Goal: Task Accomplishment & Management: Manage account settings

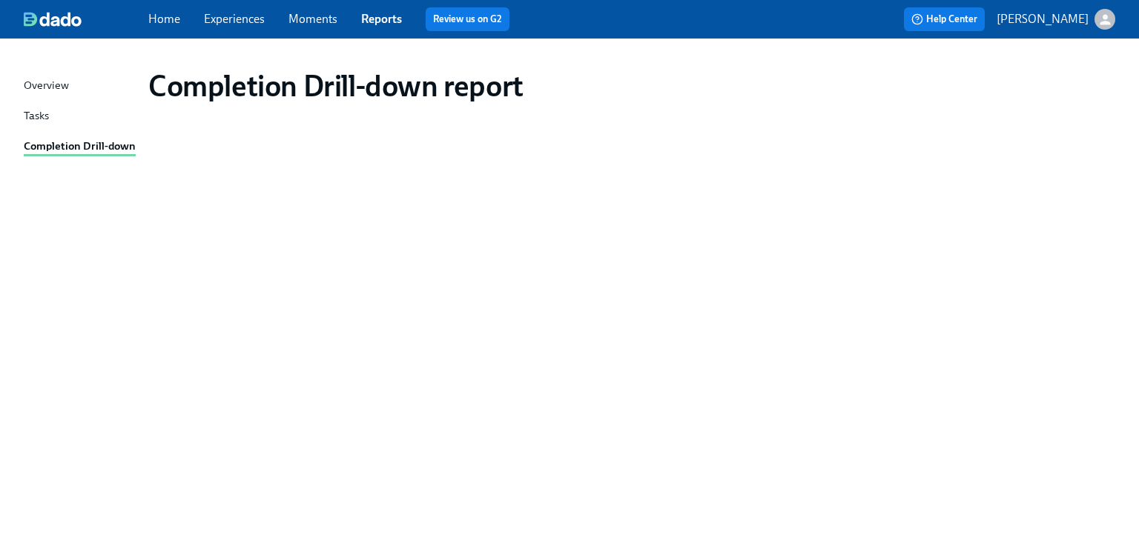
click at [59, 138] on div "Completion Drill-down" at bounding box center [80, 147] width 112 height 19
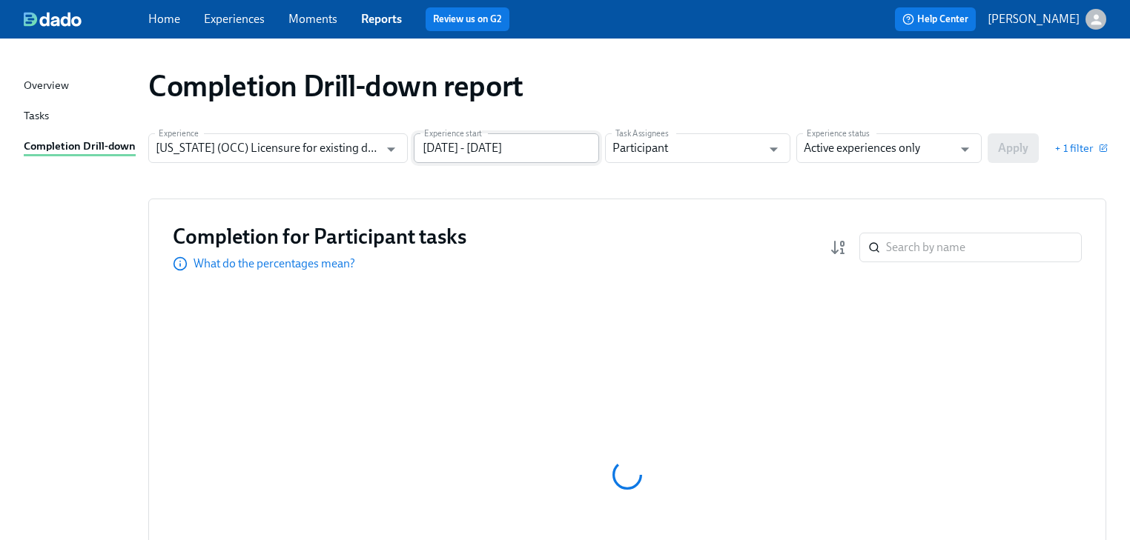
click at [564, 144] on input "06/30/2024 - 12/31/2024" at bounding box center [506, 148] width 185 height 30
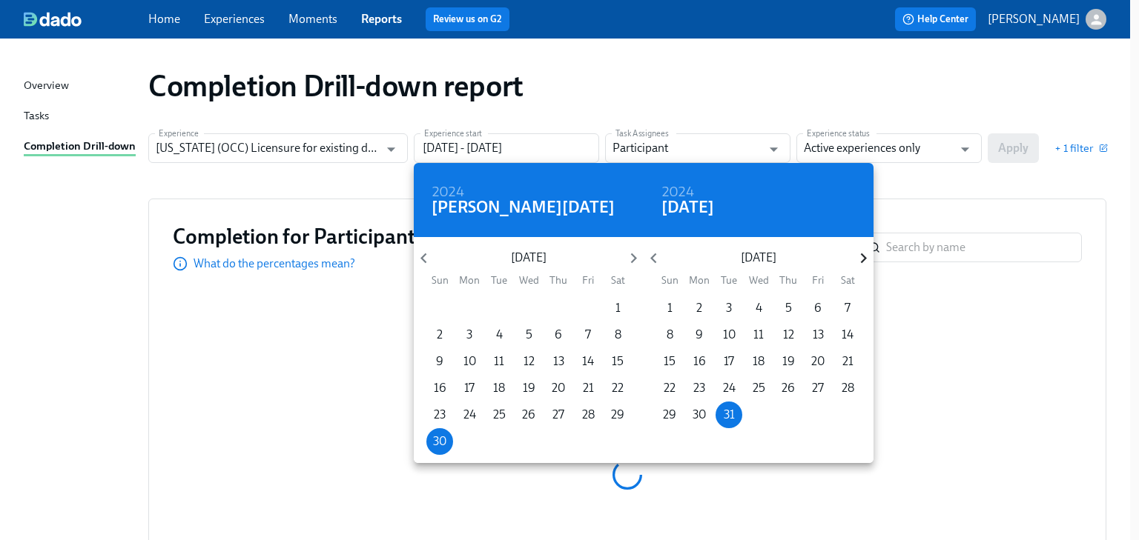
click at [859, 259] on icon "button" at bounding box center [863, 258] width 20 height 20
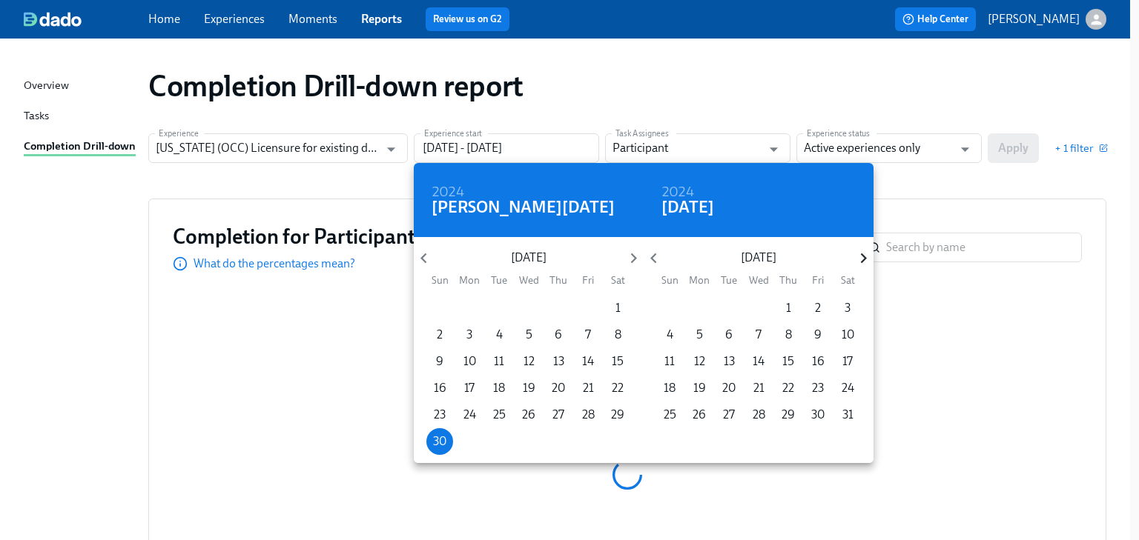
click at [859, 259] on icon "button" at bounding box center [863, 258] width 20 height 20
click at [816, 305] on p "5" at bounding box center [818, 308] width 7 height 16
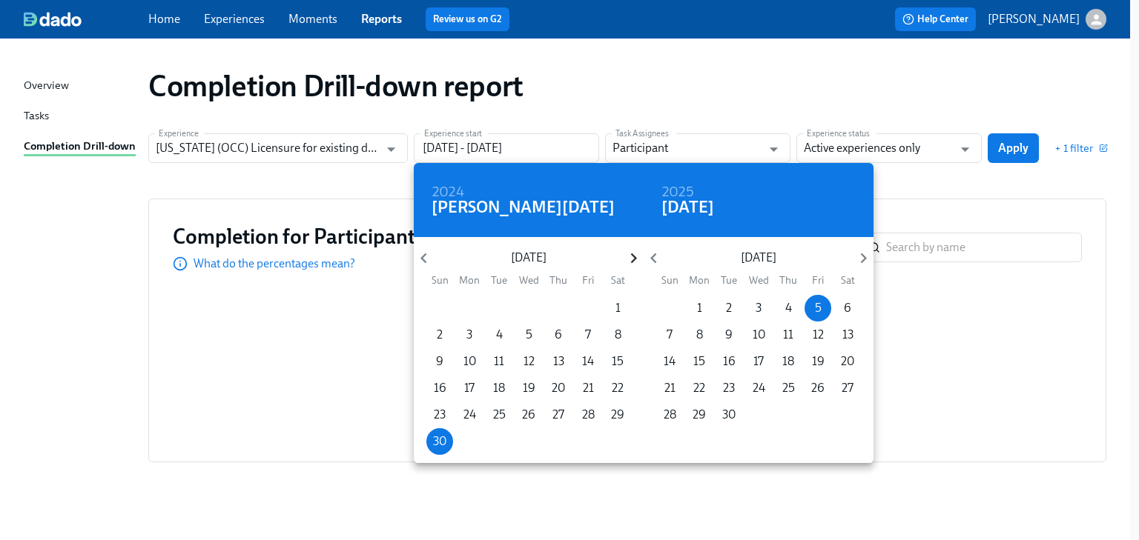
click at [629, 258] on icon "button" at bounding box center [634, 258] width 20 height 20
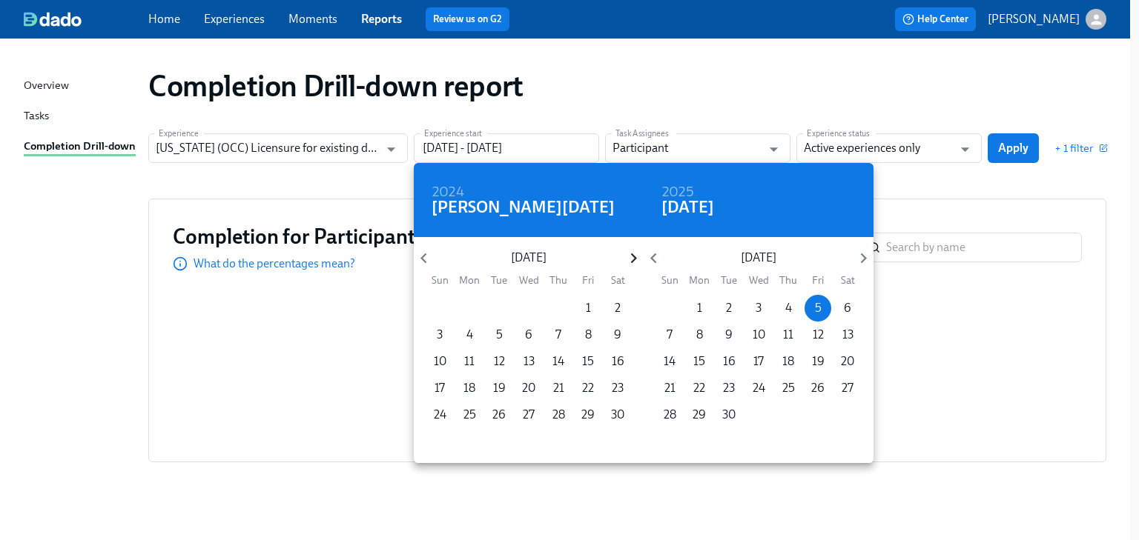
click at [629, 258] on icon "button" at bounding box center [634, 258] width 20 height 20
click at [438, 305] on p "1" at bounding box center [439, 308] width 5 height 16
type input "12/01/2024 - 09/05/2025"
drag, startPoint x: 925, startPoint y: 188, endPoint x: 958, endPoint y: 171, distance: 36.8
click at [927, 188] on div at bounding box center [569, 270] width 1139 height 540
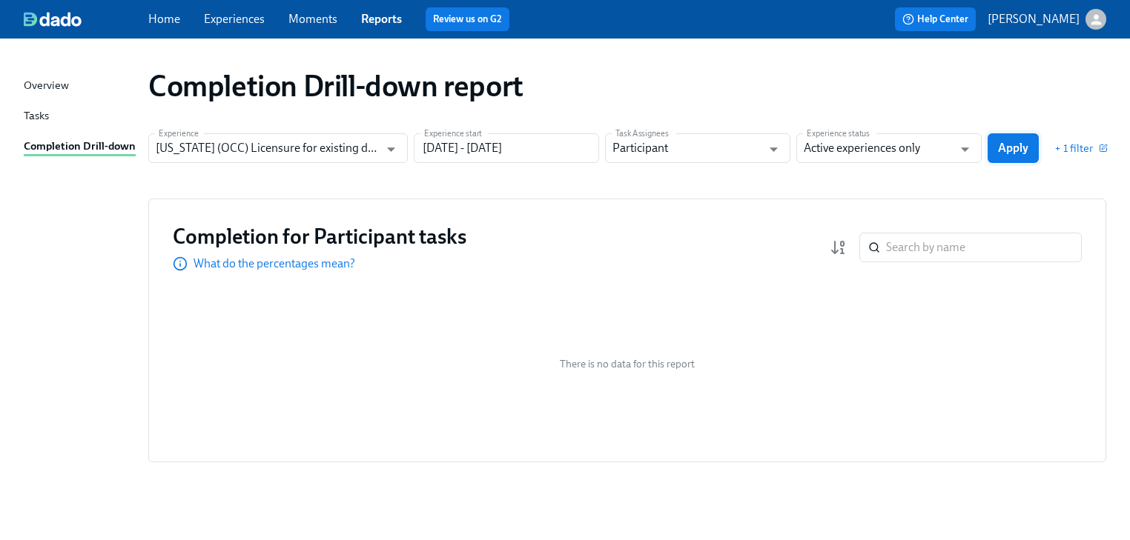
click at [1008, 154] on span "Apply" at bounding box center [1013, 148] width 30 height 15
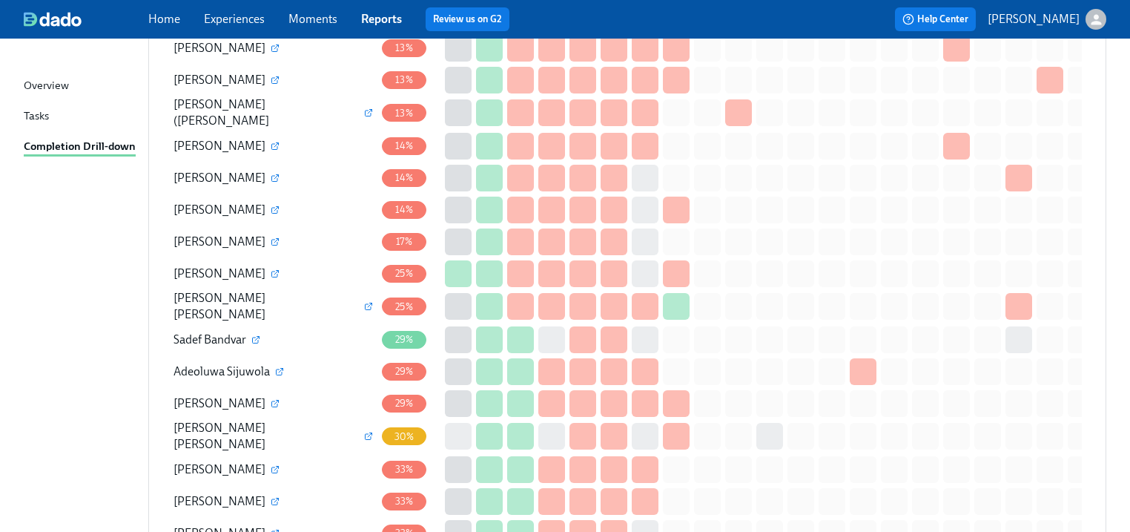
scroll to position [415, 0]
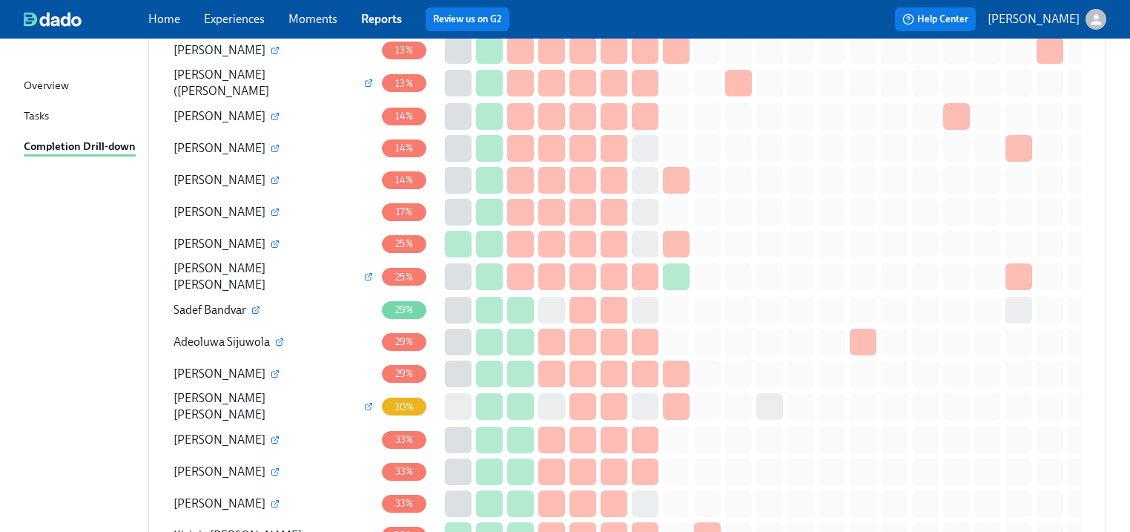
click at [257, 401] on span "Ichhya Pathak Paudel" at bounding box center [219, 406] width 92 height 30
click at [235, 397] on span "Ichhya Pathak Paudel" at bounding box center [219, 406] width 92 height 30
click at [234, 397] on span "Ichhya Pathak Paudel" at bounding box center [219, 406] width 92 height 30
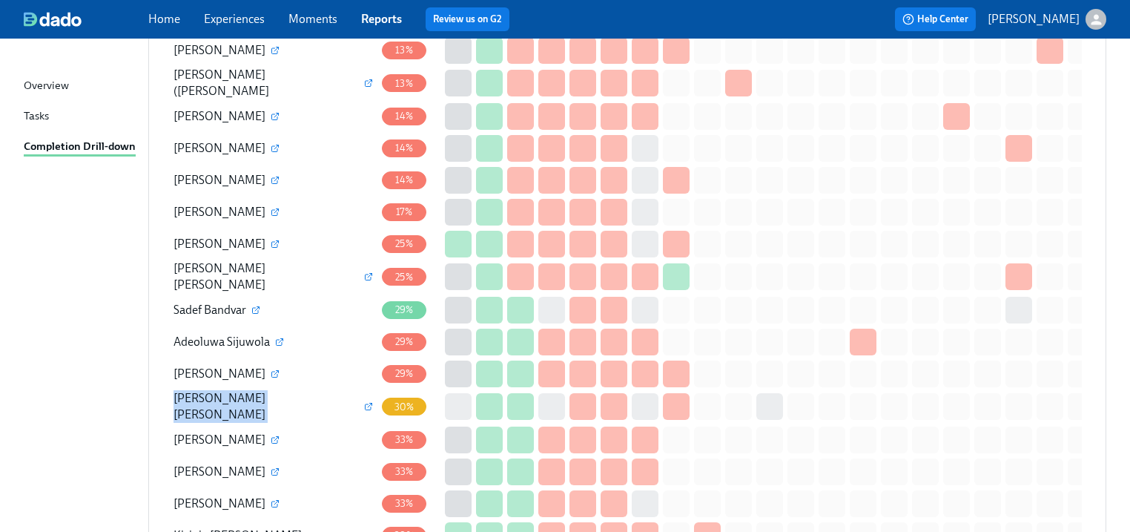
click at [234, 397] on span "Ichhya Pathak Paudel" at bounding box center [219, 406] width 92 height 30
click at [364, 402] on icon "button" at bounding box center [368, 406] width 9 height 9
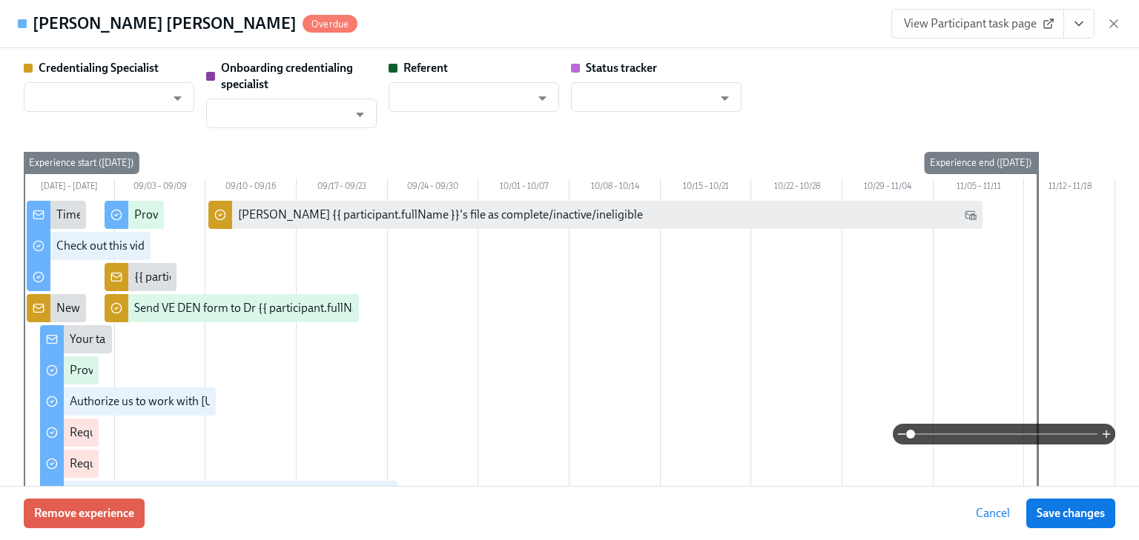
type input "[PERSON_NAME]"
type input "Dado Customer Support"
drag, startPoint x: 582, startPoint y: 268, endPoint x: 880, endPoint y: 36, distance: 378.2
click at [880, 36] on div "Ichhya Pathak Paudel Overdue View Participant task page" at bounding box center [569, 24] width 1139 height 48
click at [1074, 21] on icon "View task page" at bounding box center [1078, 23] width 15 height 15
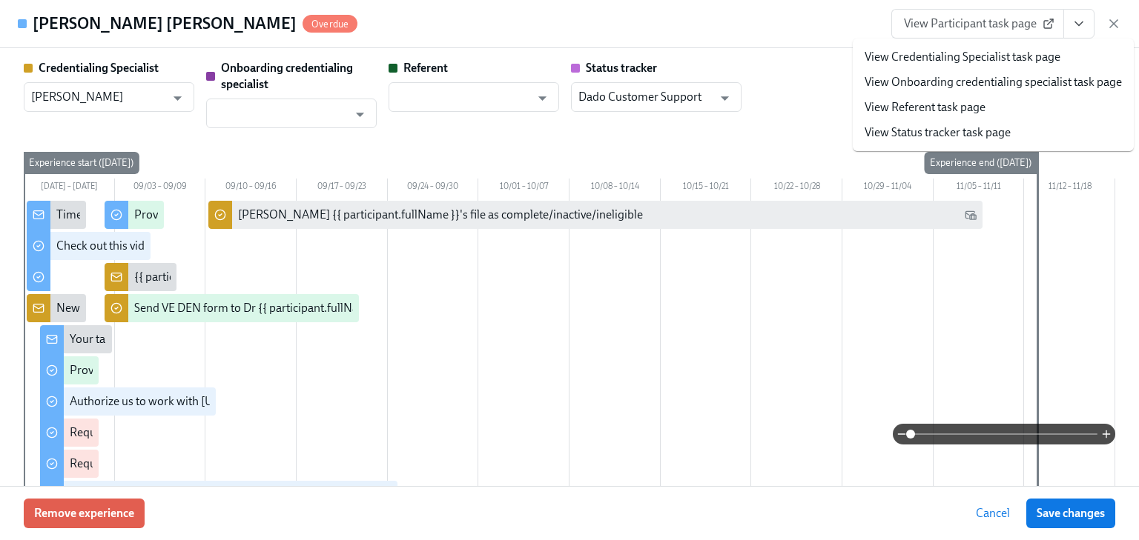
click at [963, 53] on link "View Credentialing Specialist task page" at bounding box center [962, 57] width 196 height 16
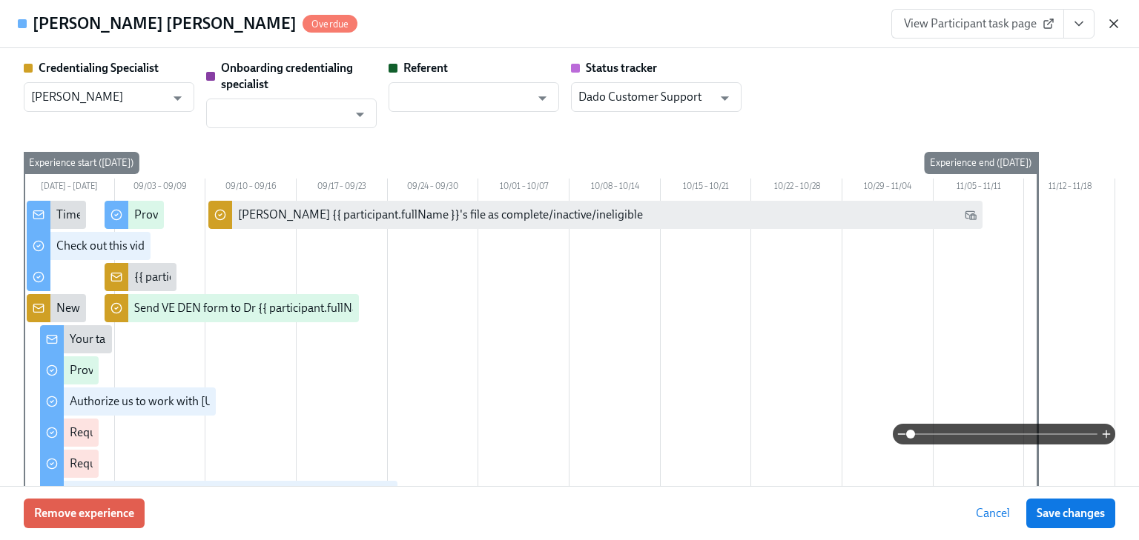
click at [1110, 18] on icon "button" at bounding box center [1113, 23] width 15 height 15
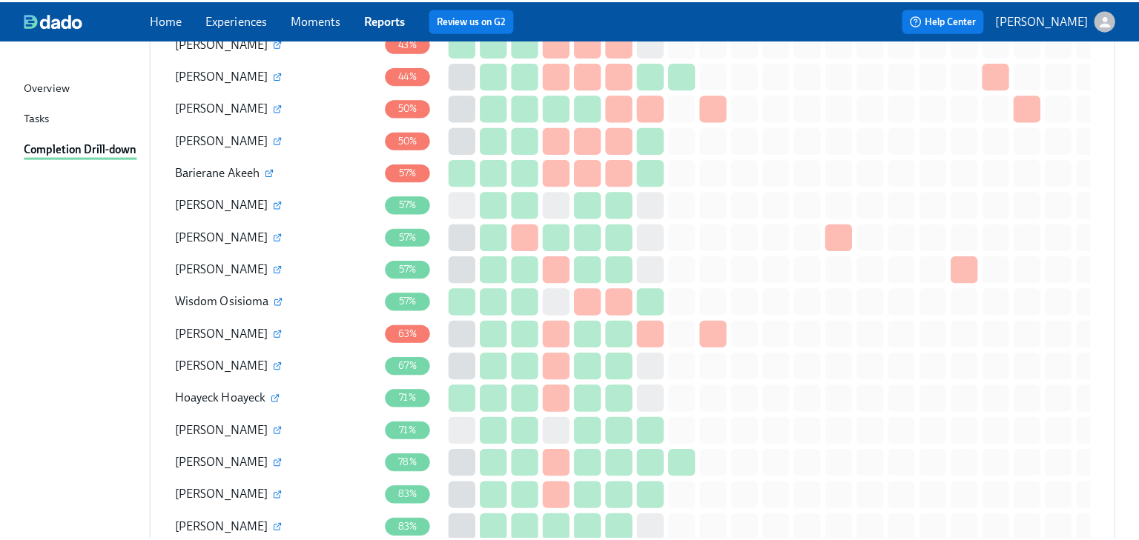
scroll to position [1186, 0]
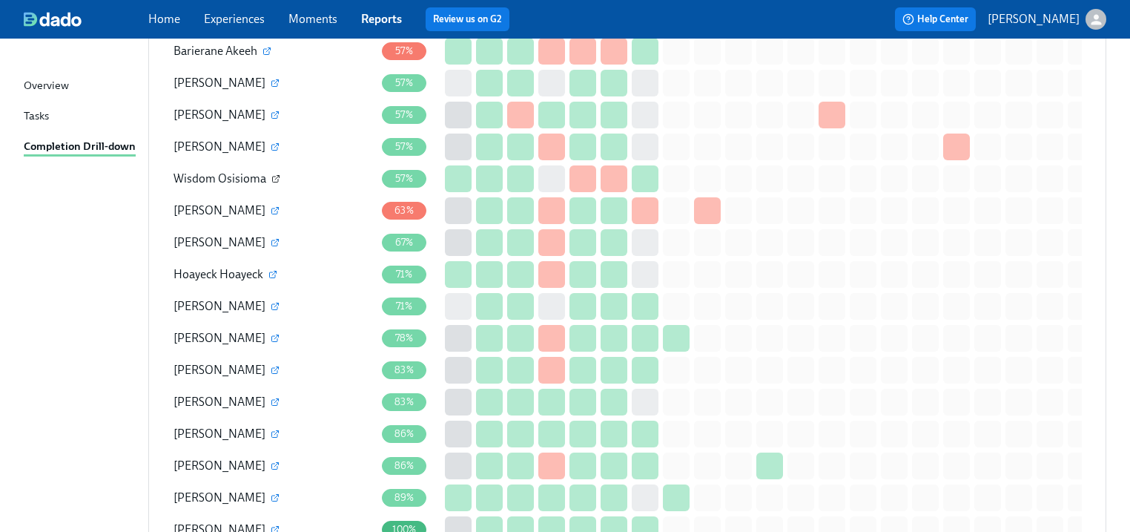
click at [273, 174] on icon "button" at bounding box center [275, 178] width 9 height 9
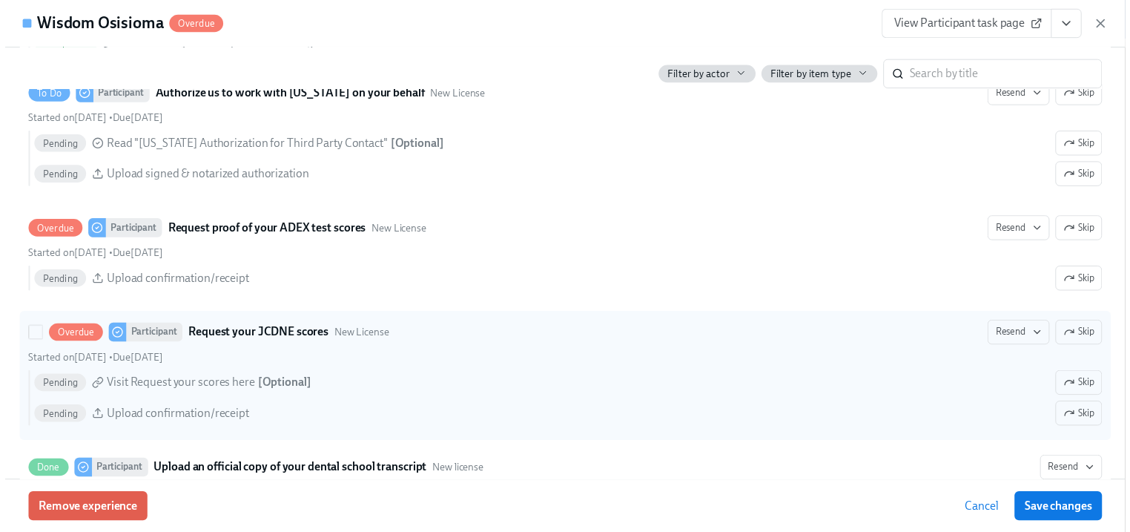
scroll to position [2135, 0]
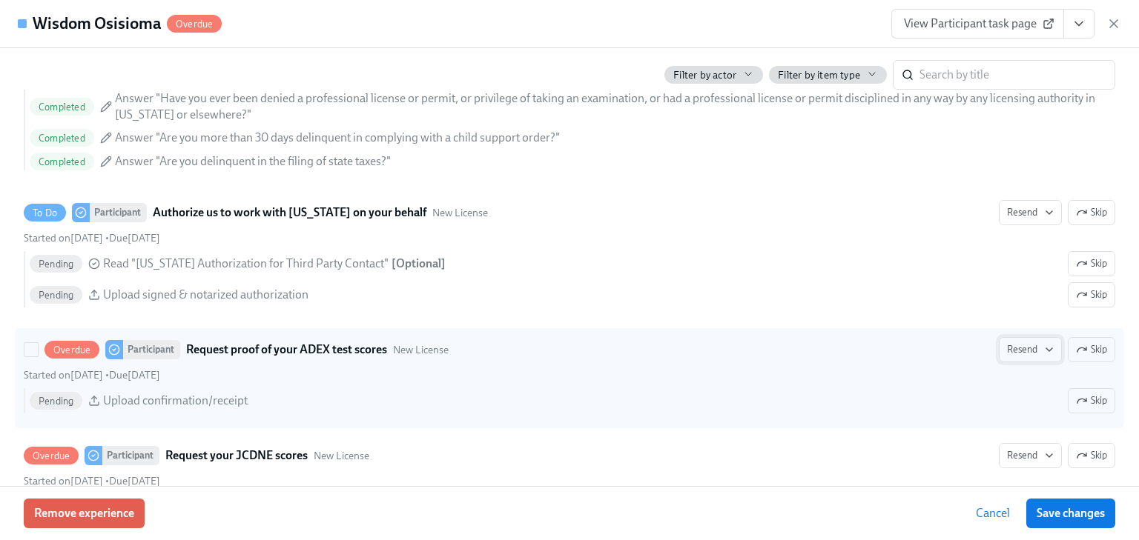
click at [1022, 338] on button "Resend" at bounding box center [1030, 349] width 63 height 25
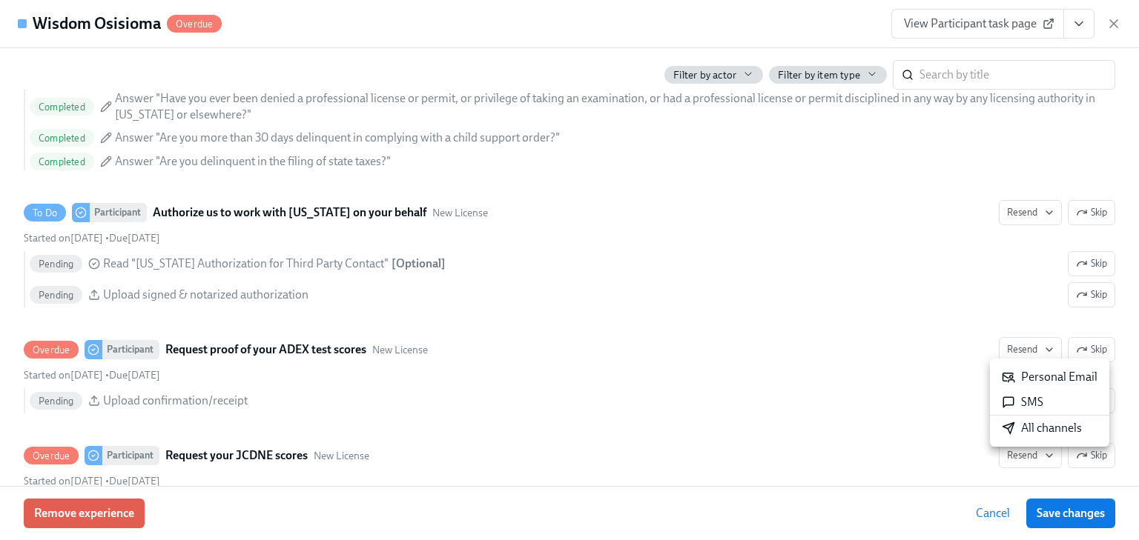
click at [1038, 373] on div "Personal Email" at bounding box center [1050, 377] width 96 height 16
click at [1023, 456] on div at bounding box center [569, 270] width 1139 height 540
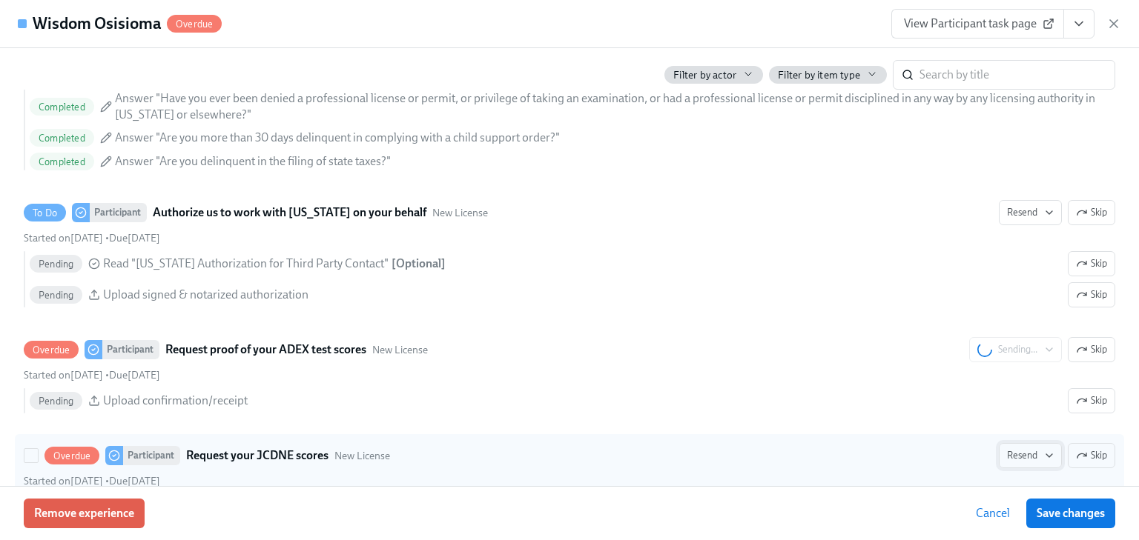
click at [1021, 452] on span "Resend" at bounding box center [1030, 456] width 47 height 15
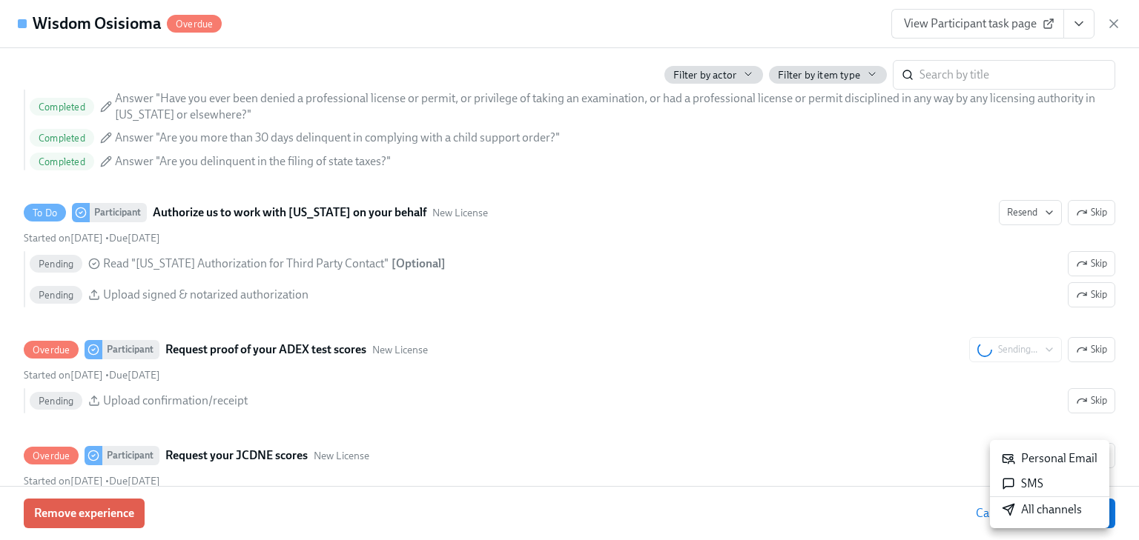
click at [1024, 453] on div "Personal Email" at bounding box center [1050, 459] width 96 height 16
click at [1115, 24] on icon "button" at bounding box center [1113, 23] width 15 height 15
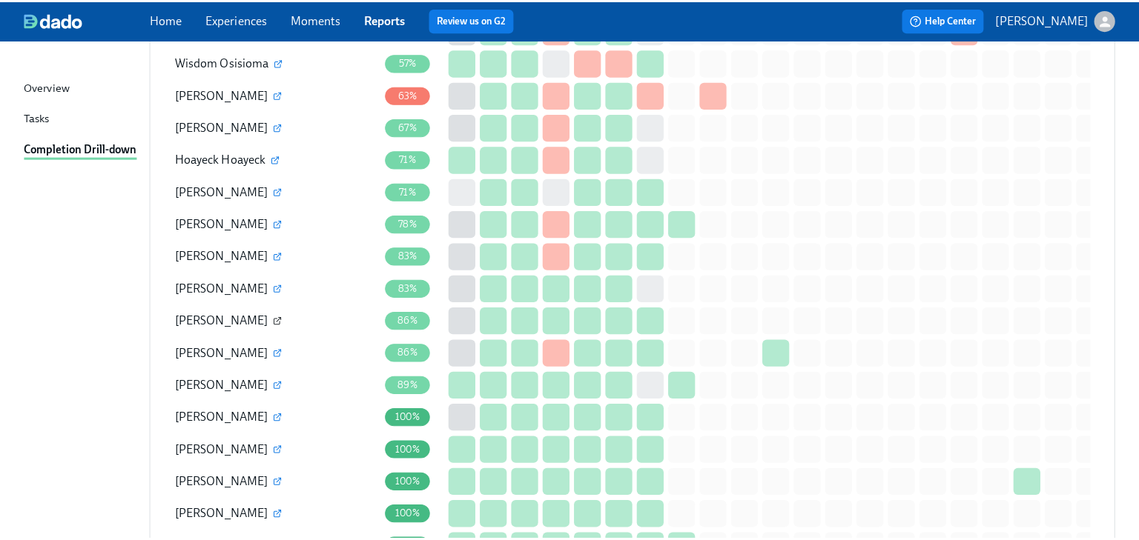
scroll to position [1305, 0]
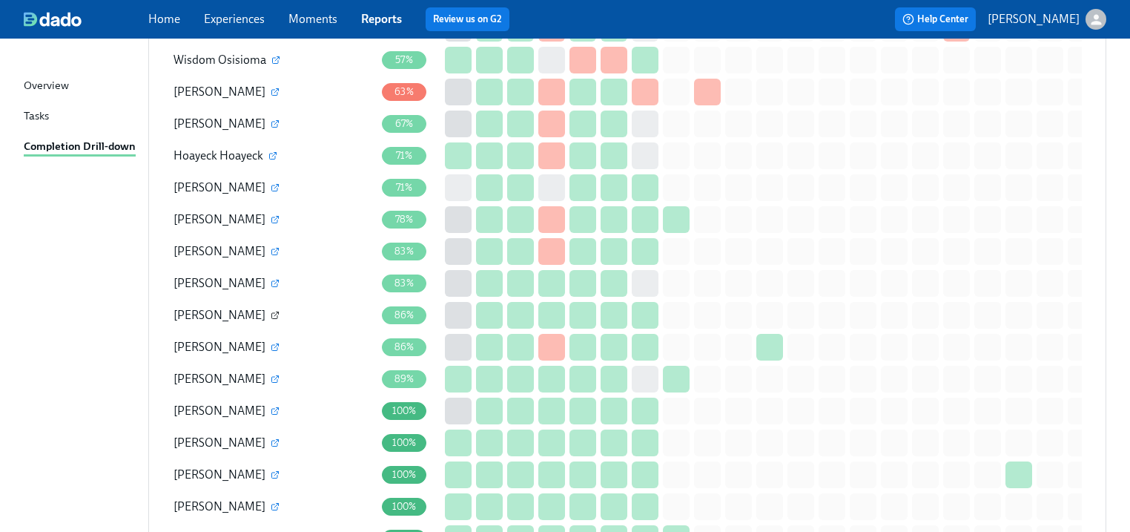
click at [276, 311] on icon "button" at bounding box center [275, 315] width 9 height 9
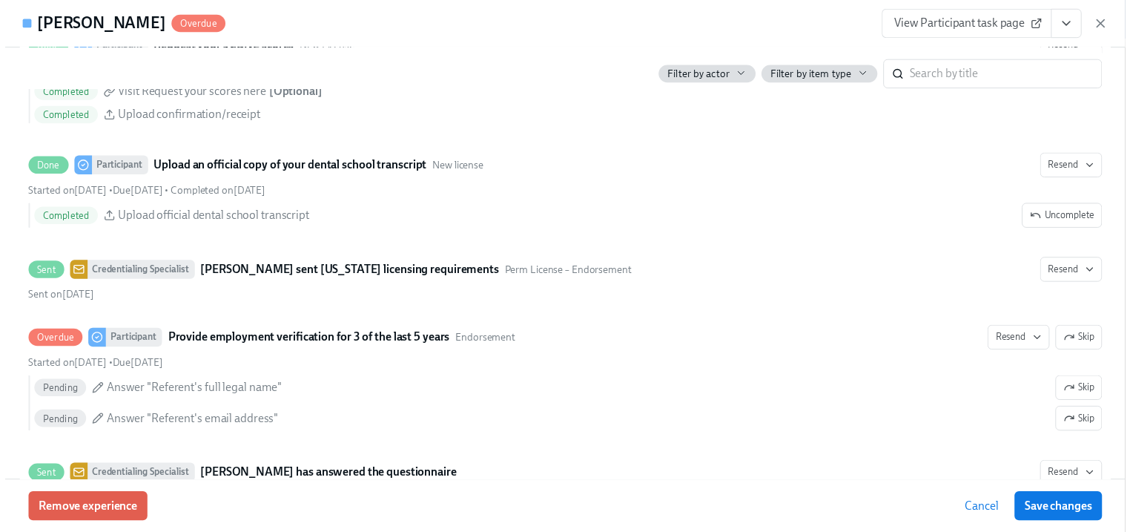
scroll to position [2550, 0]
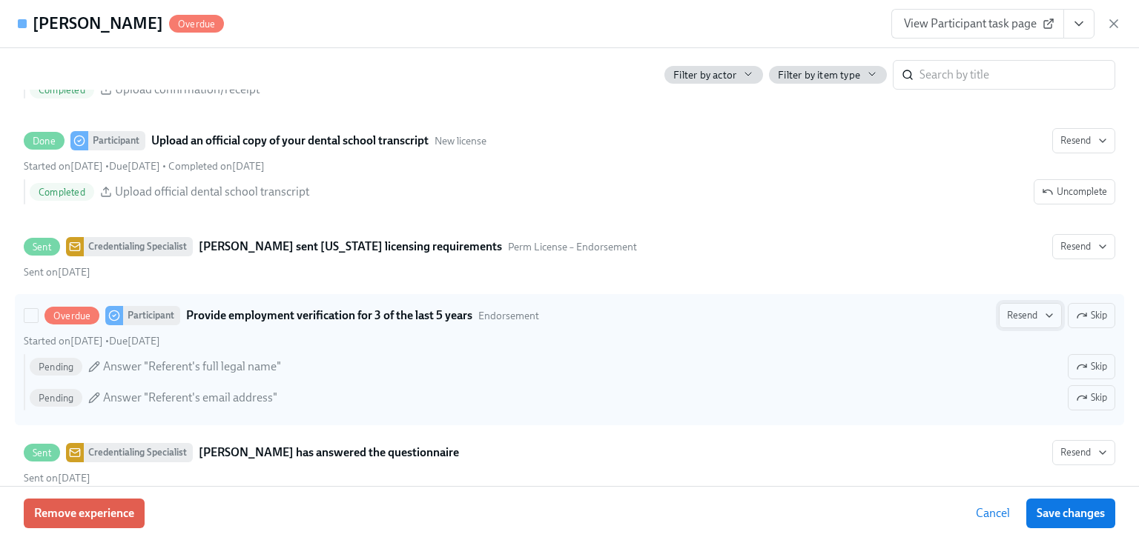
click at [1008, 322] on span "Resend" at bounding box center [1030, 315] width 47 height 15
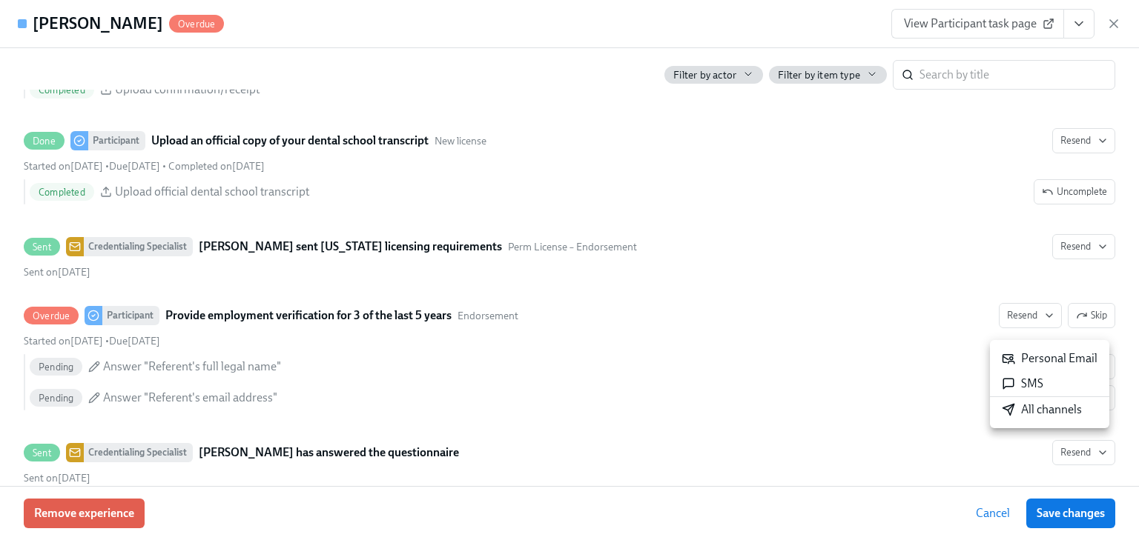
click at [1014, 353] on icon at bounding box center [1008, 358] width 13 height 13
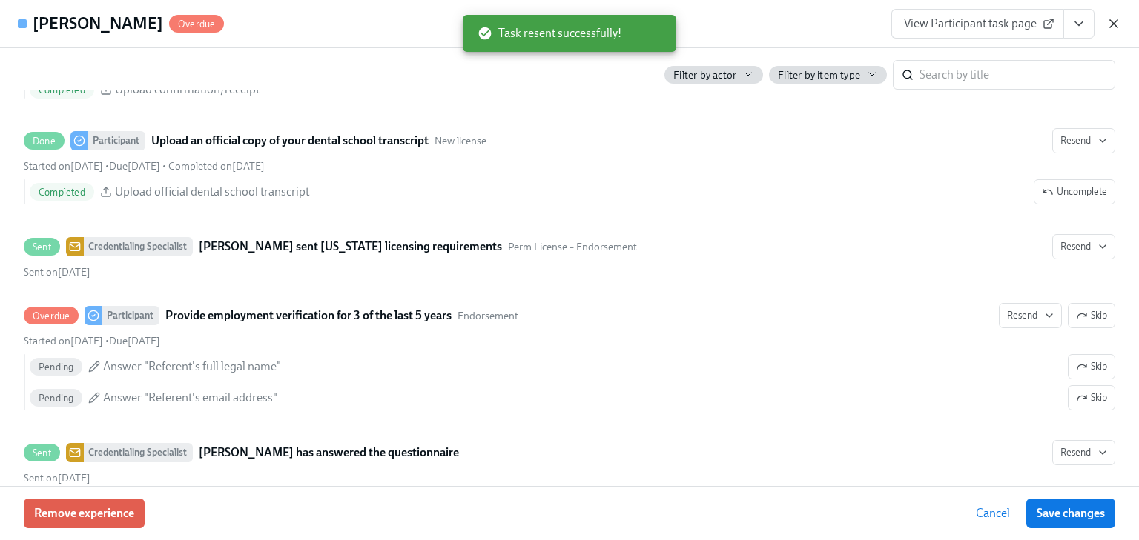
click at [1117, 21] on icon "button" at bounding box center [1113, 23] width 15 height 15
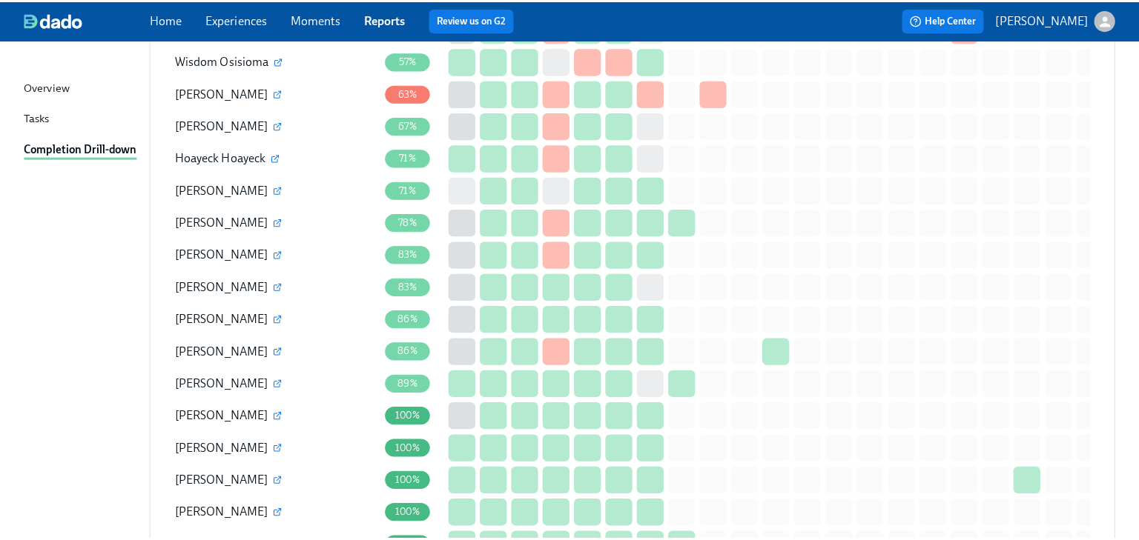
scroll to position [1364, 0]
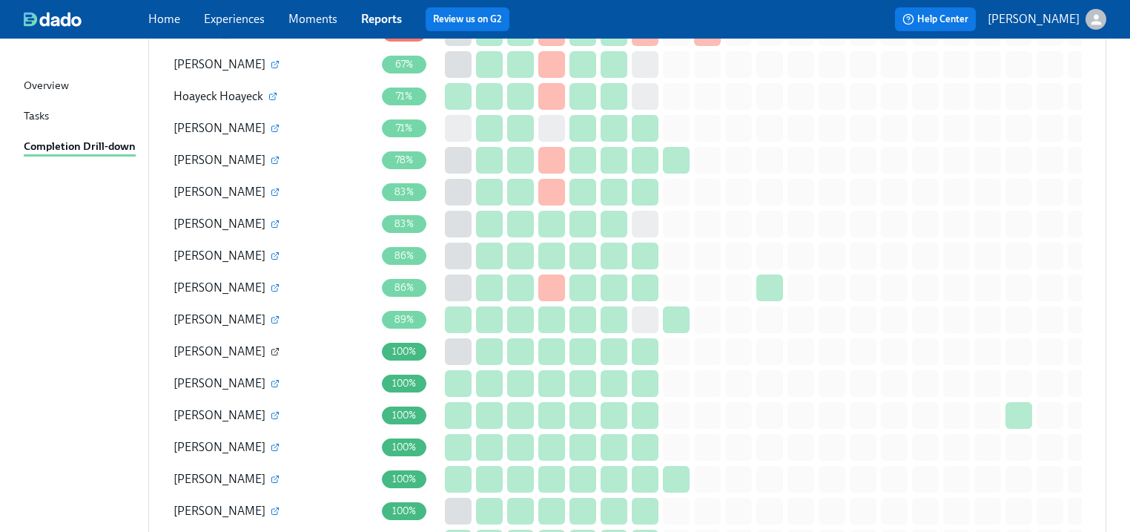
click at [272, 347] on icon "button" at bounding box center [275, 351] width 9 height 9
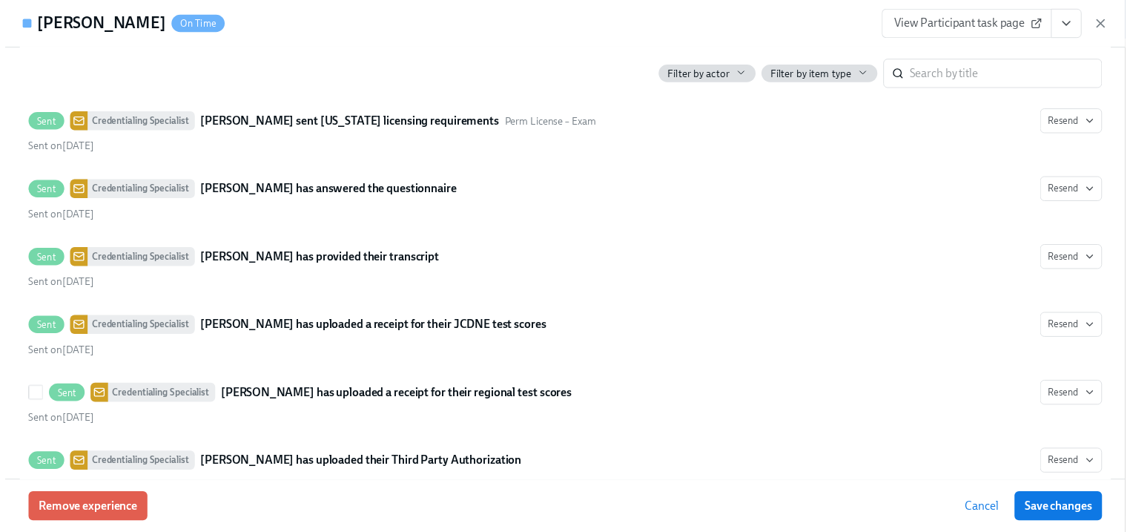
scroll to position [2929, 0]
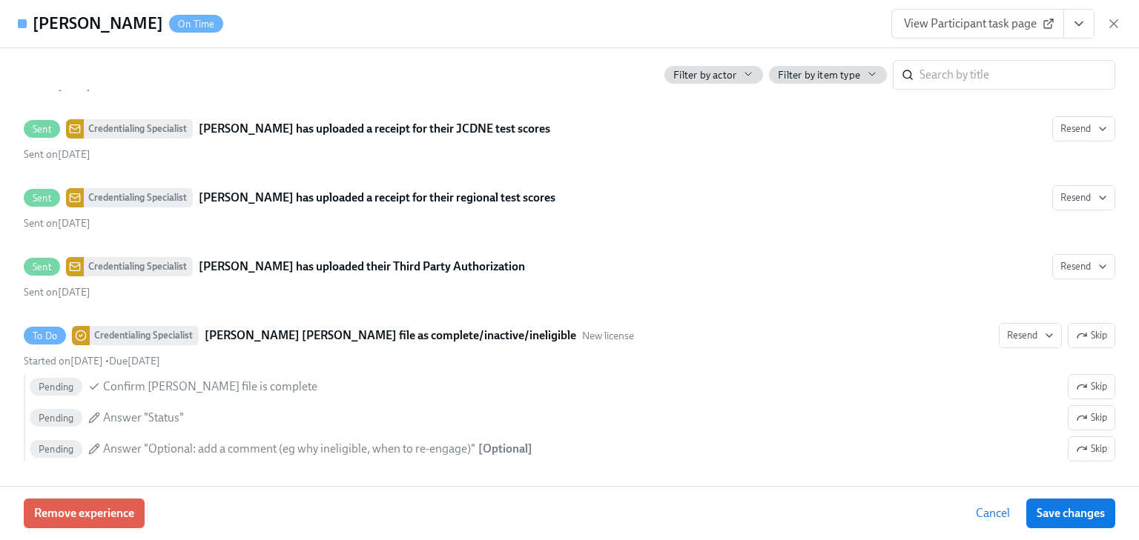
click at [982, 22] on span "View Participant task page" at bounding box center [978, 23] width 148 height 15
click at [1113, 21] on icon "button" at bounding box center [1113, 23] width 15 height 15
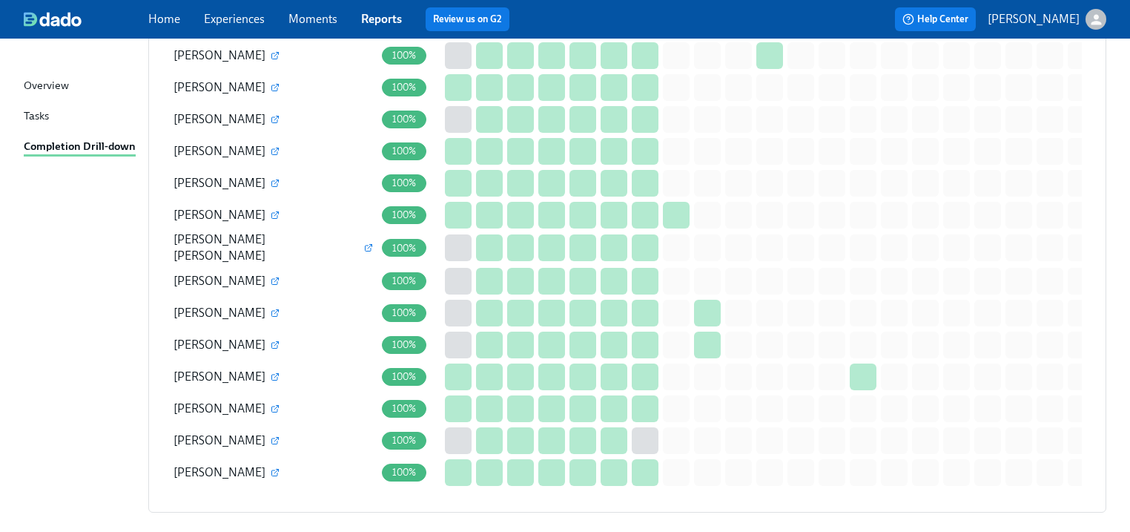
scroll to position [2488, 0]
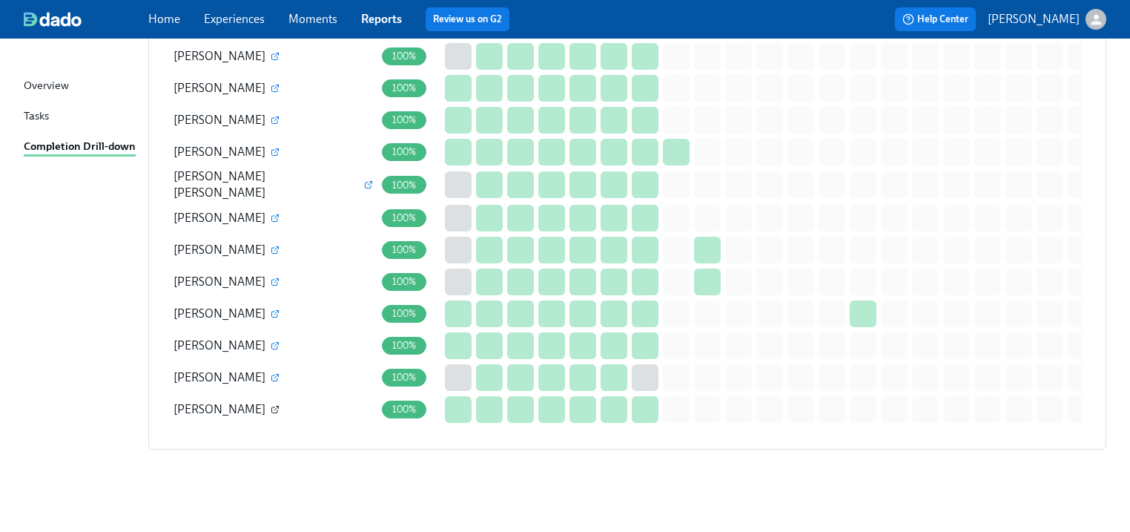
click at [272, 407] on icon "button" at bounding box center [275, 410] width 6 height 6
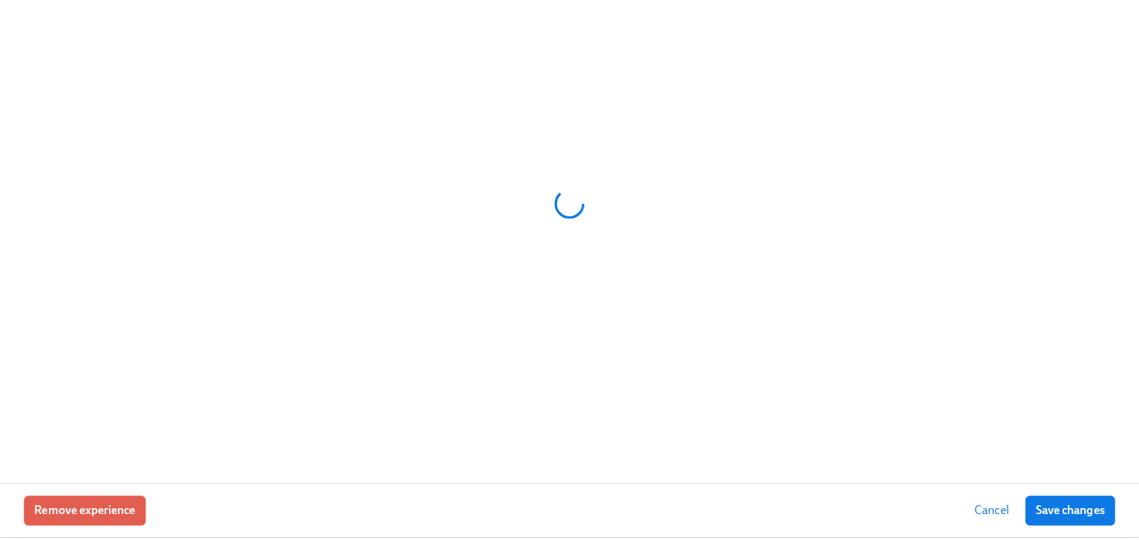
scroll to position [2479, 0]
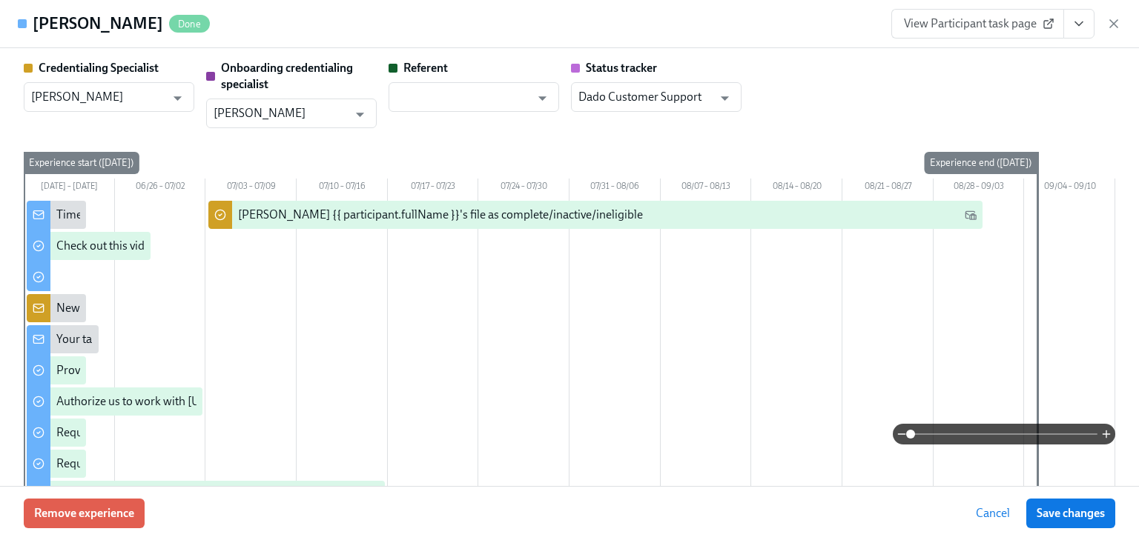
click at [1084, 19] on icon "View task page" at bounding box center [1078, 23] width 15 height 15
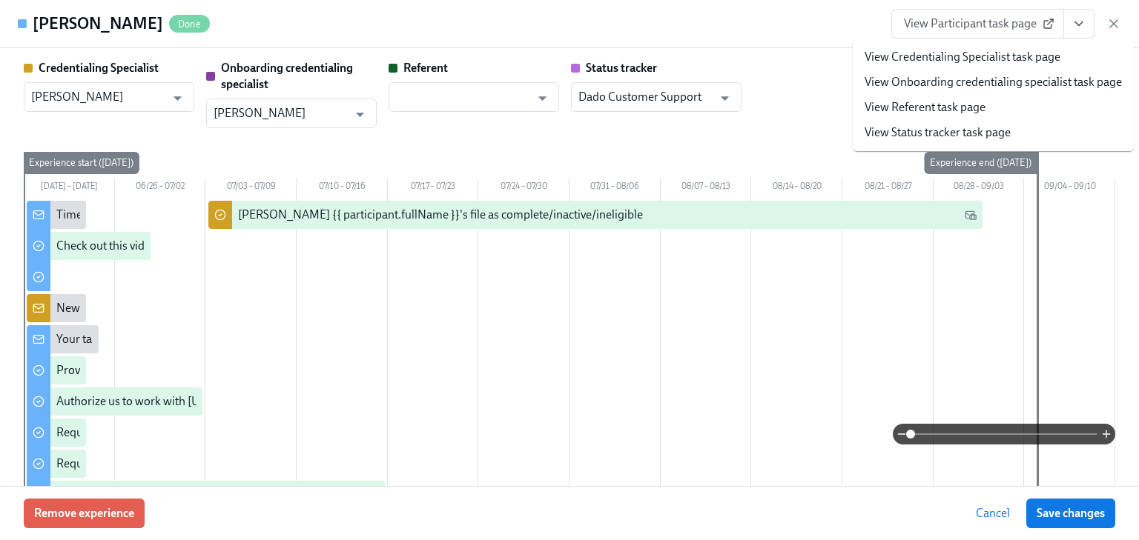
click at [958, 56] on link "View Credentialing Specialist task page" at bounding box center [962, 57] width 196 height 16
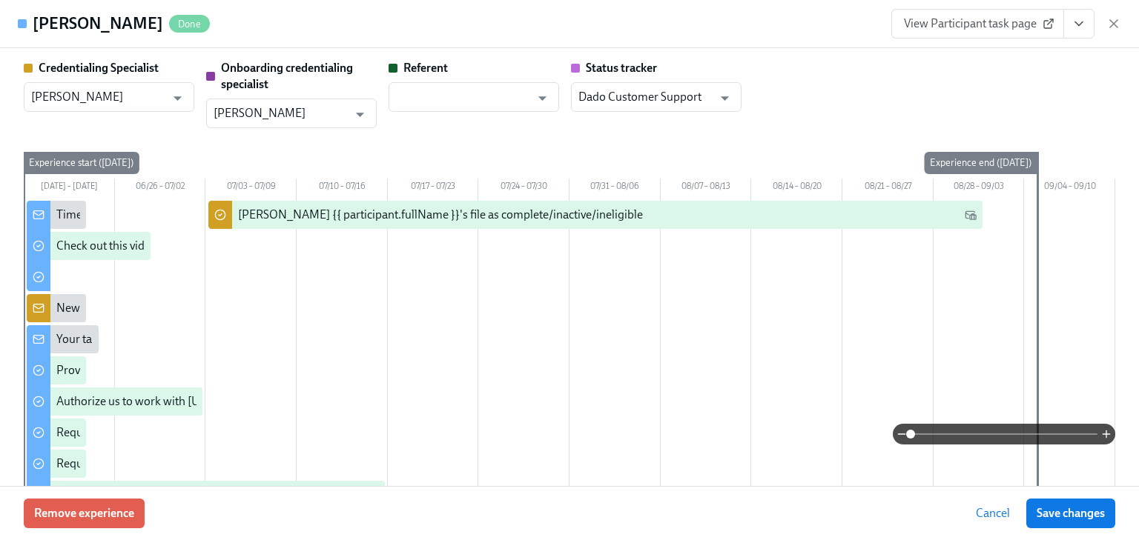
click at [1114, 20] on icon "button" at bounding box center [1113, 23] width 15 height 15
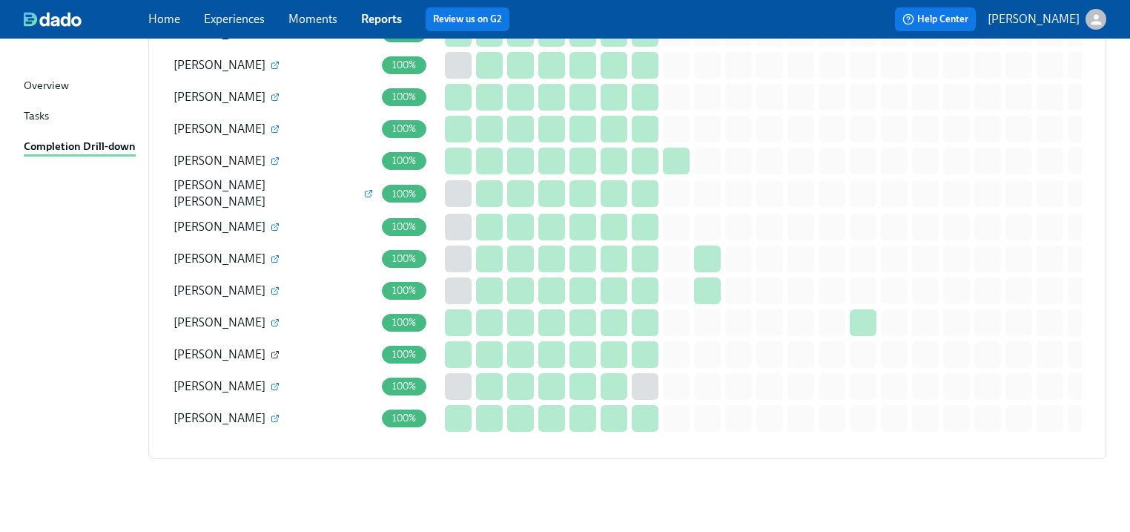
click at [272, 352] on icon "button" at bounding box center [275, 355] width 6 height 6
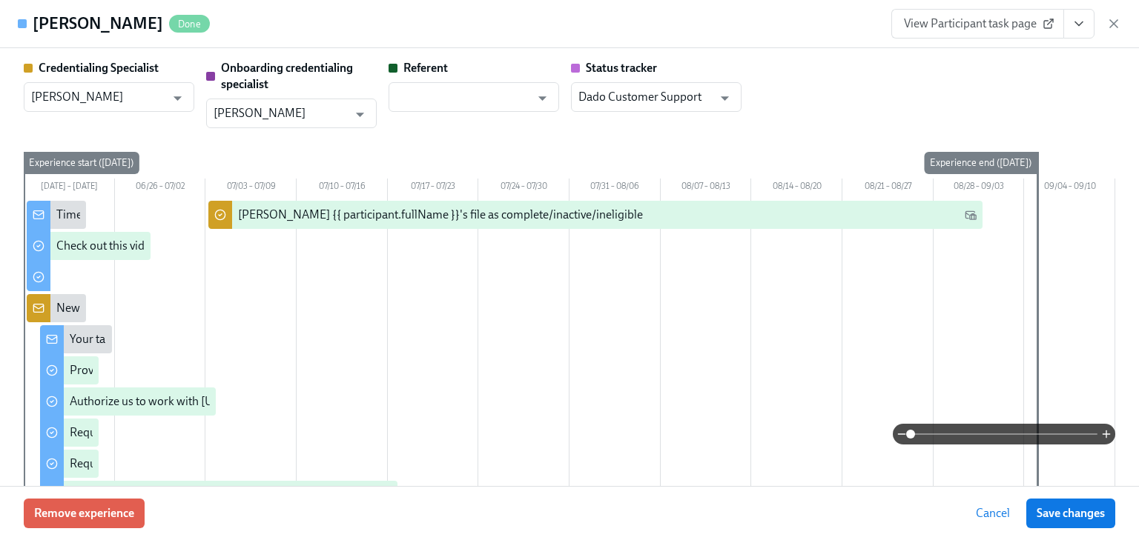
click at [1077, 18] on icon "View task page" at bounding box center [1078, 23] width 15 height 15
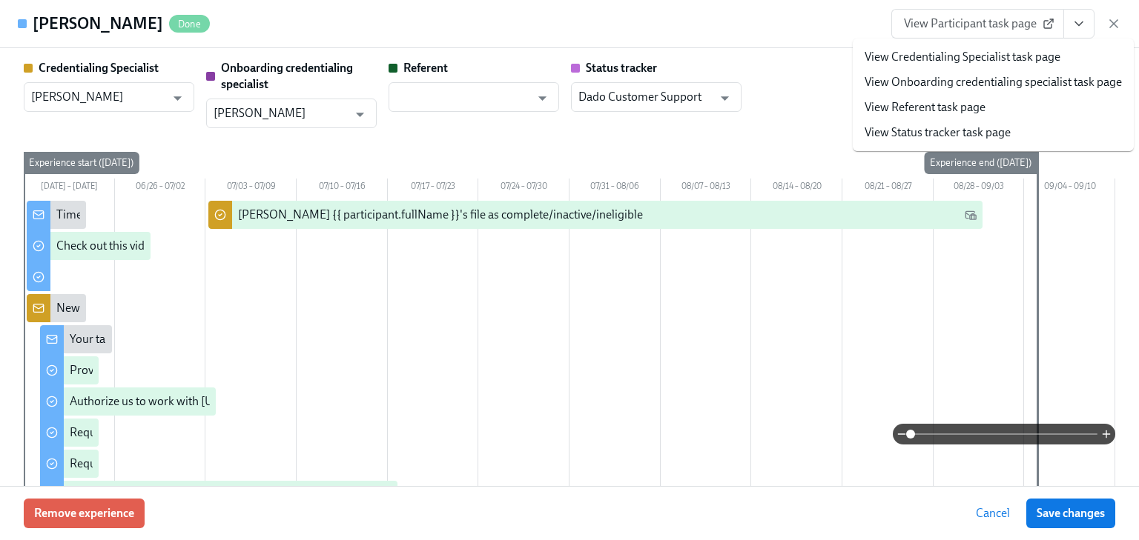
click at [955, 56] on link "View Credentialing Specialist task page" at bounding box center [962, 57] width 196 height 16
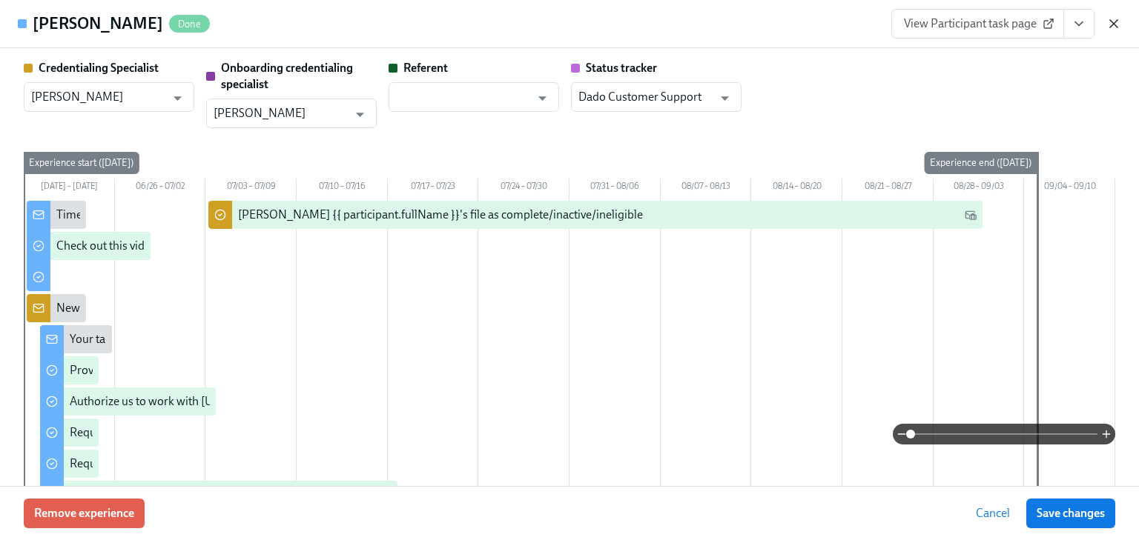
click at [1111, 22] on icon "button" at bounding box center [1113, 23] width 15 height 15
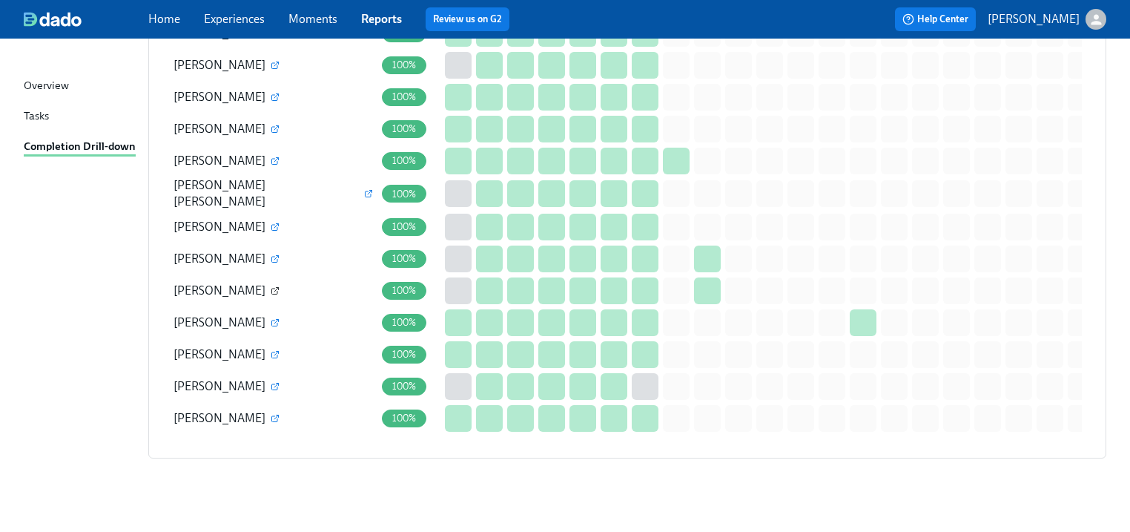
click at [274, 287] on icon "button" at bounding box center [276, 289] width 4 height 4
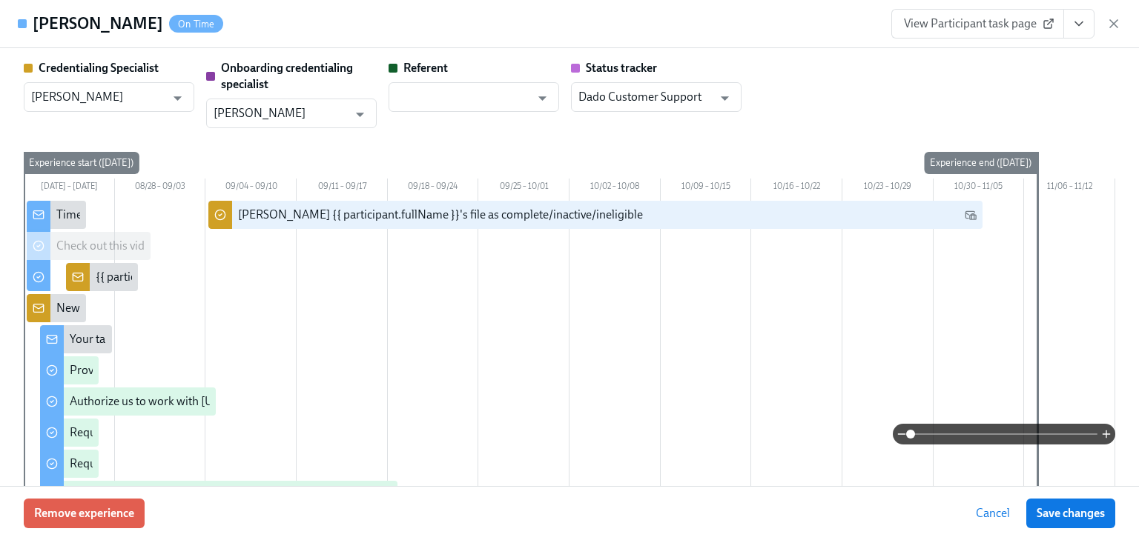
click at [1068, 22] on button "View task page" at bounding box center [1078, 24] width 31 height 30
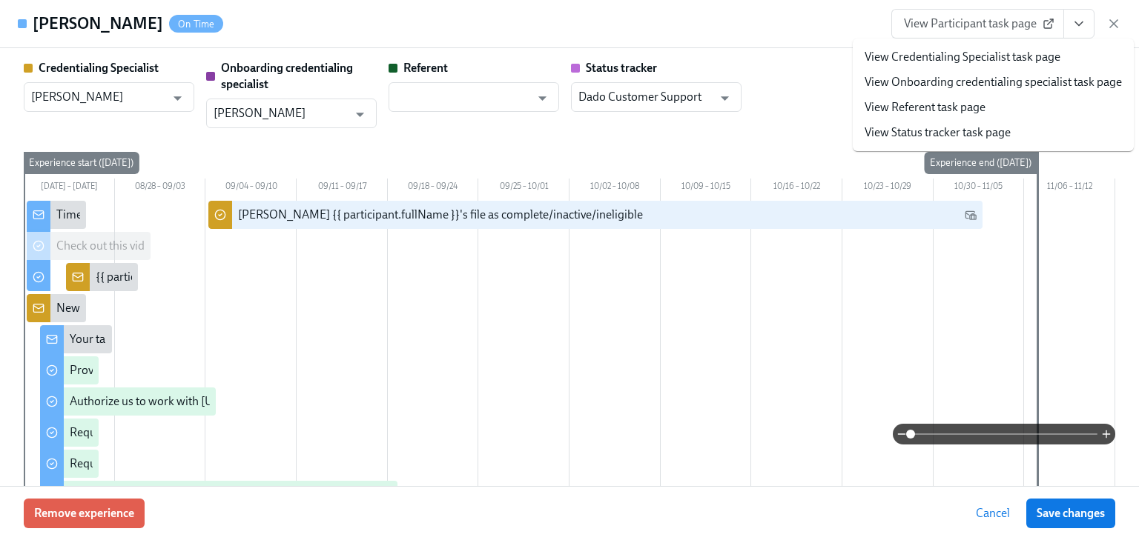
click at [945, 56] on link "View Credentialing Specialist task page" at bounding box center [962, 57] width 196 height 16
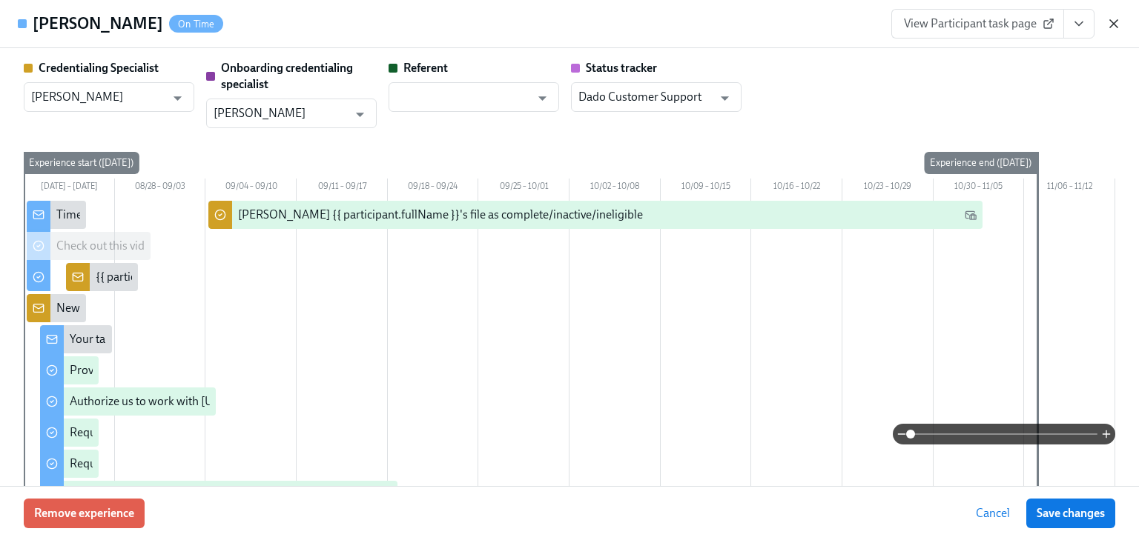
click at [1120, 25] on div "Taiwo Soyombo On Time View Participant task page" at bounding box center [569, 24] width 1139 height 48
click at [1114, 22] on icon "button" at bounding box center [1113, 23] width 15 height 15
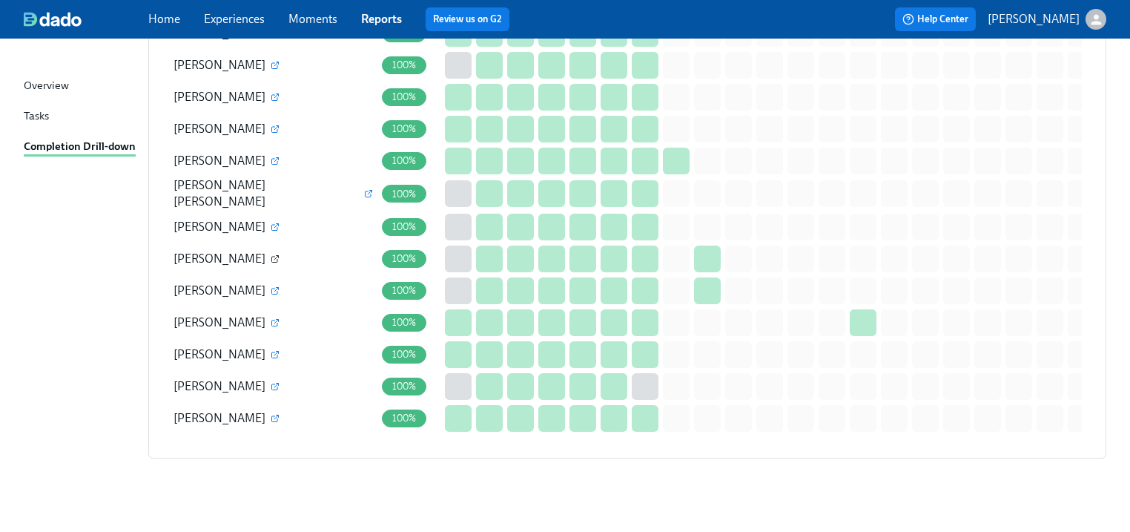
click at [271, 254] on icon "button" at bounding box center [275, 258] width 9 height 9
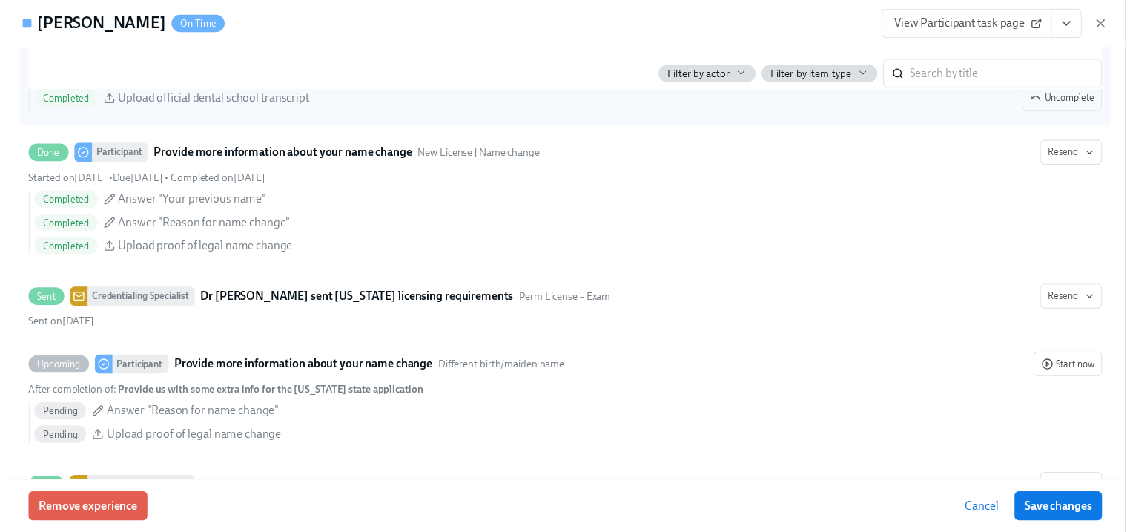
scroll to position [2610, 0]
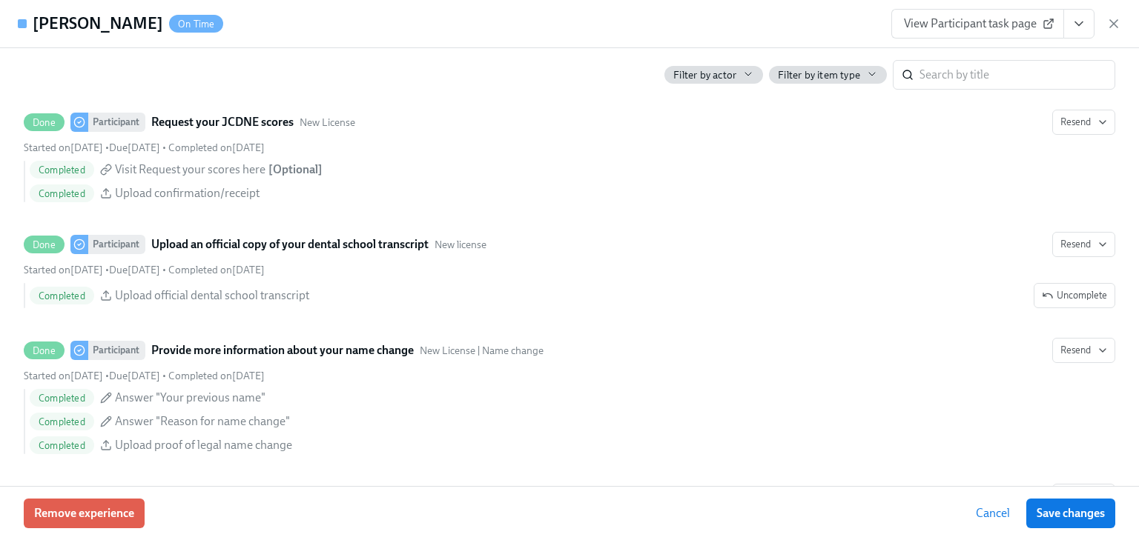
click at [975, 22] on span "View Participant task page" at bounding box center [978, 23] width 148 height 15
click at [1112, 22] on icon "button" at bounding box center [1113, 23] width 7 height 7
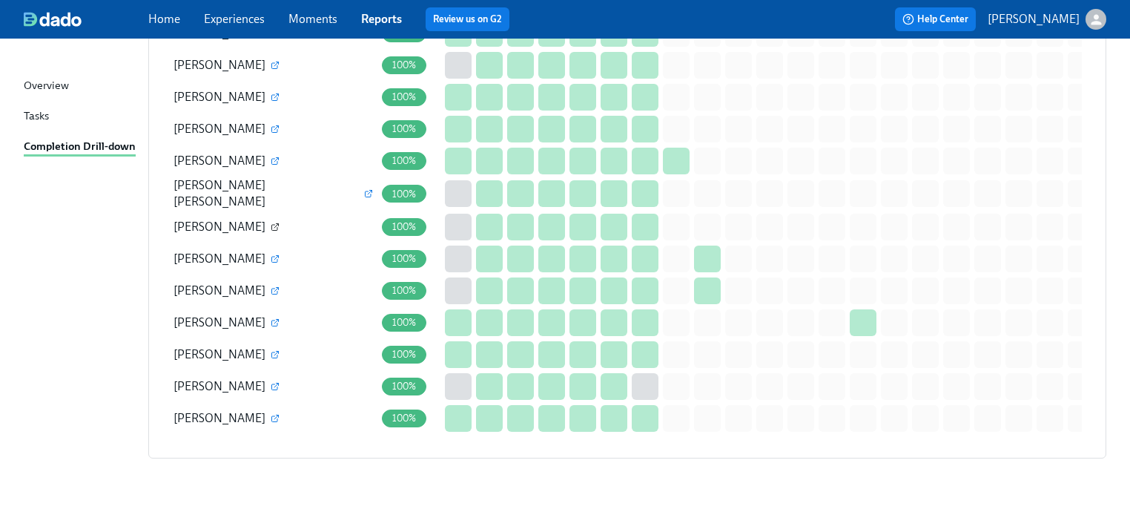
click at [272, 225] on icon "button" at bounding box center [275, 228] width 6 height 6
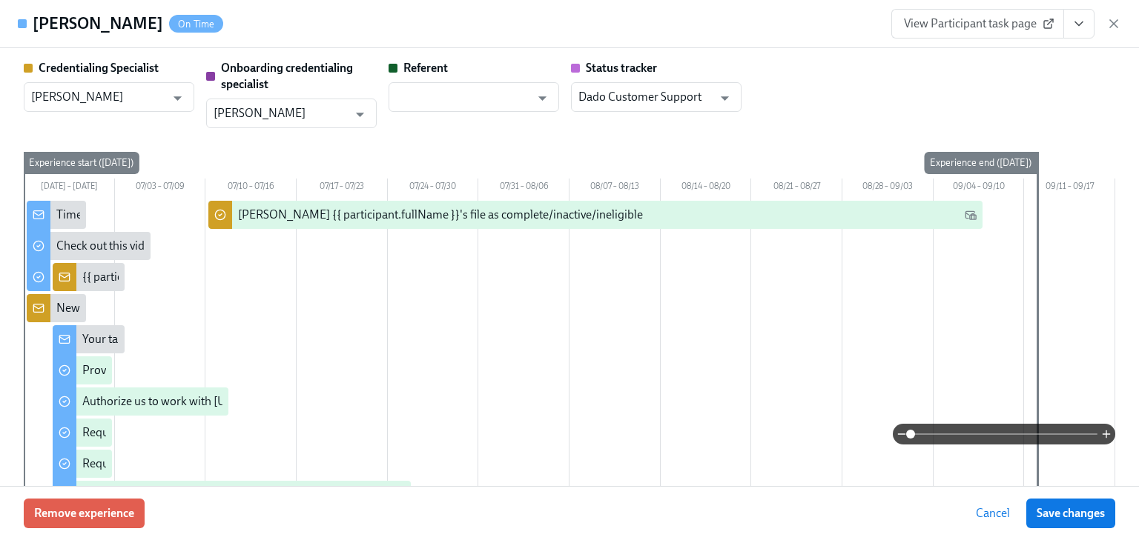
click at [1079, 19] on icon "View task page" at bounding box center [1078, 23] width 15 height 15
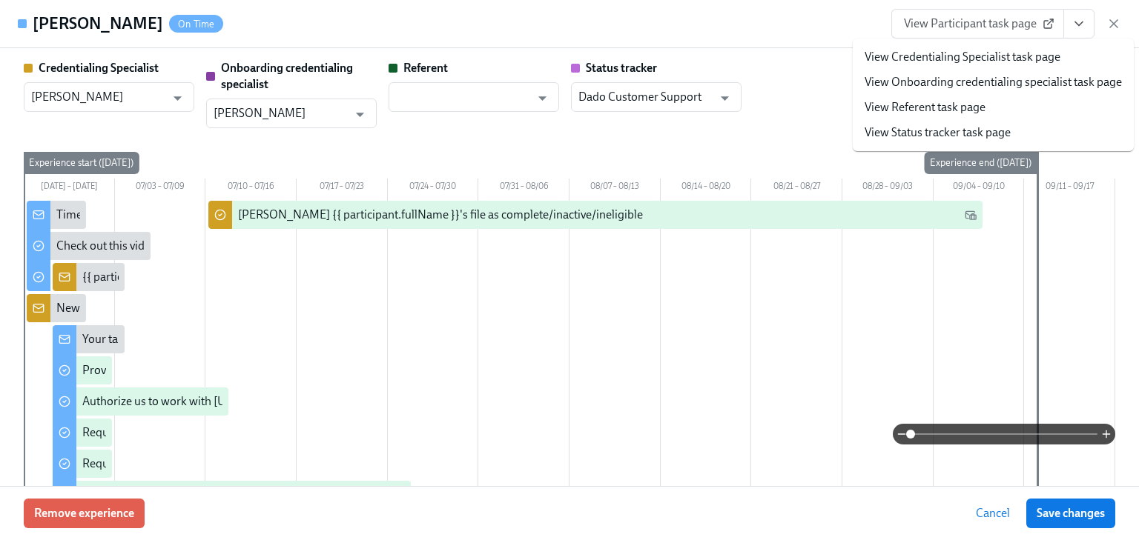
click at [924, 53] on link "View Credentialing Specialist task page" at bounding box center [962, 57] width 196 height 16
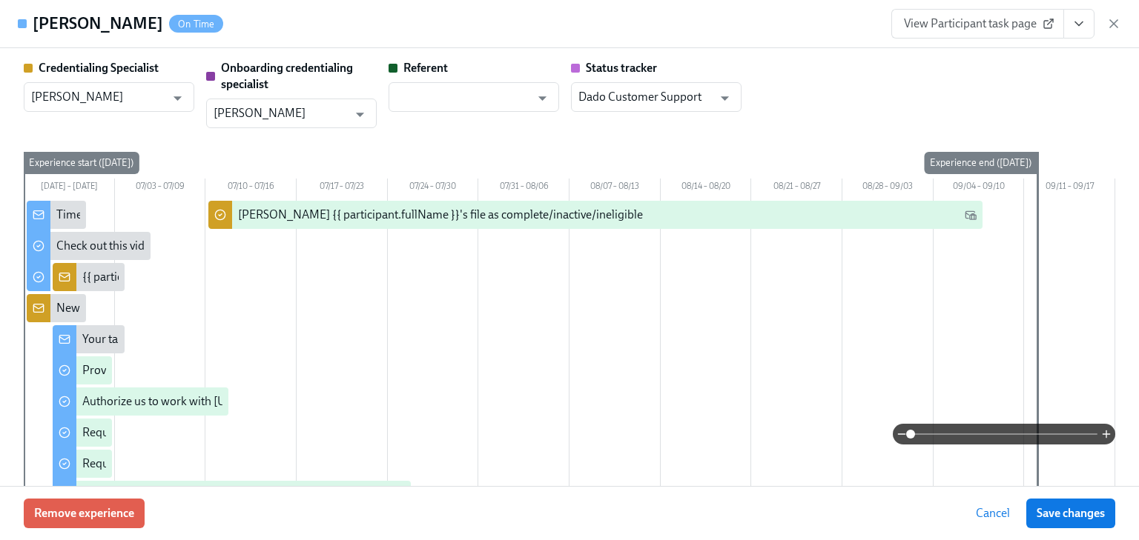
click at [1114, 21] on icon "button" at bounding box center [1113, 23] width 15 height 15
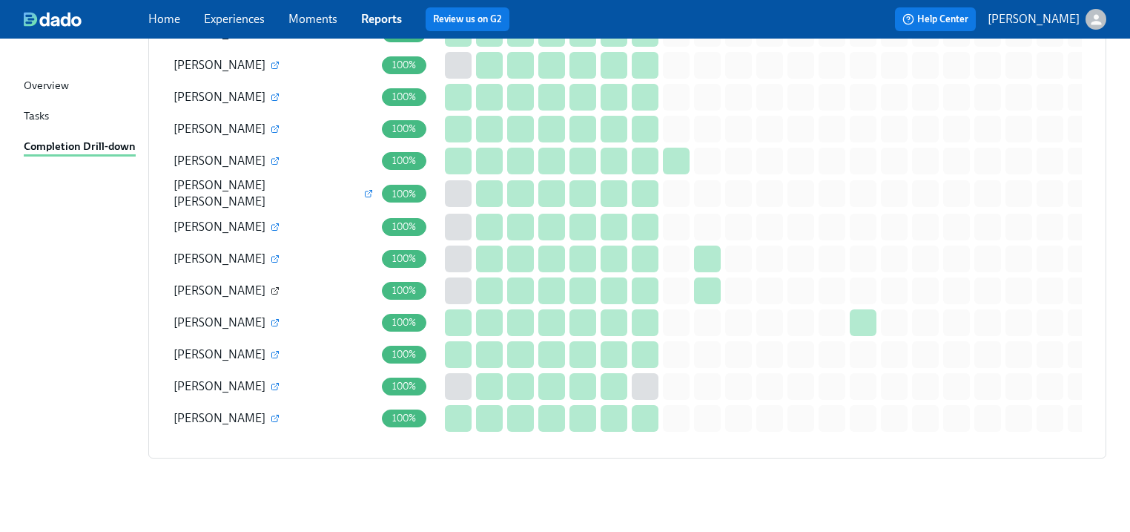
scroll to position [2420, 0]
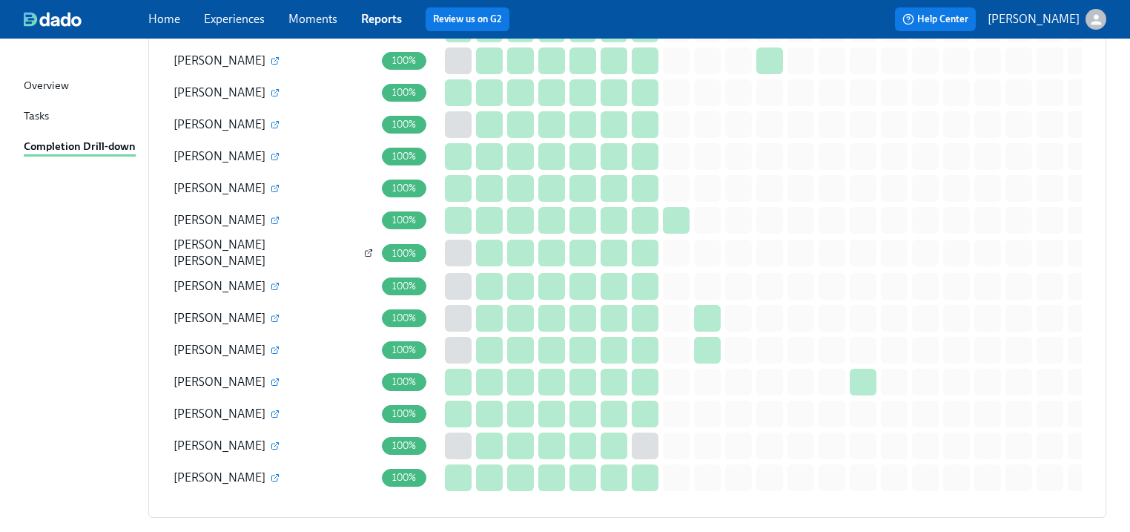
click at [368, 250] on icon "button" at bounding box center [370, 252] width 4 height 4
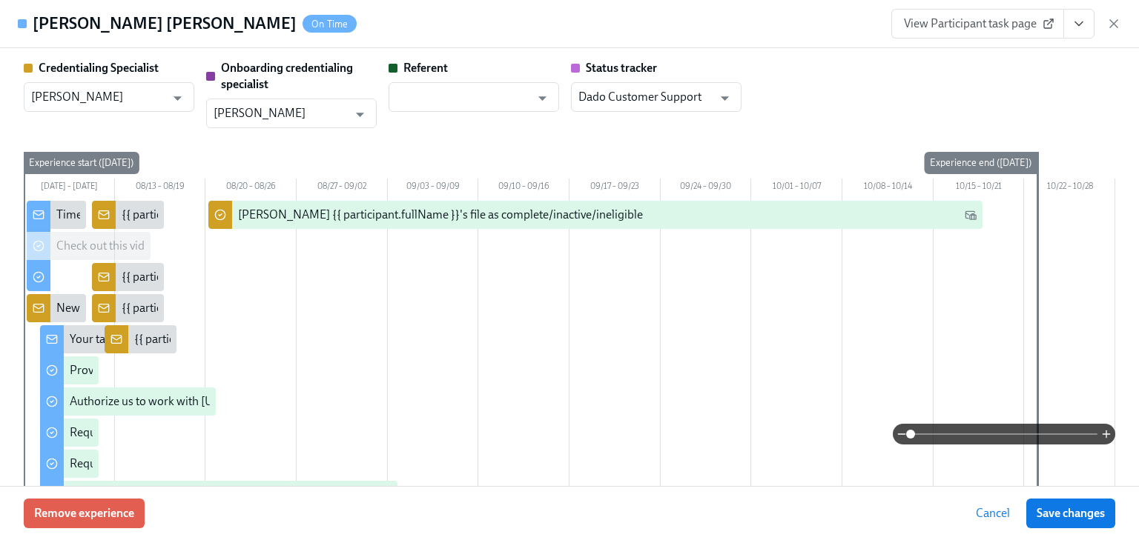
click at [1071, 23] on icon "View task page" at bounding box center [1078, 23] width 15 height 15
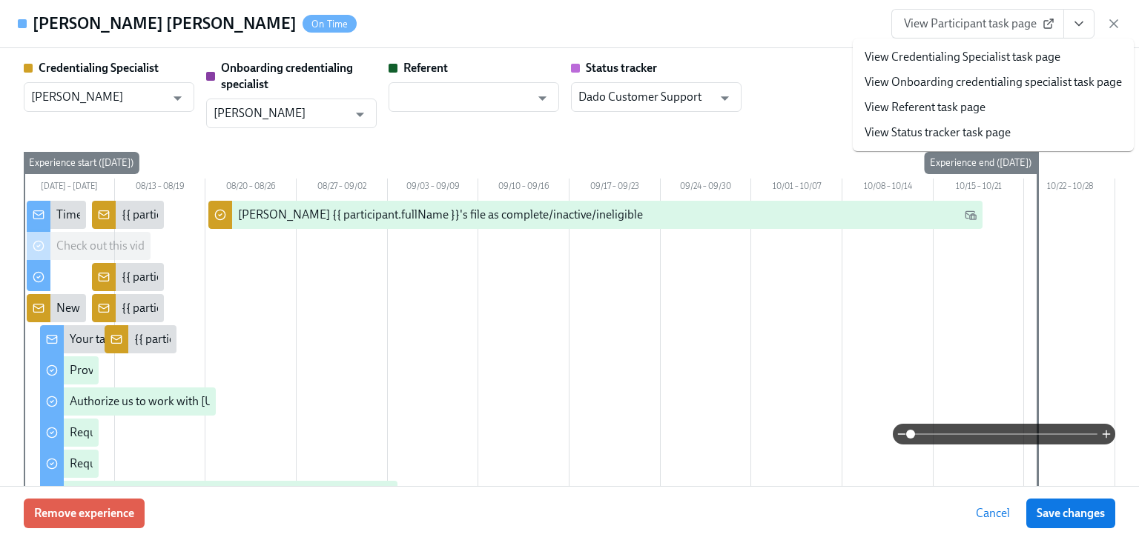
click at [957, 53] on link "View Credentialing Specialist task page" at bounding box center [962, 57] width 196 height 16
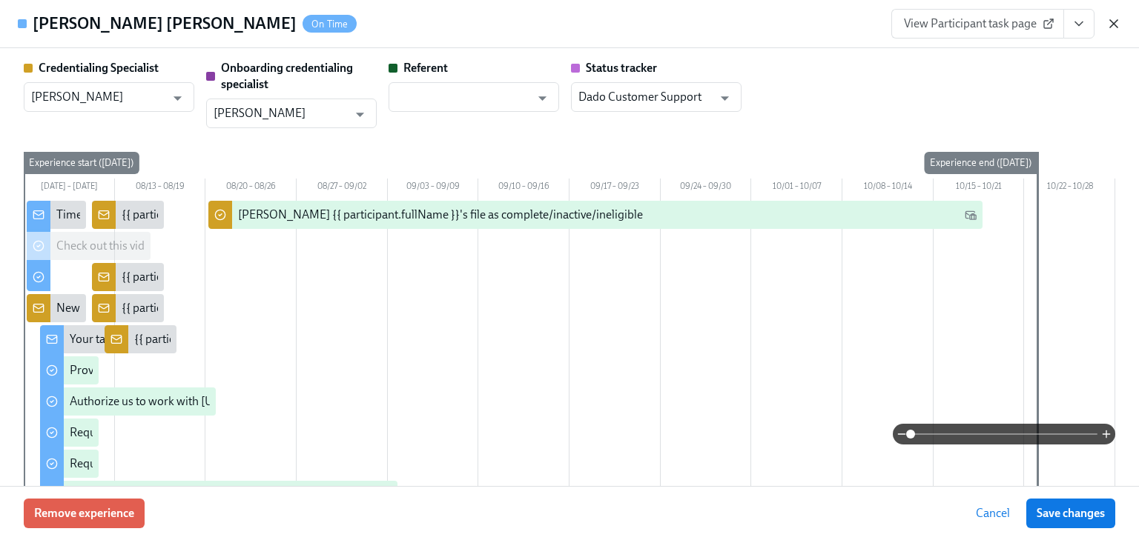
click at [1114, 22] on icon "button" at bounding box center [1113, 23] width 15 height 15
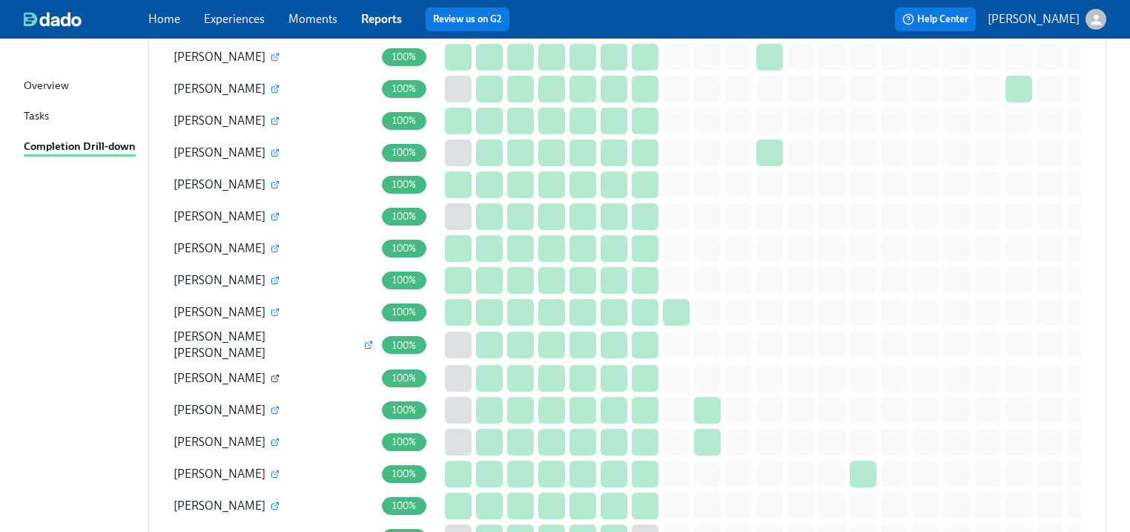
scroll to position [2301, 0]
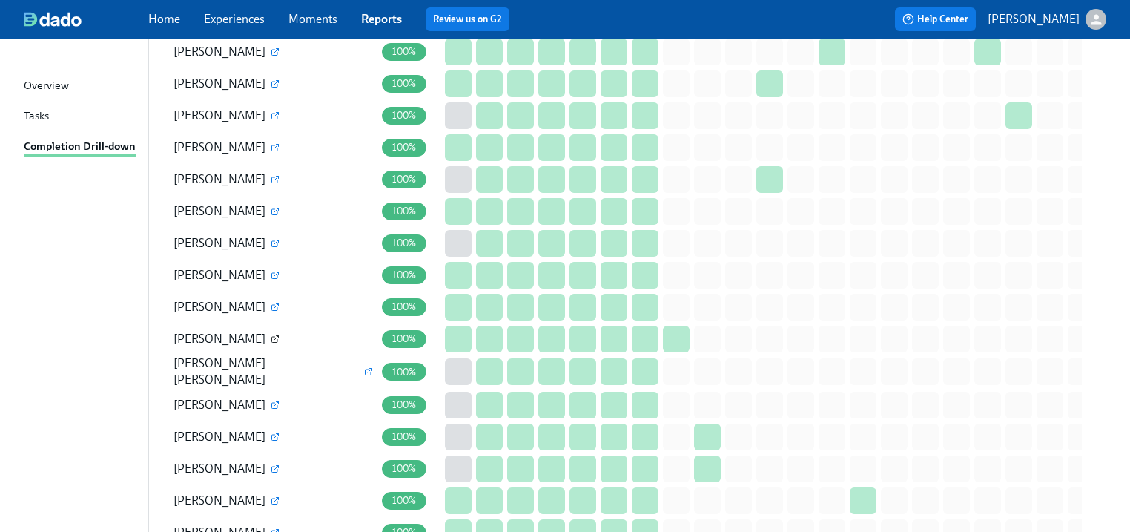
click at [272, 337] on icon "button" at bounding box center [275, 340] width 6 height 6
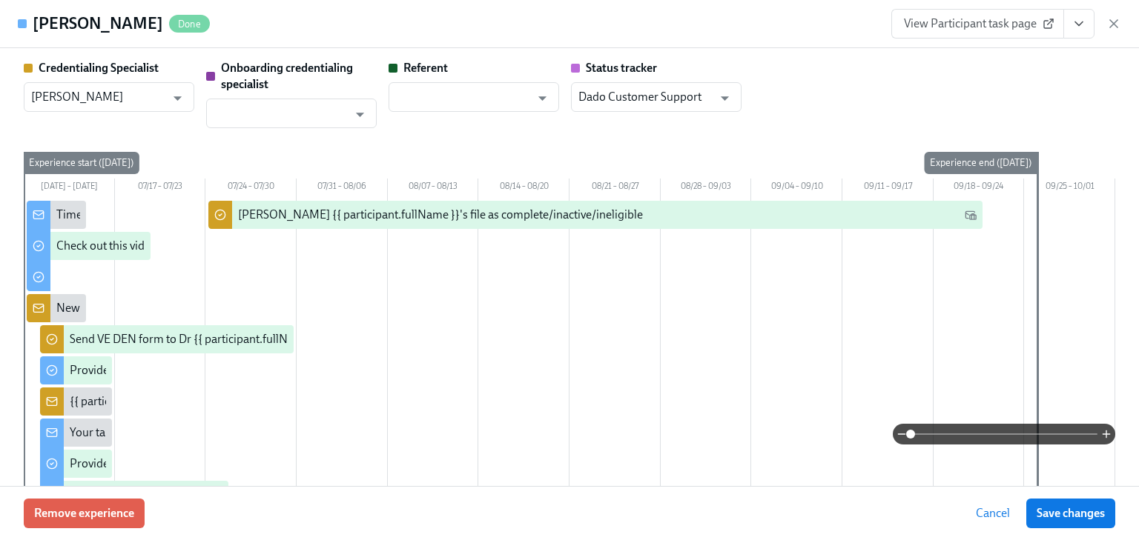
click at [1075, 18] on icon "View task page" at bounding box center [1078, 23] width 15 height 15
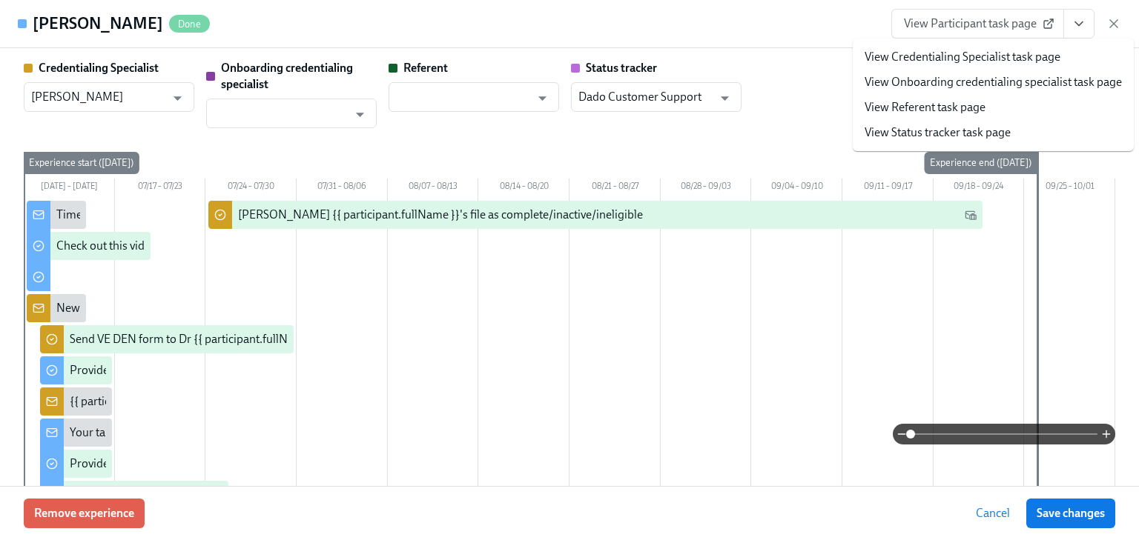
click at [946, 54] on link "View Credentialing Specialist task page" at bounding box center [962, 57] width 196 height 16
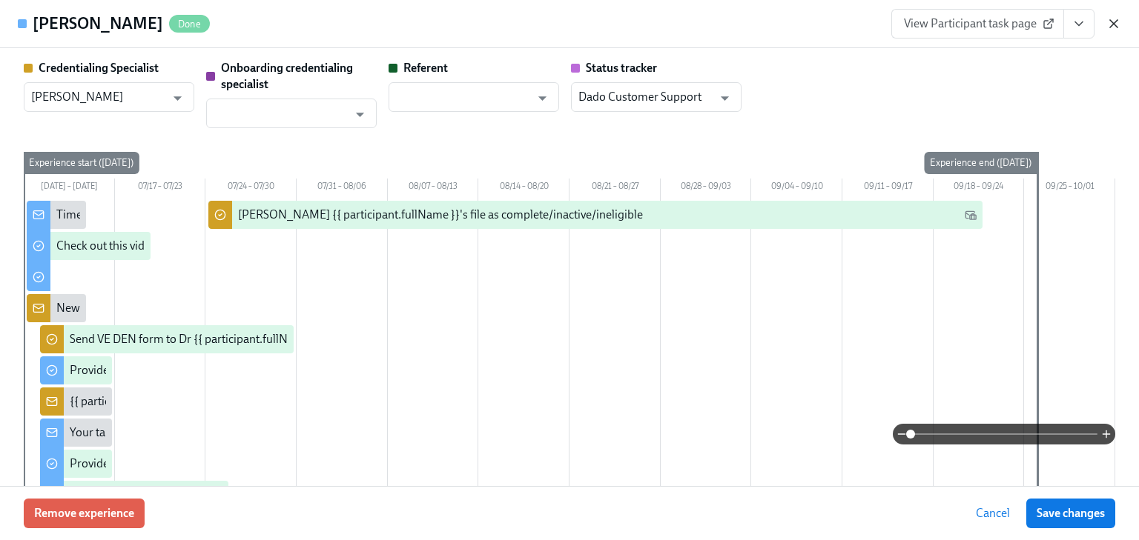
click at [1115, 19] on icon "button" at bounding box center [1113, 23] width 15 height 15
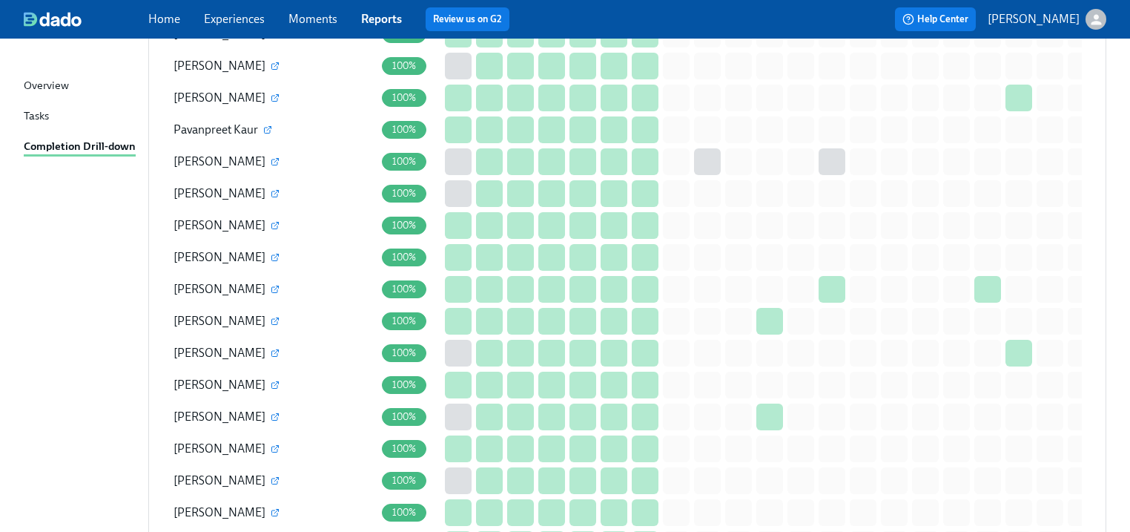
scroll to position [2005, 0]
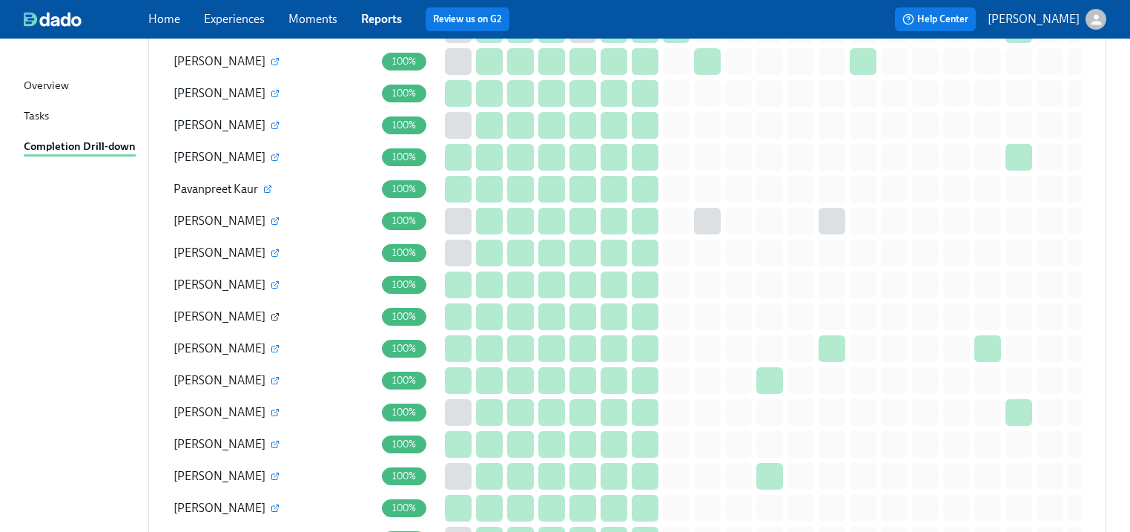
click at [280, 312] on icon "button" at bounding box center [275, 316] width 9 height 9
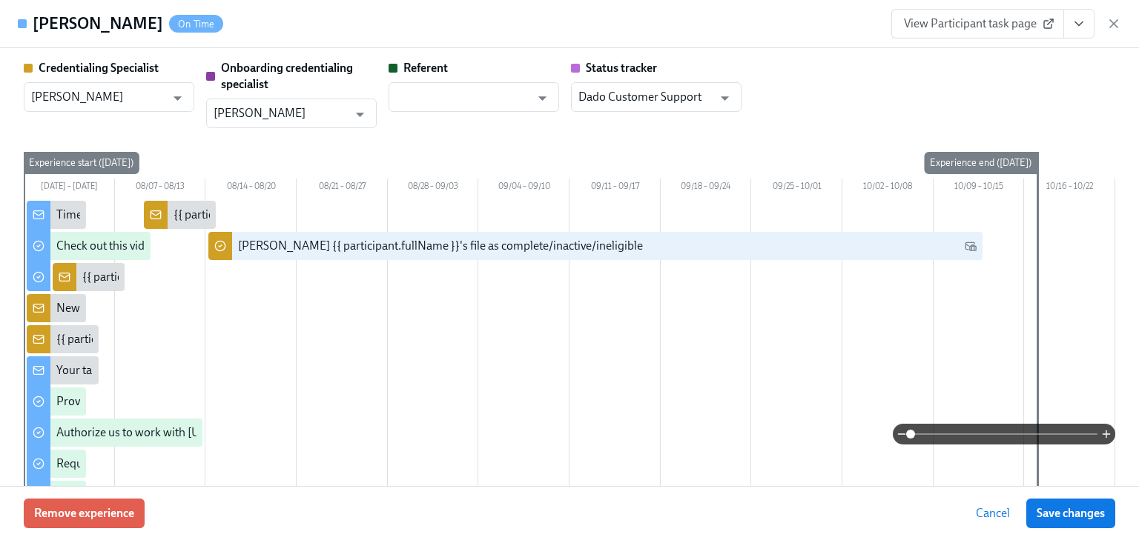
click at [1076, 24] on icon "View task page" at bounding box center [1078, 23] width 15 height 15
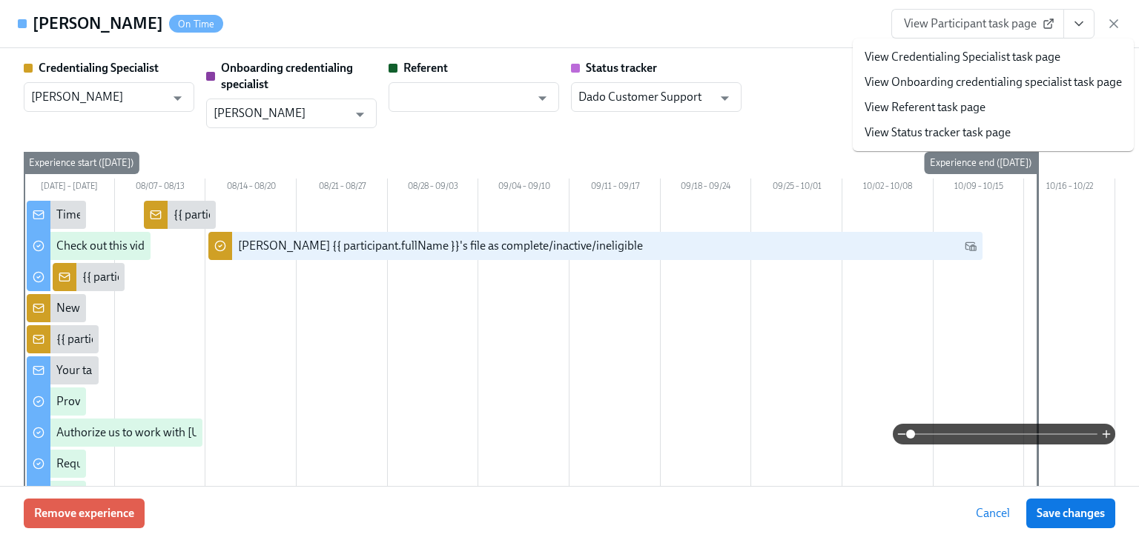
click at [889, 56] on link "View Credentialing Specialist task page" at bounding box center [962, 57] width 196 height 16
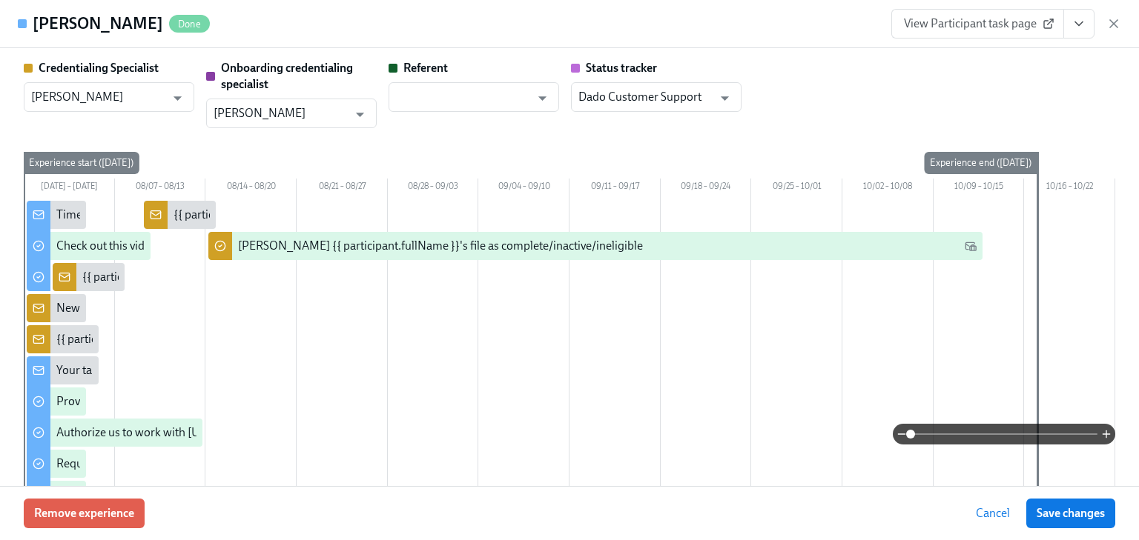
drag, startPoint x: 1112, startPoint y: 20, endPoint x: 1085, endPoint y: 29, distance: 28.1
click at [1112, 20] on icon "button" at bounding box center [1113, 23] width 15 height 15
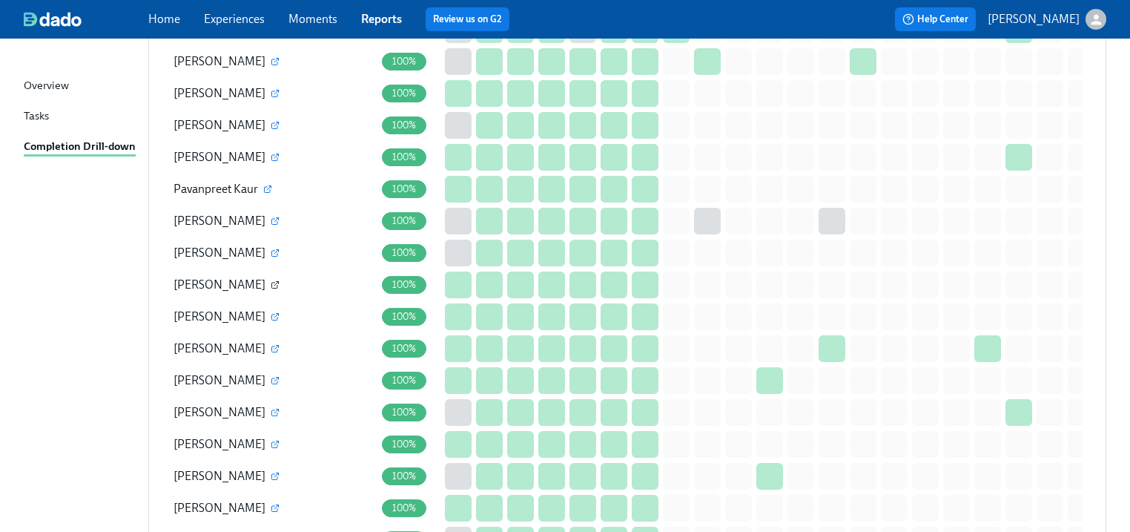
click at [271, 280] on icon "button" at bounding box center [275, 284] width 9 height 9
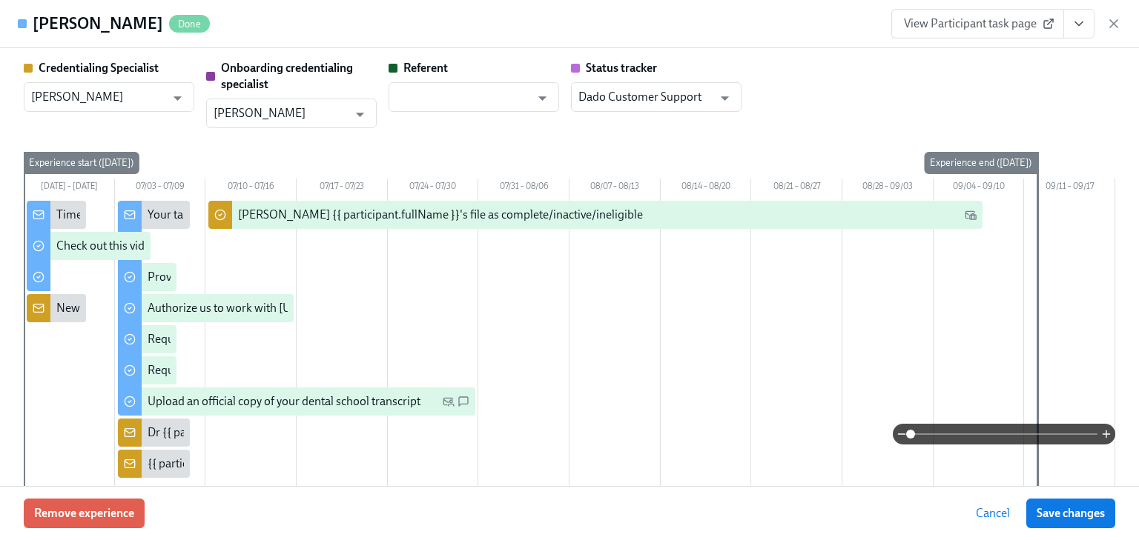
click at [1071, 18] on icon "View task page" at bounding box center [1078, 23] width 15 height 15
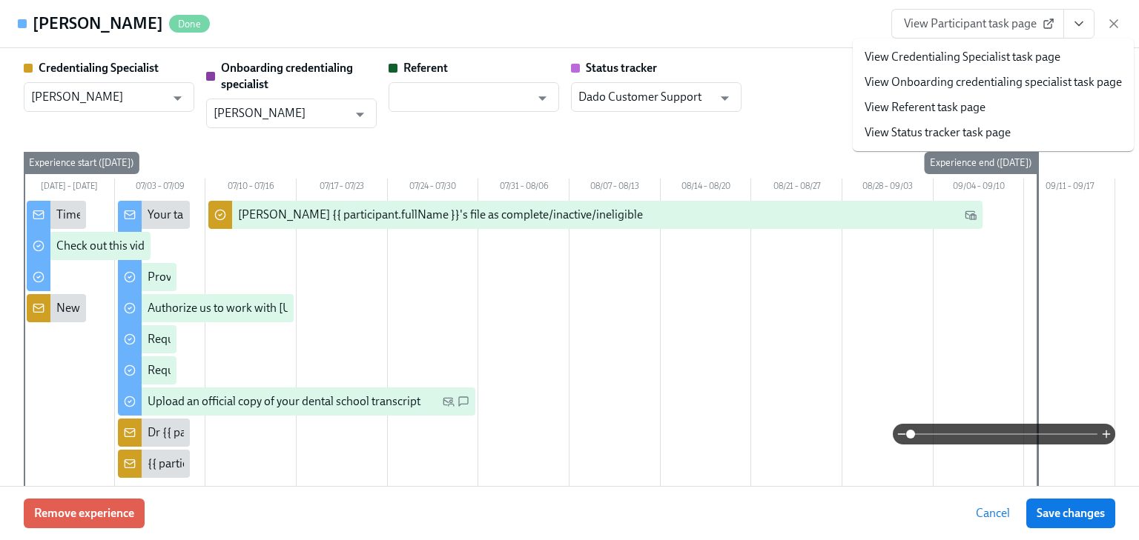
click at [966, 55] on link "View Credentialing Specialist task page" at bounding box center [962, 57] width 196 height 16
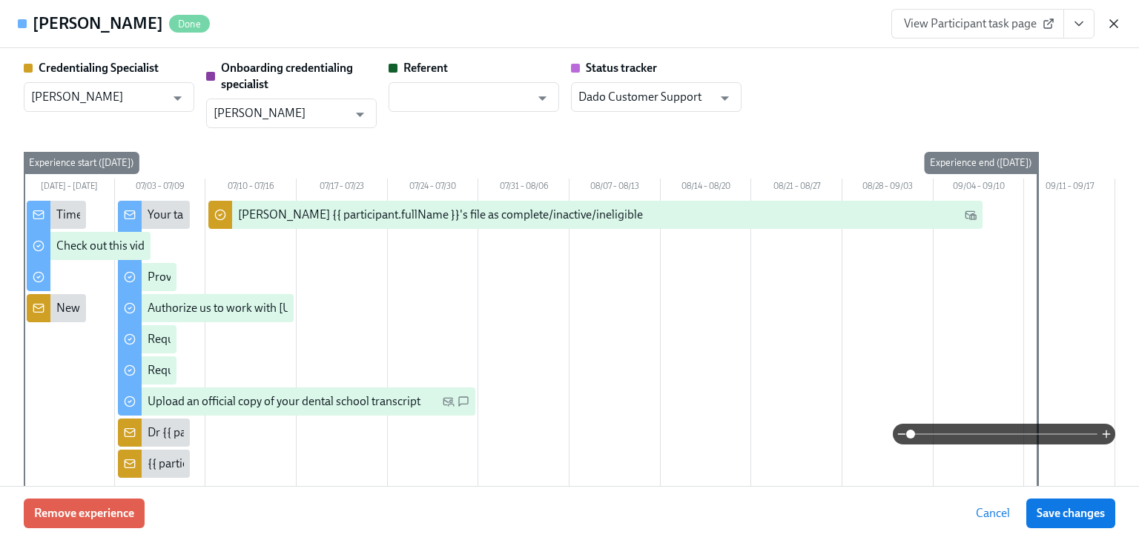
click at [1107, 25] on icon "button" at bounding box center [1113, 23] width 15 height 15
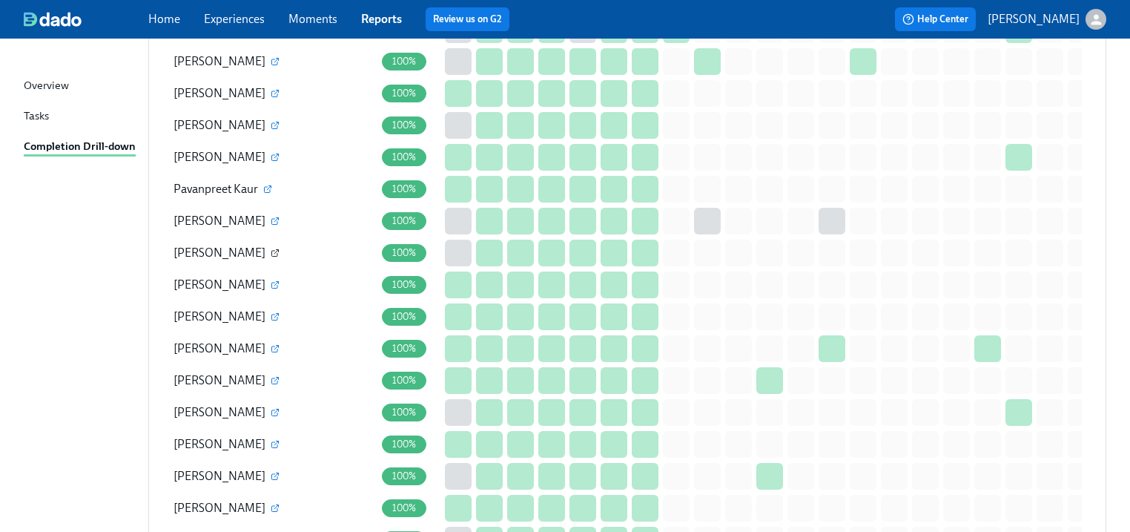
click at [271, 248] on icon "button" at bounding box center [275, 252] width 9 height 9
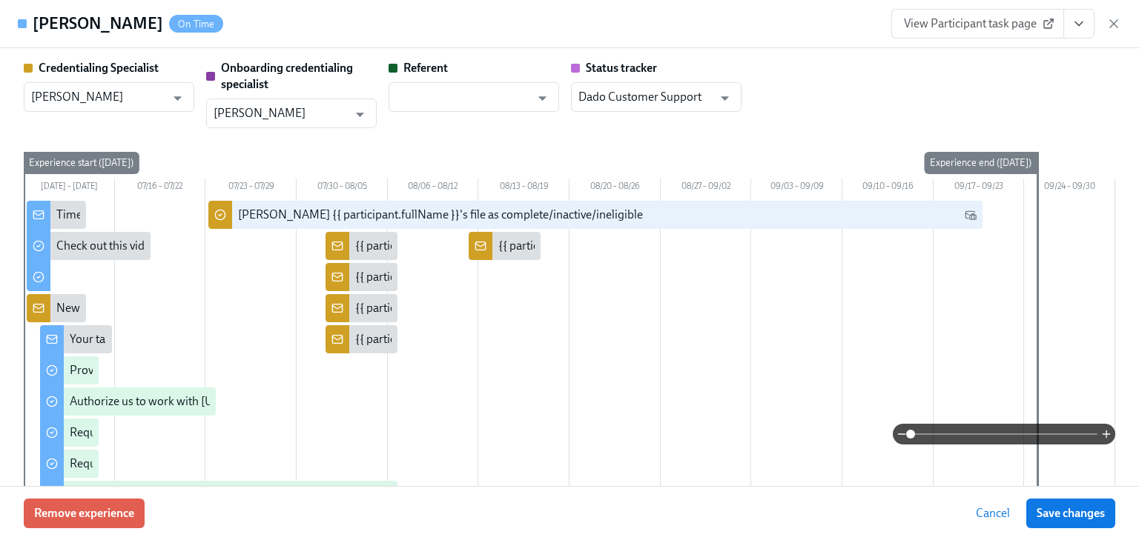
click at [1085, 20] on icon "View task page" at bounding box center [1078, 23] width 15 height 15
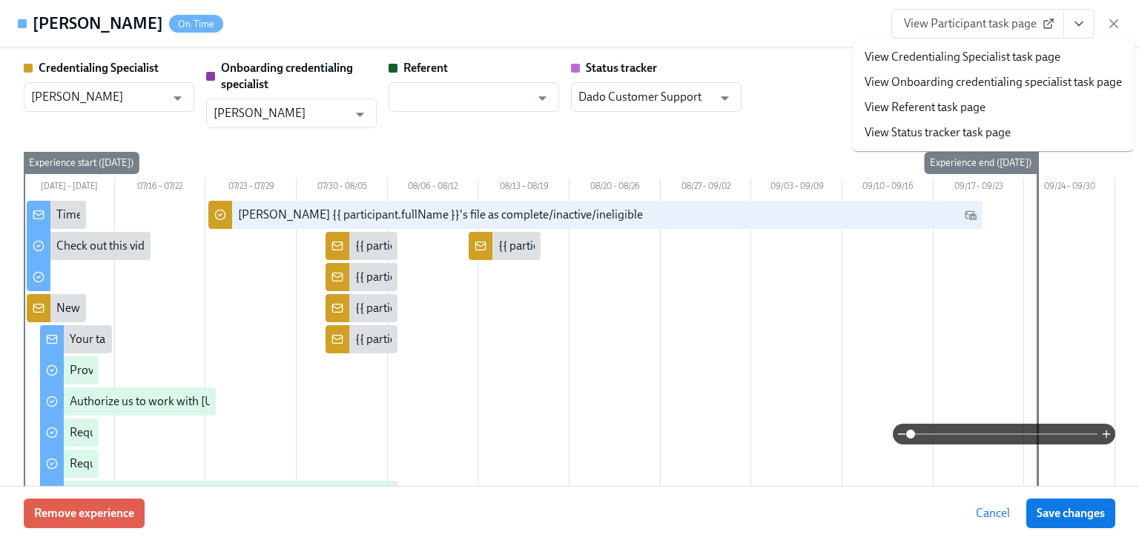
click at [968, 57] on link "View Credentialing Specialist task page" at bounding box center [962, 57] width 196 height 16
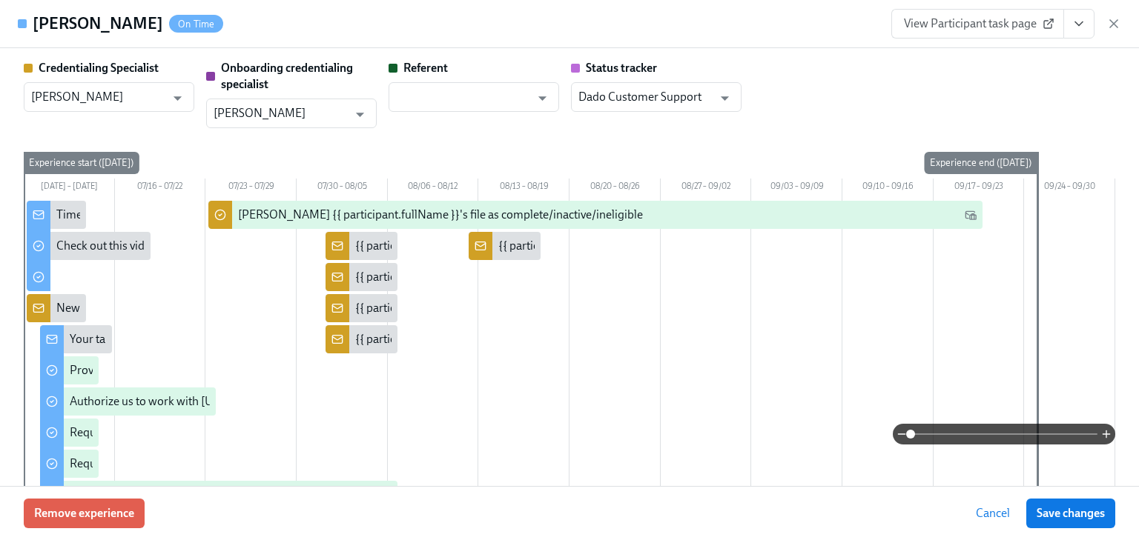
click at [1109, 24] on icon "button" at bounding box center [1113, 23] width 15 height 15
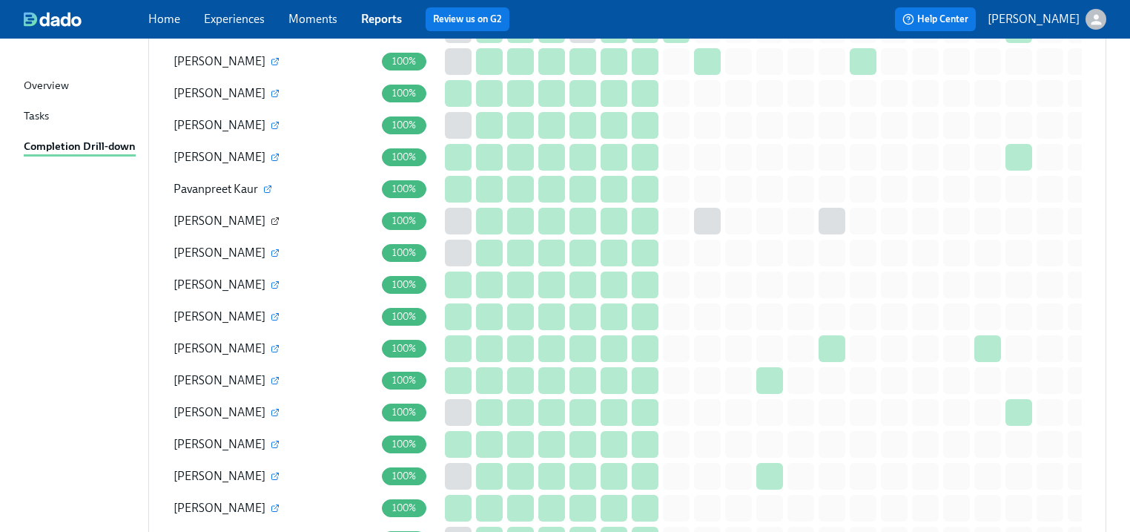
click at [271, 216] on icon "button" at bounding box center [275, 220] width 9 height 9
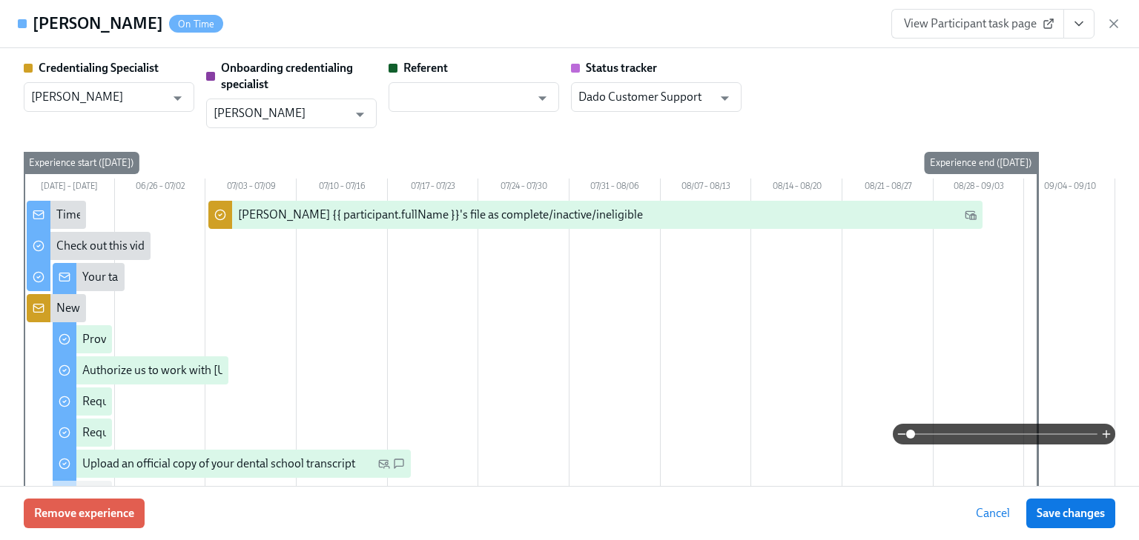
click at [1074, 27] on icon "View task page" at bounding box center [1078, 23] width 15 height 15
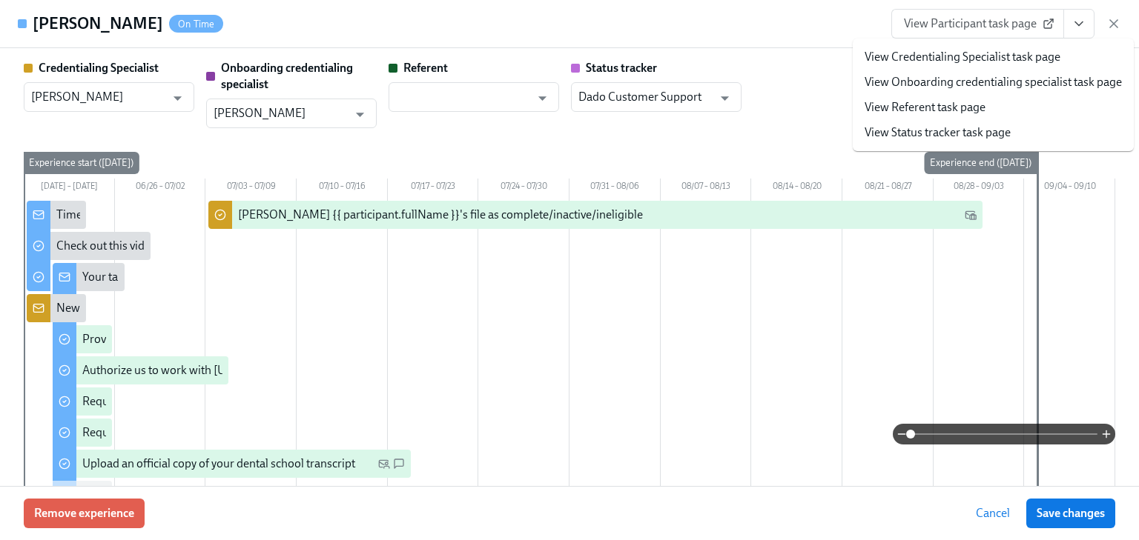
click at [962, 59] on link "View Credentialing Specialist task page" at bounding box center [962, 57] width 196 height 16
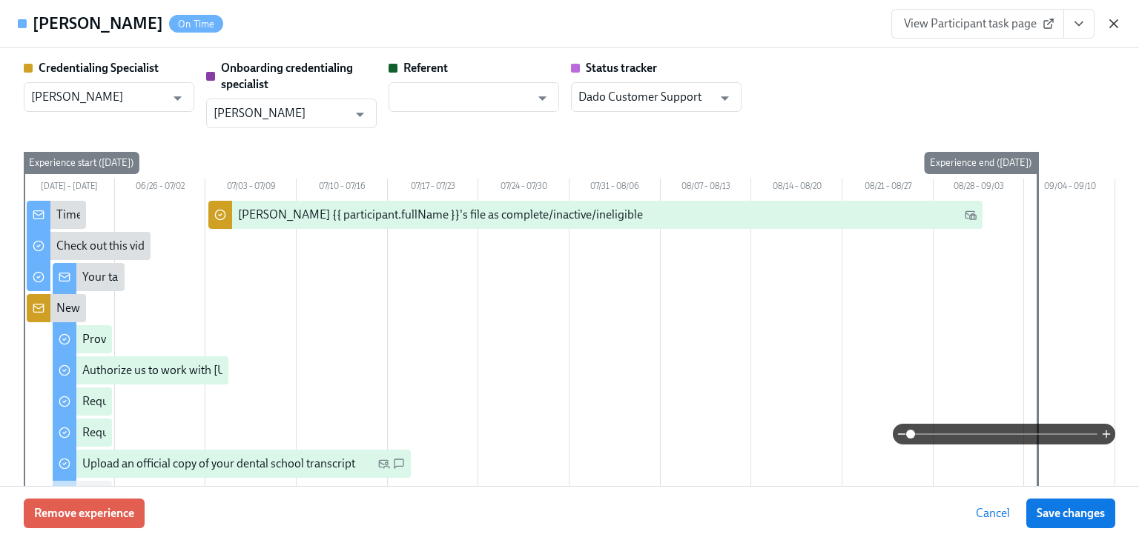
click at [1112, 21] on icon "button" at bounding box center [1113, 23] width 15 height 15
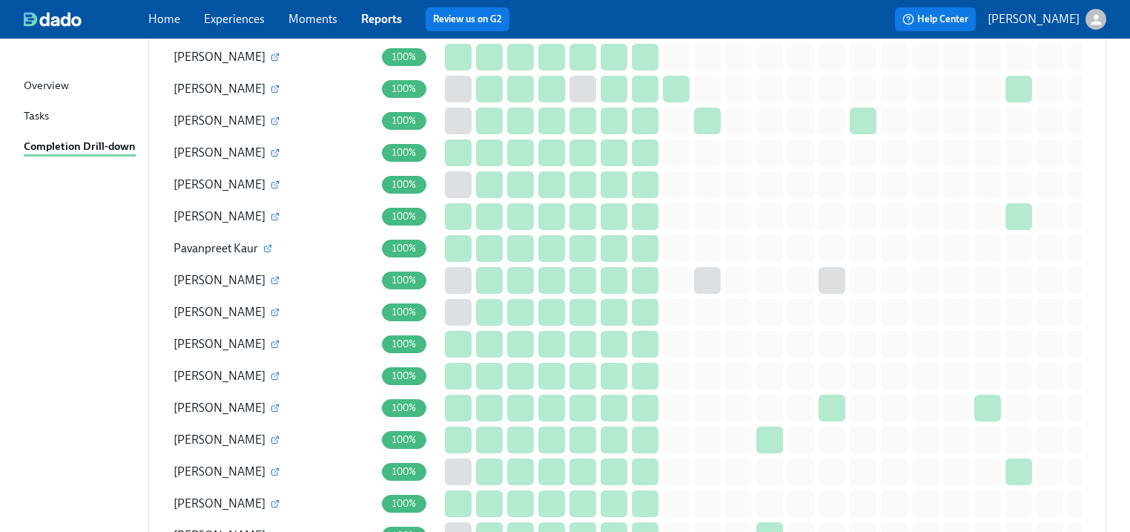
scroll to position [1886, 0]
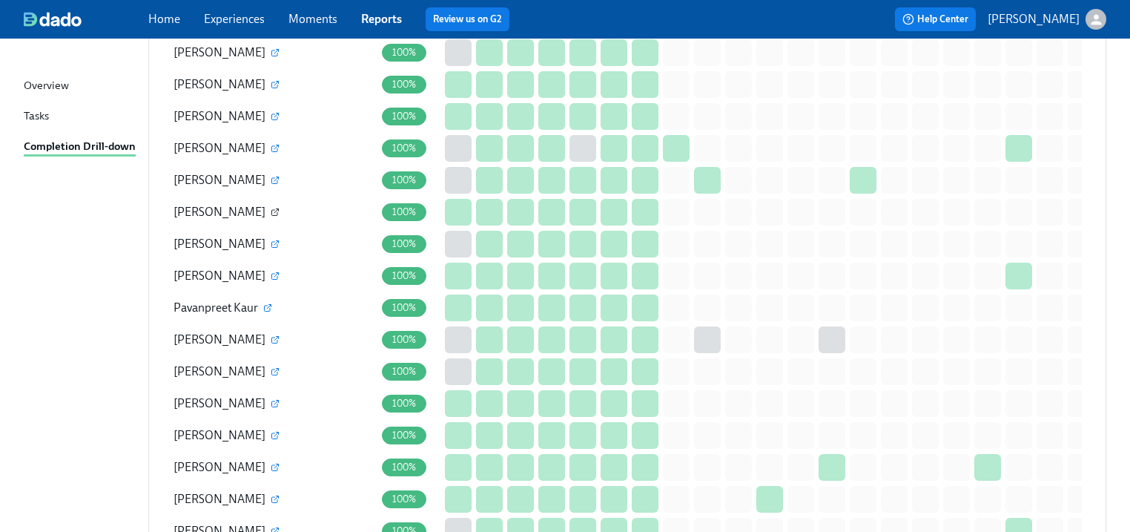
click at [274, 208] on icon "button" at bounding box center [276, 210] width 4 height 4
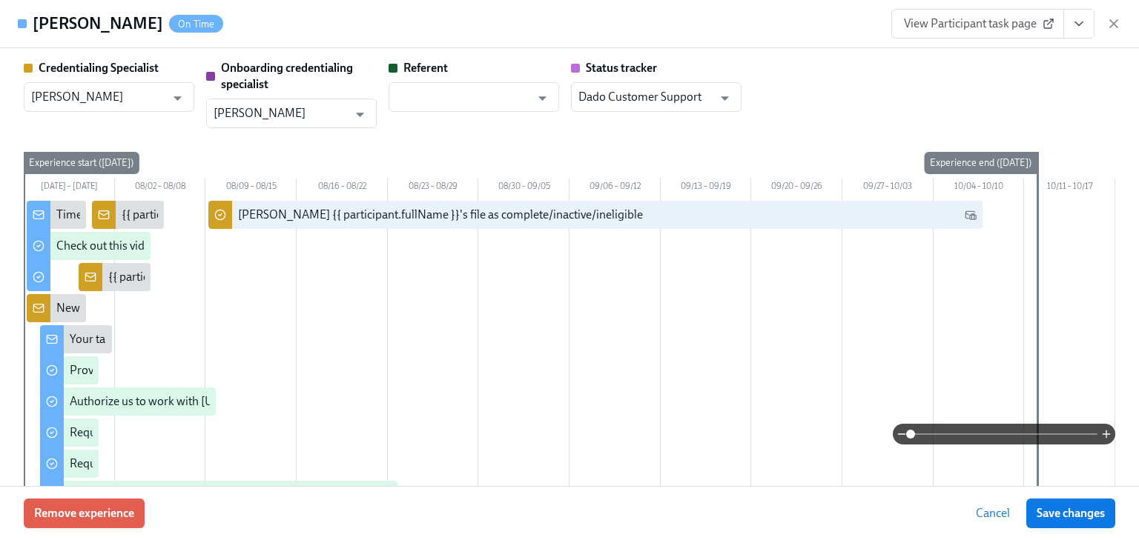
click at [939, 36] on link "View Participant task page" at bounding box center [977, 24] width 173 height 30
click at [1108, 24] on icon "button" at bounding box center [1113, 23] width 15 height 15
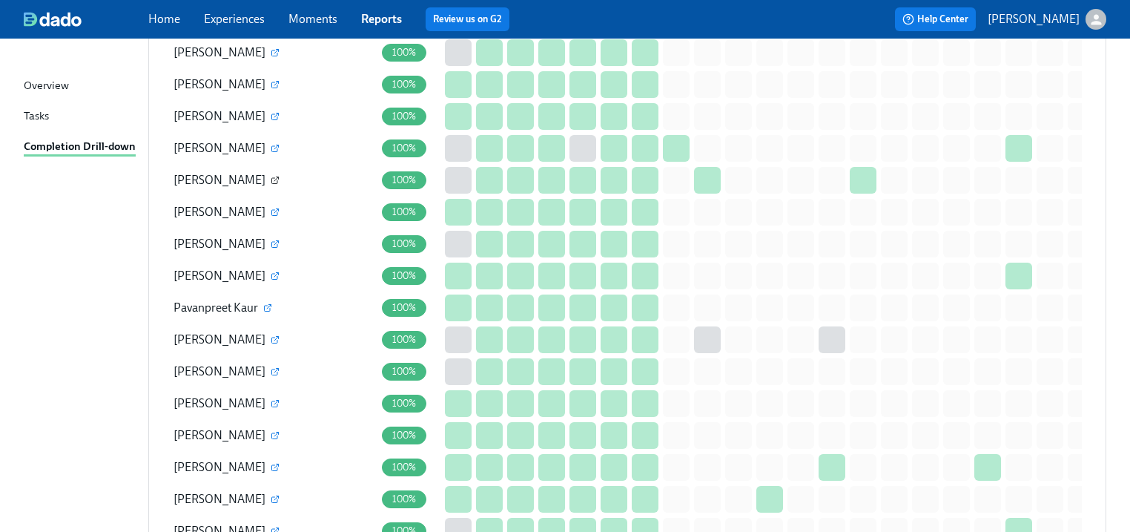
click at [271, 176] on icon "button" at bounding box center [275, 180] width 9 height 9
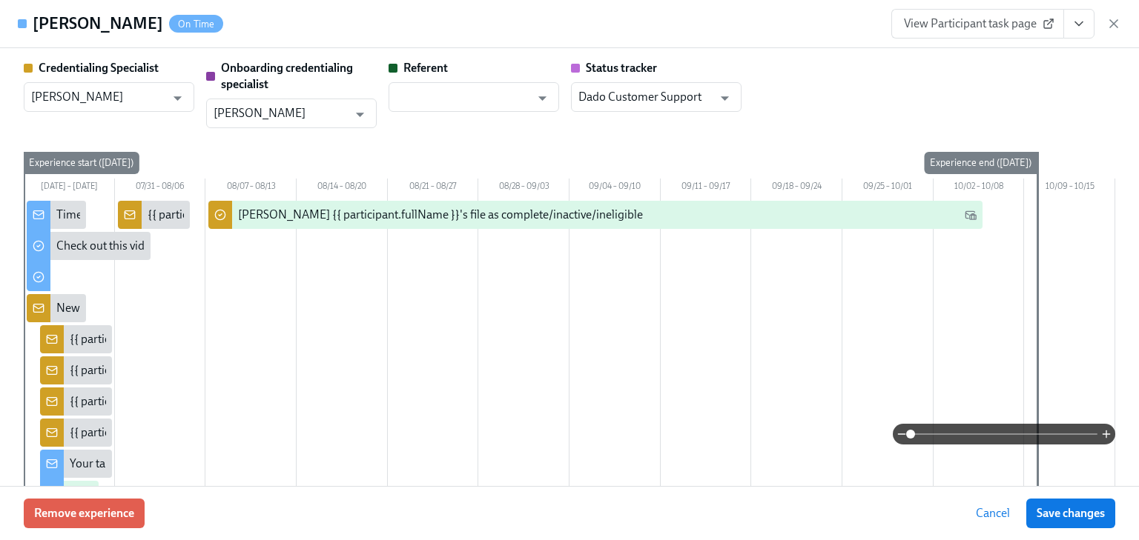
click at [1085, 20] on icon "View task page" at bounding box center [1078, 23] width 15 height 15
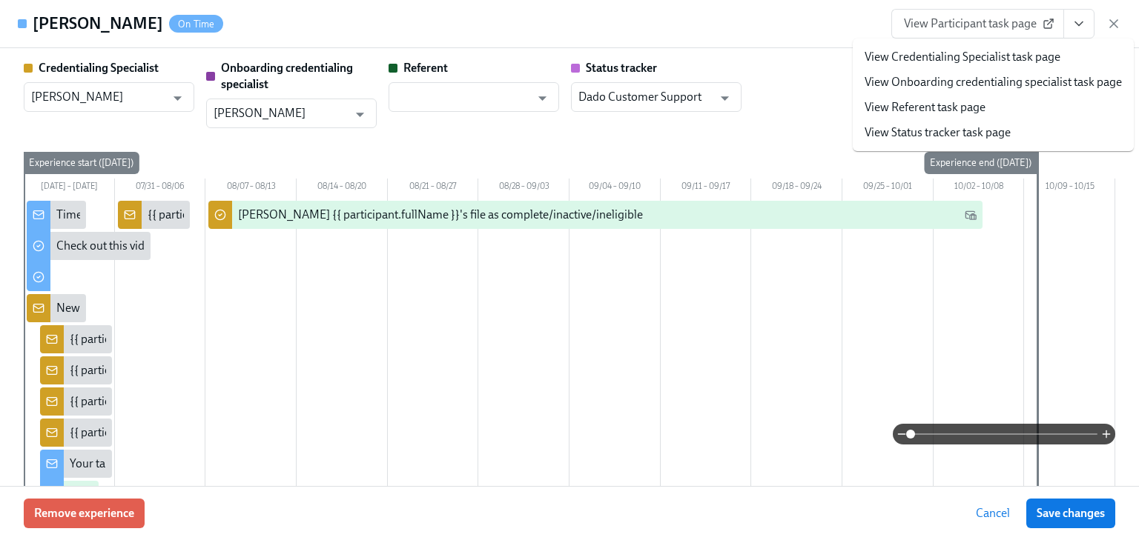
click at [955, 52] on link "View Credentialing Specialist task page" at bounding box center [962, 57] width 196 height 16
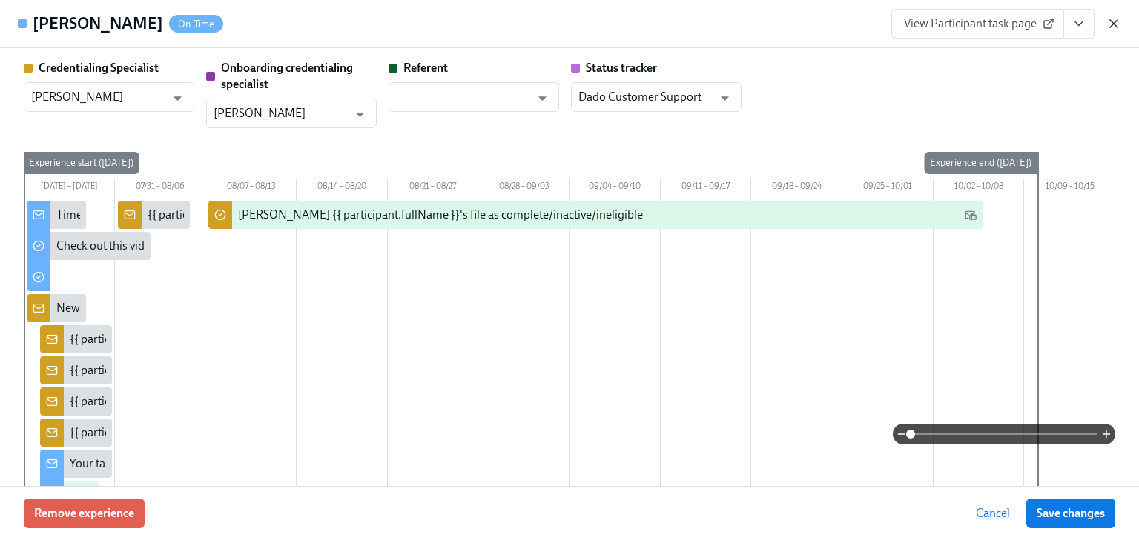
click at [1114, 24] on icon "button" at bounding box center [1113, 23] width 15 height 15
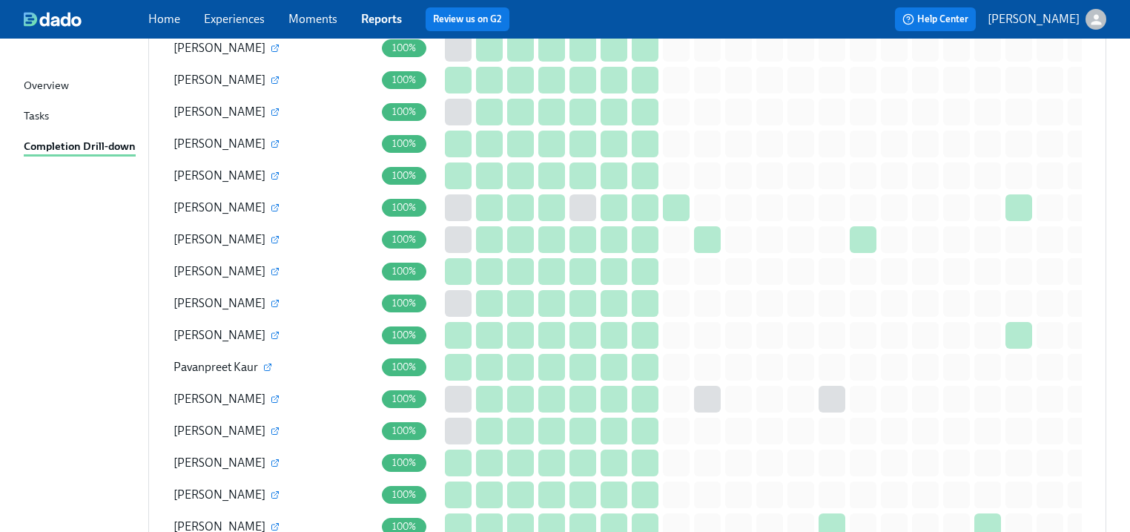
scroll to position [1768, 0]
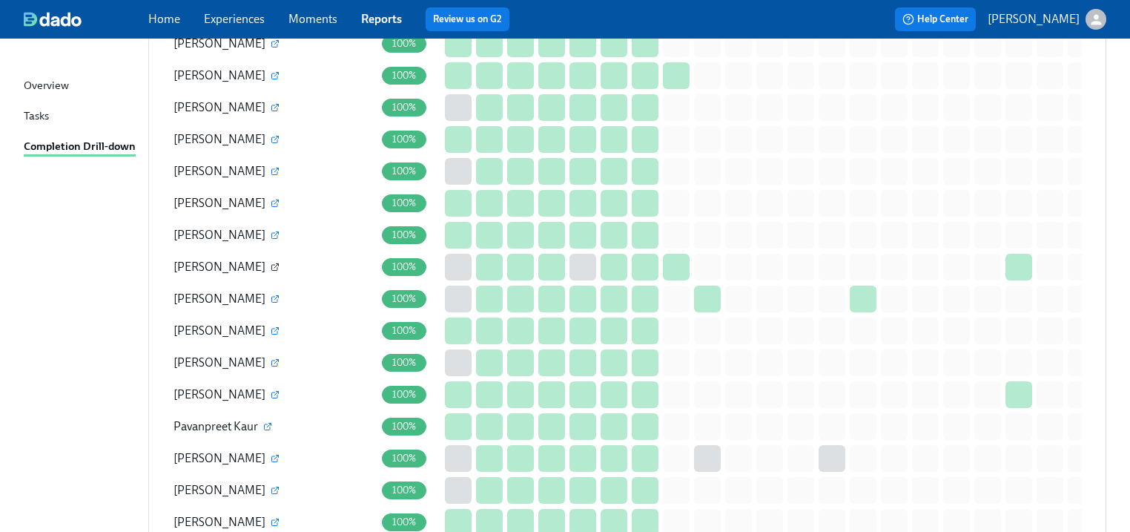
click at [271, 262] on icon "button" at bounding box center [275, 266] width 9 height 9
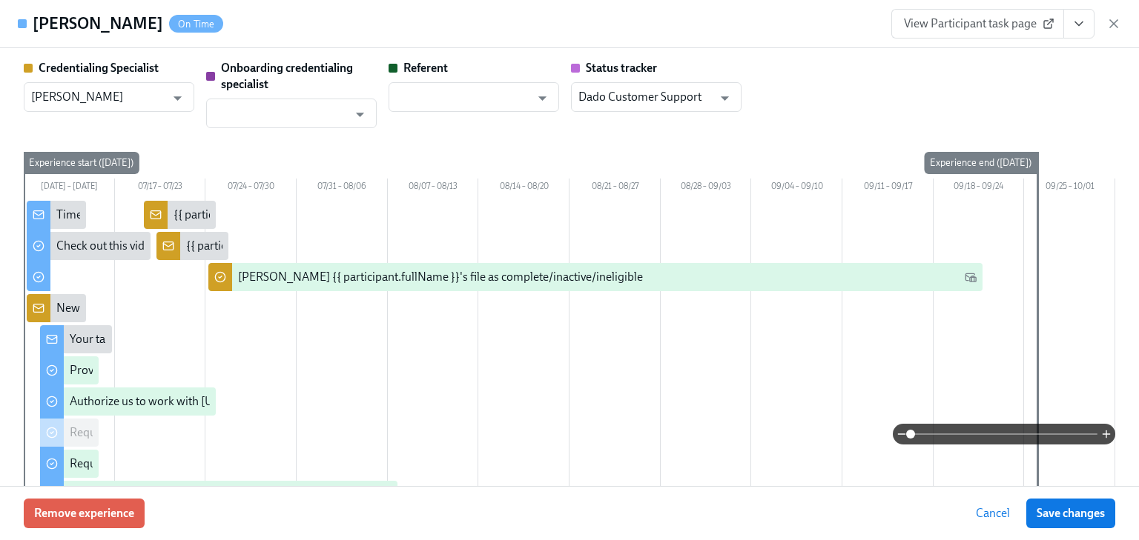
drag, startPoint x: 1080, startPoint y: 21, endPoint x: 1044, endPoint y: 30, distance: 37.4
click at [1080, 21] on icon "View task page" at bounding box center [1078, 23] width 15 height 15
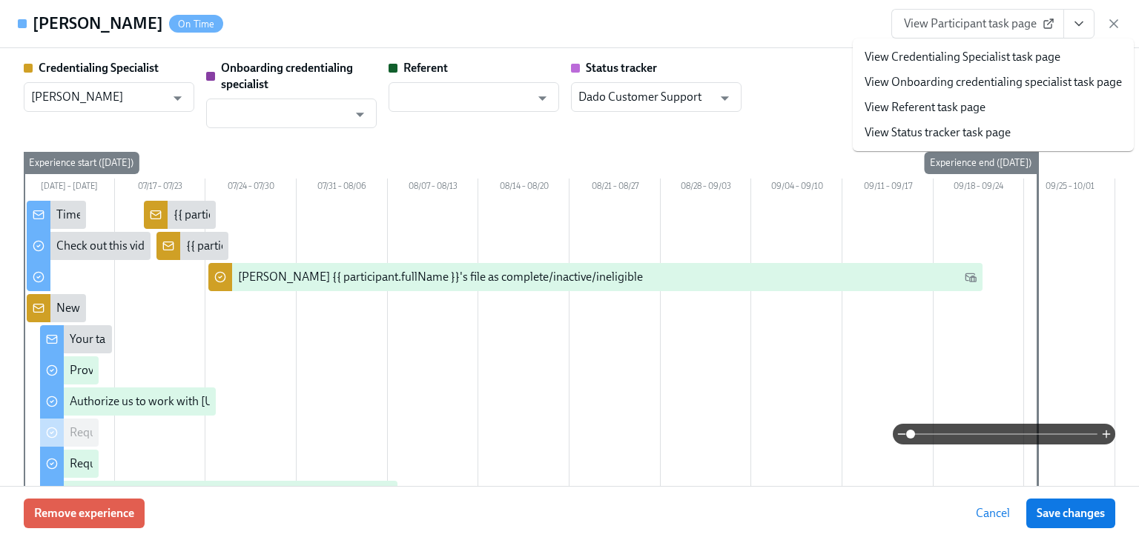
click at [942, 51] on link "View Credentialing Specialist task page" at bounding box center [962, 57] width 196 height 16
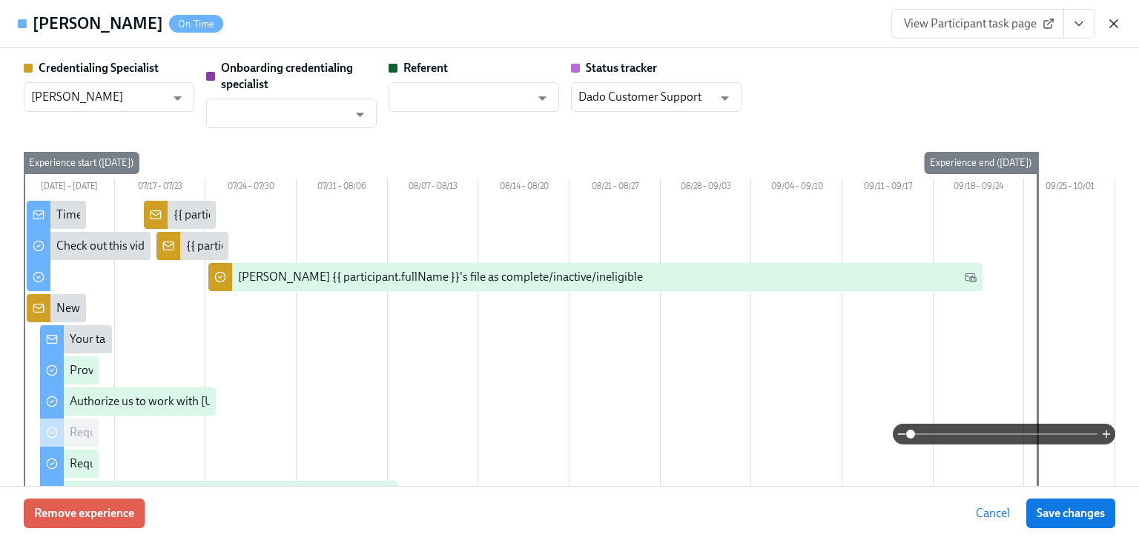
click at [1117, 24] on icon "button" at bounding box center [1113, 23] width 15 height 15
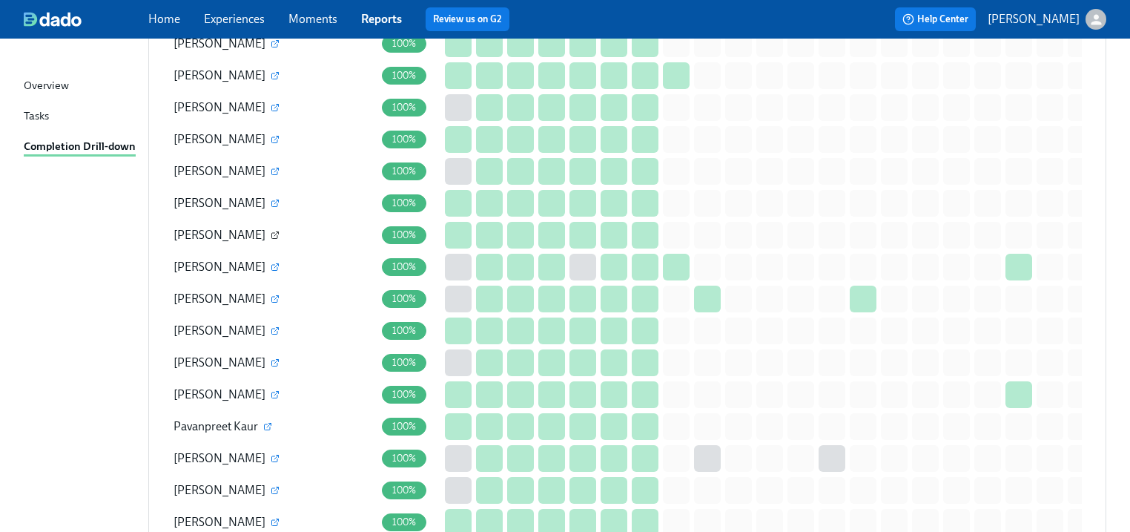
click at [271, 231] on icon "button" at bounding box center [275, 235] width 9 height 9
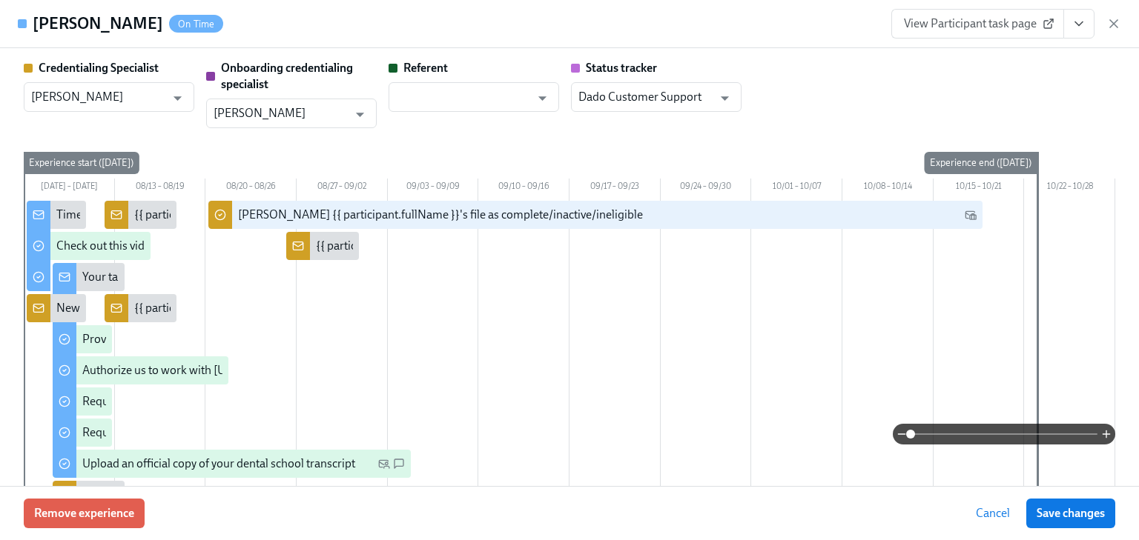
click at [1076, 24] on icon "View task page" at bounding box center [1078, 23] width 15 height 15
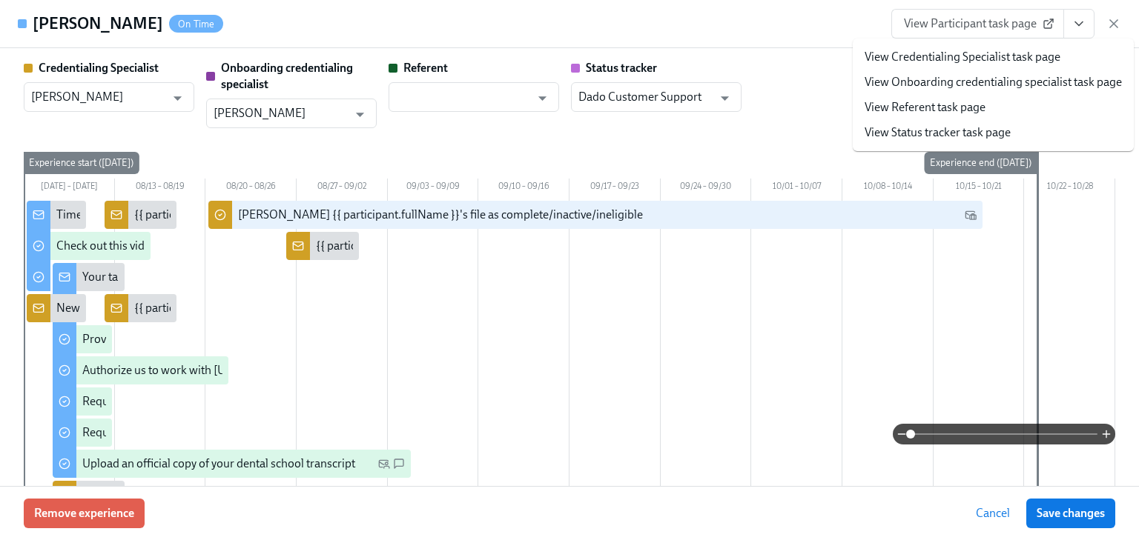
click at [959, 55] on link "View Credentialing Specialist task page" at bounding box center [962, 57] width 196 height 16
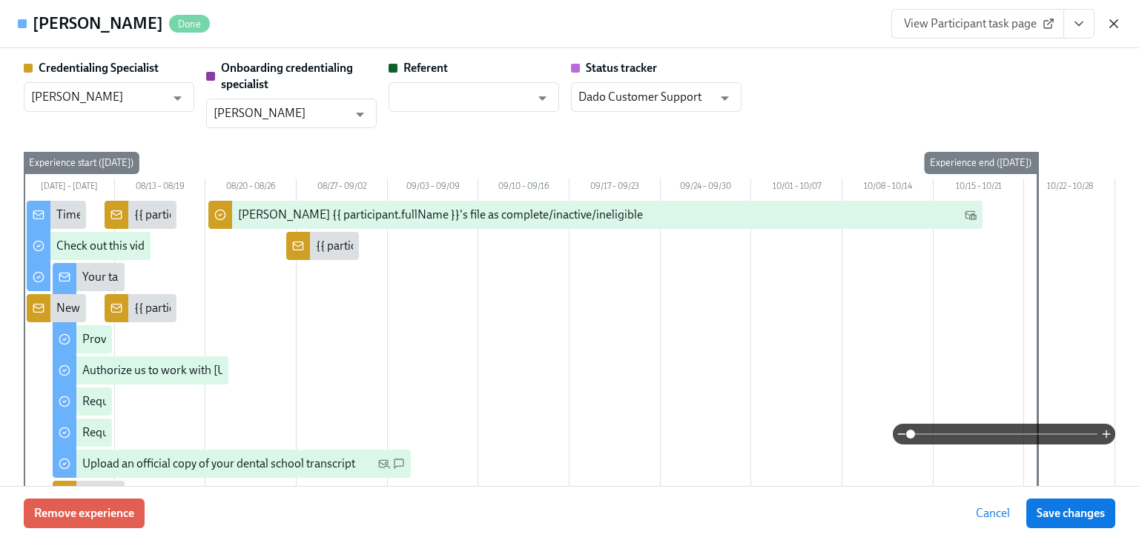
click at [1114, 20] on icon "button" at bounding box center [1113, 23] width 15 height 15
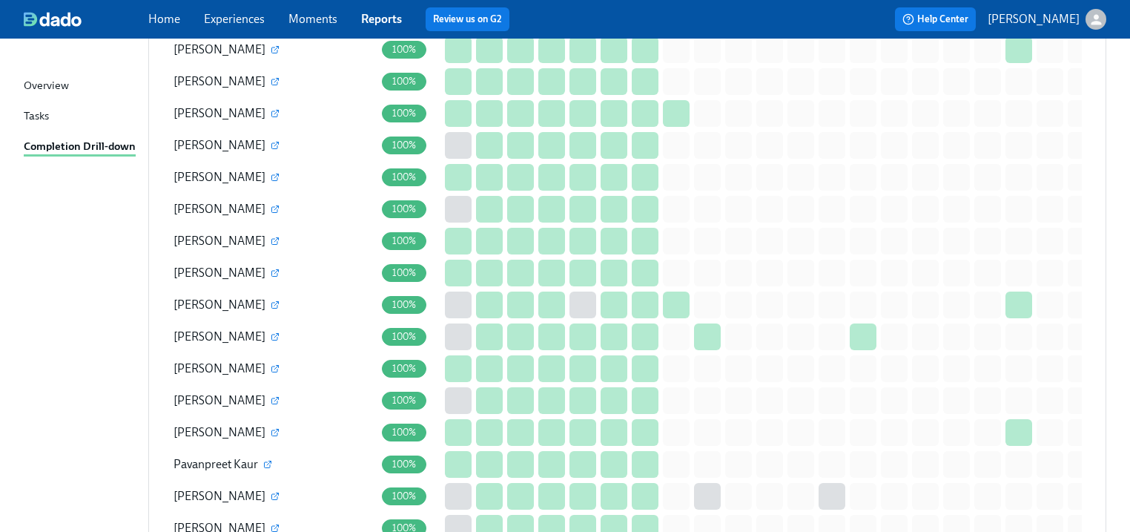
scroll to position [1708, 0]
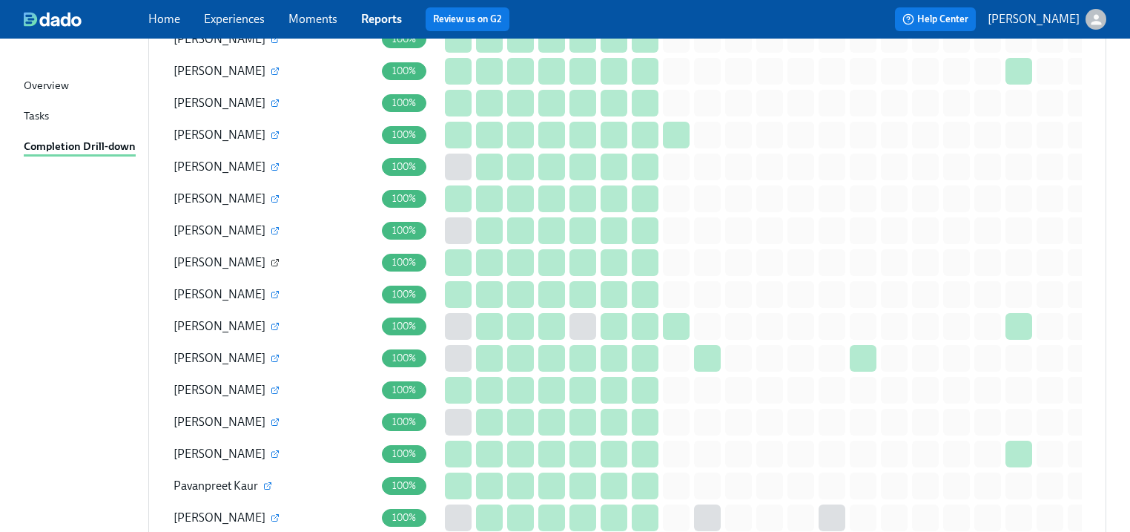
click at [274, 259] on icon "button" at bounding box center [276, 261] width 4 height 4
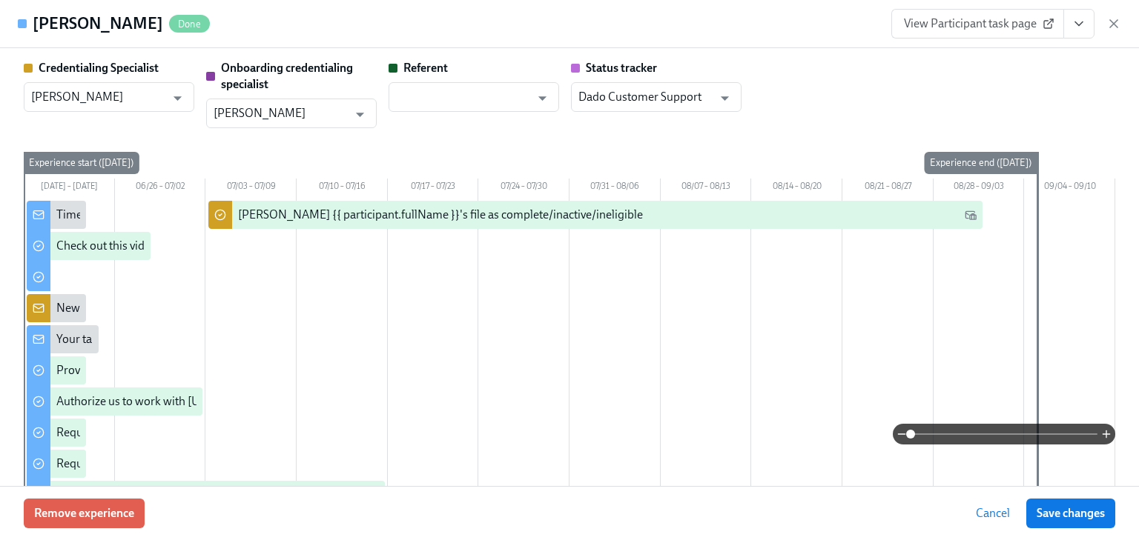
click at [1079, 24] on icon "View task page" at bounding box center [1078, 23] width 15 height 15
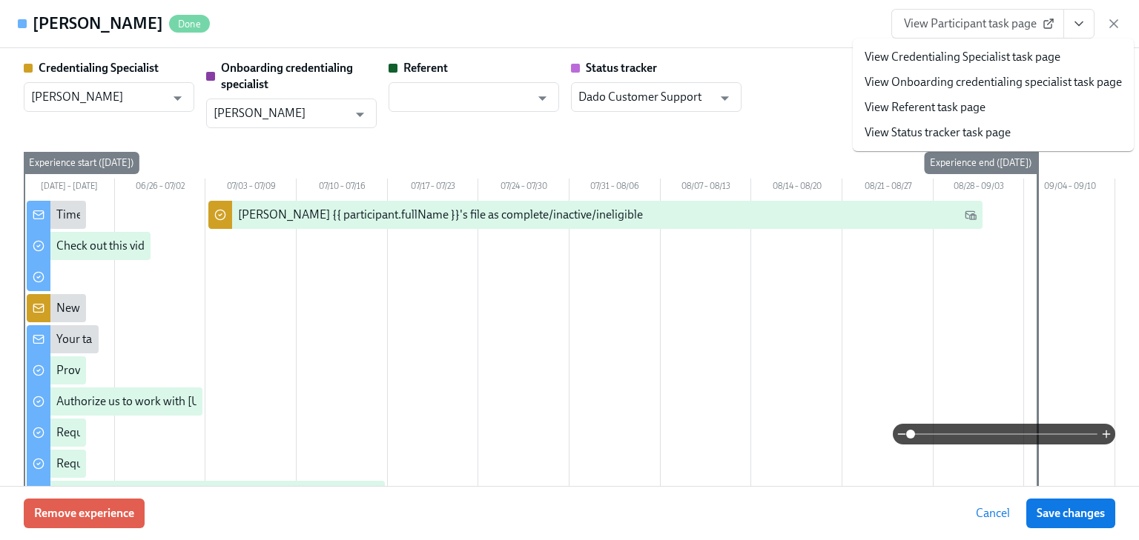
click at [959, 59] on link "View Credentialing Specialist task page" at bounding box center [962, 57] width 196 height 16
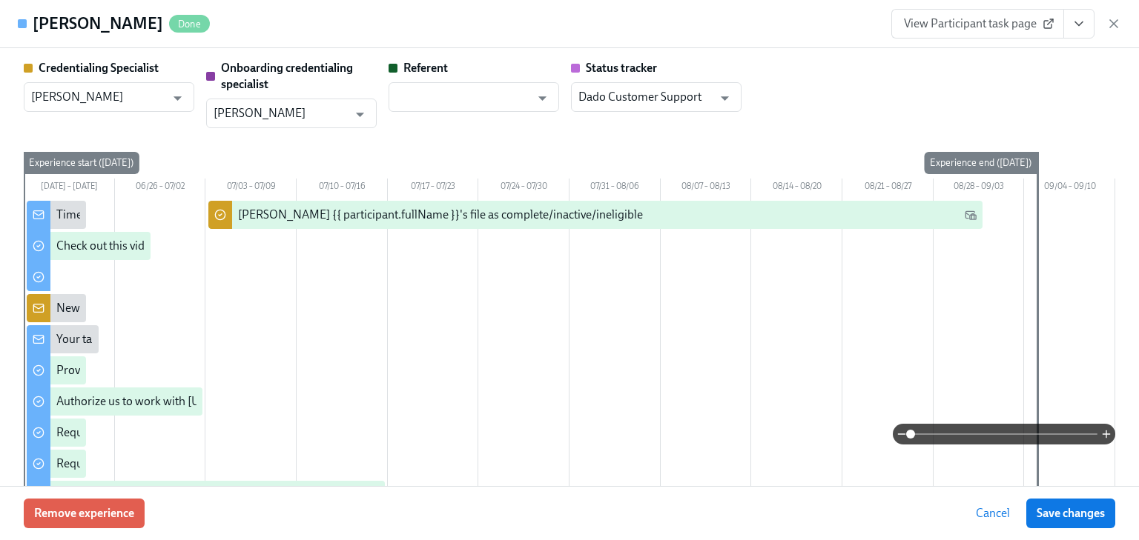
drag, startPoint x: 1114, startPoint y: 23, endPoint x: 1100, endPoint y: 25, distance: 14.3
click at [1114, 23] on icon "button" at bounding box center [1113, 23] width 7 height 7
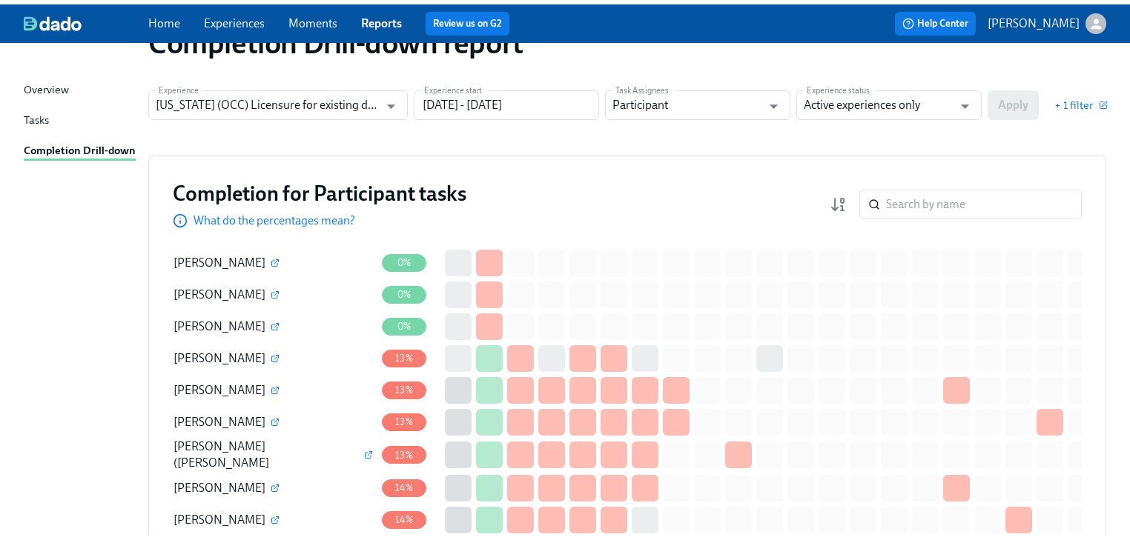
scroll to position [0, 0]
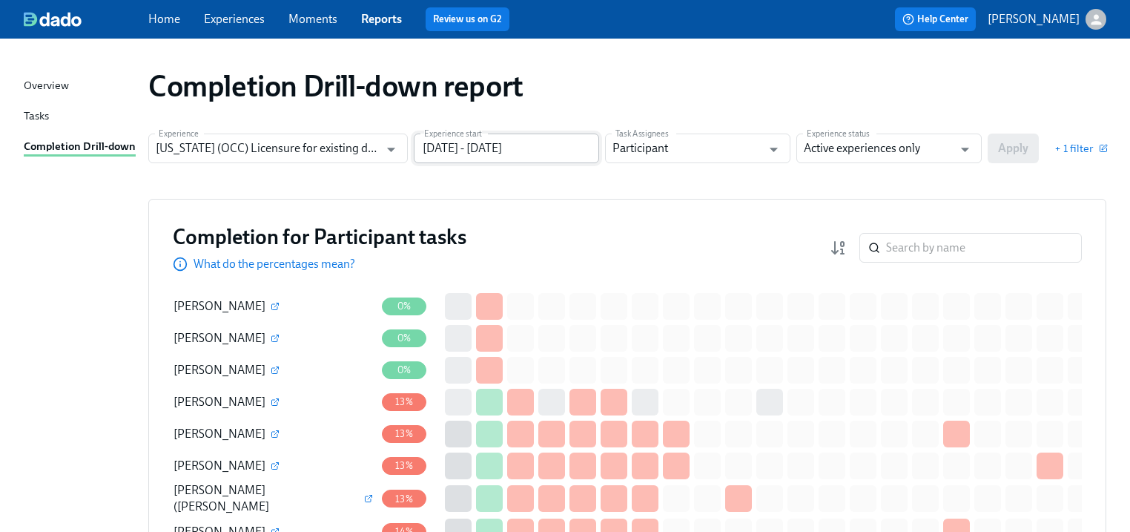
click at [546, 146] on input "12/01/2024 - 09/05/2025" at bounding box center [506, 148] width 185 height 30
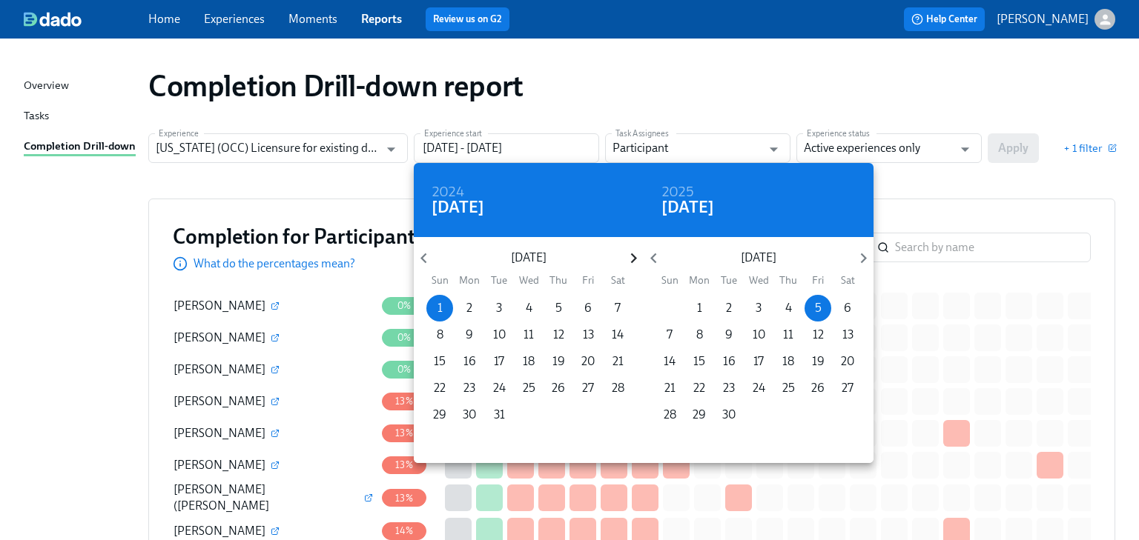
click at [635, 260] on icon "button" at bounding box center [634, 258] width 20 height 20
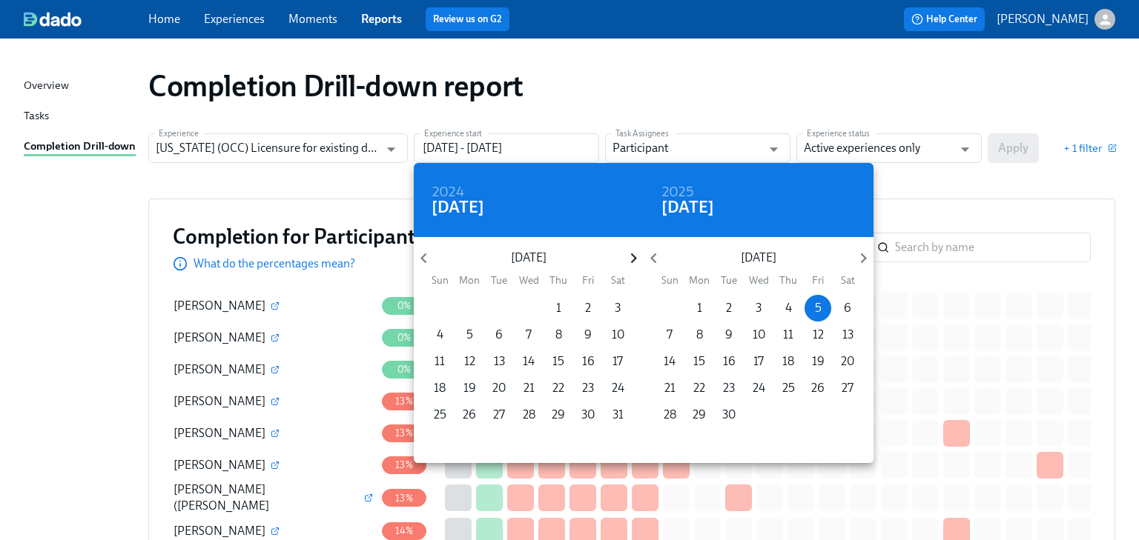
click at [635, 260] on icon "button" at bounding box center [634, 258] width 20 height 20
click at [439, 305] on p "1" at bounding box center [439, 308] width 5 height 16
type input "06/01/2025 - 09/05/2025"
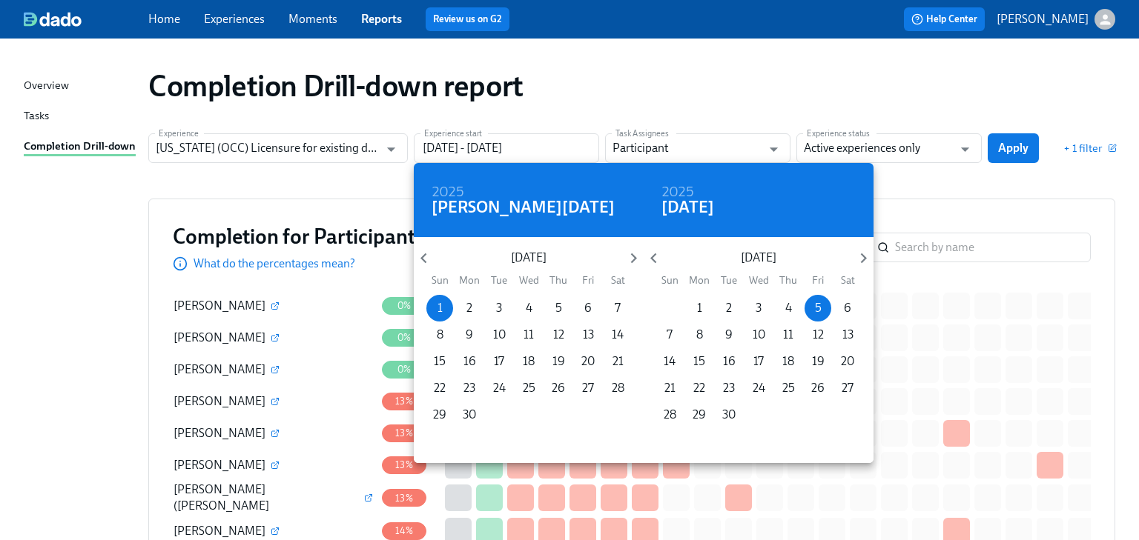
click at [1005, 152] on div at bounding box center [569, 270] width 1139 height 540
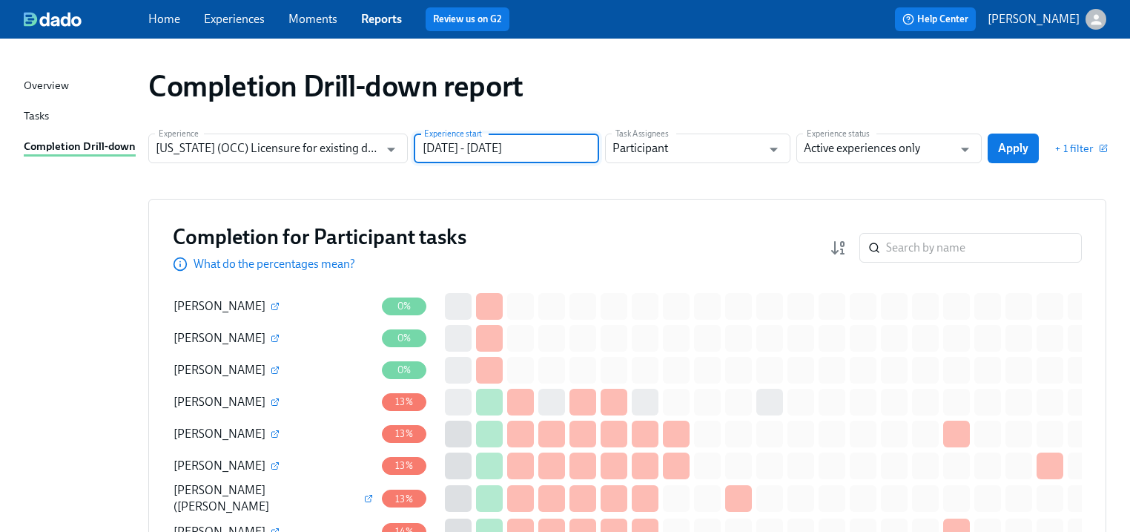
click at [1005, 152] on div "2025 Sun, Jun 1 June 2025 Sun Mon Tue Wed Thu Fri Sat 1 2 3 4 5 6 7 8 9 10 11 1…" at bounding box center [565, 266] width 1130 height 532
click at [999, 145] on span "Apply" at bounding box center [1013, 148] width 30 height 15
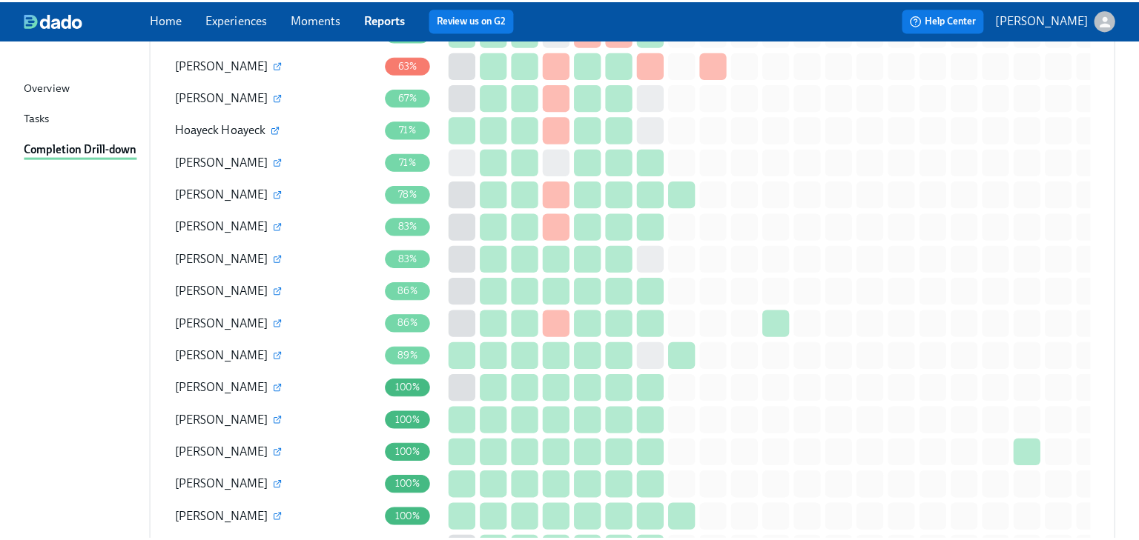
scroll to position [1355, 0]
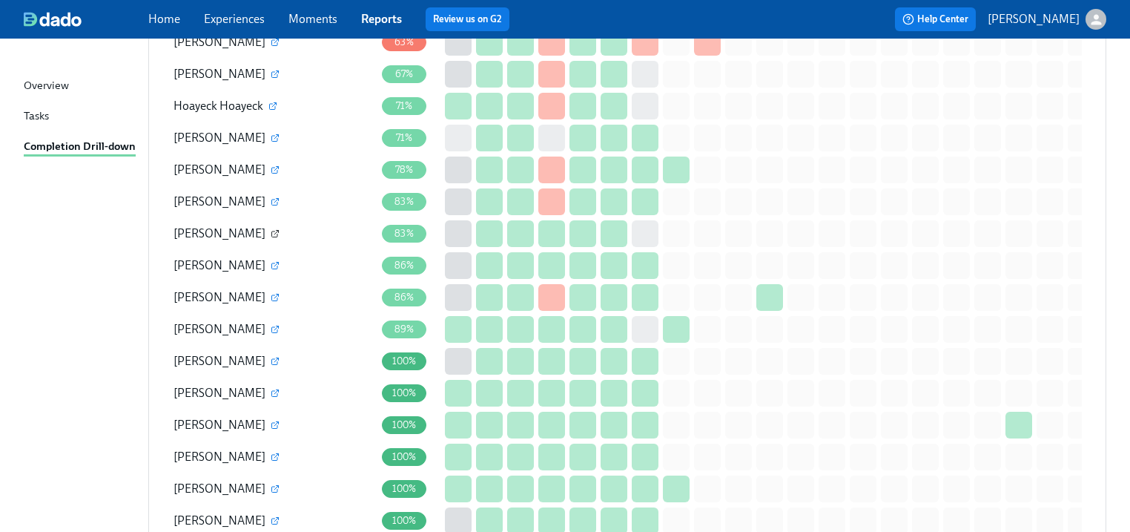
click at [271, 229] on icon "button" at bounding box center [275, 233] width 9 height 9
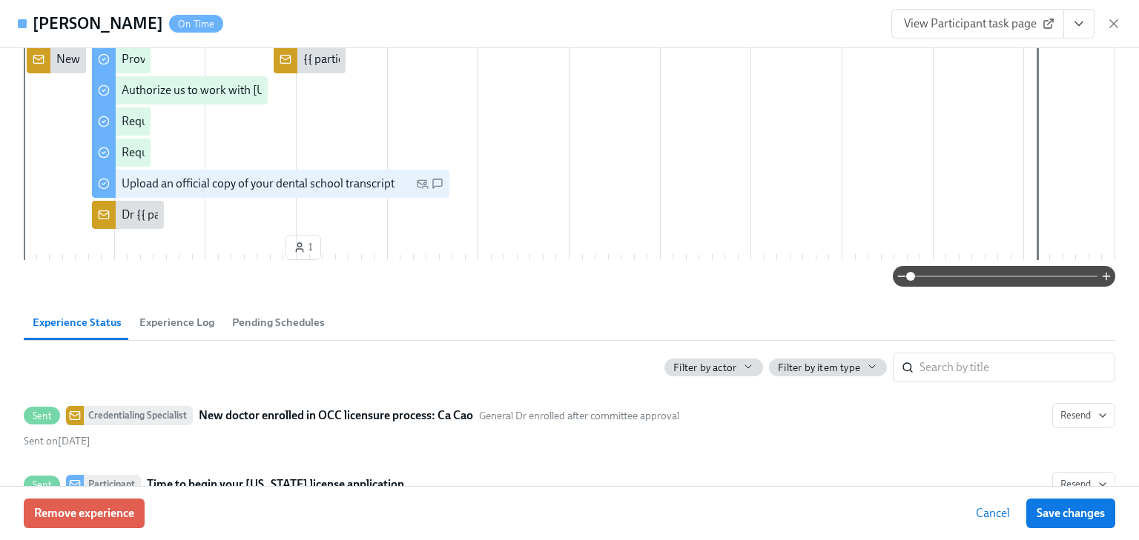
scroll to position [297, 0]
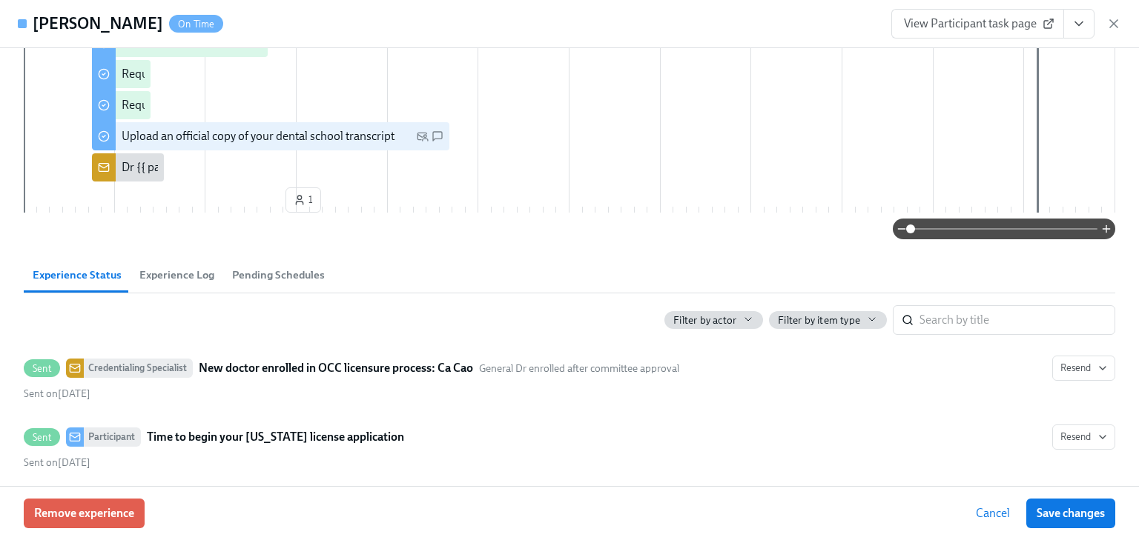
click at [271, 275] on span "Pending Schedules" at bounding box center [278, 275] width 93 height 17
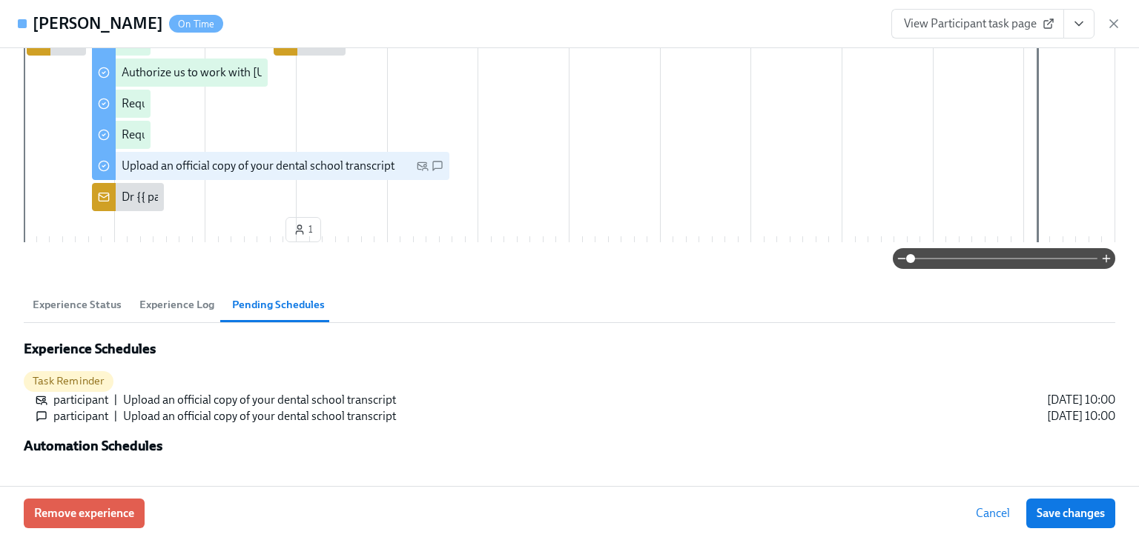
scroll to position [266, 0]
drag, startPoint x: 1115, startPoint y: 23, endPoint x: 1093, endPoint y: 39, distance: 27.1
click at [1115, 23] on icon "button" at bounding box center [1113, 23] width 15 height 15
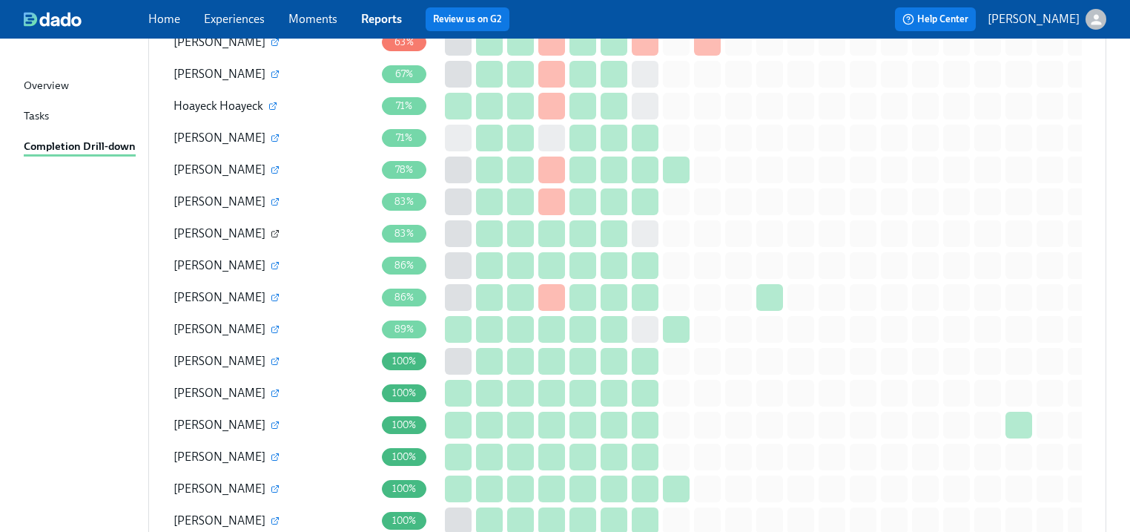
click at [274, 230] on icon "button" at bounding box center [276, 232] width 4 height 4
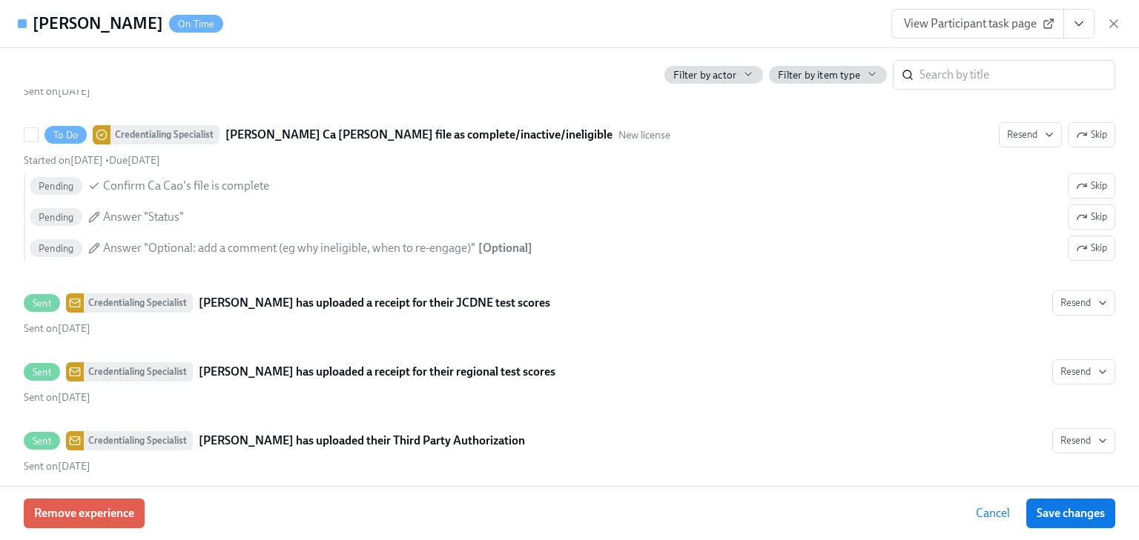
scroll to position [2814, 0]
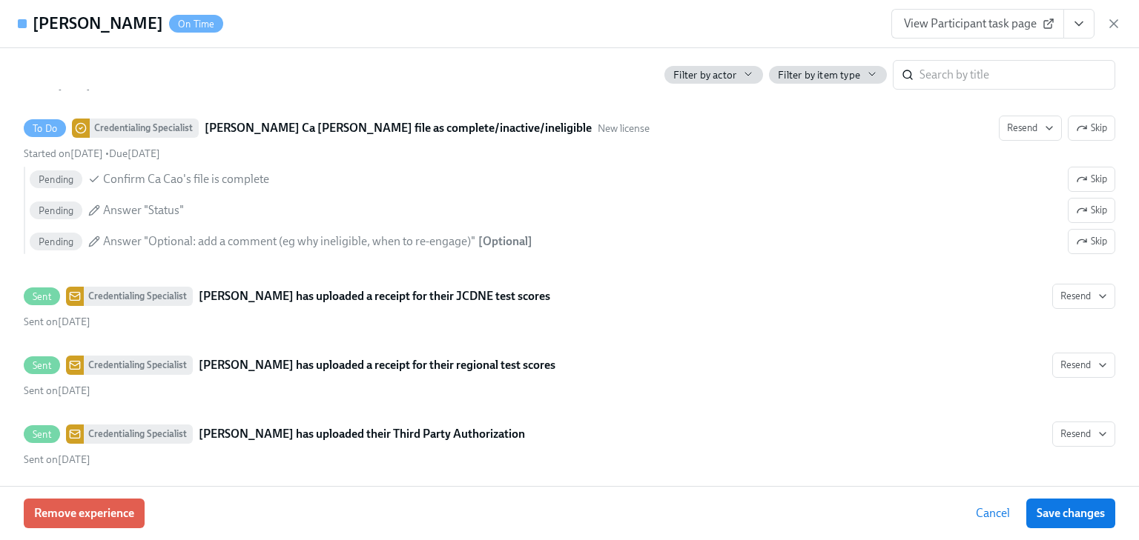
drag, startPoint x: 1117, startPoint y: 23, endPoint x: 1099, endPoint y: 32, distance: 20.6
click at [1117, 23] on icon "button" at bounding box center [1113, 23] width 15 height 15
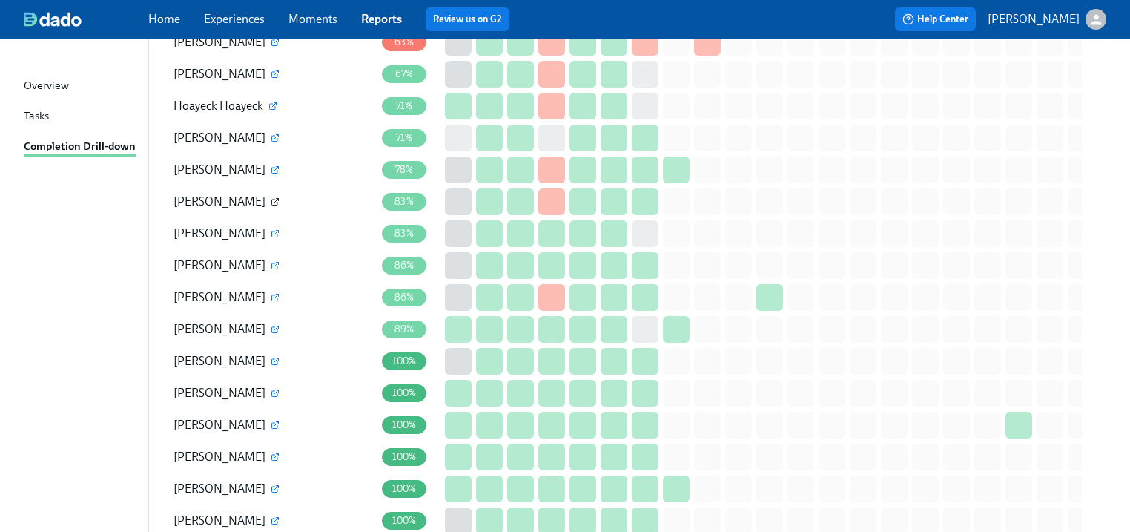
click at [280, 197] on icon "button" at bounding box center [275, 201] width 9 height 9
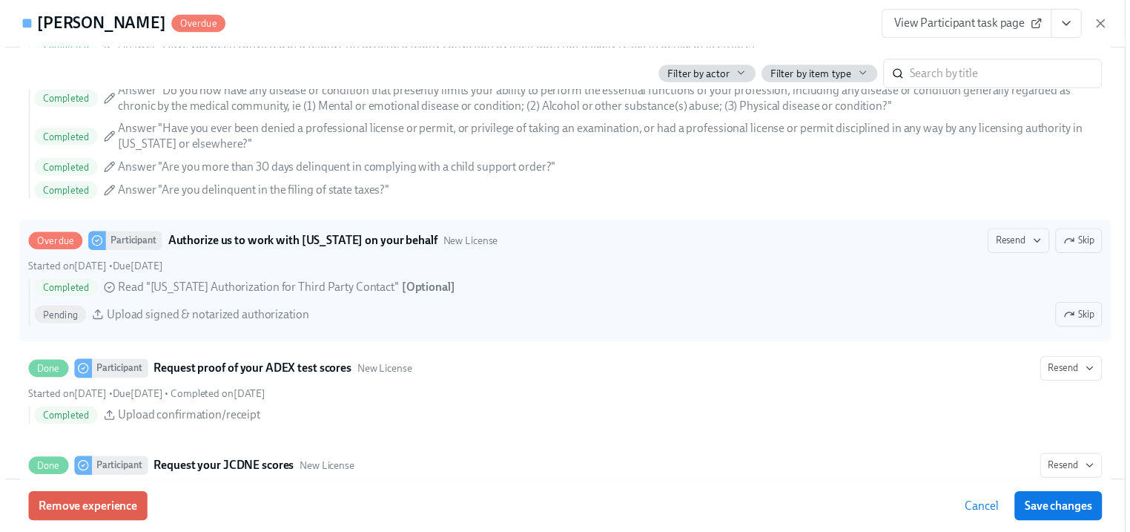
scroll to position [2135, 0]
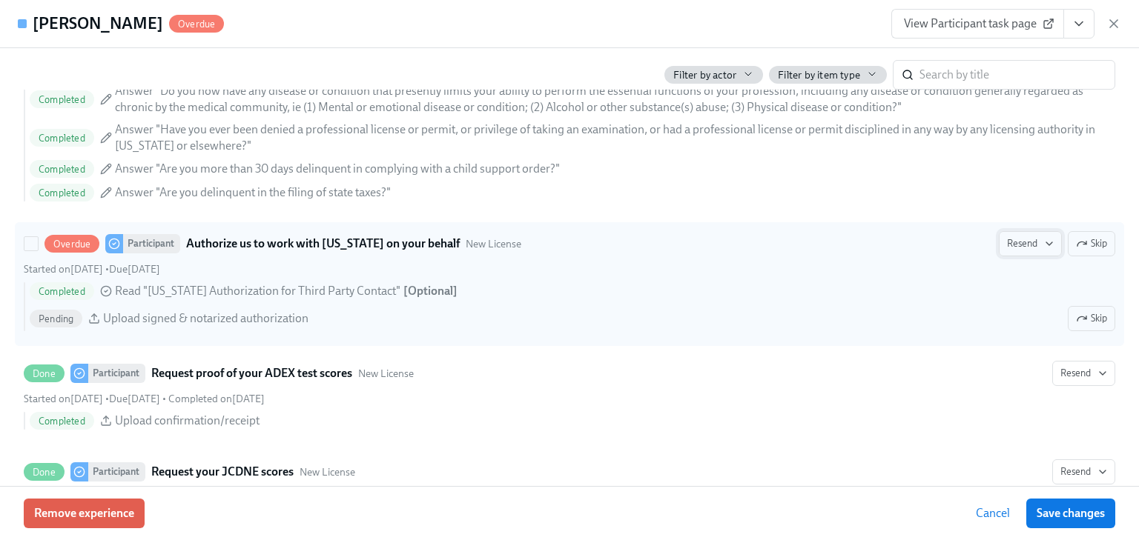
click at [1007, 237] on span "Resend" at bounding box center [1030, 244] width 47 height 15
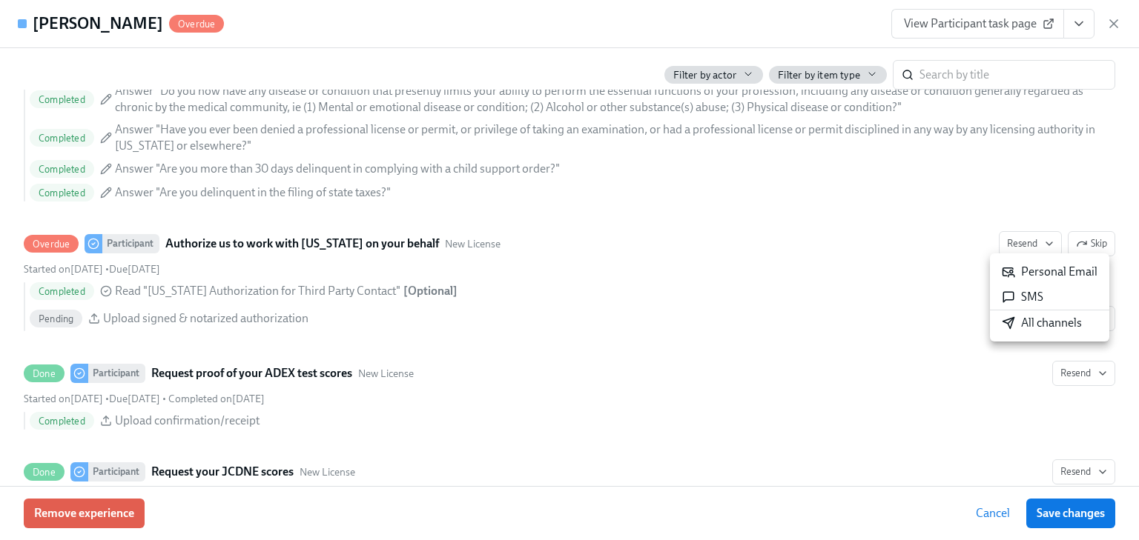
click at [1039, 281] on li "Personal Email" at bounding box center [1049, 271] width 119 height 25
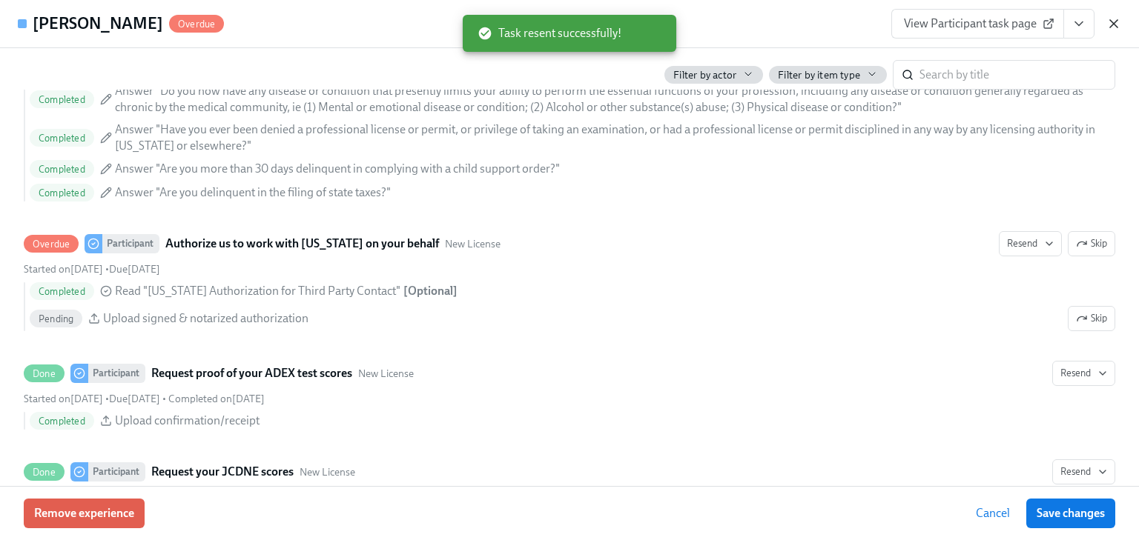
click at [1117, 20] on icon "button" at bounding box center [1113, 23] width 7 height 7
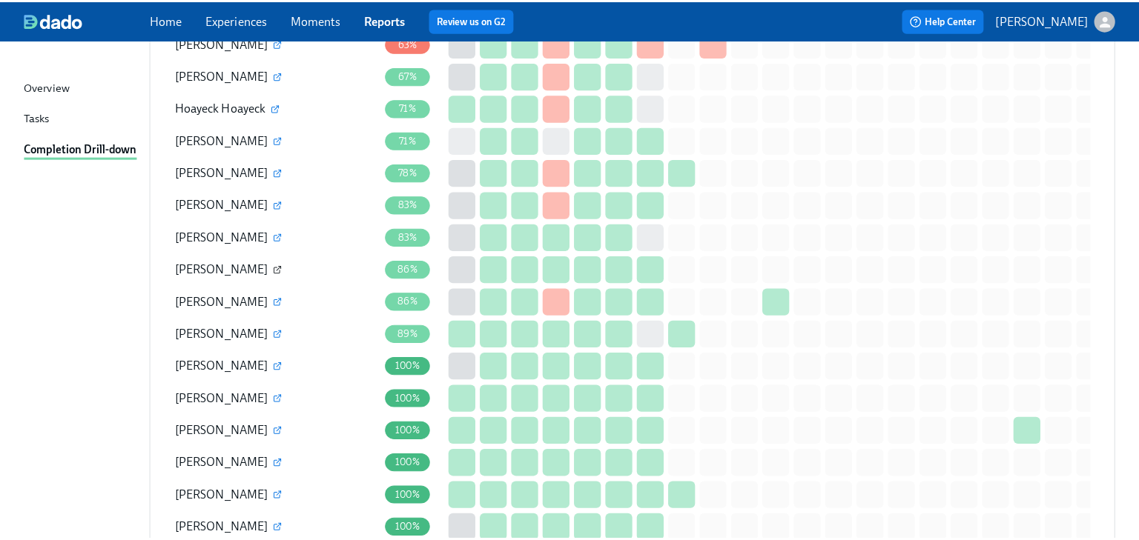
scroll to position [1295, 0]
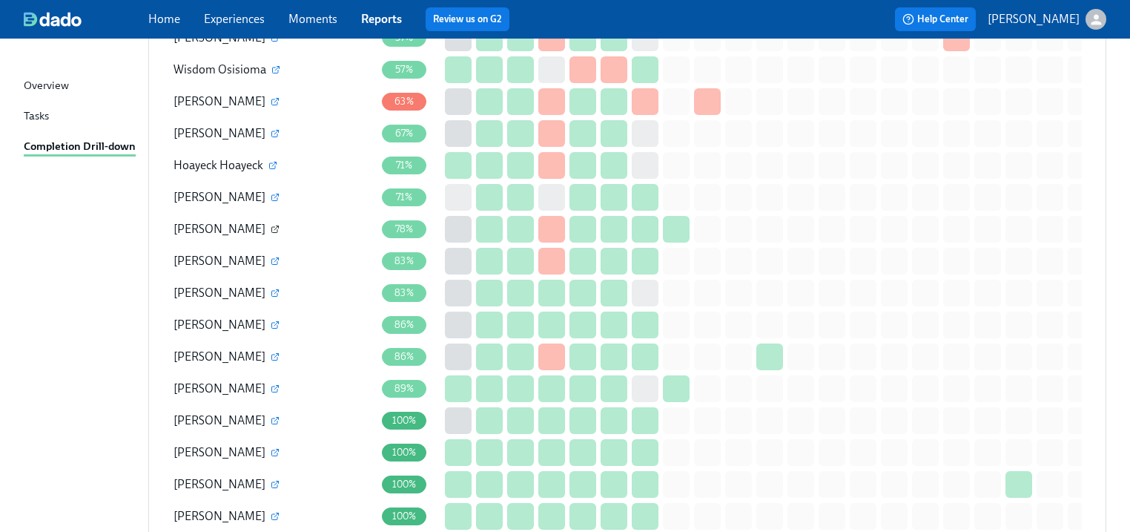
click at [271, 225] on icon "button" at bounding box center [275, 229] width 9 height 9
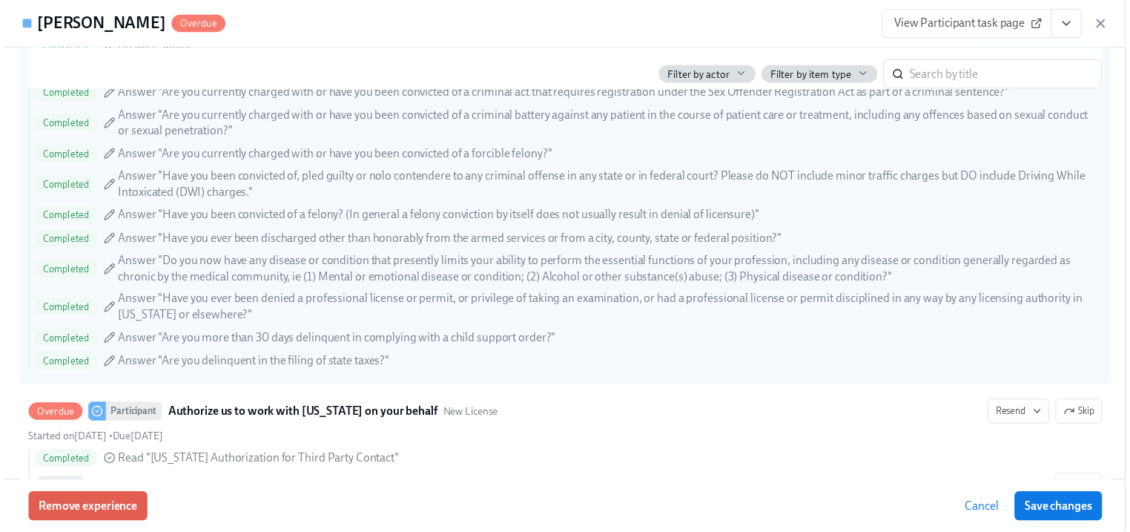
scroll to position [2076, 0]
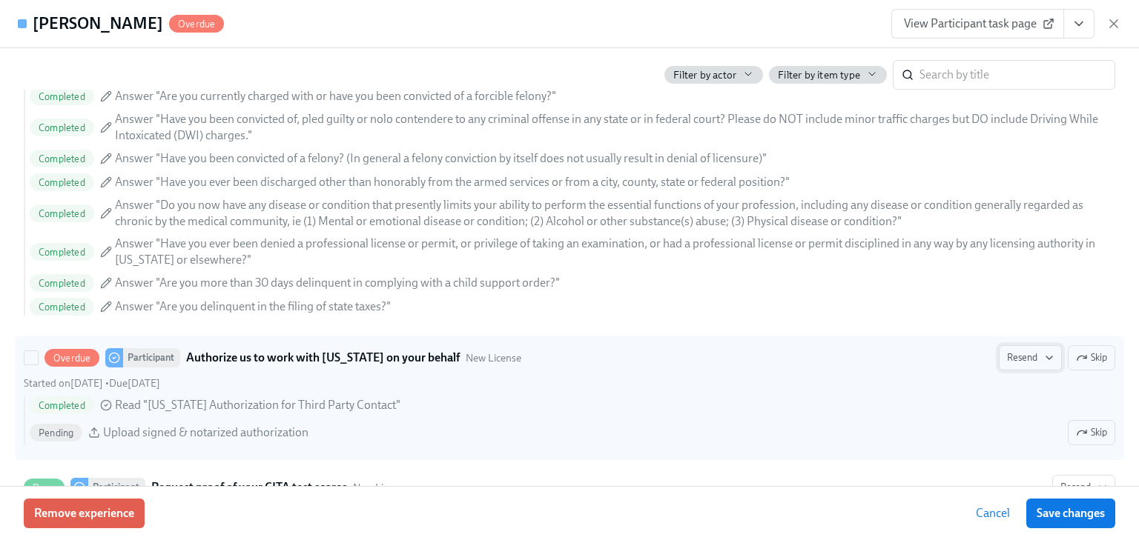
click at [1007, 354] on span "Resend" at bounding box center [1030, 358] width 47 height 15
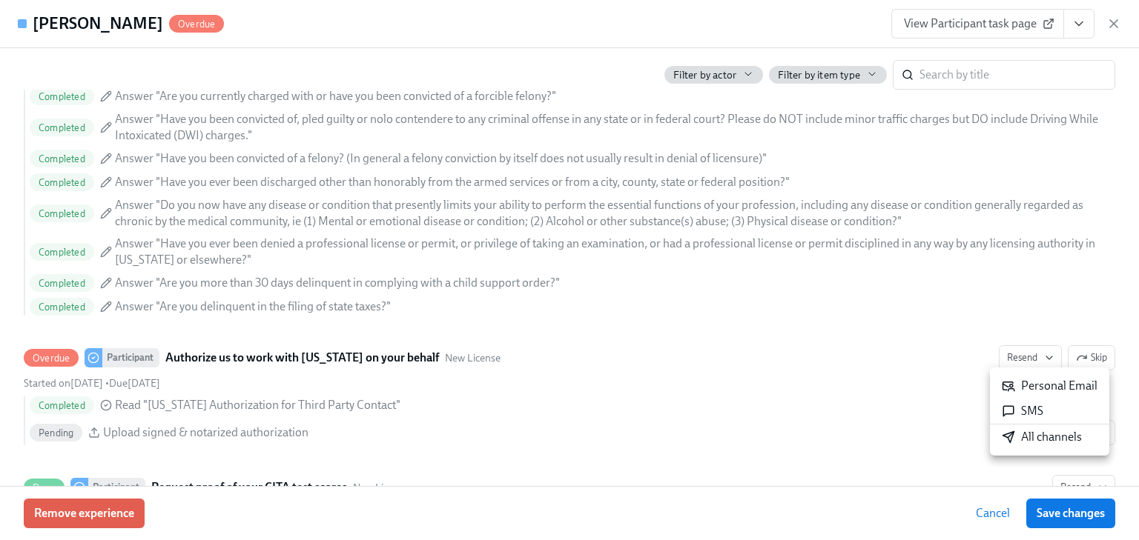
click at [1015, 380] on div "Personal Email" at bounding box center [1050, 386] width 96 height 16
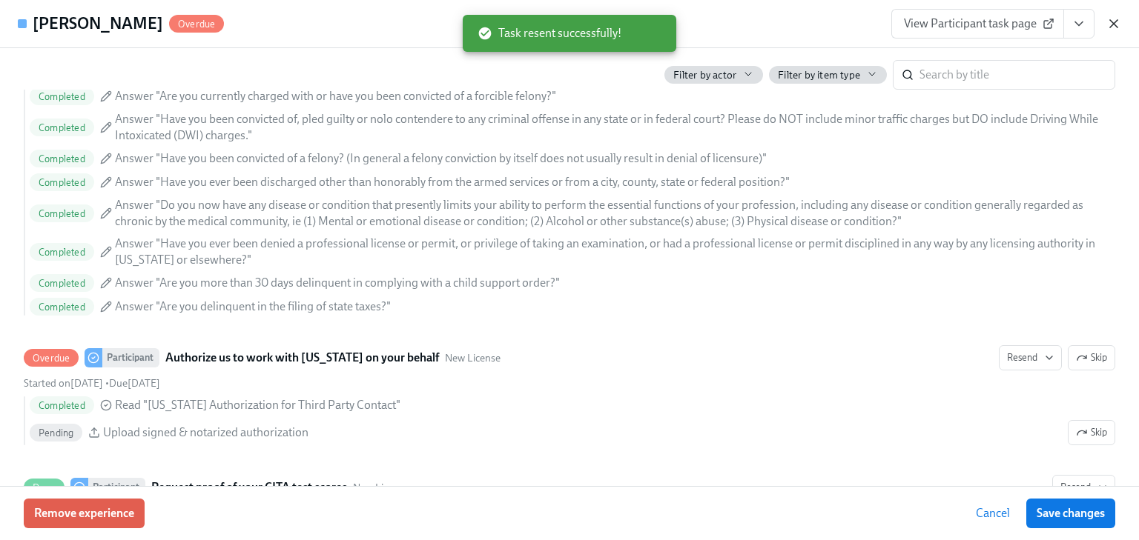
click at [1118, 22] on icon "button" at bounding box center [1113, 23] width 15 height 15
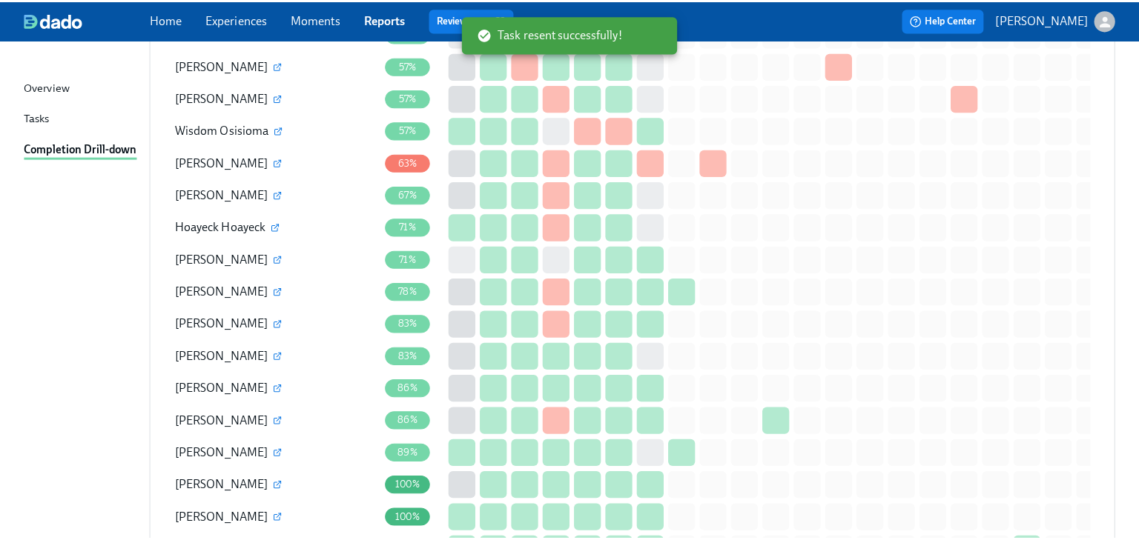
scroll to position [1236, 0]
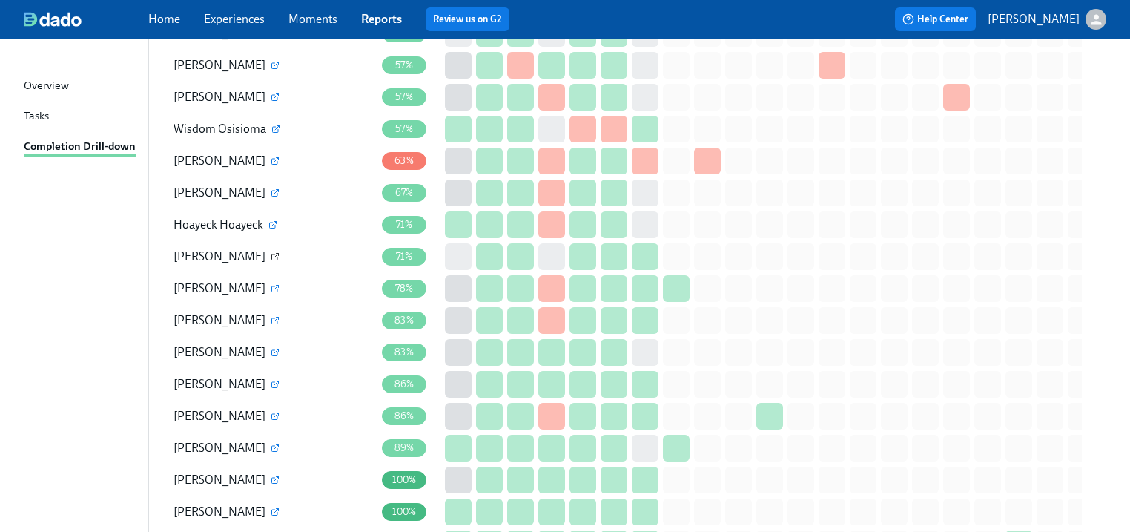
click at [271, 252] on icon "button" at bounding box center [275, 256] width 9 height 9
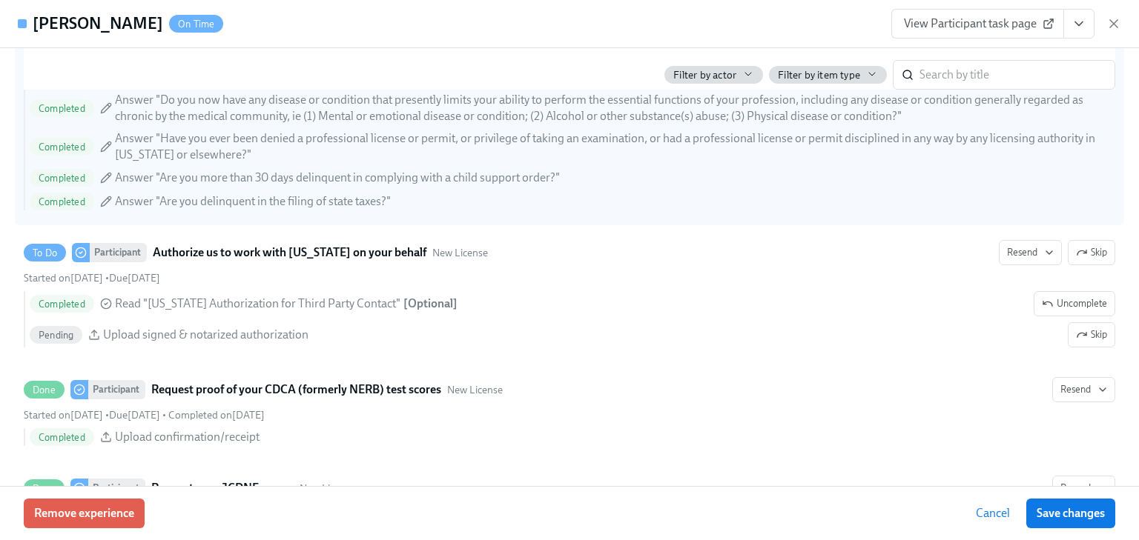
scroll to position [2076, 0]
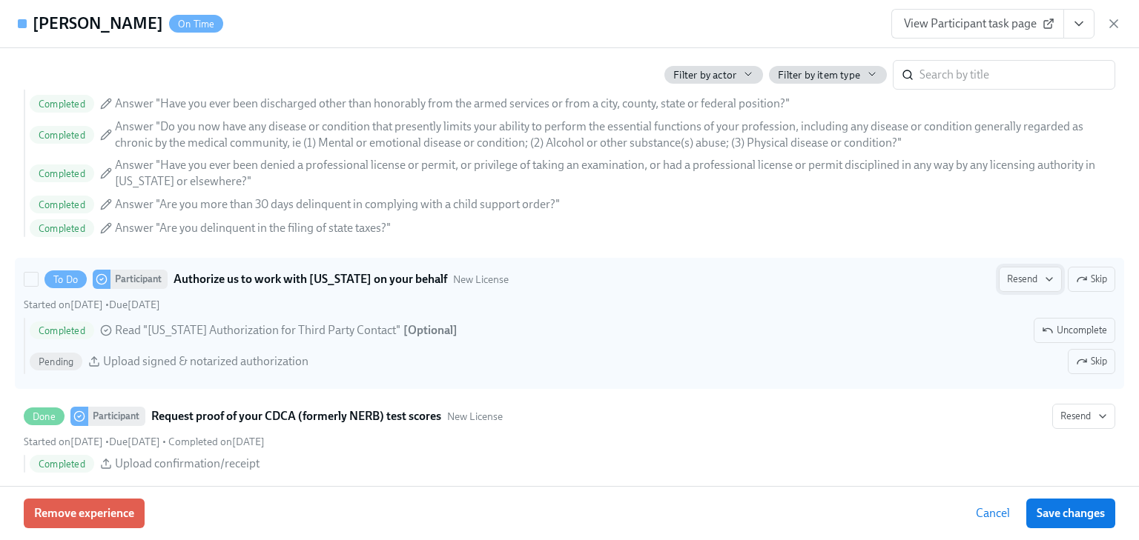
click at [1020, 273] on span "Resend" at bounding box center [1030, 279] width 47 height 15
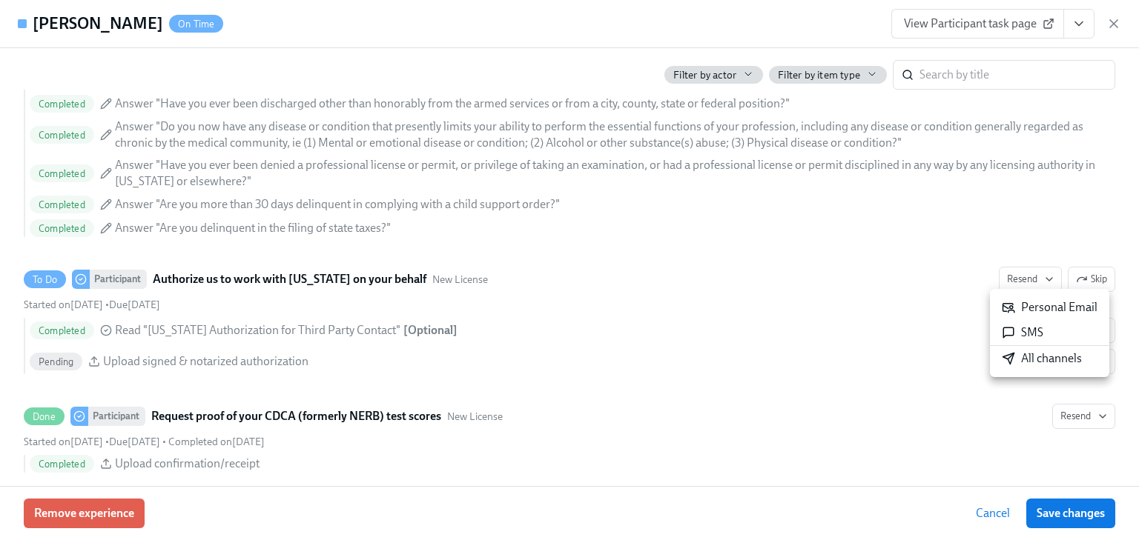
click at [1022, 304] on div "Personal Email" at bounding box center [1050, 308] width 96 height 16
click at [1113, 20] on icon "button" at bounding box center [1113, 23] width 15 height 15
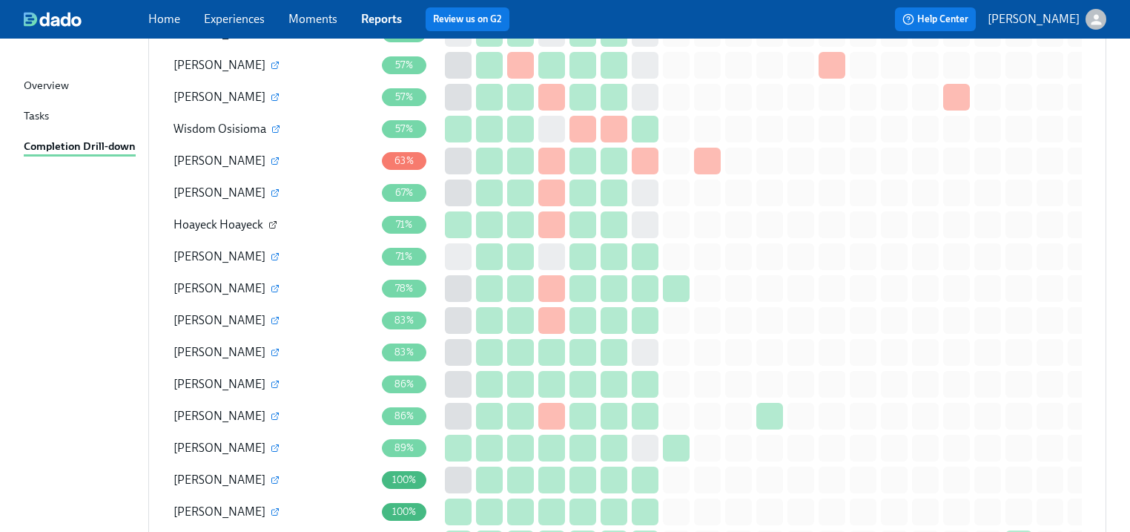
click at [272, 220] on icon "button" at bounding box center [272, 224] width 9 height 9
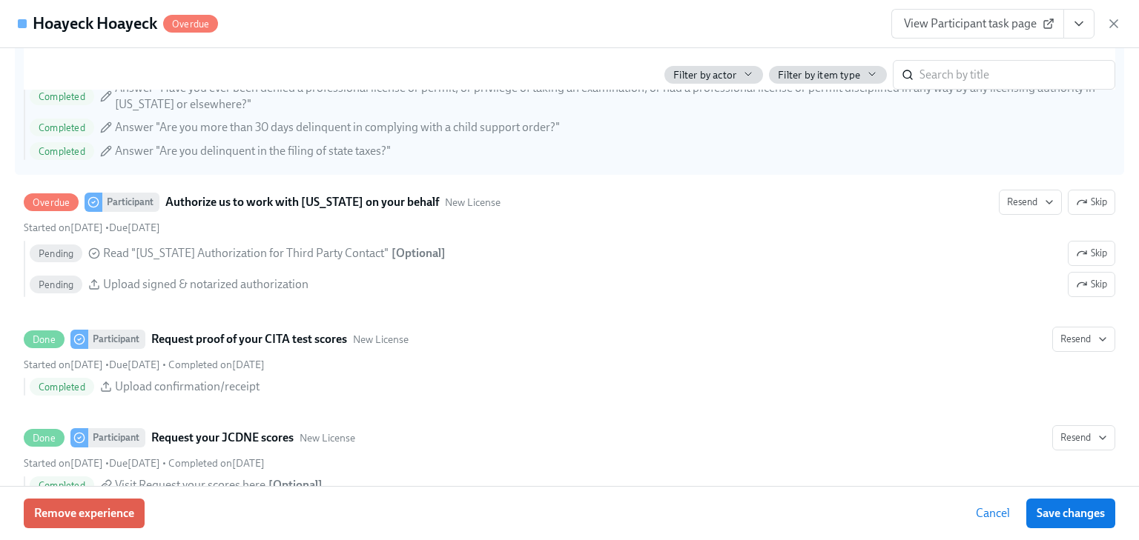
scroll to position [2135, 0]
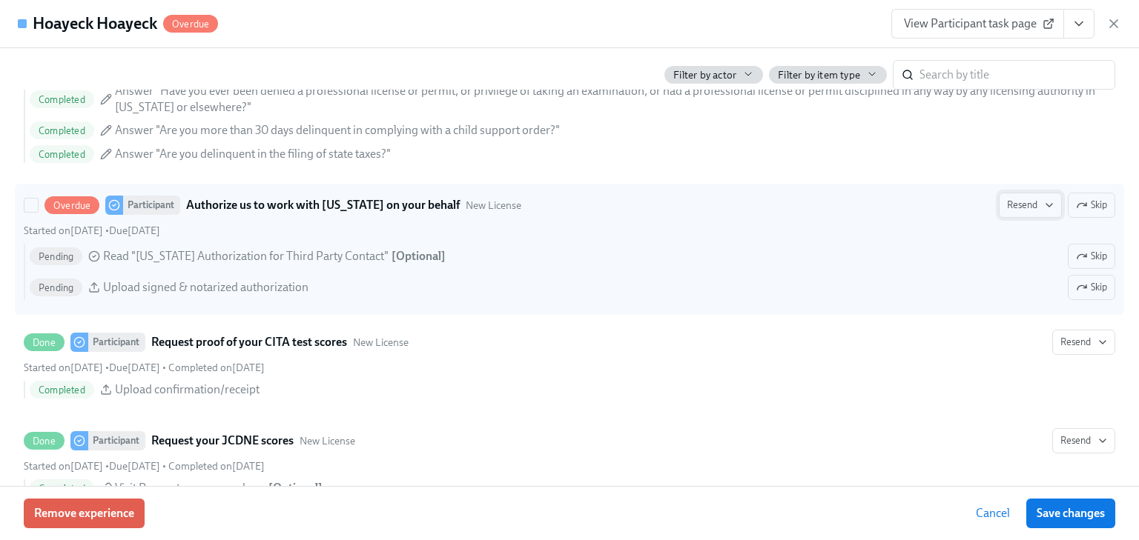
click at [1008, 205] on span "Resend" at bounding box center [1030, 205] width 47 height 15
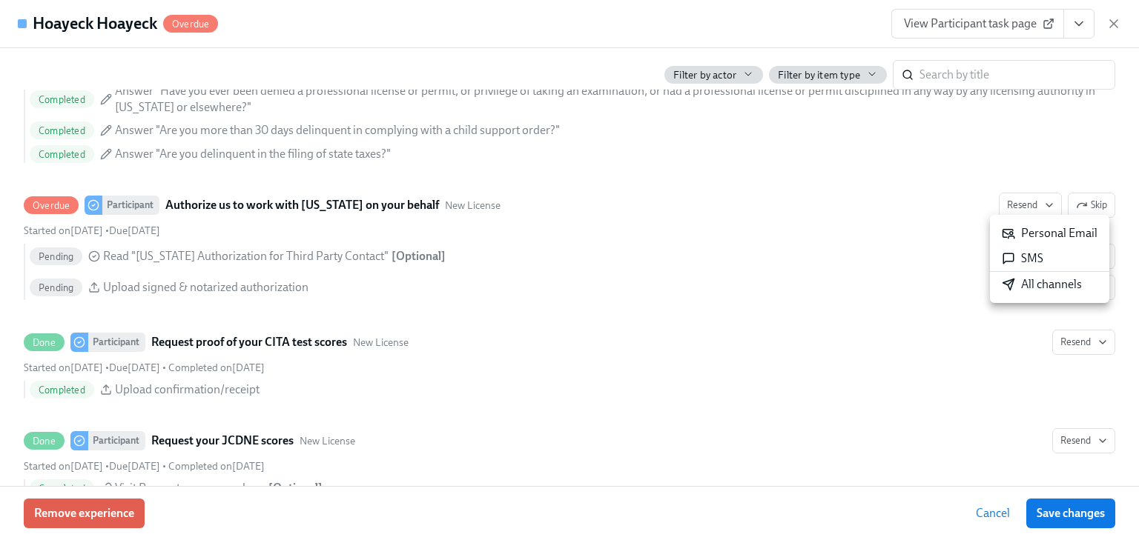
click at [1016, 233] on div "Personal Email" at bounding box center [1050, 233] width 96 height 16
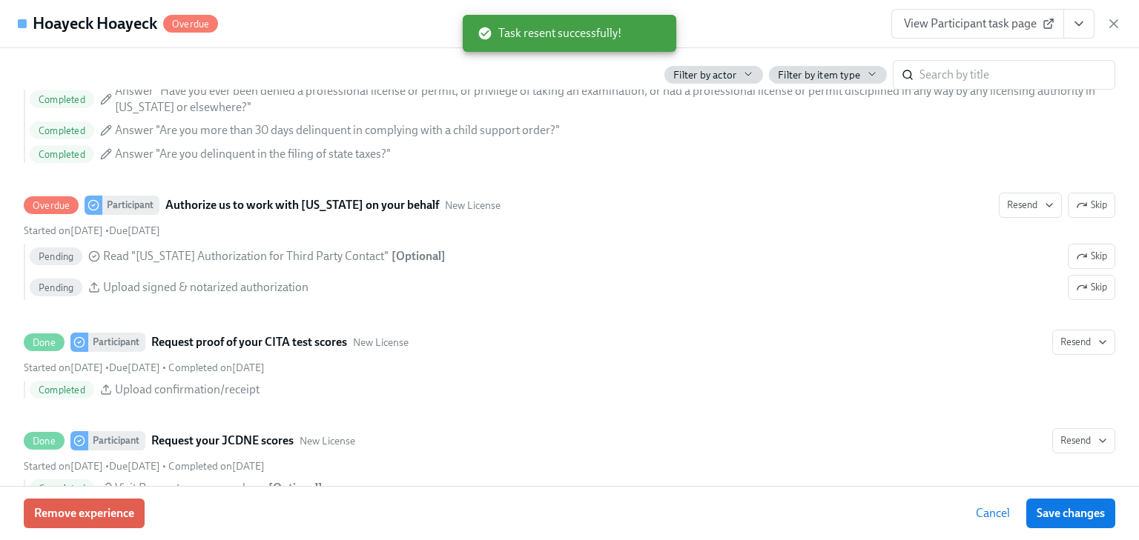
click at [1112, 24] on icon "button" at bounding box center [1113, 23] width 15 height 15
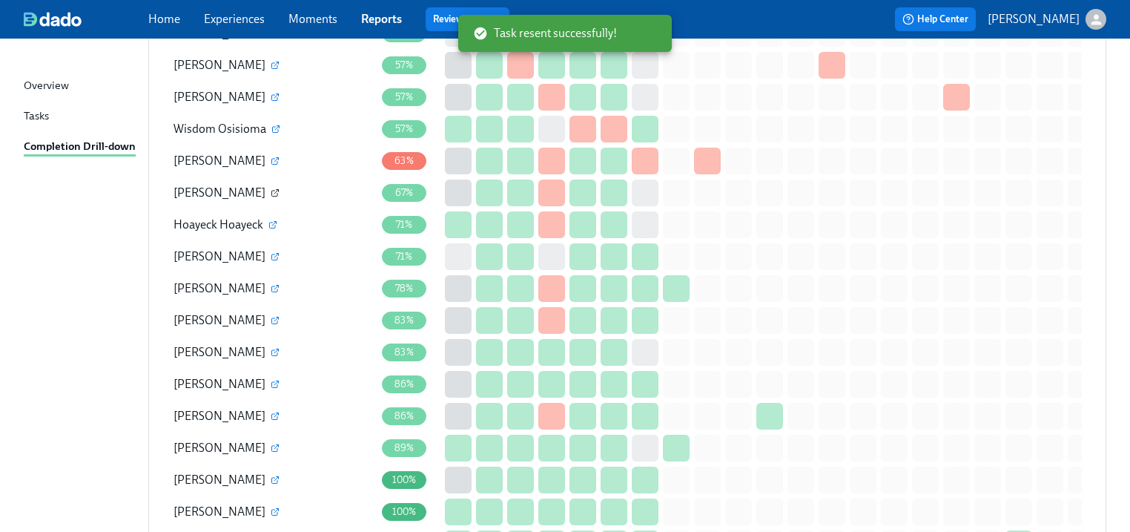
click at [274, 189] on icon "button" at bounding box center [276, 191] width 4 height 4
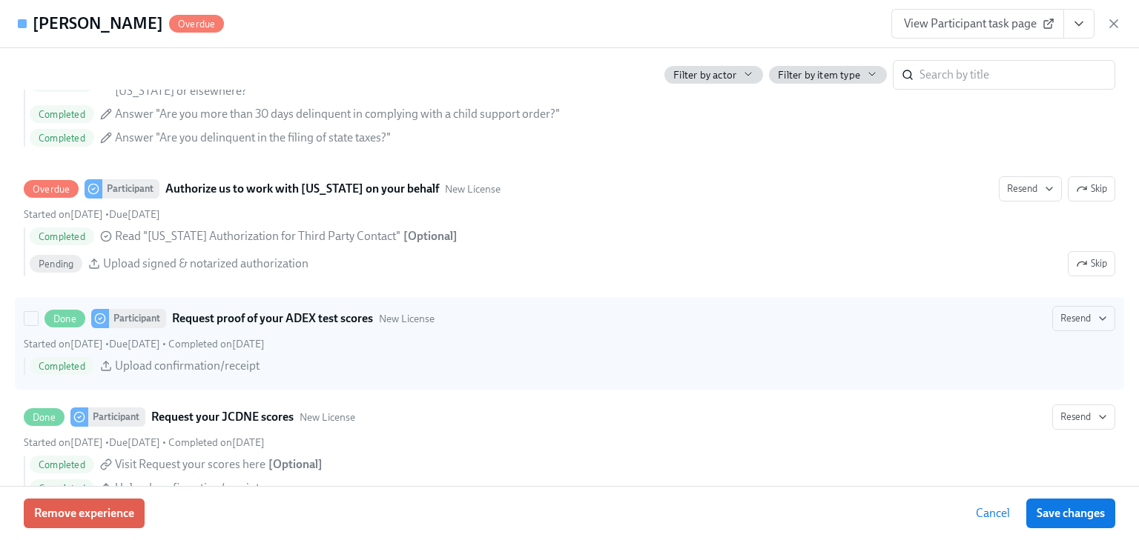
scroll to position [2195, 0]
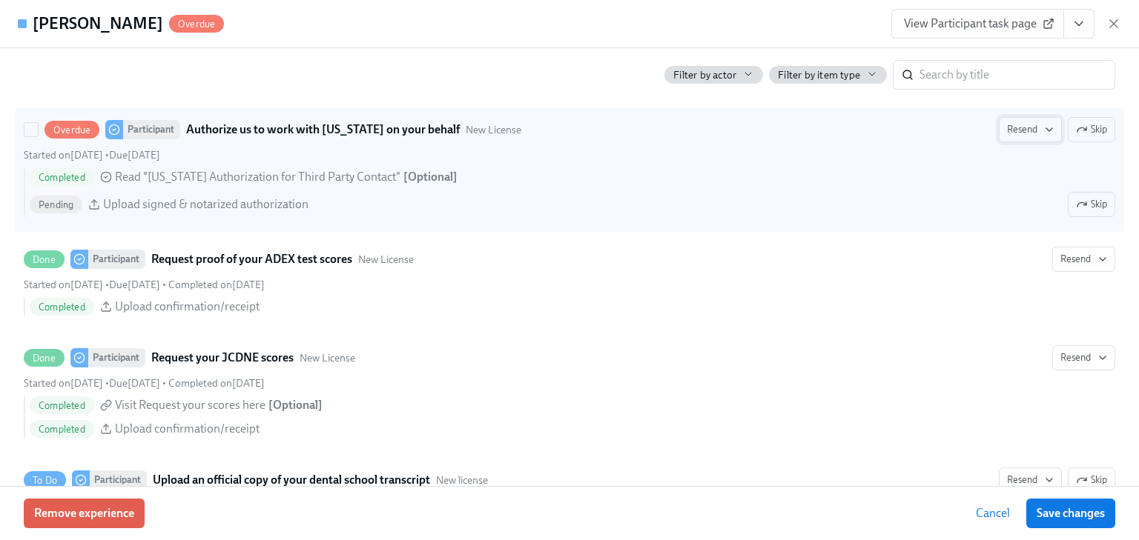
click at [1007, 126] on span "Resend" at bounding box center [1030, 129] width 47 height 15
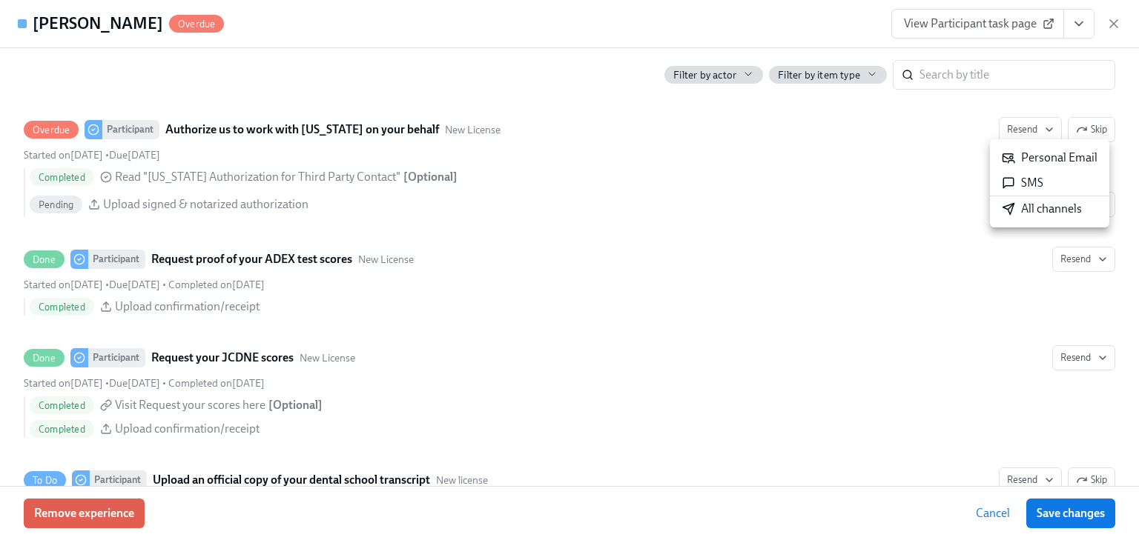
click at [1013, 156] on icon at bounding box center [1008, 157] width 13 height 13
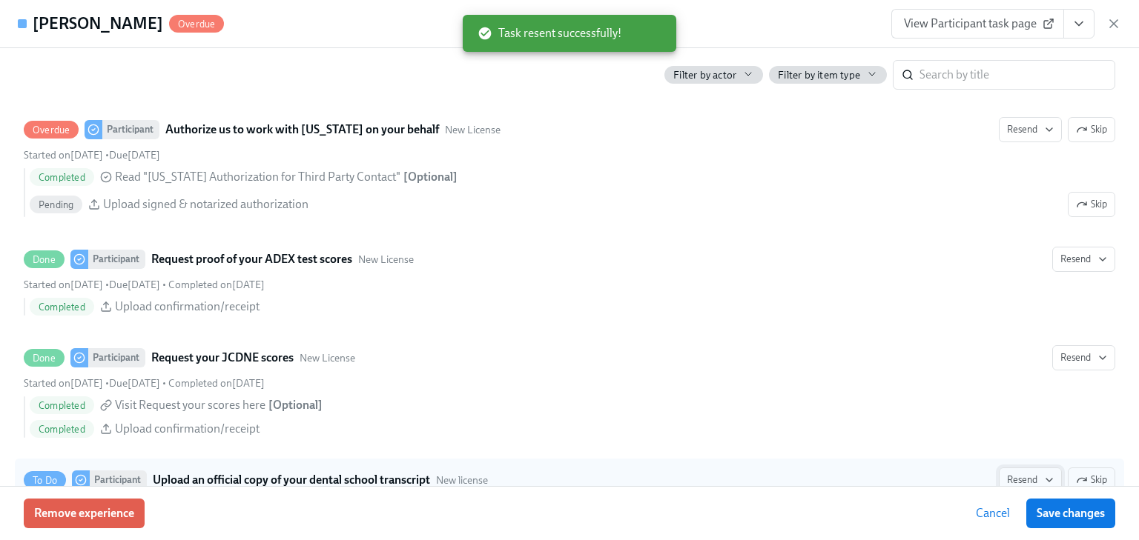
click at [1007, 473] on span "Resend" at bounding box center [1030, 480] width 47 height 15
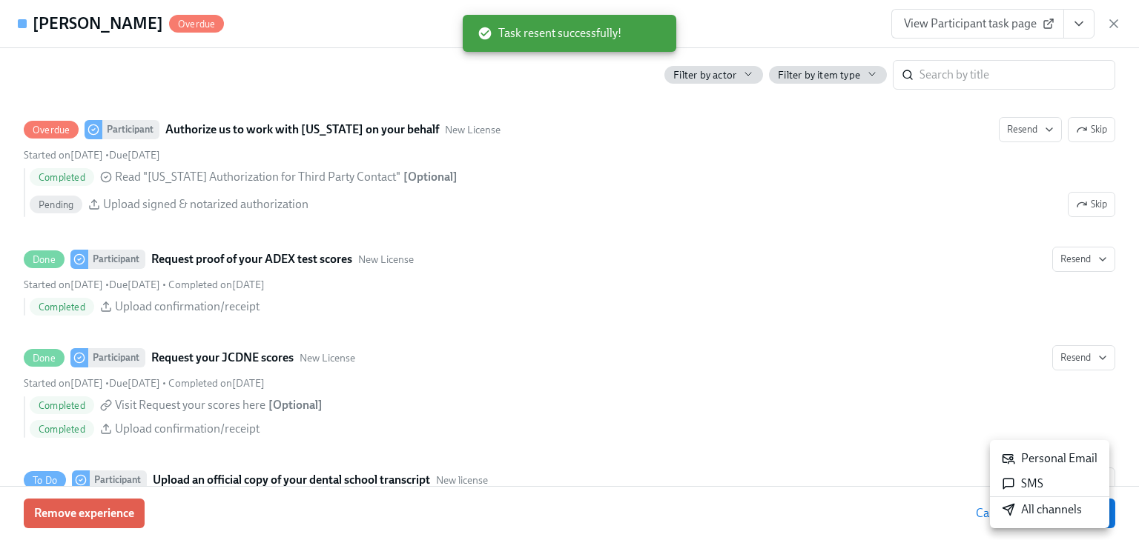
click at [1032, 456] on div "Personal Email" at bounding box center [1050, 459] width 96 height 16
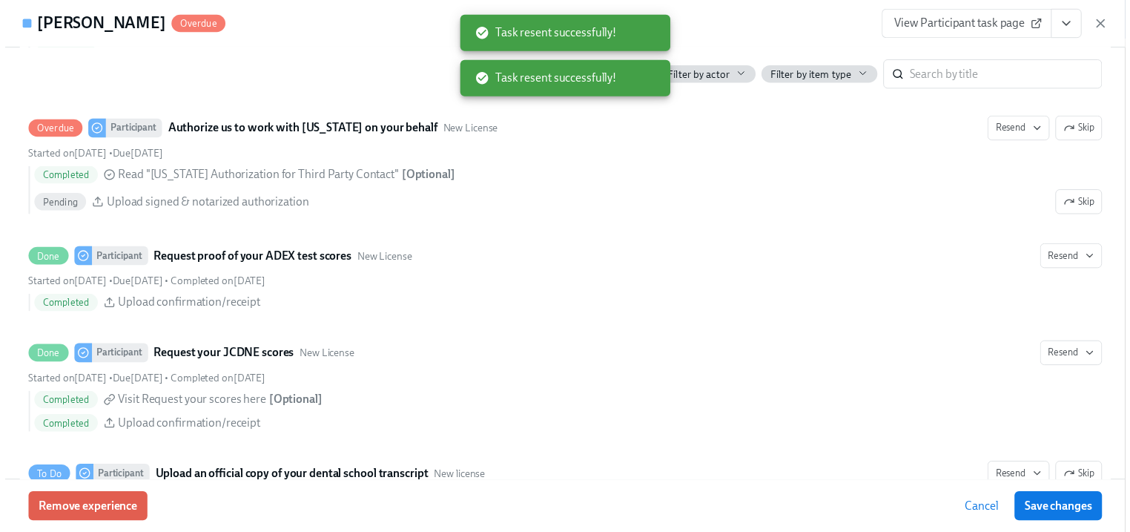
scroll to position [2197, 0]
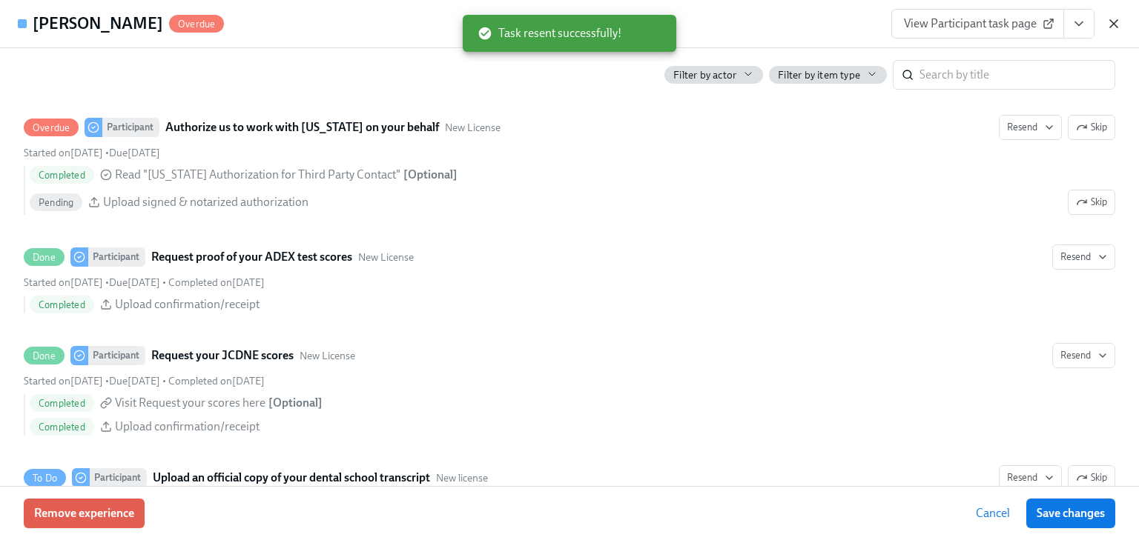
click at [1117, 23] on icon "button" at bounding box center [1113, 23] width 15 height 15
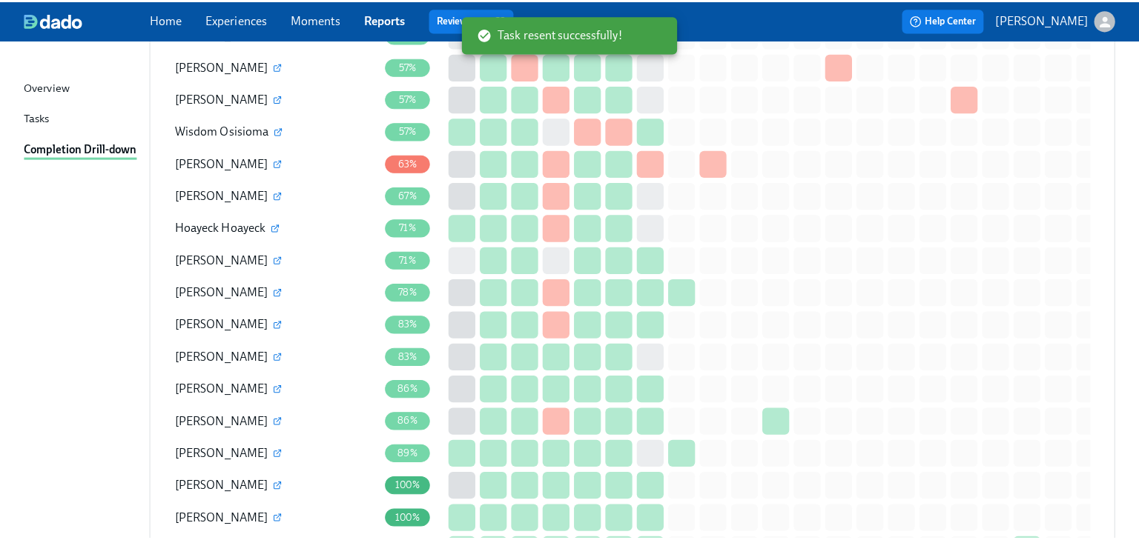
scroll to position [1177, 0]
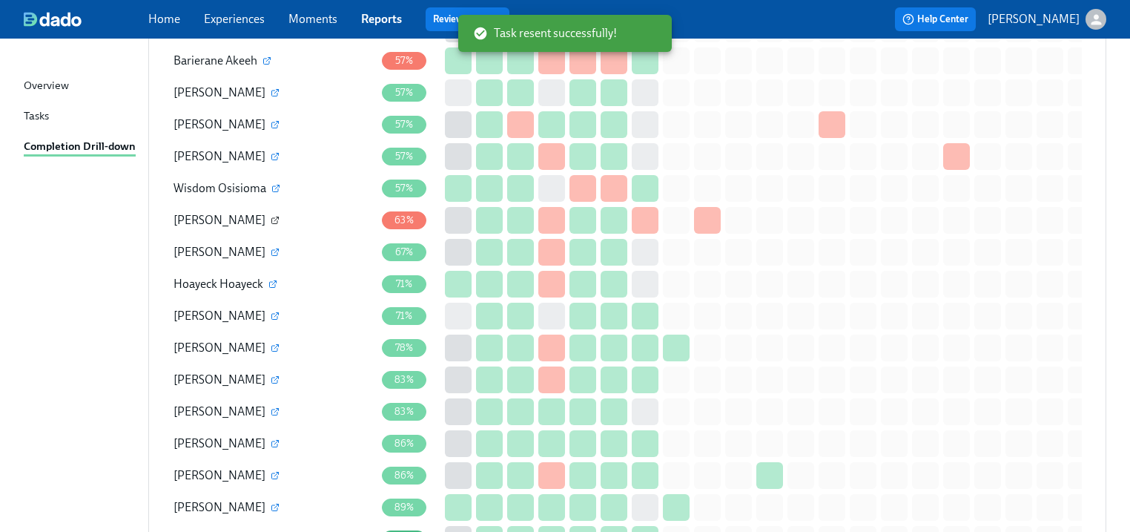
click at [271, 216] on icon "button" at bounding box center [275, 220] width 9 height 9
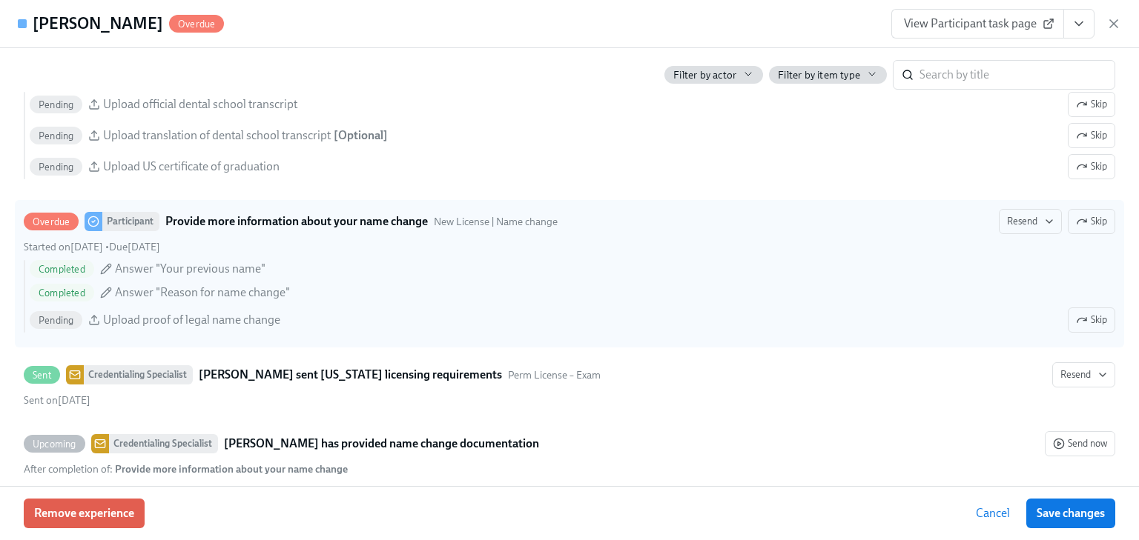
scroll to position [2788, 0]
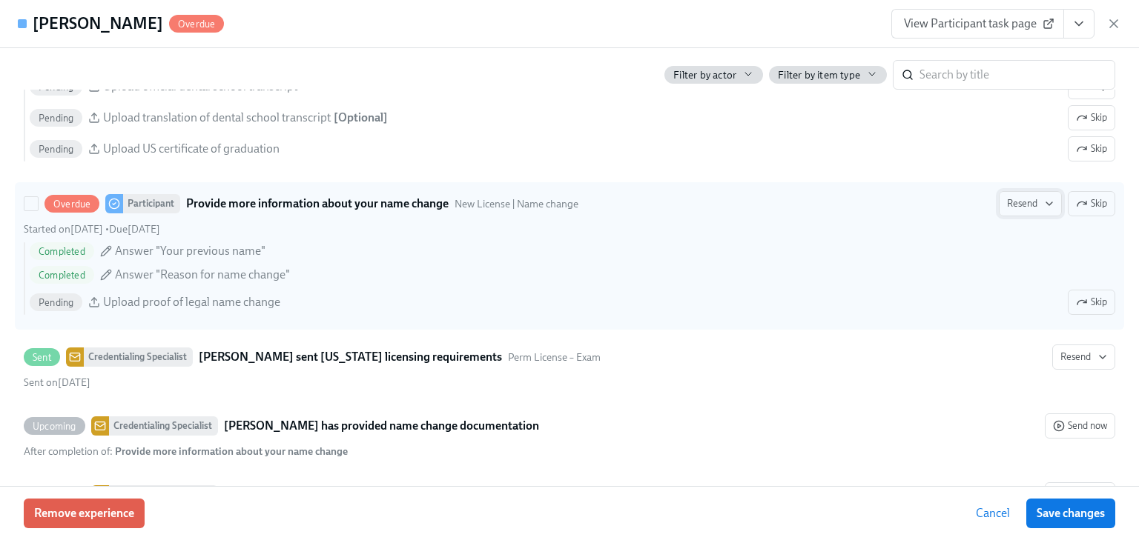
click at [1009, 199] on span "Resend" at bounding box center [1030, 203] width 47 height 15
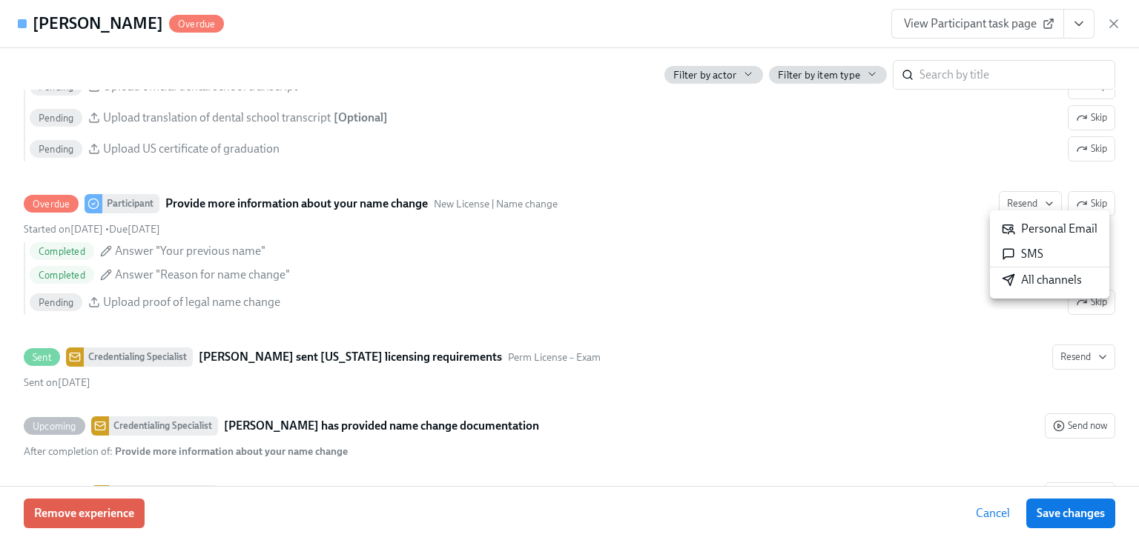
click at [1020, 228] on div "Personal Email" at bounding box center [1050, 229] width 96 height 16
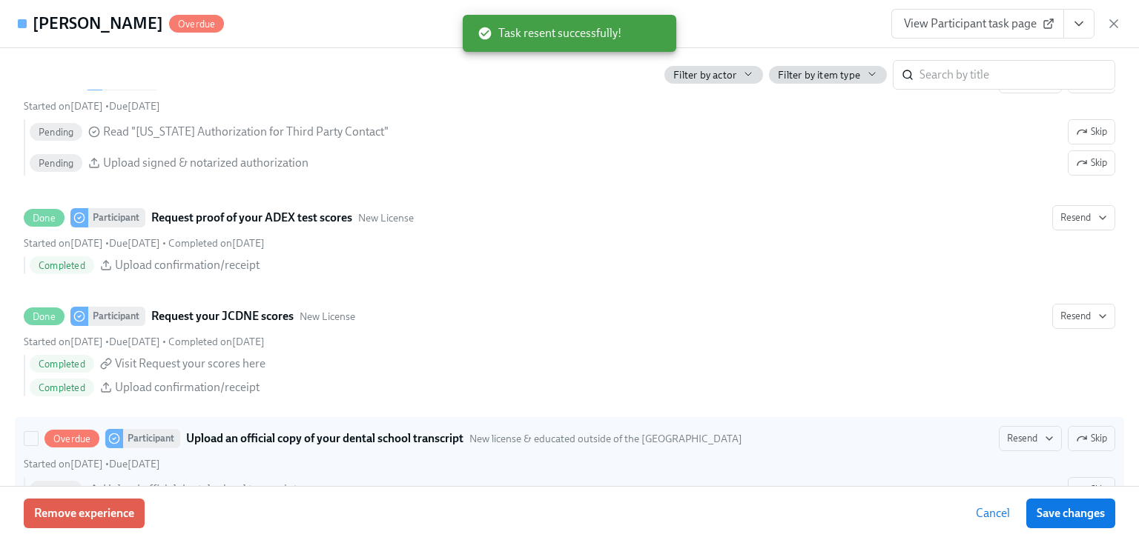
scroll to position [2372, 0]
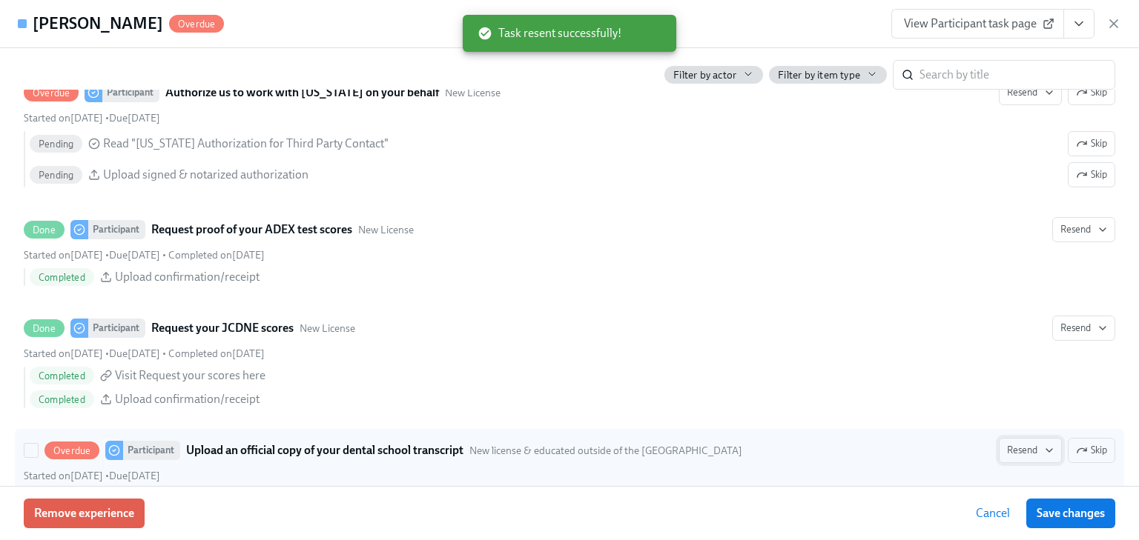
click at [1009, 443] on span "Resend" at bounding box center [1030, 450] width 47 height 15
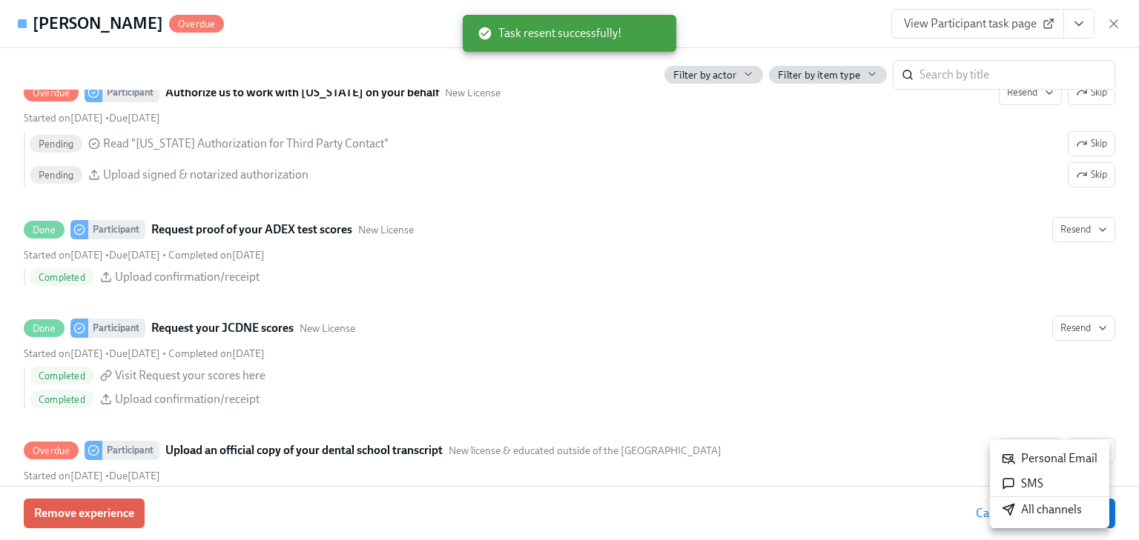
click at [1017, 459] on div "Personal Email" at bounding box center [1050, 459] width 96 height 16
click at [1112, 21] on icon "button" at bounding box center [1113, 23] width 15 height 15
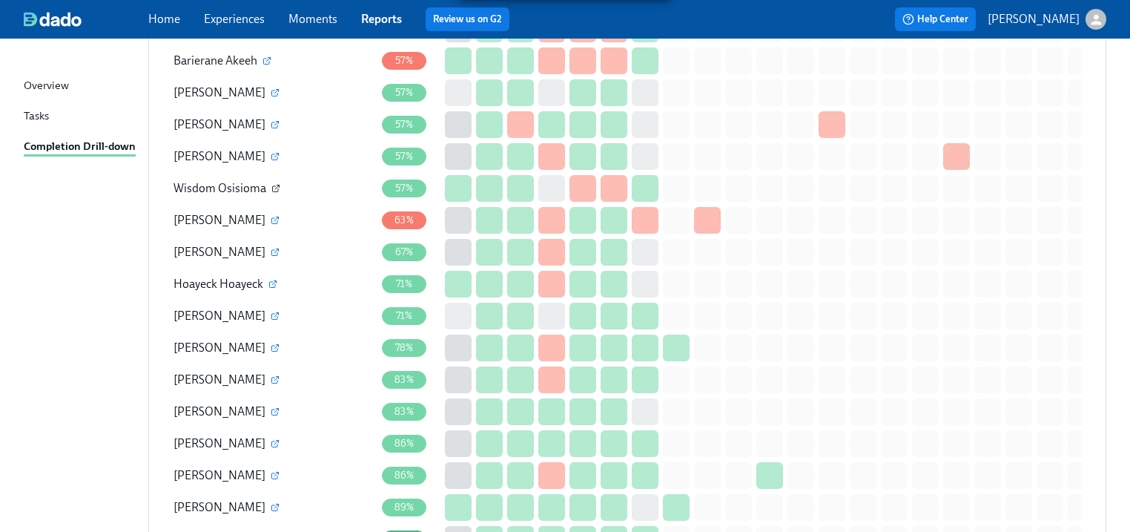
click at [271, 184] on icon "button" at bounding box center [275, 188] width 9 height 9
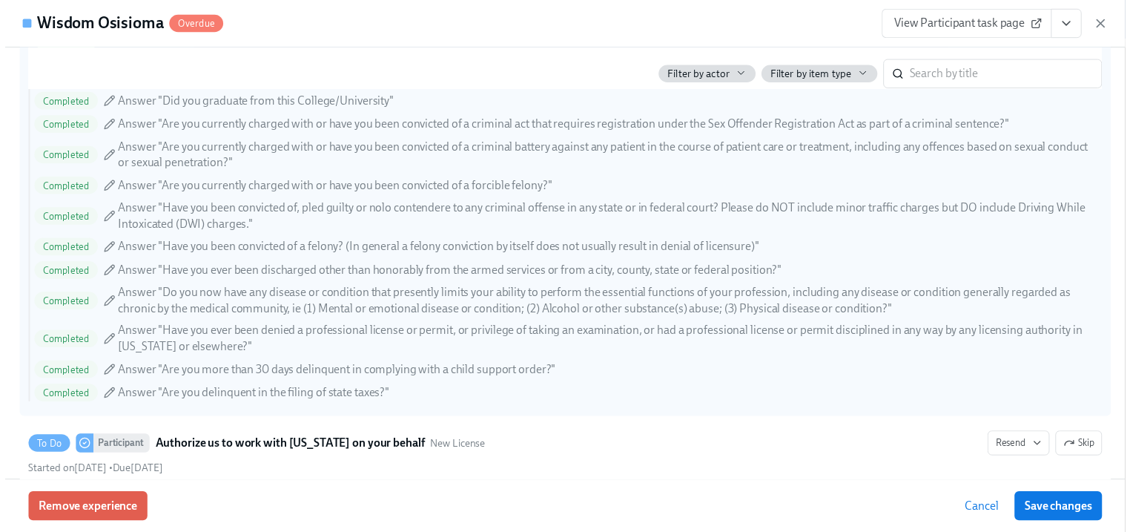
scroll to position [2254, 0]
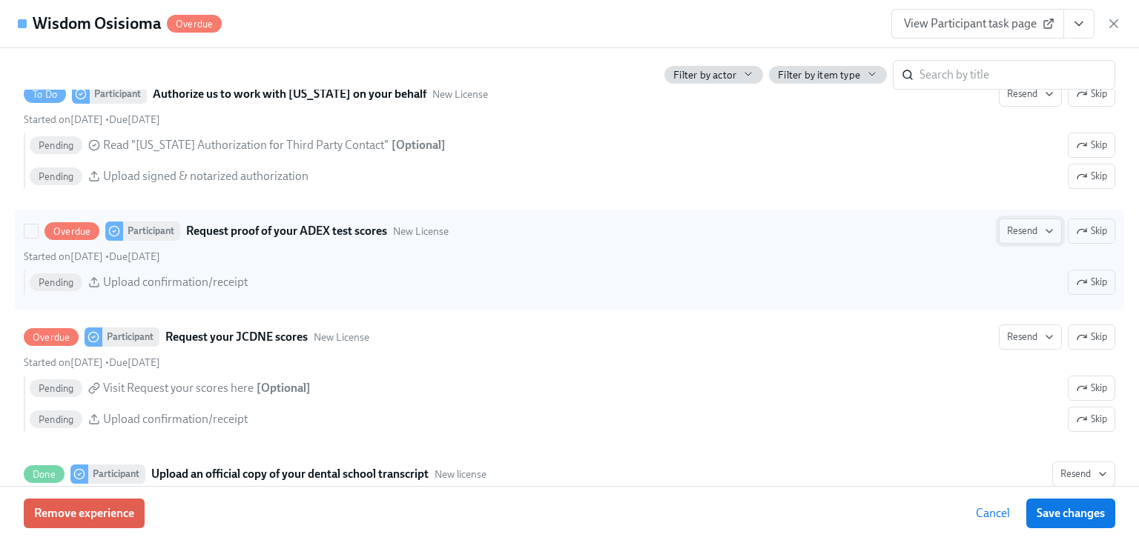
click at [1007, 224] on span "Resend" at bounding box center [1030, 231] width 47 height 15
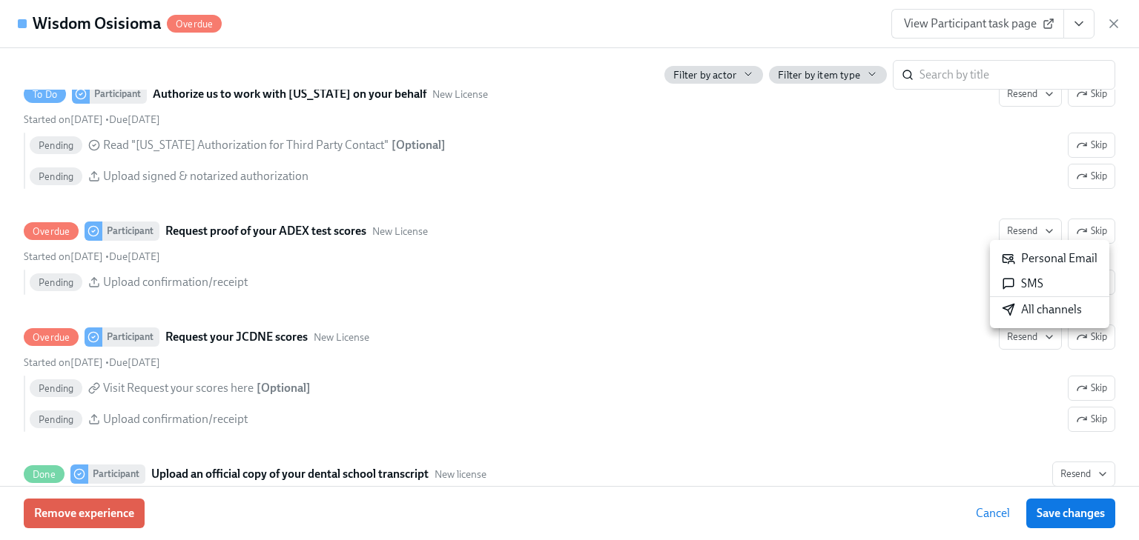
click at [1019, 259] on div "Personal Email" at bounding box center [1050, 259] width 96 height 16
click at [1020, 337] on div at bounding box center [569, 270] width 1139 height 540
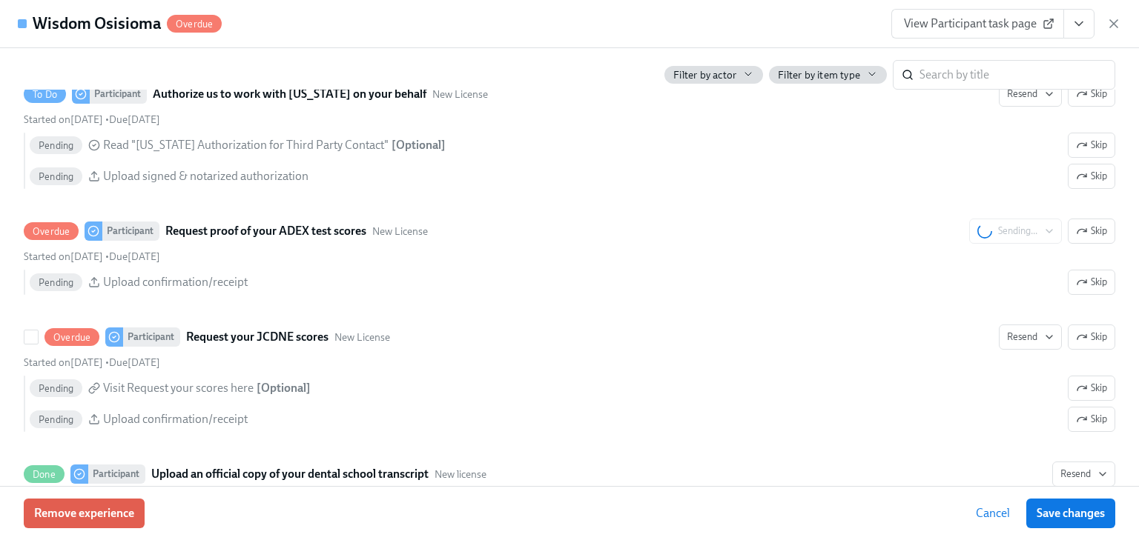
click at [1020, 337] on span "Resend" at bounding box center [1030, 337] width 47 height 15
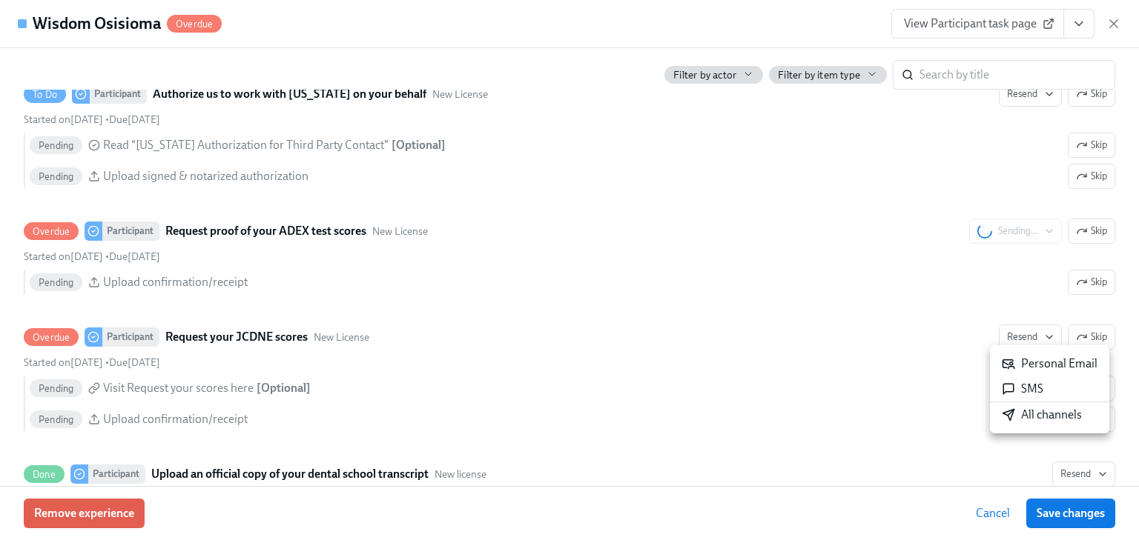
click at [1018, 362] on div "Personal Email" at bounding box center [1050, 364] width 96 height 16
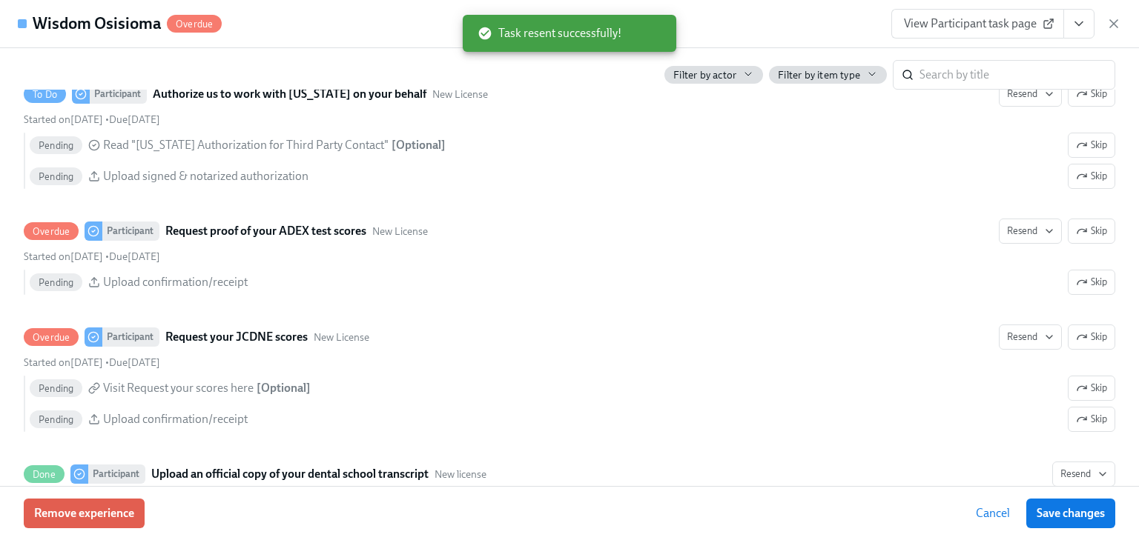
drag, startPoint x: 1113, startPoint y: 25, endPoint x: 1012, endPoint y: 44, distance: 102.7
click at [1113, 25] on icon "button" at bounding box center [1113, 23] width 15 height 15
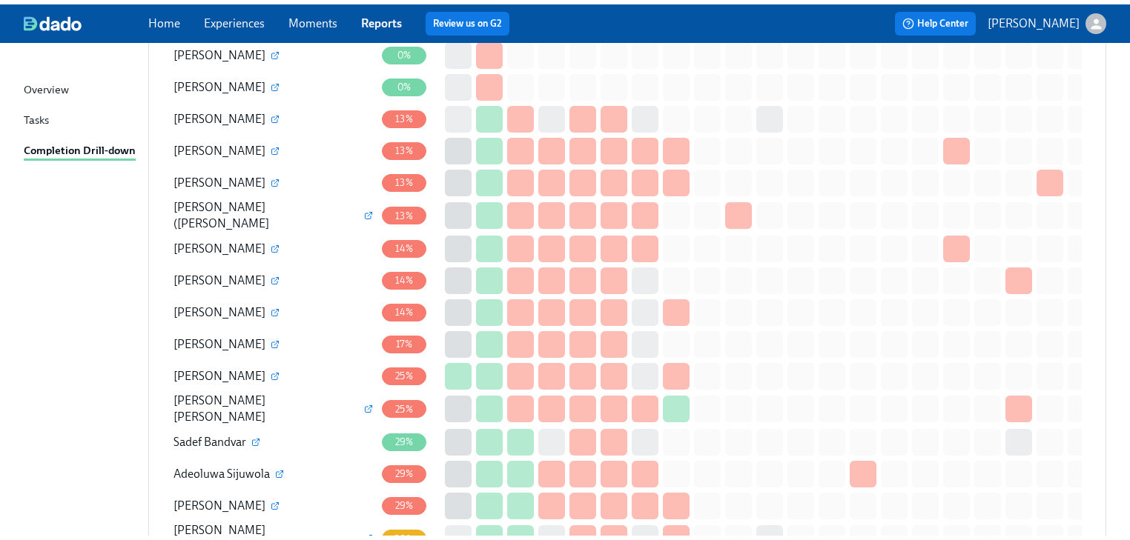
scroll to position [0, 0]
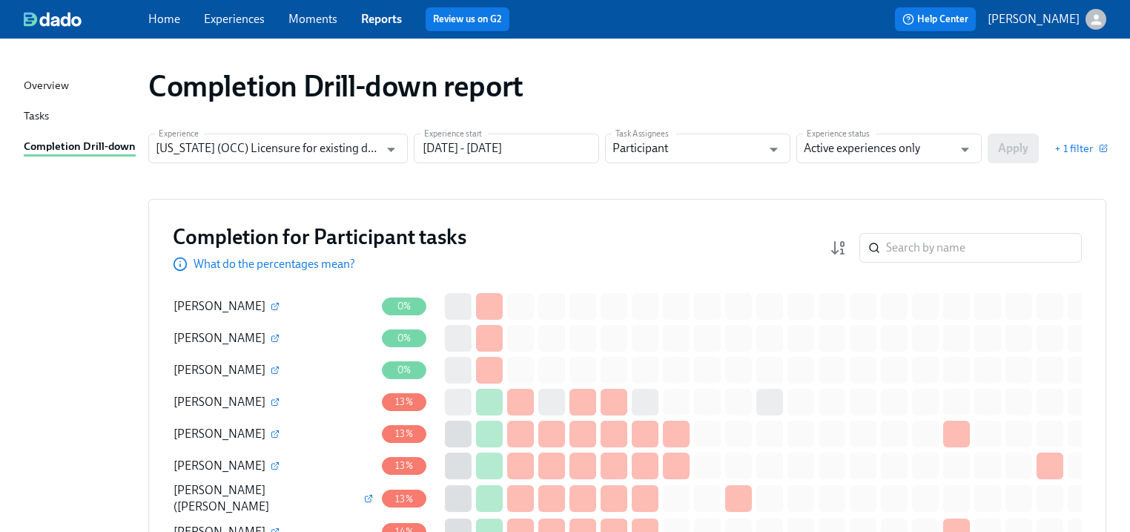
click at [325, 18] on link "Moments" at bounding box center [312, 19] width 49 height 14
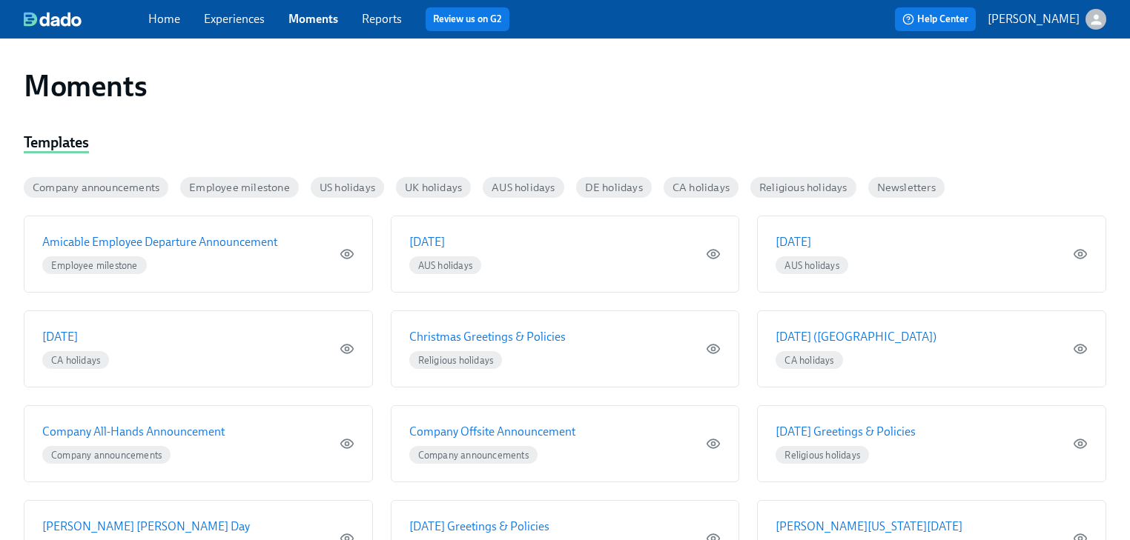
click at [368, 24] on link "Reports" at bounding box center [382, 19] width 40 height 14
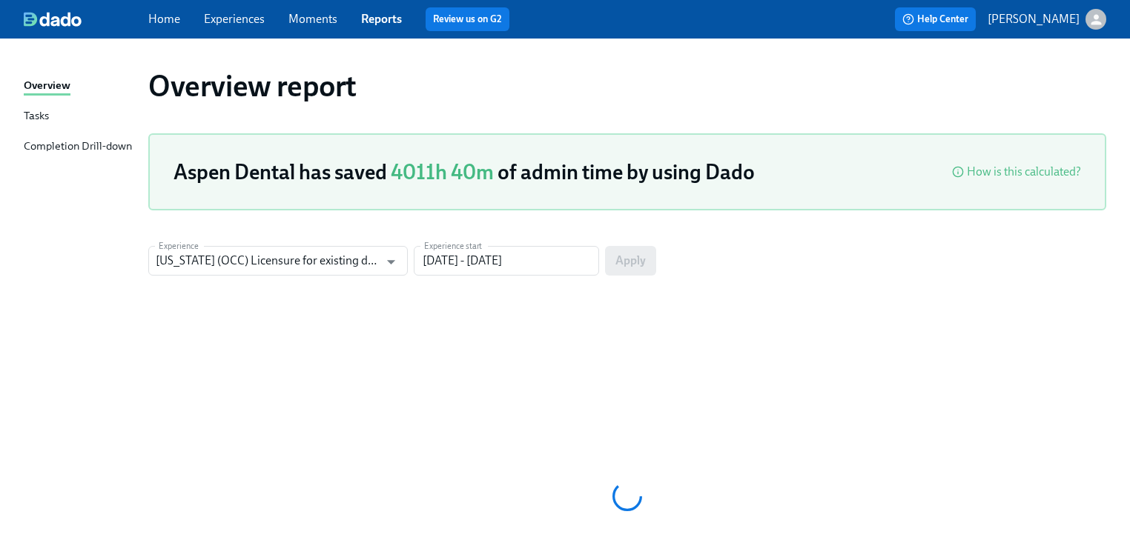
click at [73, 143] on div "Completion Drill-down" at bounding box center [78, 147] width 108 height 19
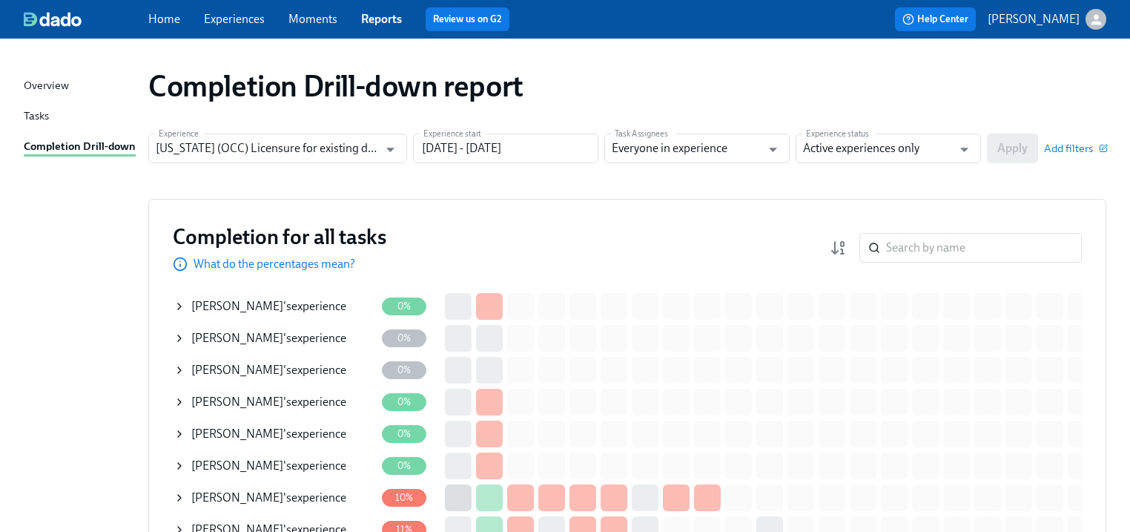
click at [162, 17] on link "Home" at bounding box center [164, 19] width 32 height 14
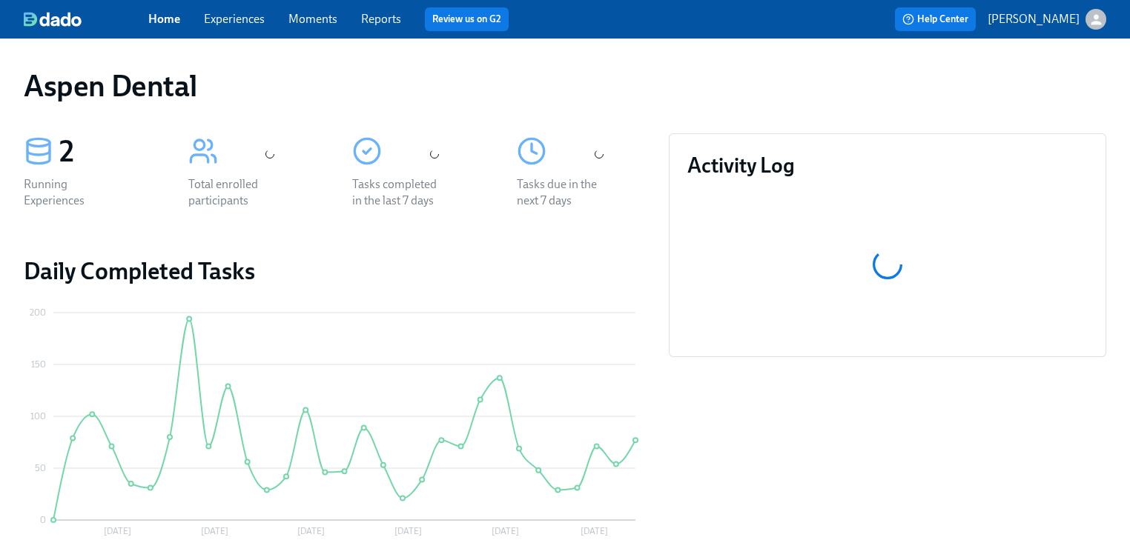
scroll to position [273, 0]
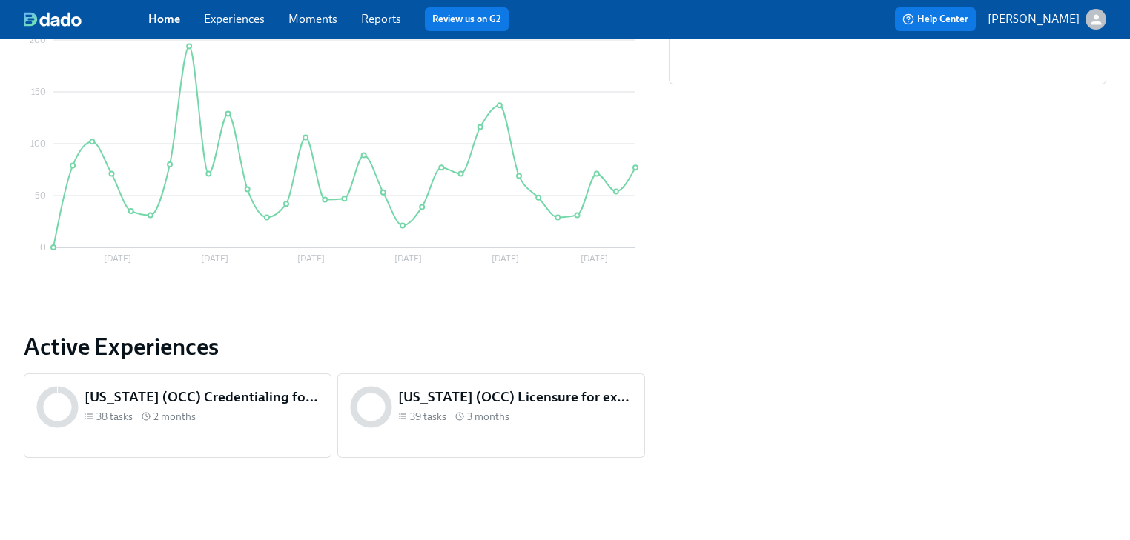
click at [430, 397] on h5 "Illinois (OCC) Licensure for existing doctors" at bounding box center [515, 397] width 234 height 19
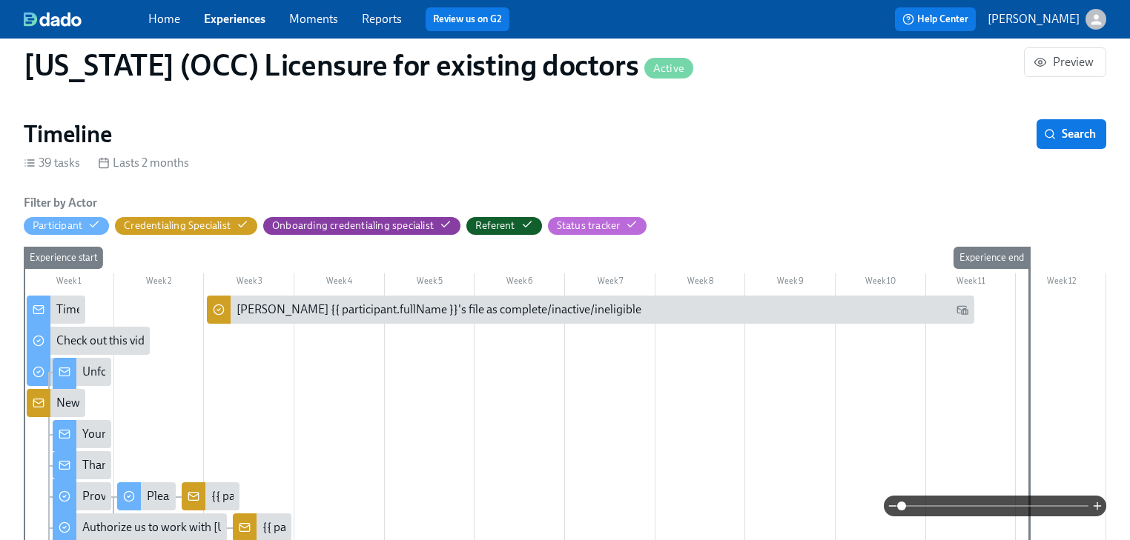
click at [1045, 95] on div "Illinois (OCC) Licensure for existing doctors Active Preview" at bounding box center [565, 65] width 1106 height 59
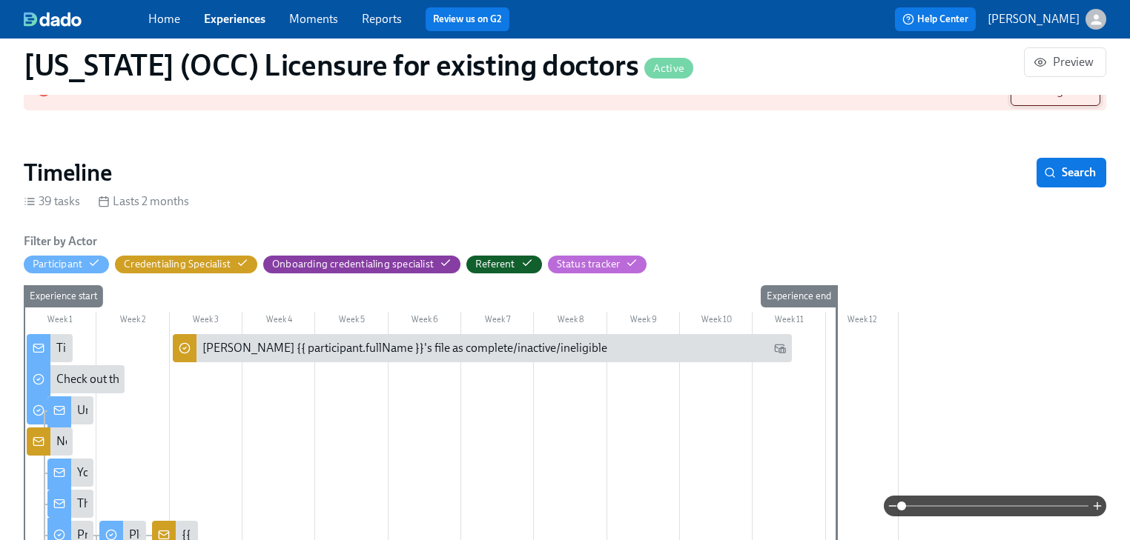
click at [1055, 99] on span "Investigate..." at bounding box center [1055, 91] width 65 height 15
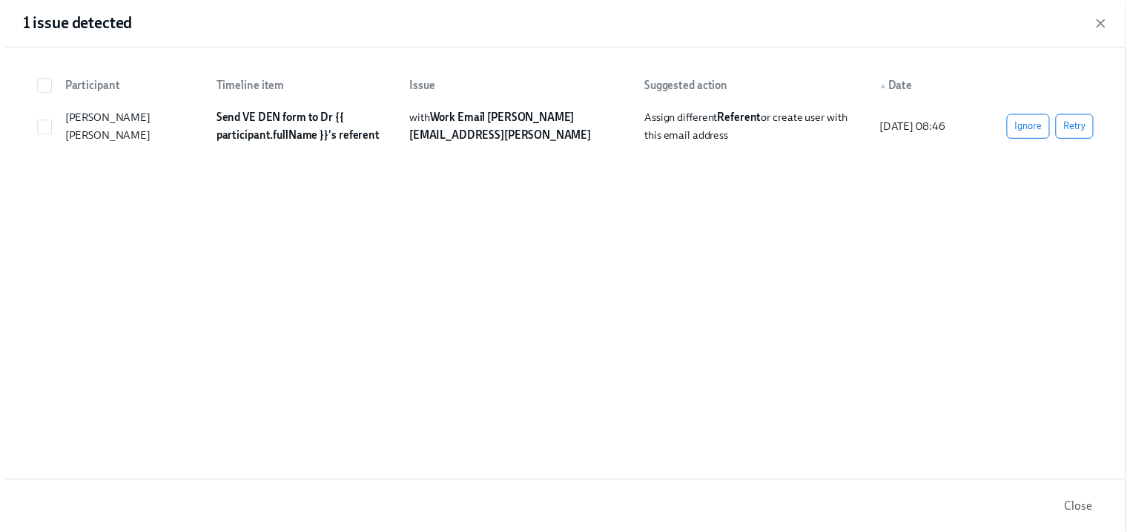
scroll to position [0, 19991]
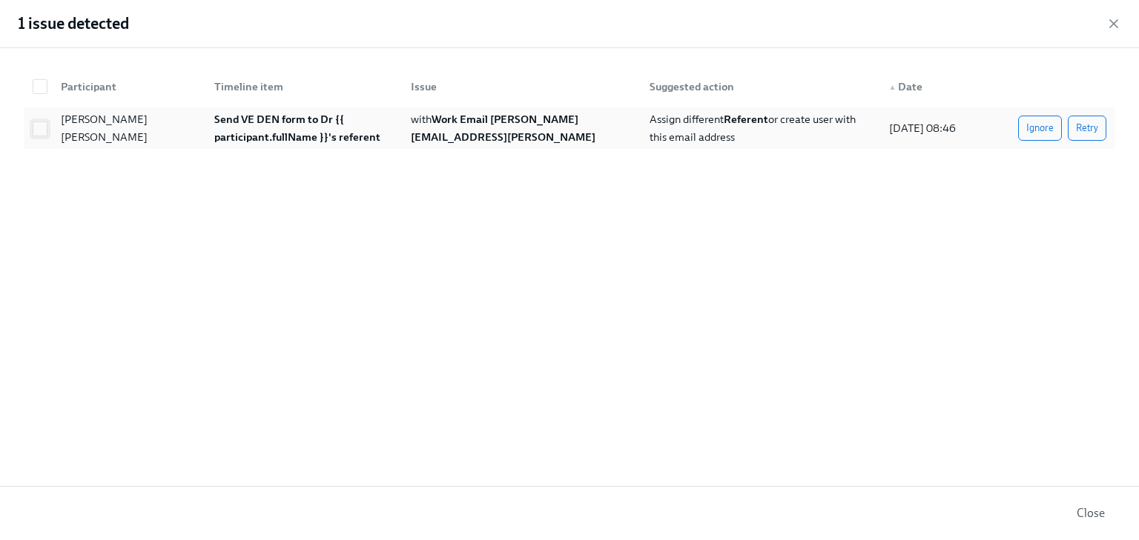
click at [42, 128] on input "checkbox" at bounding box center [39, 128] width 13 height 13
checkbox input "true"
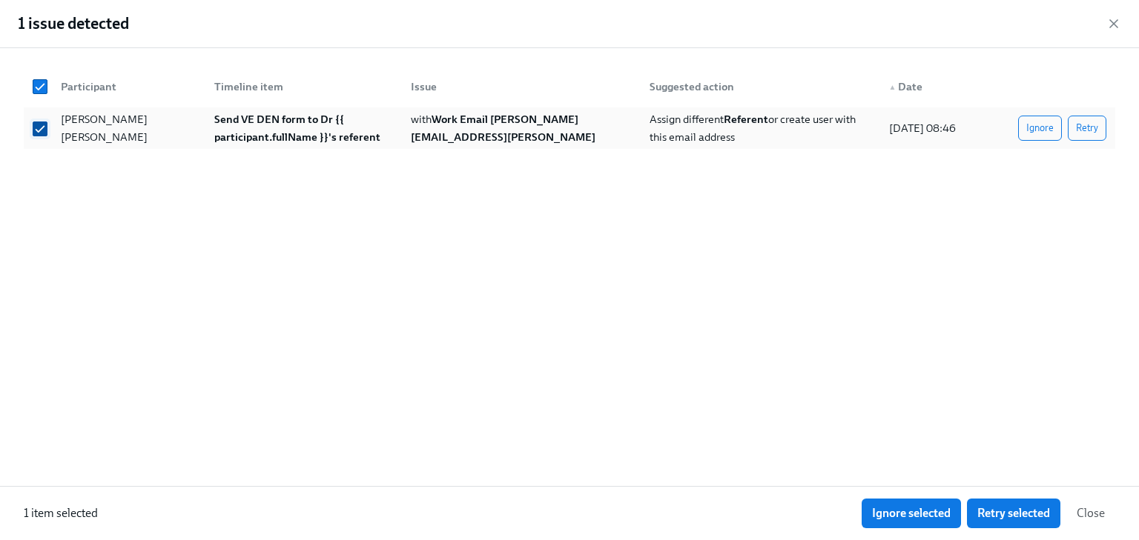
checkbox input "true"
click at [1030, 130] on span "Ignore" at bounding box center [1039, 128] width 27 height 15
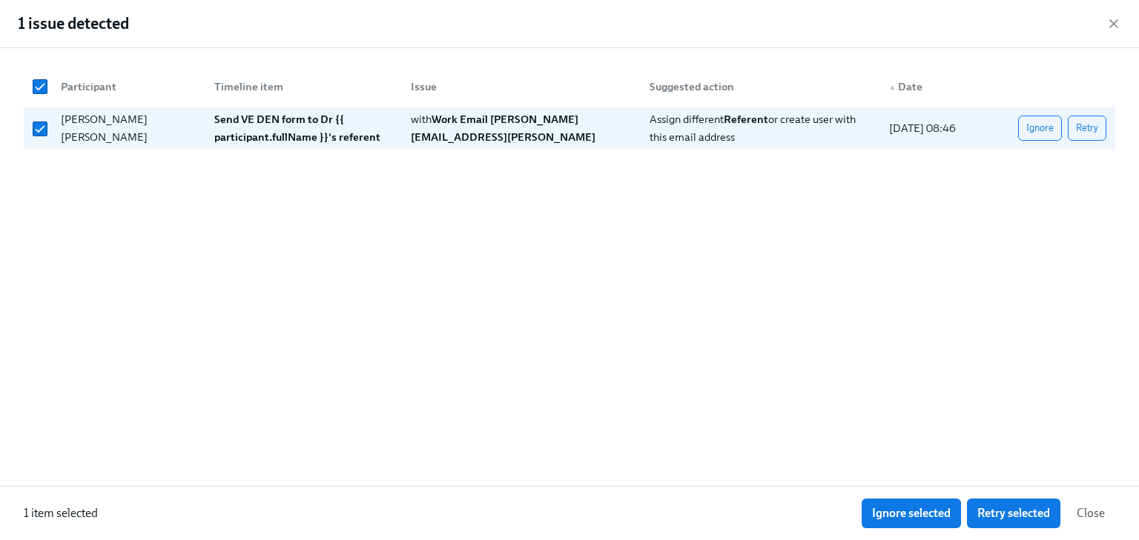
click at [1118, 24] on div "Home Experiences Moments Reports Review us on G2 Help Center Christine Cardamone" at bounding box center [565, 19] width 1130 height 39
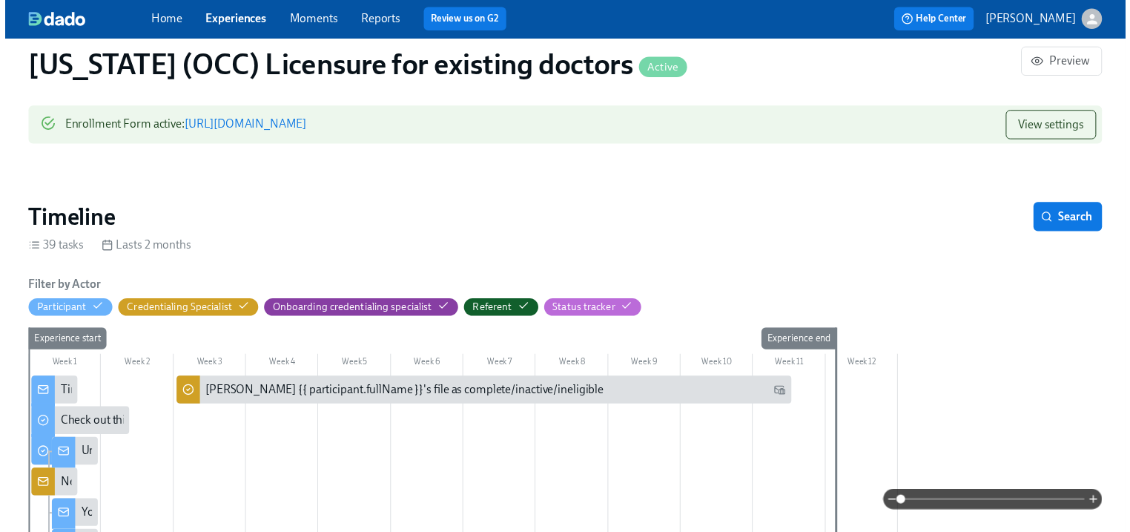
scroll to position [0, 19982]
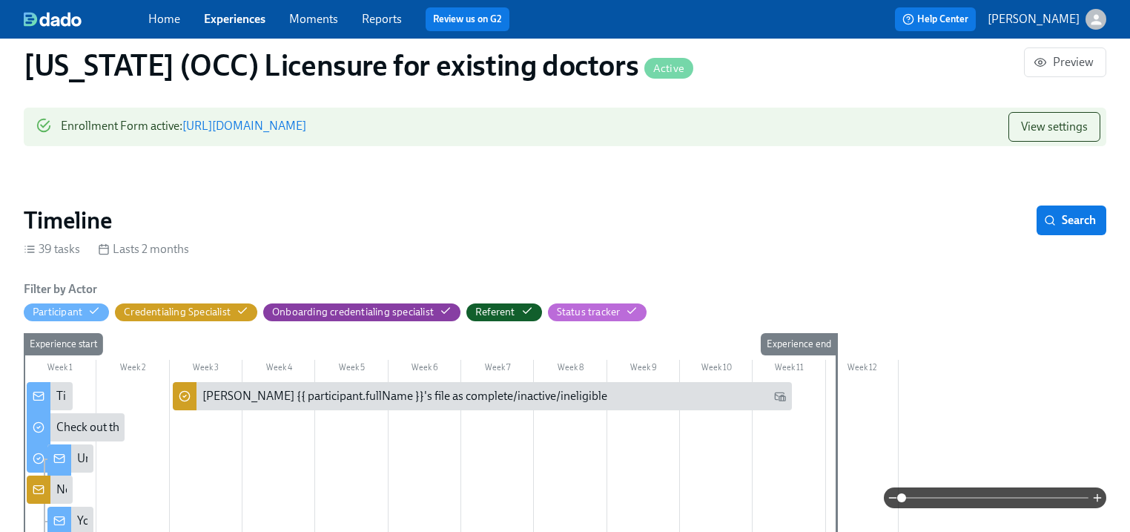
click at [1109, 23] on div "Home Experiences Moments Reports Review us on G2 Help Center Christine Cardamone" at bounding box center [565, 19] width 1130 height 39
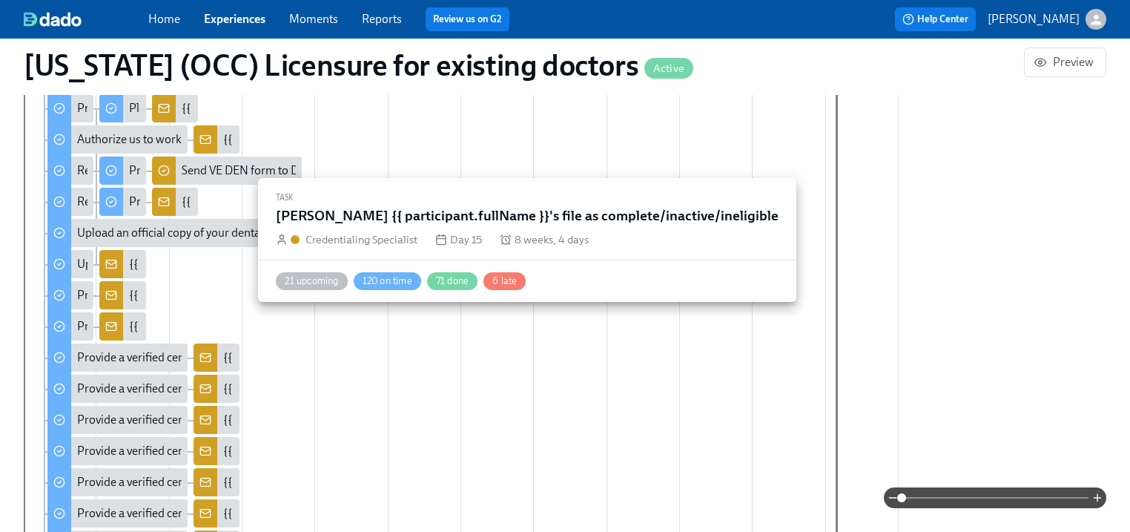
scroll to position [474, 0]
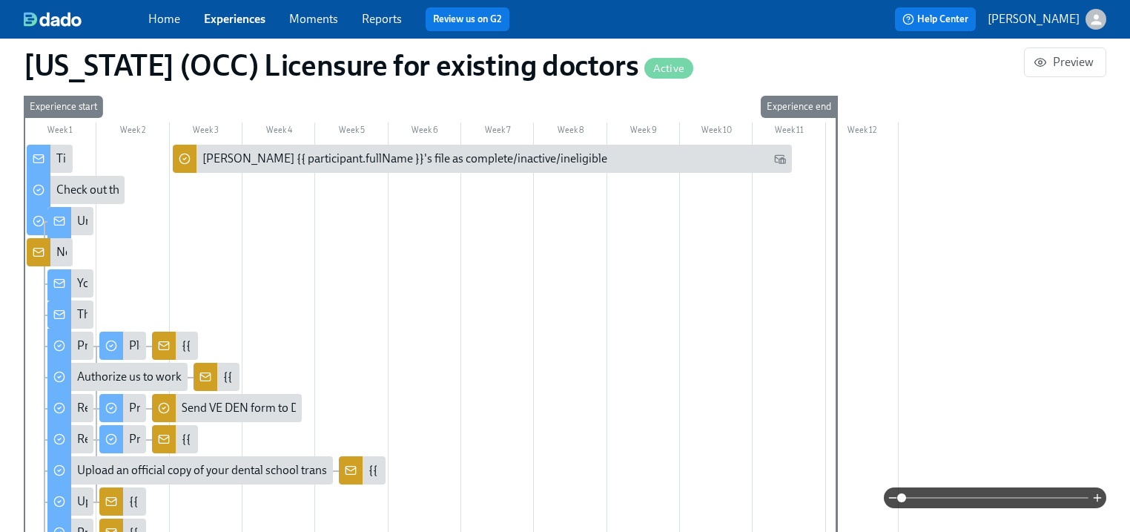
click at [230, 27] on span "Experiences" at bounding box center [235, 19] width 62 height 16
click at [234, 15] on link "Experiences" at bounding box center [235, 19] width 62 height 14
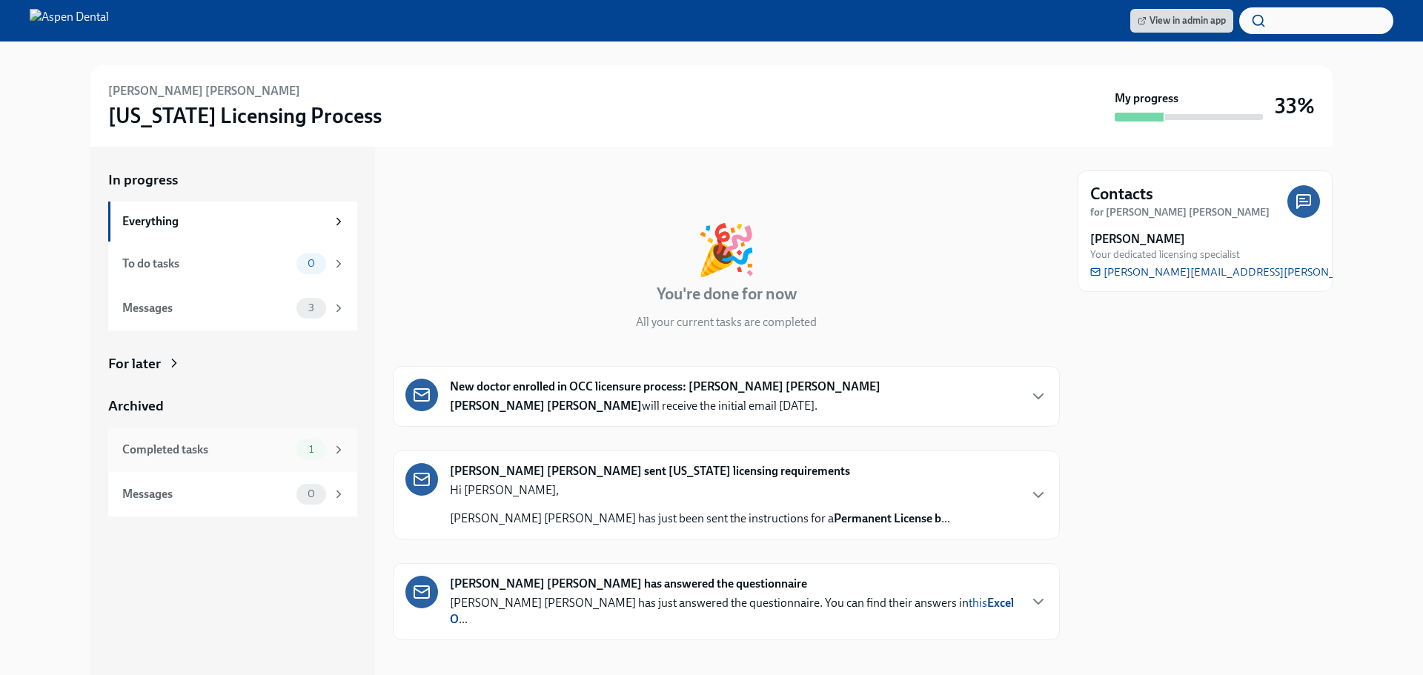
click at [176, 459] on div "Completed tasks 1" at bounding box center [233, 450] width 223 height 21
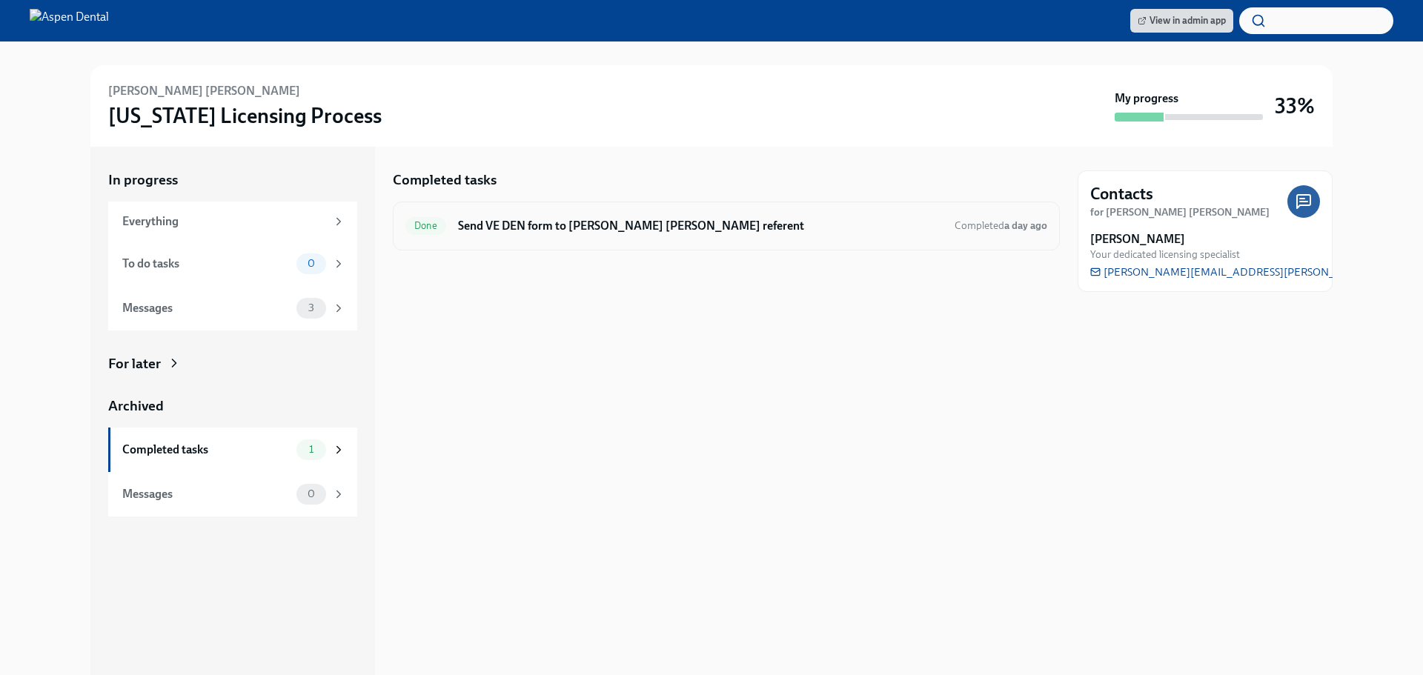
click at [551, 231] on h6 "Send VE DEN form to Dr Ichhya Pathak Paudel's referent" at bounding box center [700, 226] width 485 height 16
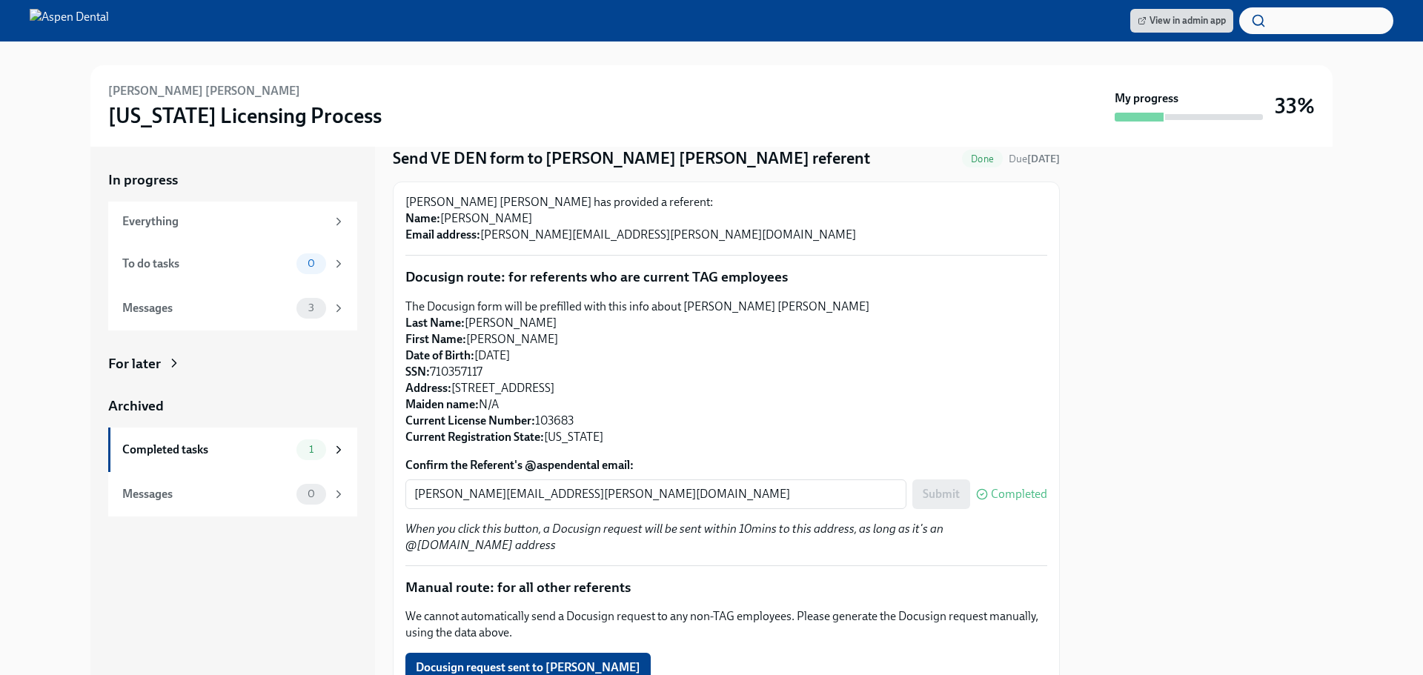
scroll to position [190, 0]
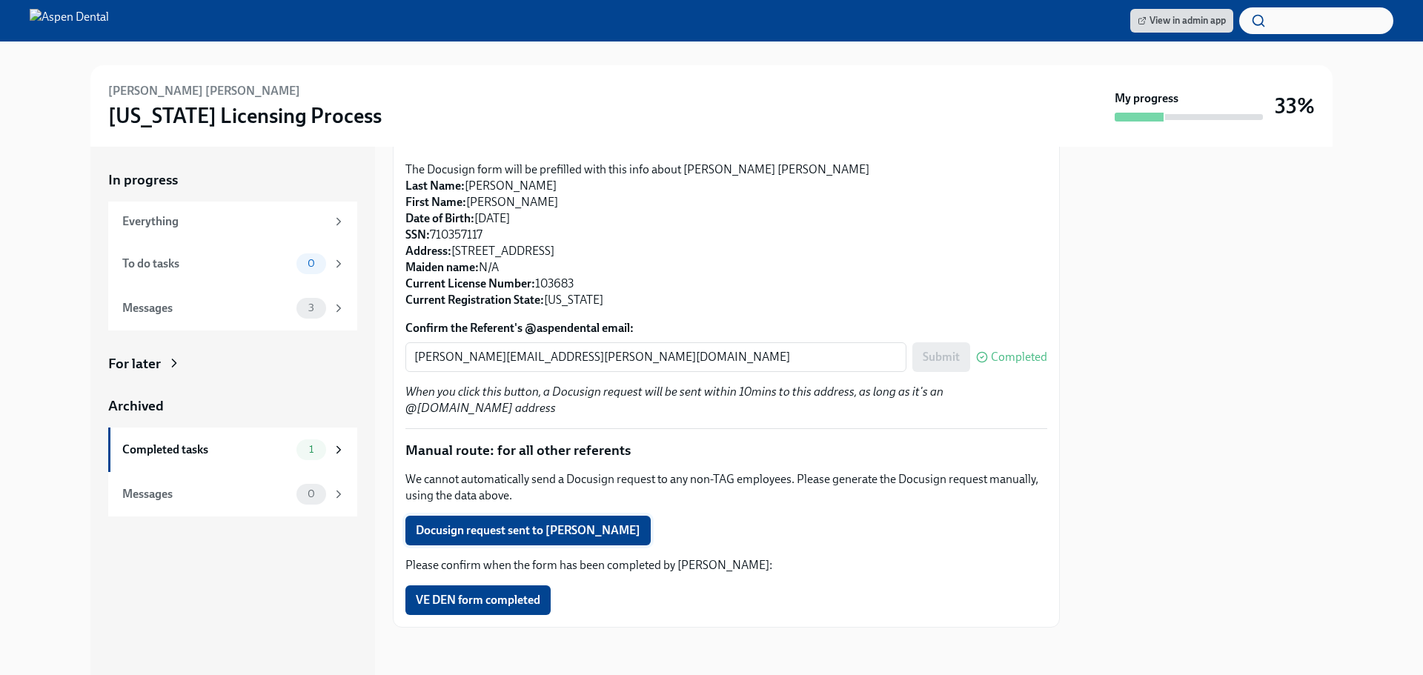
click at [495, 532] on span "Docusign request sent to Vanessa Shephard" at bounding box center [528, 530] width 225 height 15
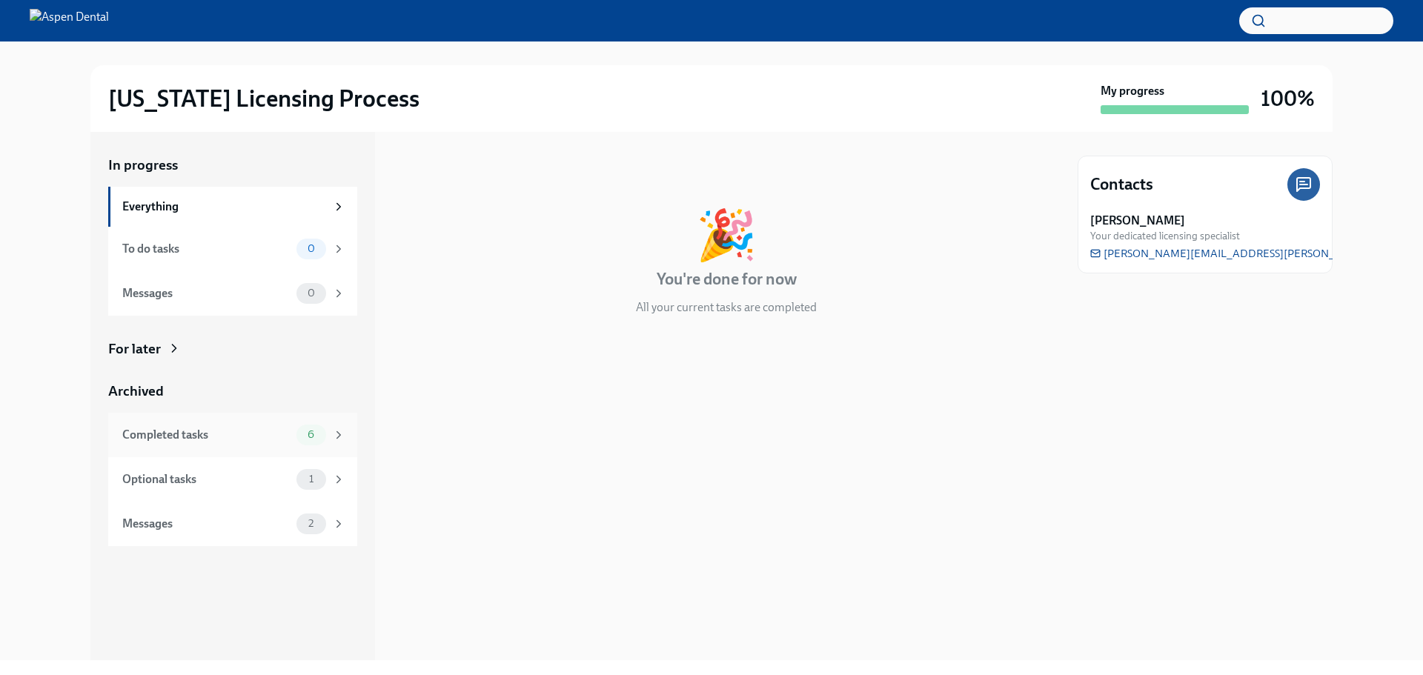
click at [169, 434] on div "Completed tasks" at bounding box center [206, 435] width 168 height 16
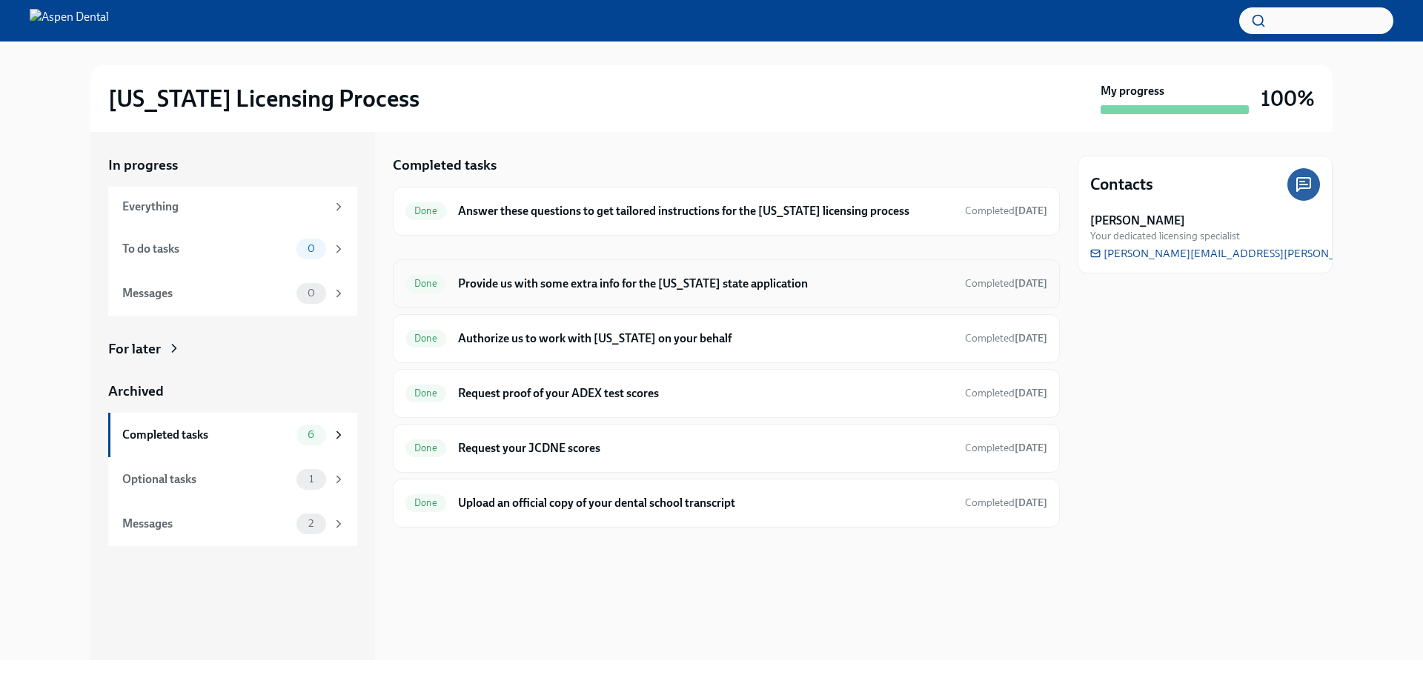
click at [562, 285] on h6 "Provide us with some extra info for the [US_STATE] state application" at bounding box center [705, 284] width 495 height 16
click at [569, 204] on h6 "Answer these questions to get tailored instructions for the Illinois licensing …" at bounding box center [705, 211] width 495 height 16
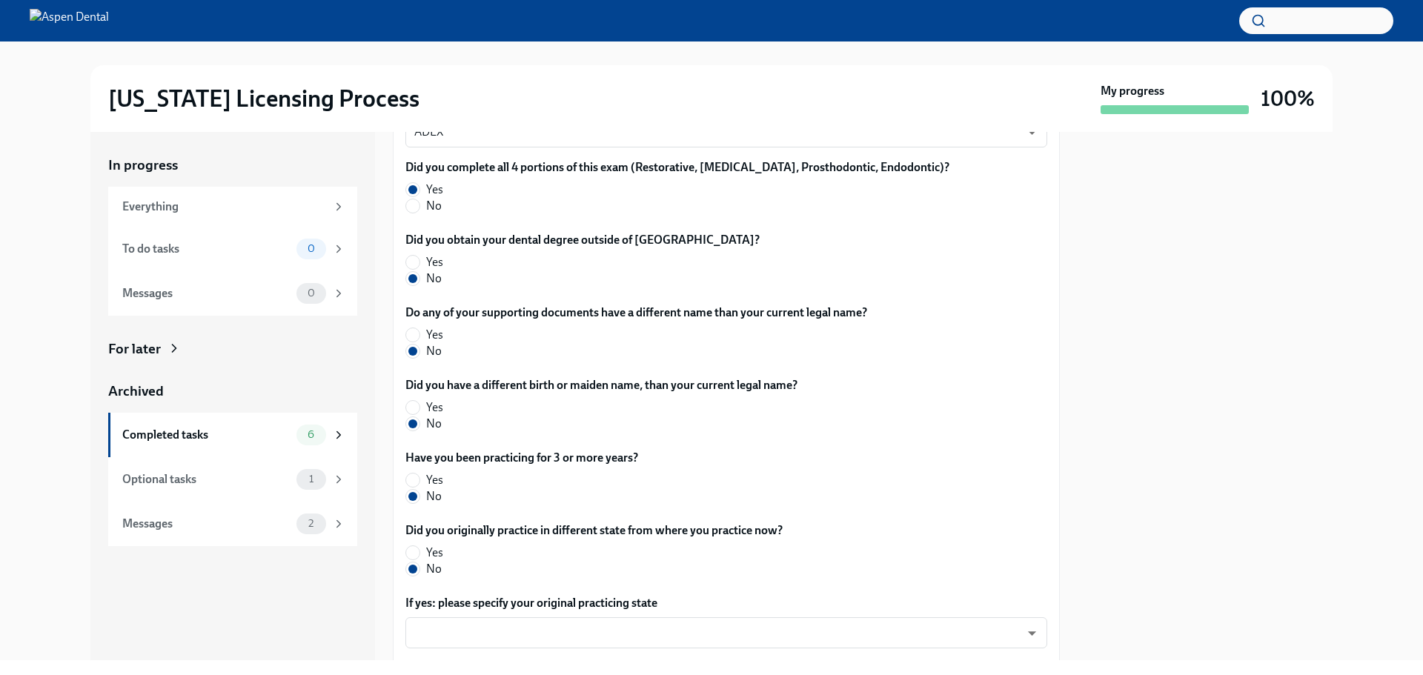
scroll to position [239, 0]
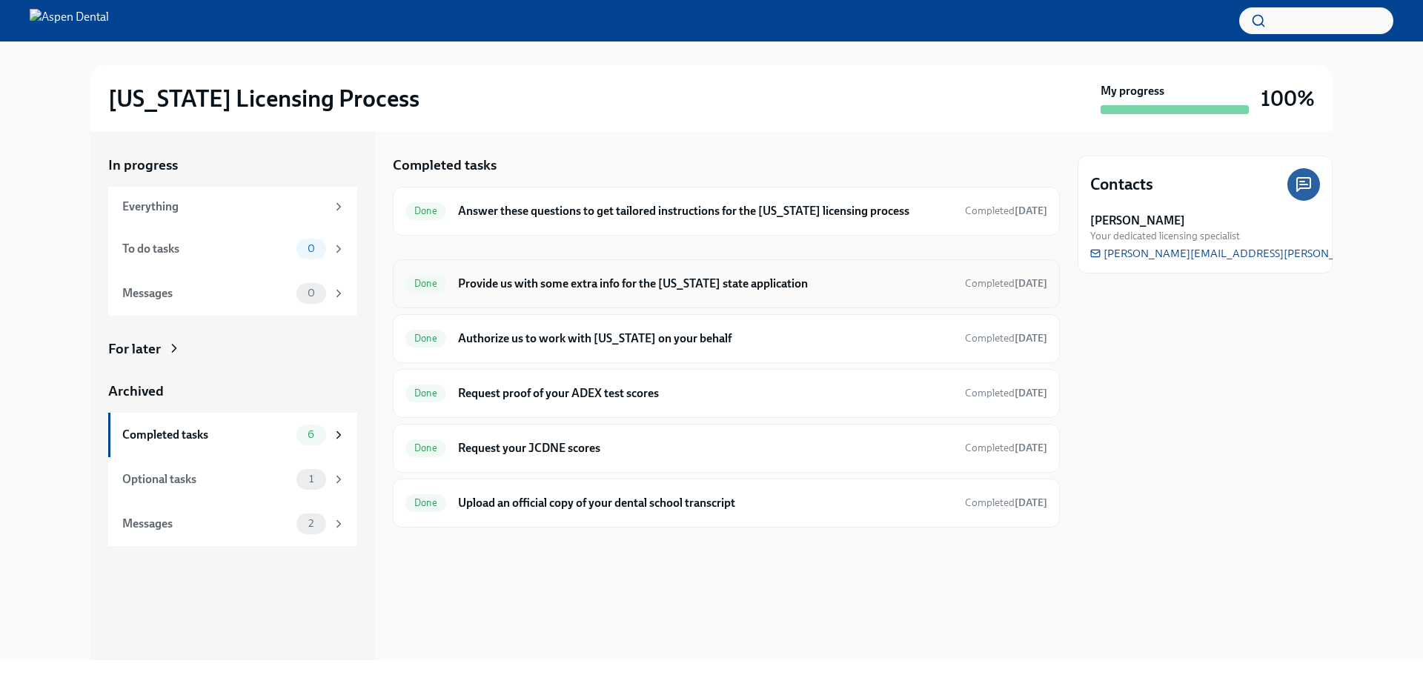
click at [611, 288] on h6 "Provide us with some extra info for the Illinois state application" at bounding box center [705, 284] width 495 height 16
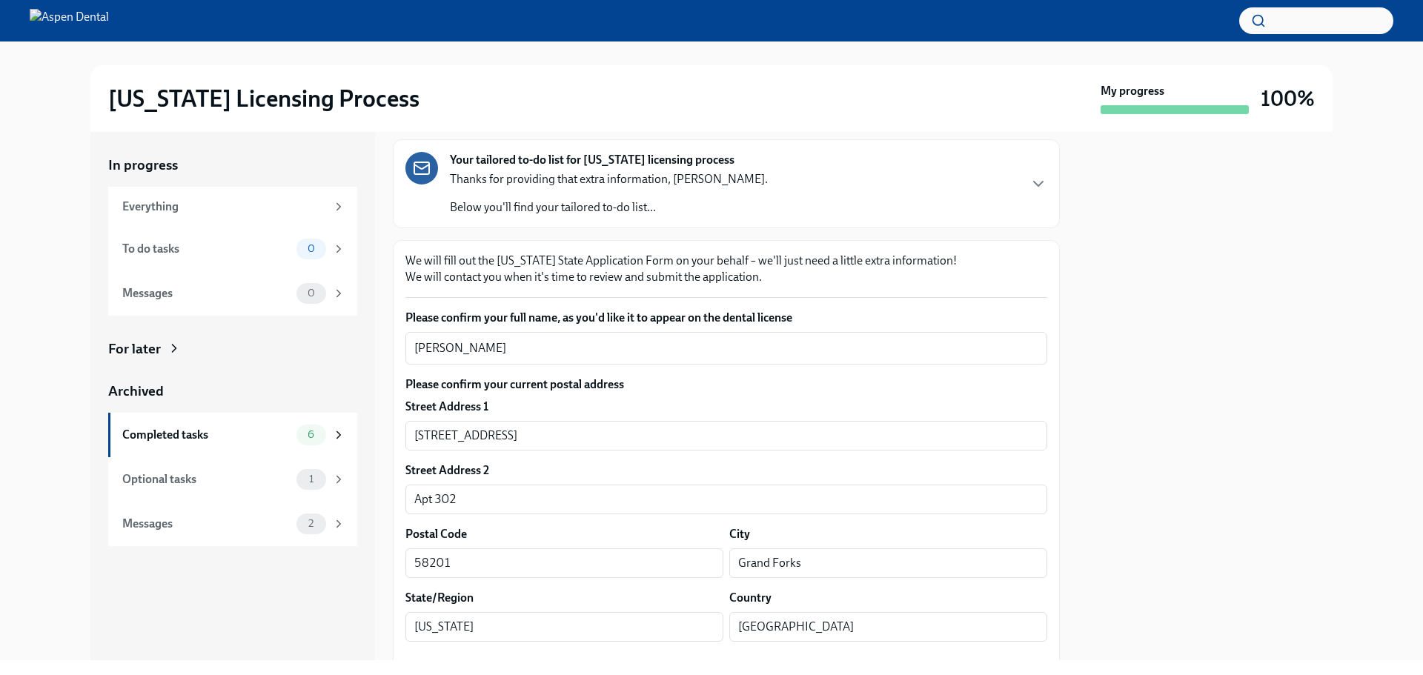
scroll to position [74, 0]
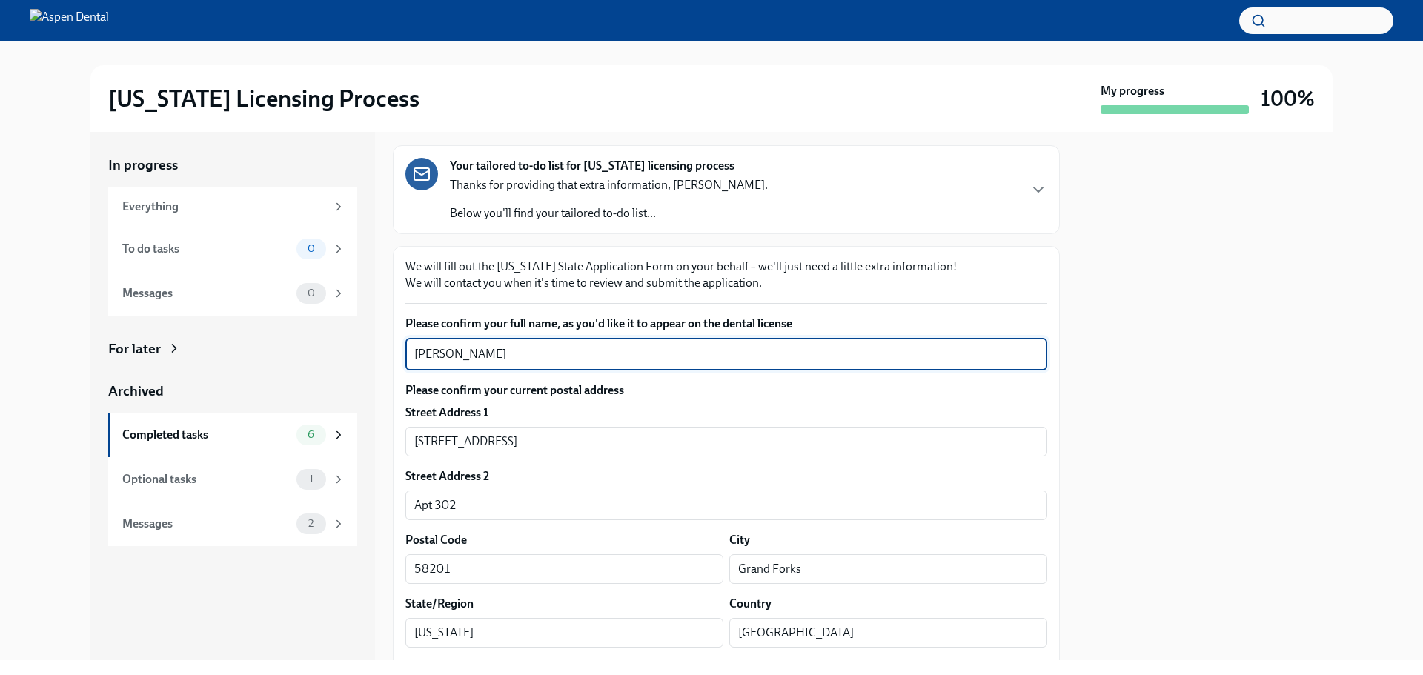
drag, startPoint x: 504, startPoint y: 352, endPoint x: 389, endPoint y: 351, distance: 114.9
click at [389, 351] on div "In progress Everything To do tasks 0 Messages 0 For later Archived Completed ta…" at bounding box center [711, 396] width 1243 height 529
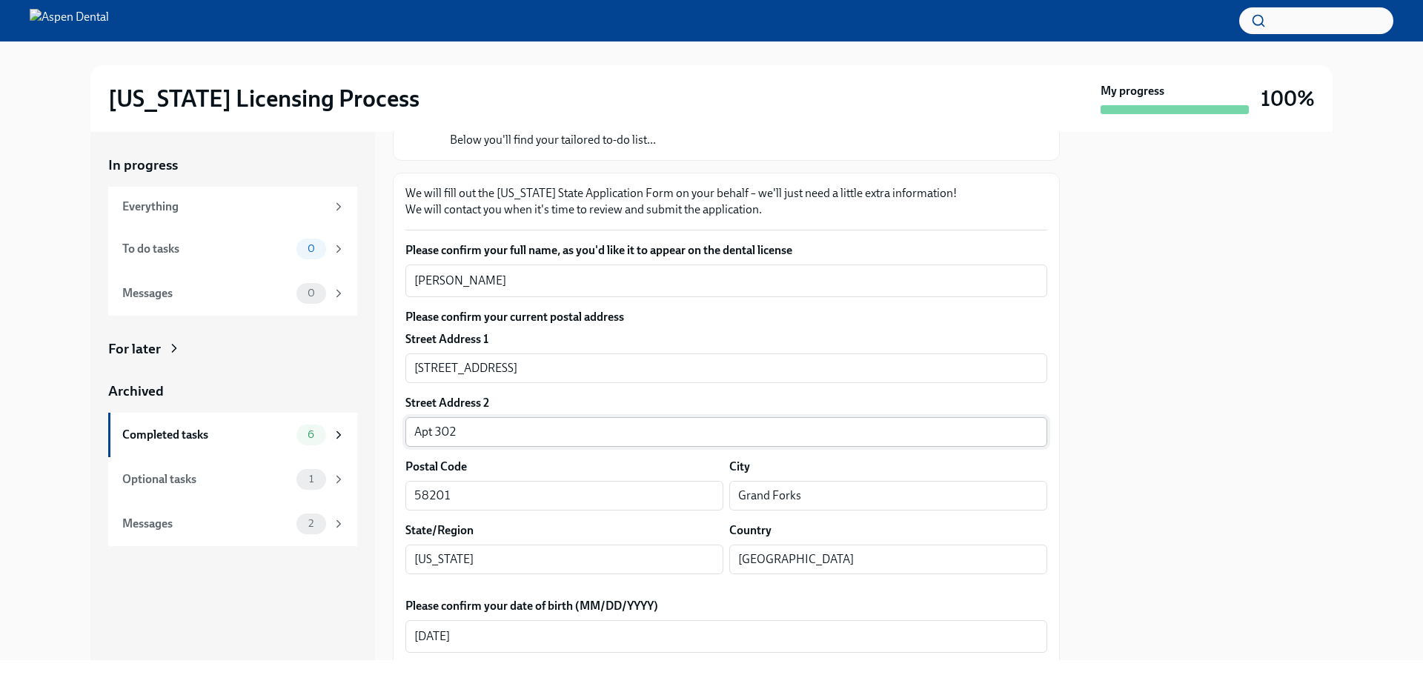
scroll to position [148, 0]
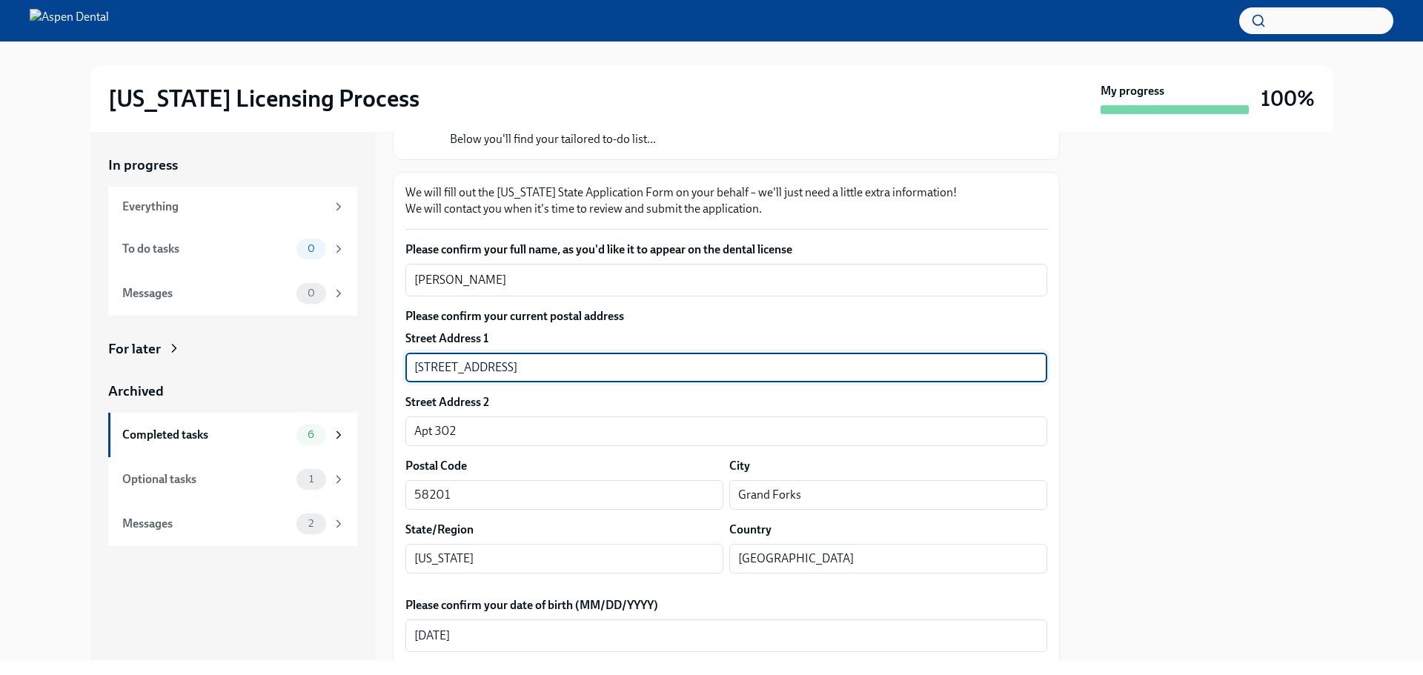
drag, startPoint x: 527, startPoint y: 363, endPoint x: 397, endPoint y: 371, distance: 130.8
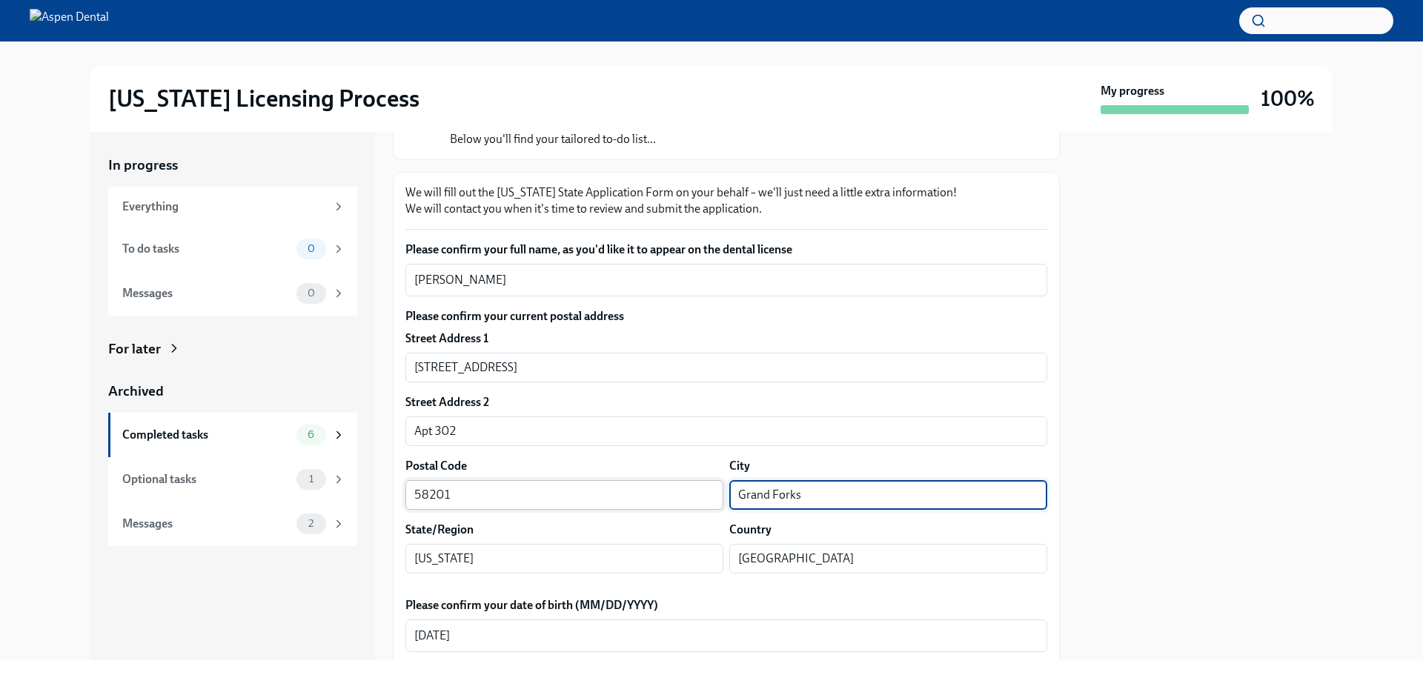
drag, startPoint x: 824, startPoint y: 489, endPoint x: 703, endPoint y: 486, distance: 120.9
click at [699, 486] on div "Postal Code 58201 ​ City Grand Forks ​" at bounding box center [727, 484] width 642 height 52
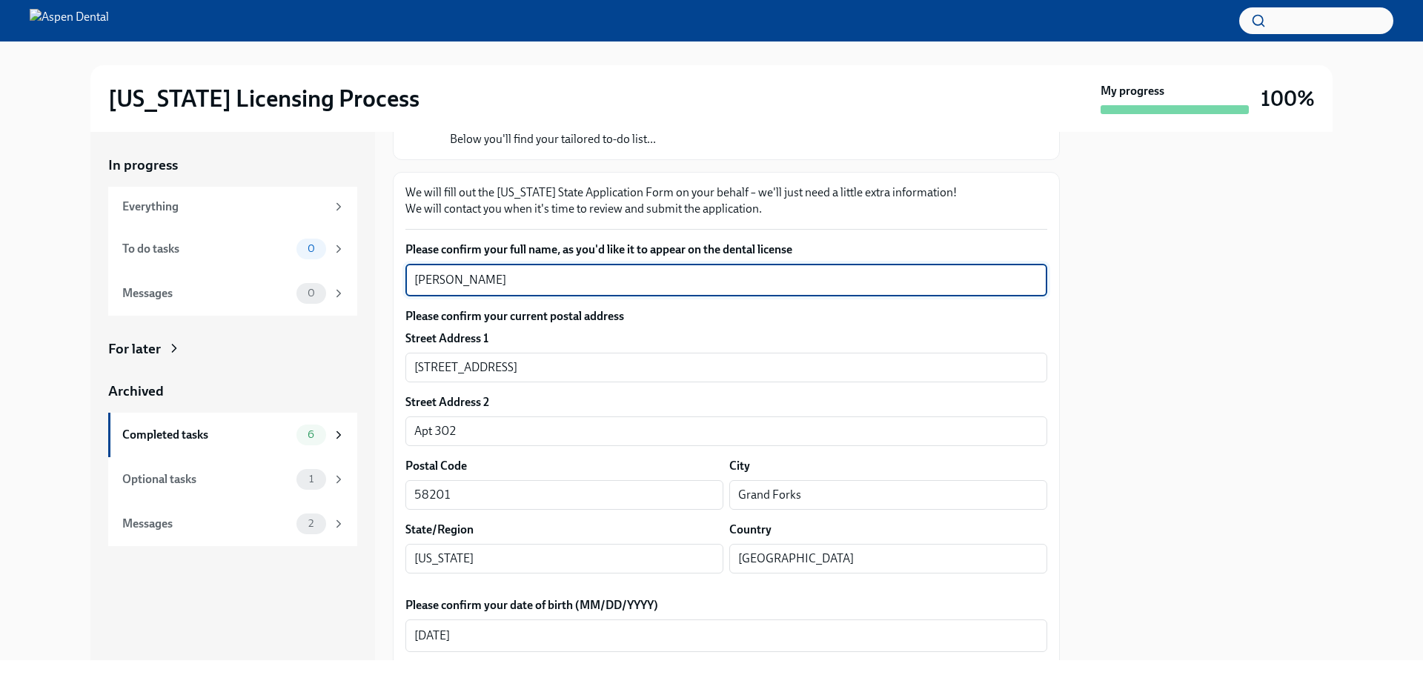
drag, startPoint x: 500, startPoint y: 282, endPoint x: 393, endPoint y: 282, distance: 106.8
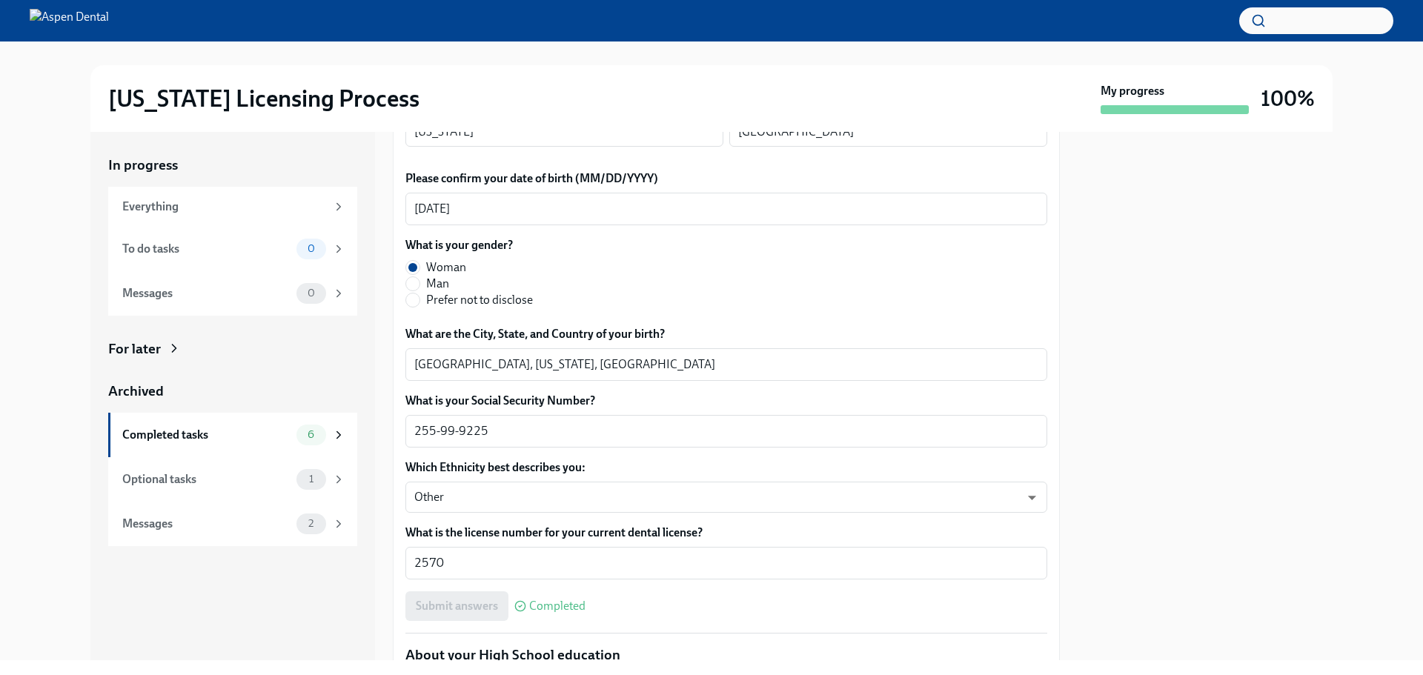
scroll to position [593, 0]
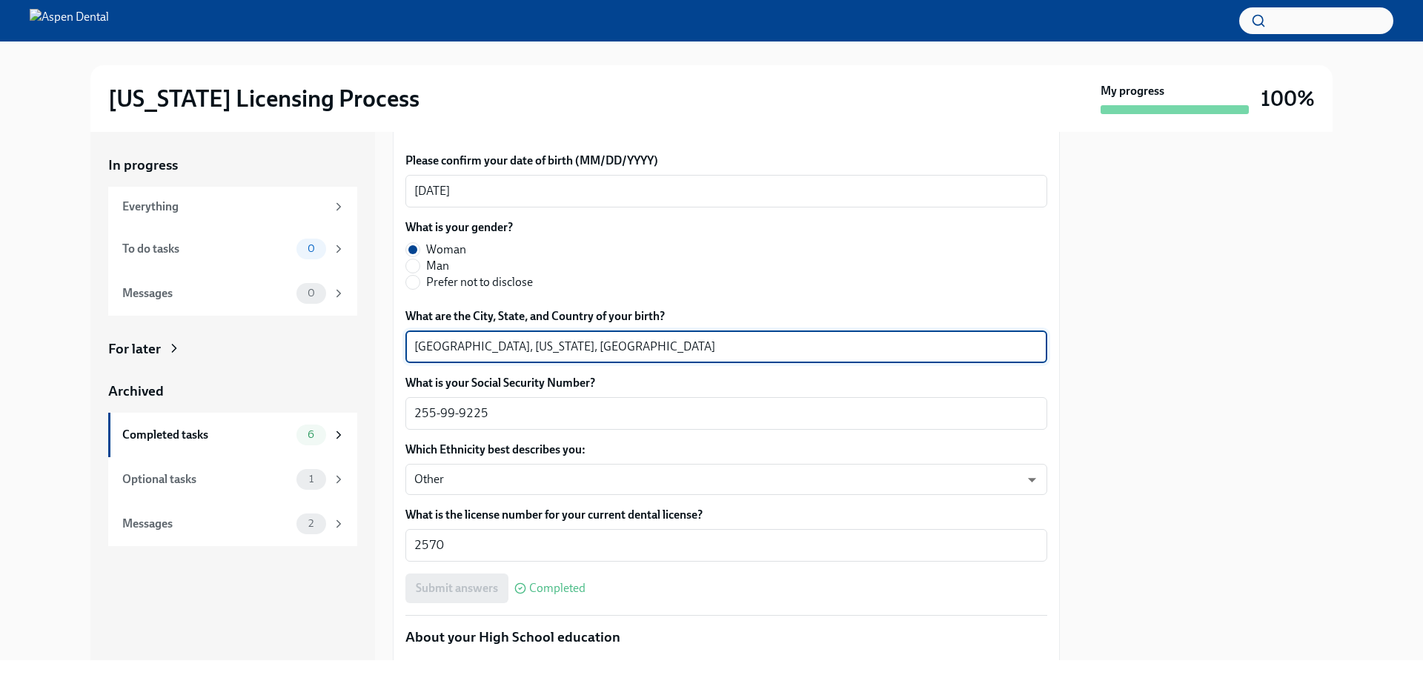
drag, startPoint x: 452, startPoint y: 348, endPoint x: 390, endPoint y: 348, distance: 62.3
click at [390, 348] on div "In progress Everything To do tasks 0 Messages 0 For later Archived Completed ta…" at bounding box center [711, 396] width 1243 height 529
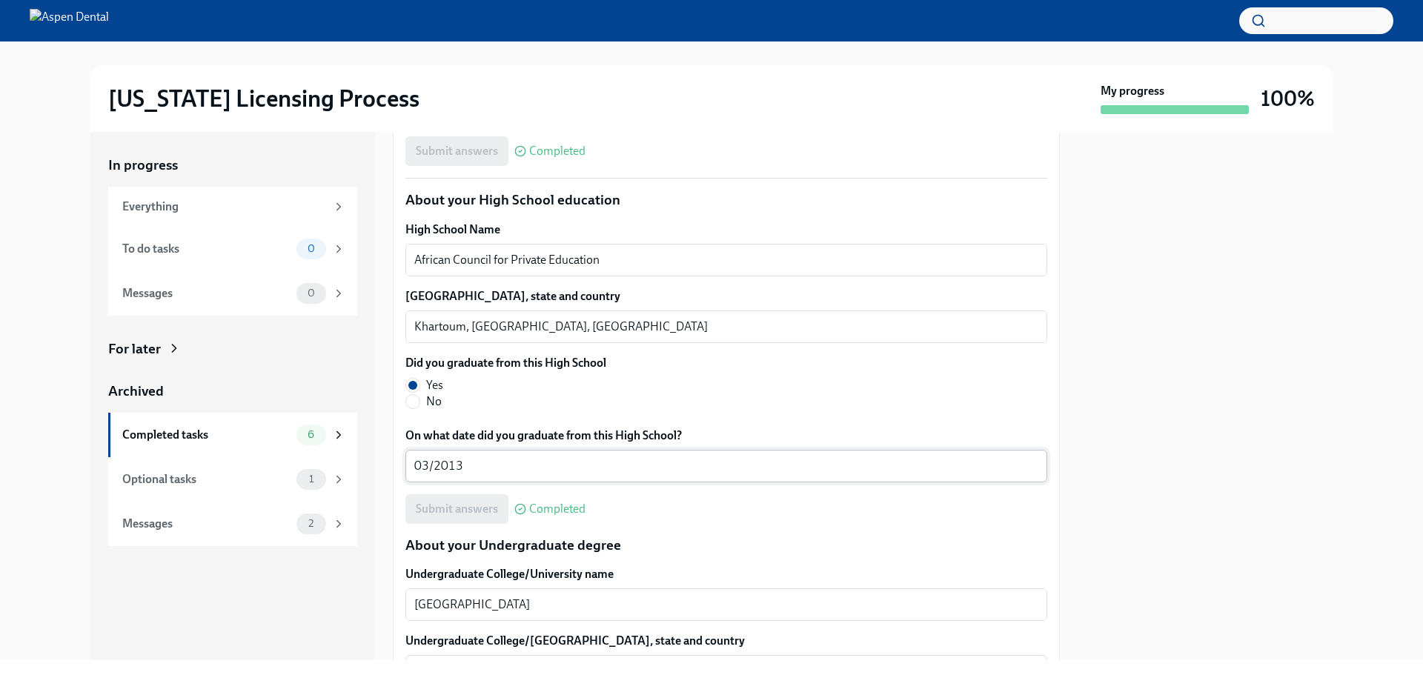
scroll to position [1038, 0]
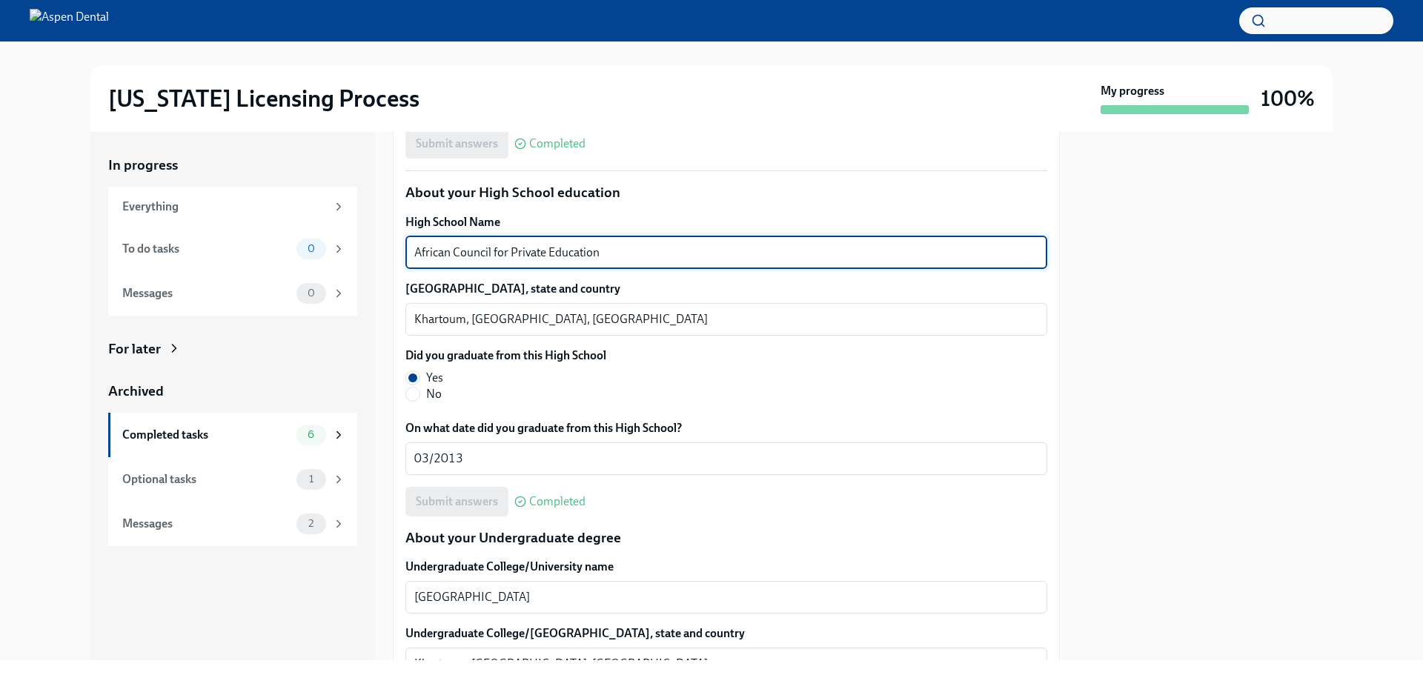
drag, startPoint x: 623, startPoint y: 249, endPoint x: 384, endPoint y: 251, distance: 238.7
click at [384, 251] on div "In progress Everything To do tasks 0 Messages 0 For later Archived Completed ta…" at bounding box center [711, 396] width 1243 height 529
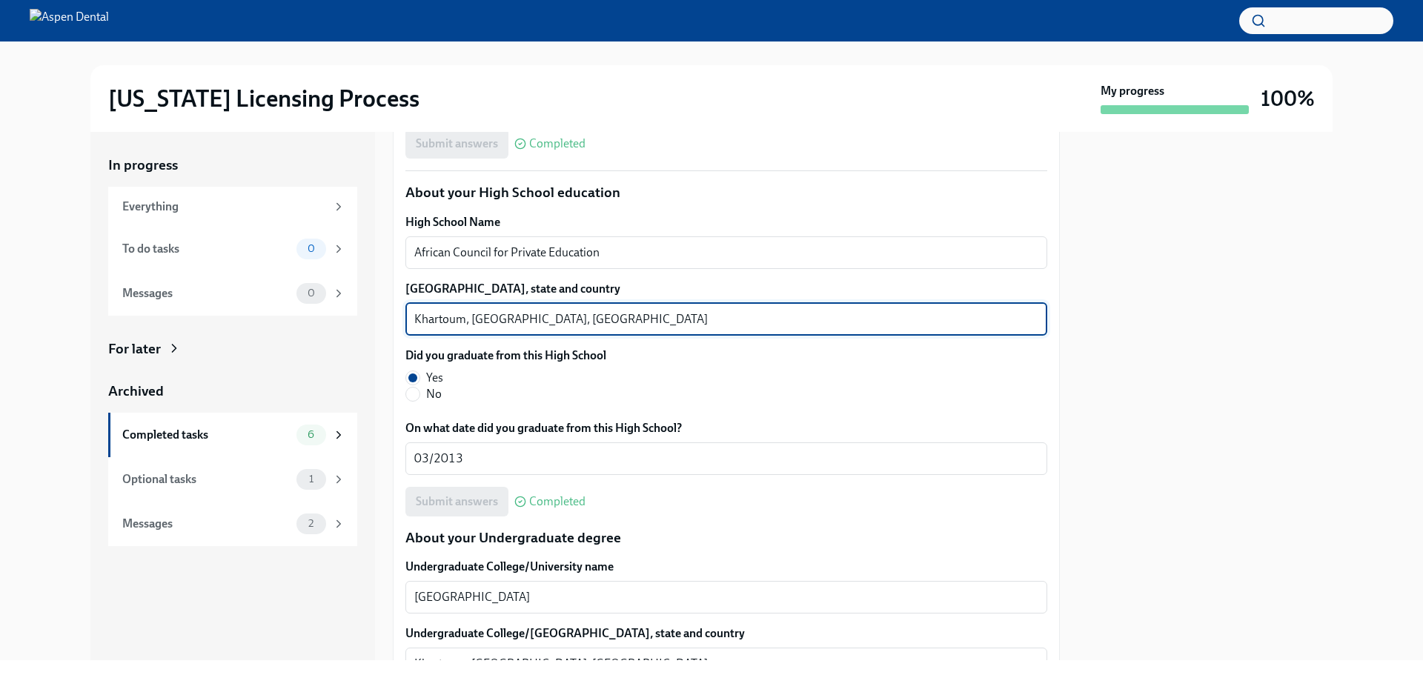
drag, startPoint x: 464, startPoint y: 317, endPoint x: 388, endPoint y: 317, distance: 75.6
click at [388, 317] on div "In progress Everything To do tasks 0 Messages 0 For later Archived Completed ta…" at bounding box center [711, 396] width 1243 height 529
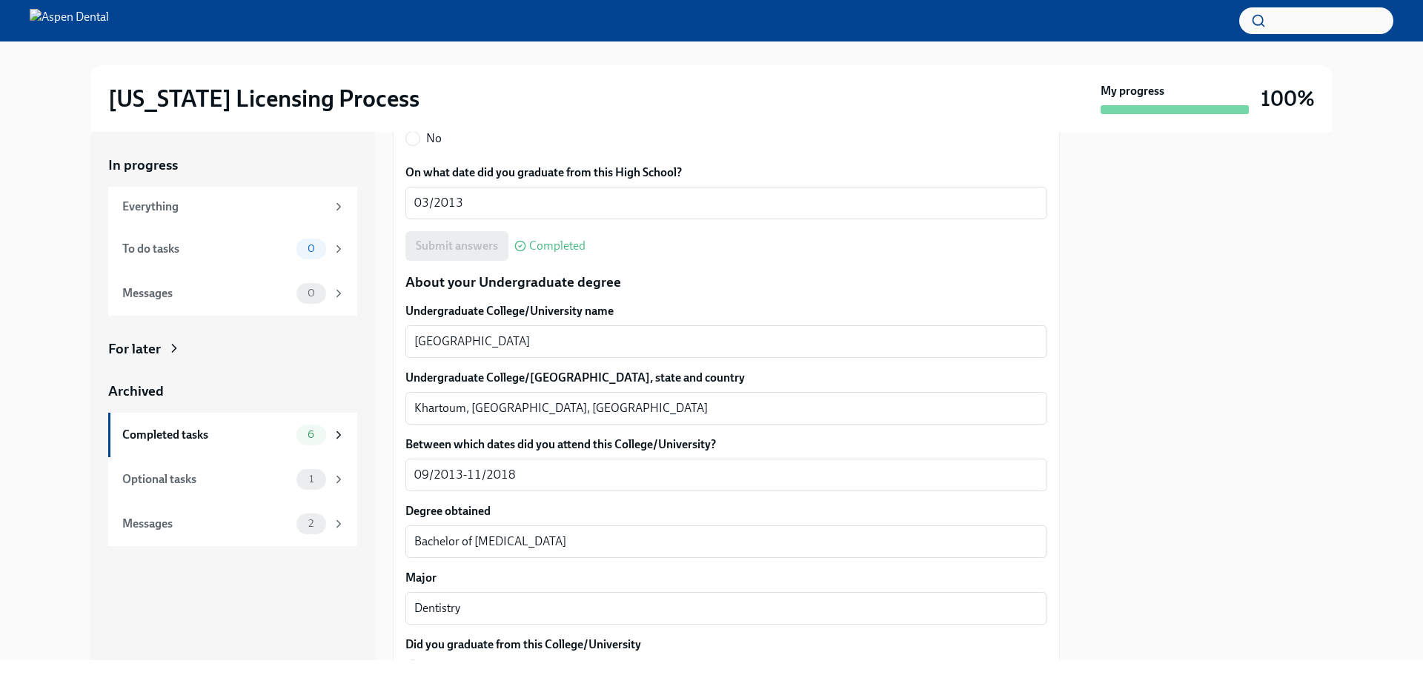
scroll to position [1335, 0]
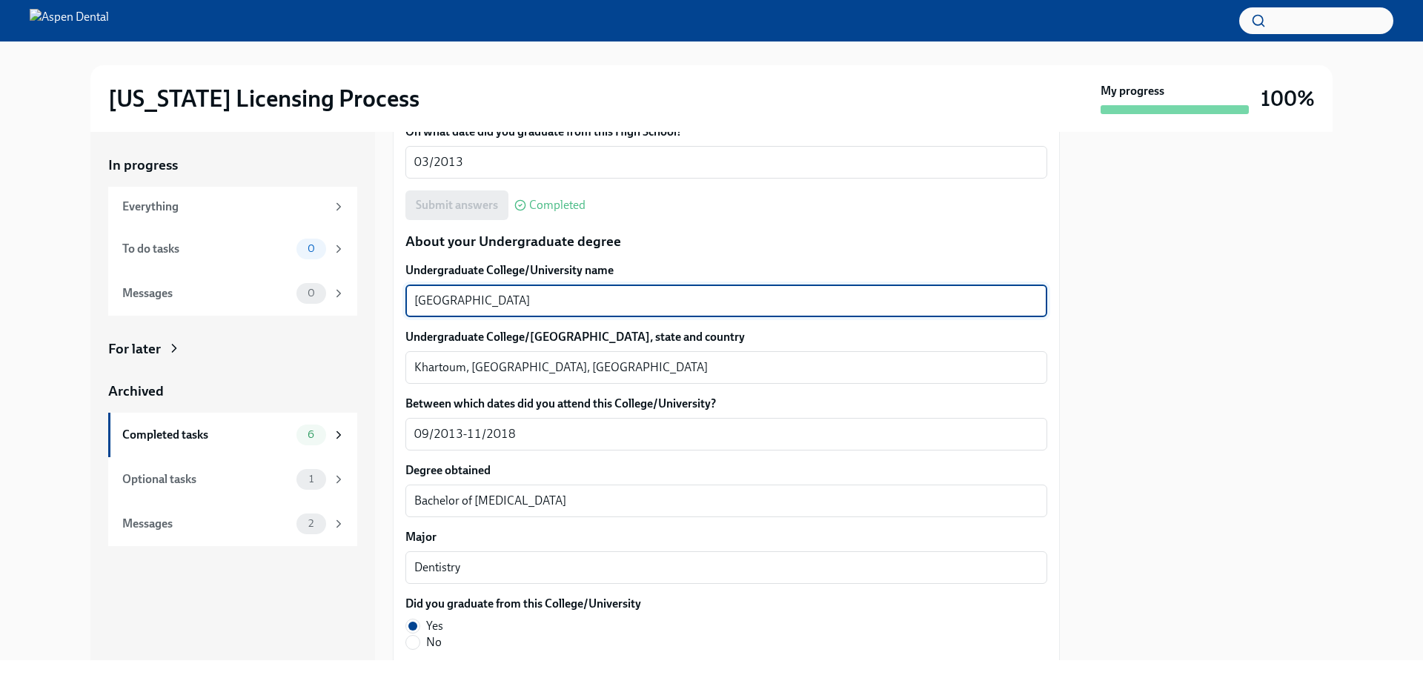
drag, startPoint x: 555, startPoint y: 305, endPoint x: 366, endPoint y: 294, distance: 189.3
click at [366, 294] on div "In progress Everything To do tasks 0 Messages 0 For later Archived Completed ta…" at bounding box center [711, 396] width 1243 height 529
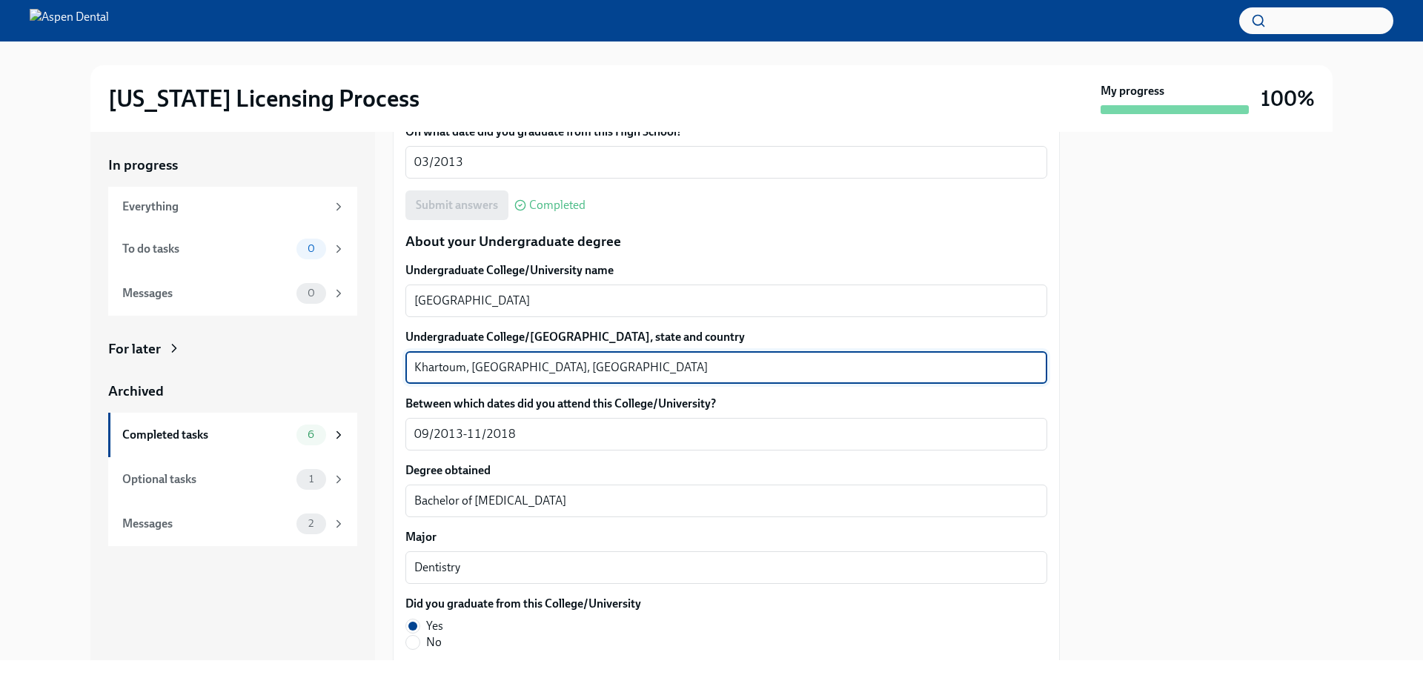
drag, startPoint x: 468, startPoint y: 365, endPoint x: 406, endPoint y: 364, distance: 61.5
click at [406, 364] on div "Khartoum, Khartoum State, Sudan x ​" at bounding box center [727, 367] width 642 height 33
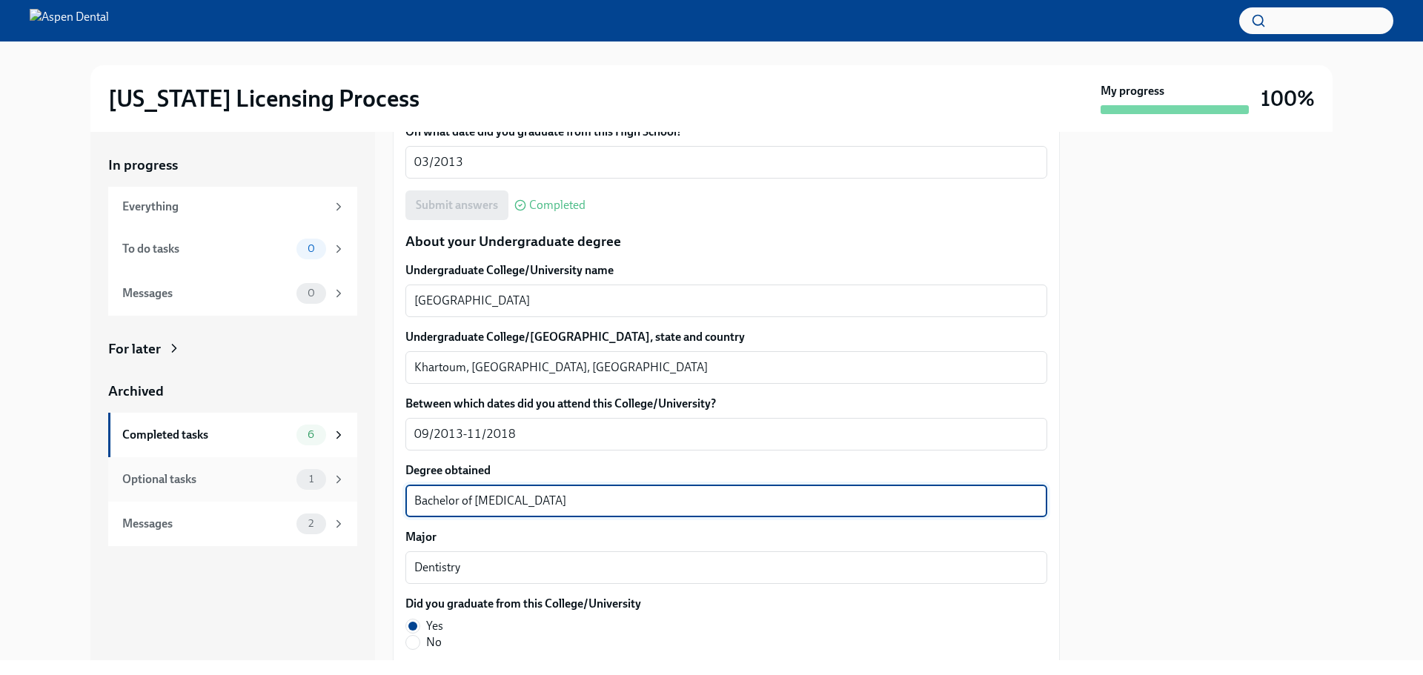
drag, startPoint x: 560, startPoint y: 495, endPoint x: 351, endPoint y: 482, distance: 208.7
click at [351, 482] on div "In progress Everything To do tasks 0 Messages 0 For later Archived Completed ta…" at bounding box center [711, 396] width 1243 height 529
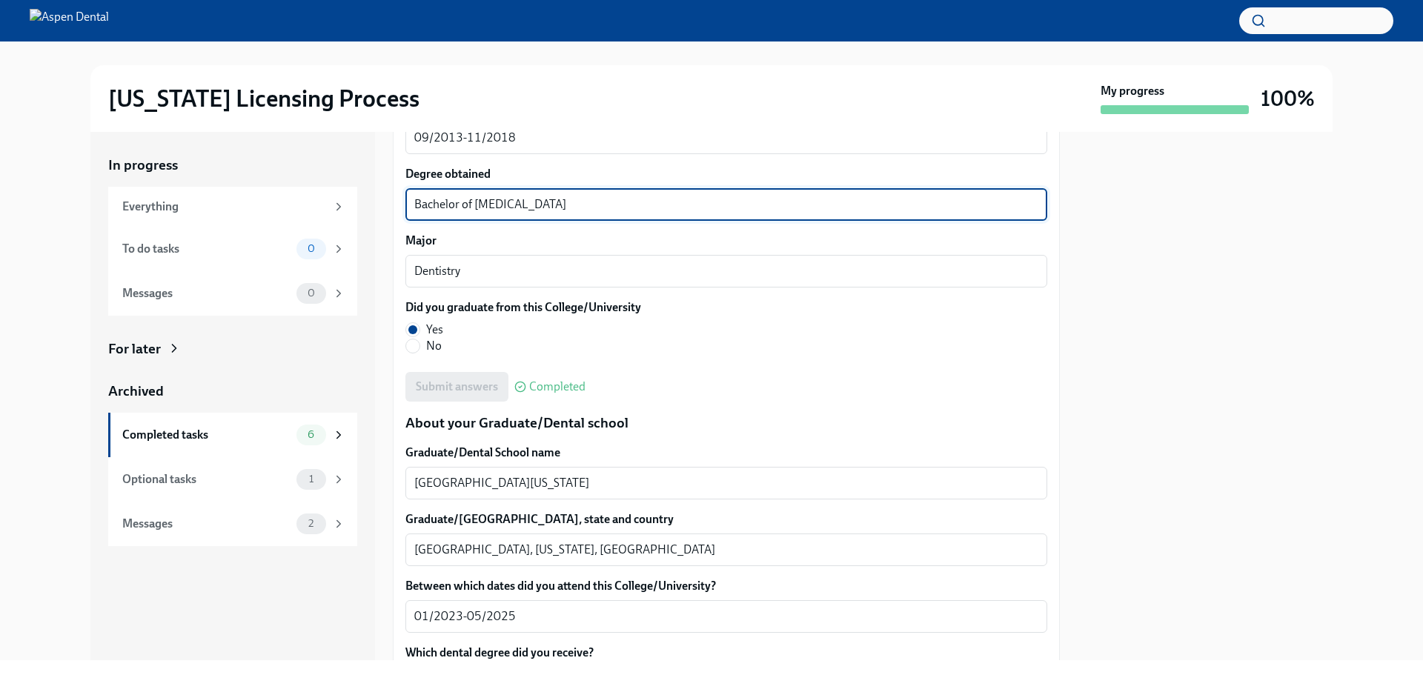
scroll to position [1779, 0]
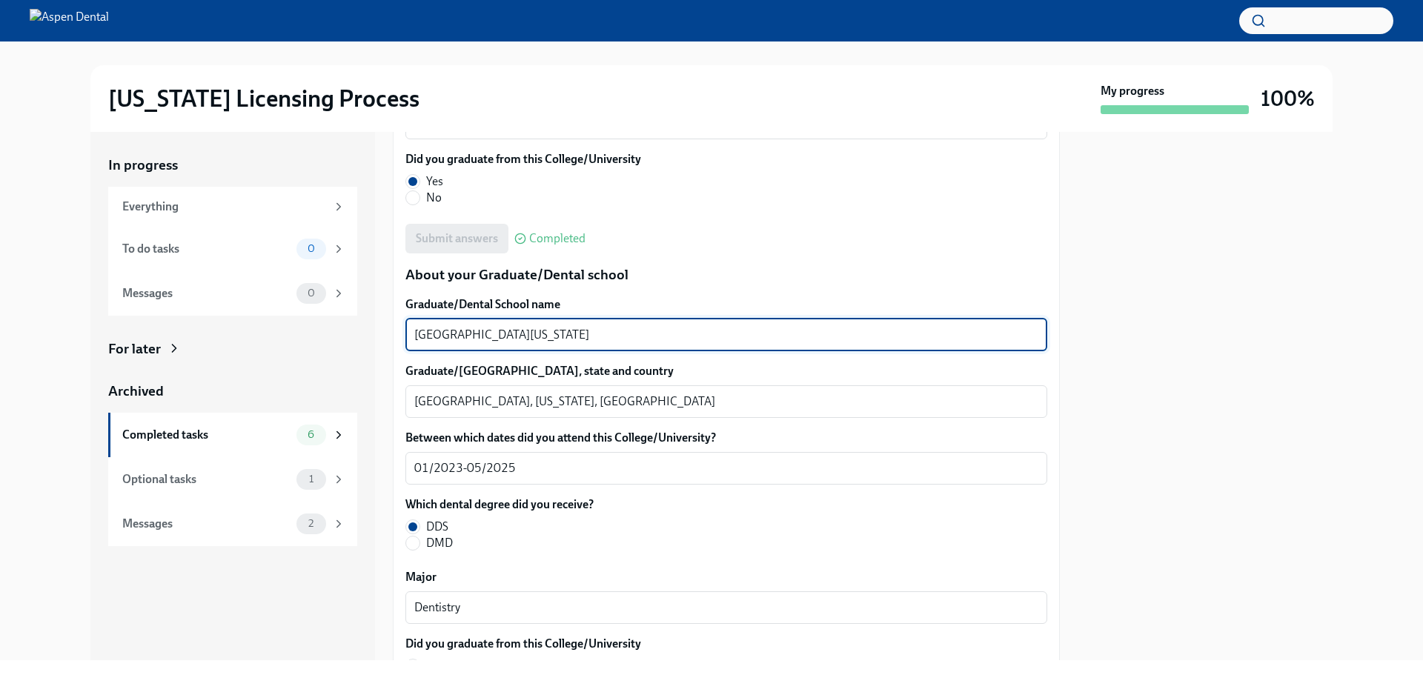
drag, startPoint x: 543, startPoint y: 338, endPoint x: 399, endPoint y: 335, distance: 143.9
click at [399, 335] on div "We will fill out the Illinois State Application Form on your behalf – we'll jus…" at bounding box center [726, 137] width 667 height 3192
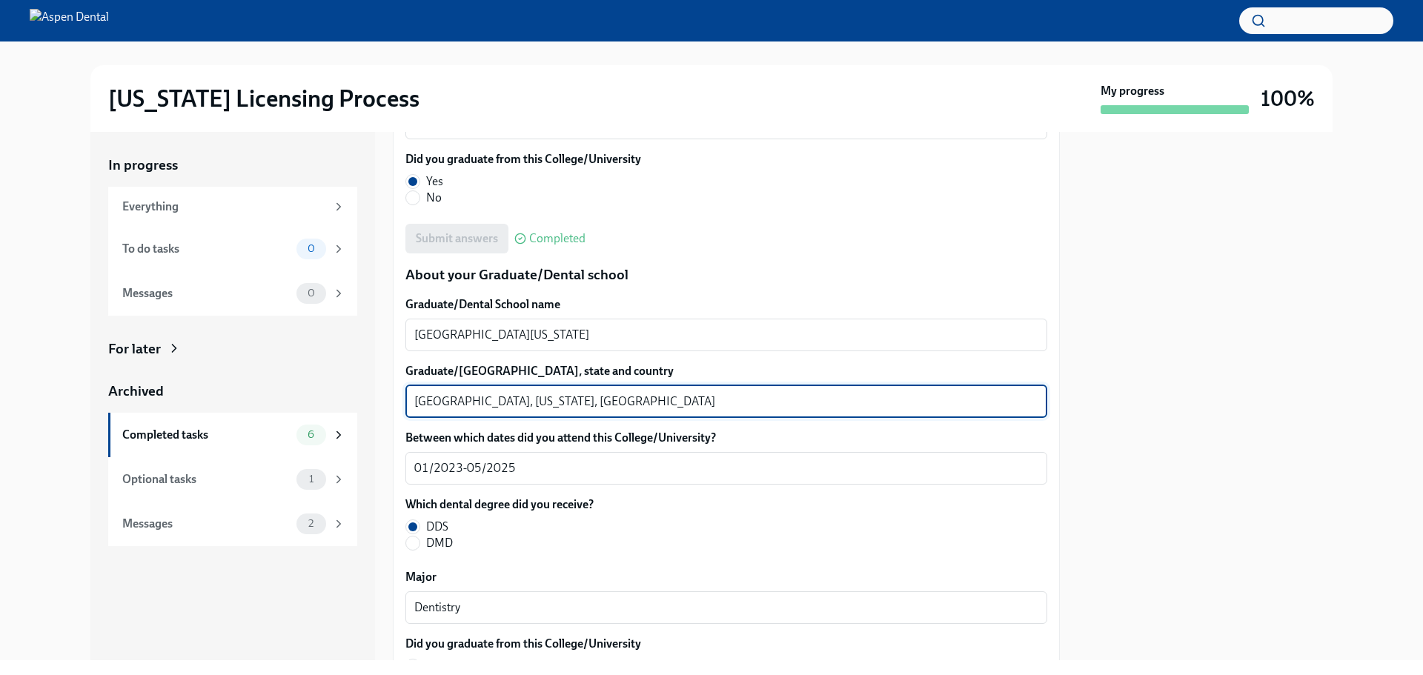
drag, startPoint x: 474, startPoint y: 398, endPoint x: 381, endPoint y: 399, distance: 92.7
click at [381, 399] on div "In progress Everything To do tasks 0 Messages 0 For later Archived Completed ta…" at bounding box center [711, 396] width 1243 height 529
click at [414, 398] on textarea "Minneapolis, Minnesota, United States" at bounding box center [726, 402] width 624 height 18
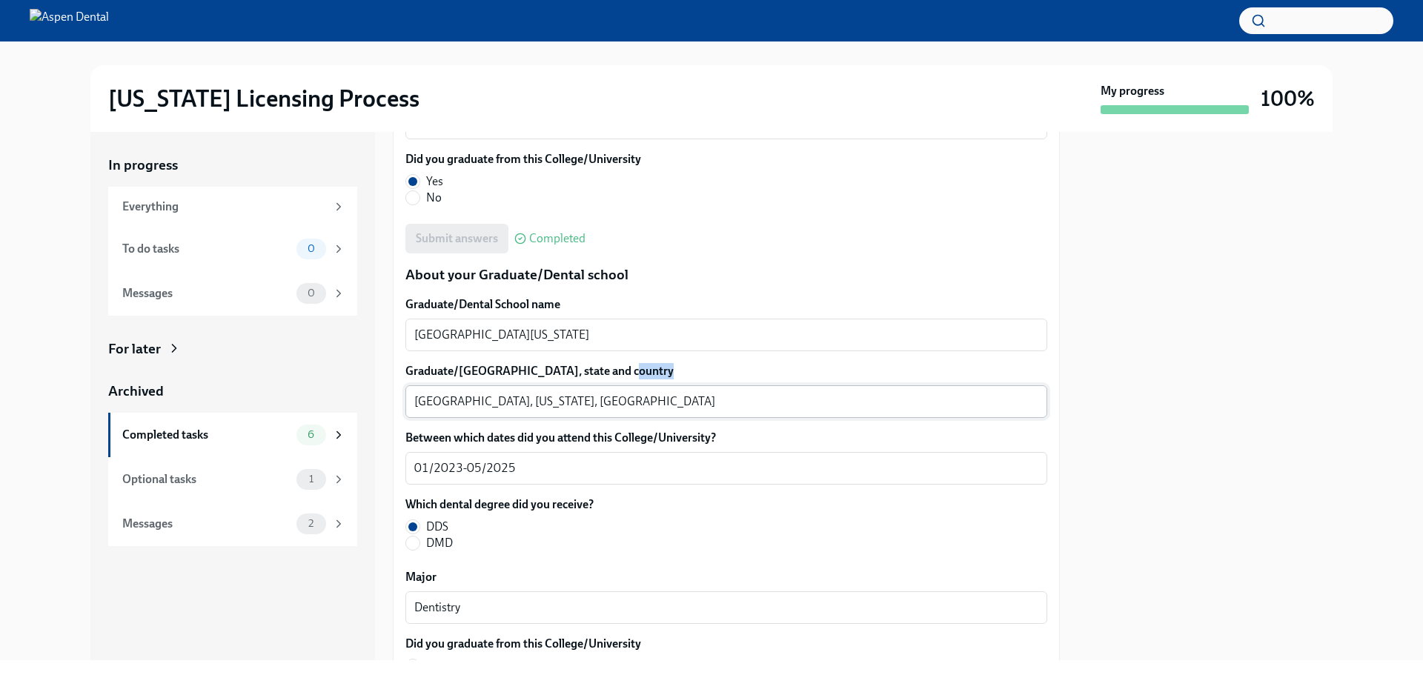
drag, startPoint x: 414, startPoint y: 400, endPoint x: 477, endPoint y: 397, distance: 63.8
click at [477, 397] on div "Minneapolis, Minnesota, United States x ​" at bounding box center [727, 402] width 642 height 33
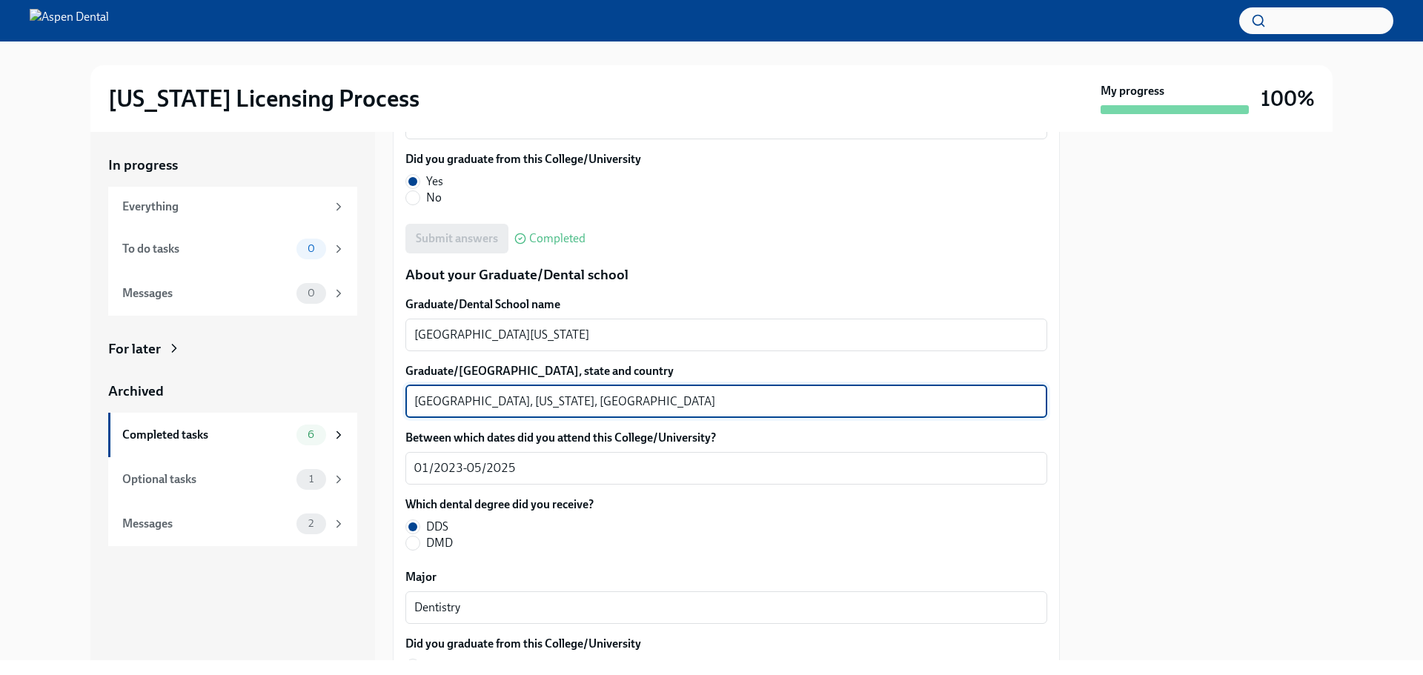
drag, startPoint x: 480, startPoint y: 398, endPoint x: 399, endPoint y: 403, distance: 81.0
click at [399, 403] on div "We will fill out the Illinois State Application Form on your behalf – we'll jus…" at bounding box center [726, 137] width 667 height 3192
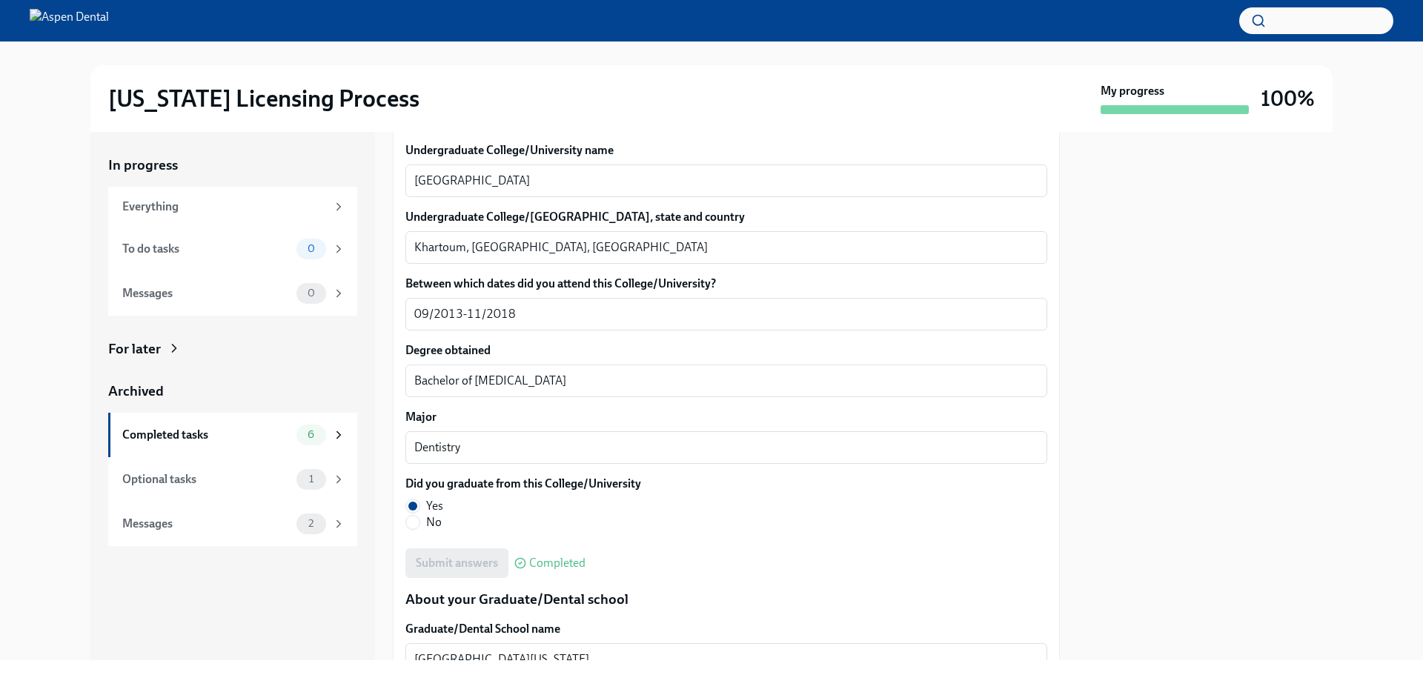
scroll to position [1409, 0]
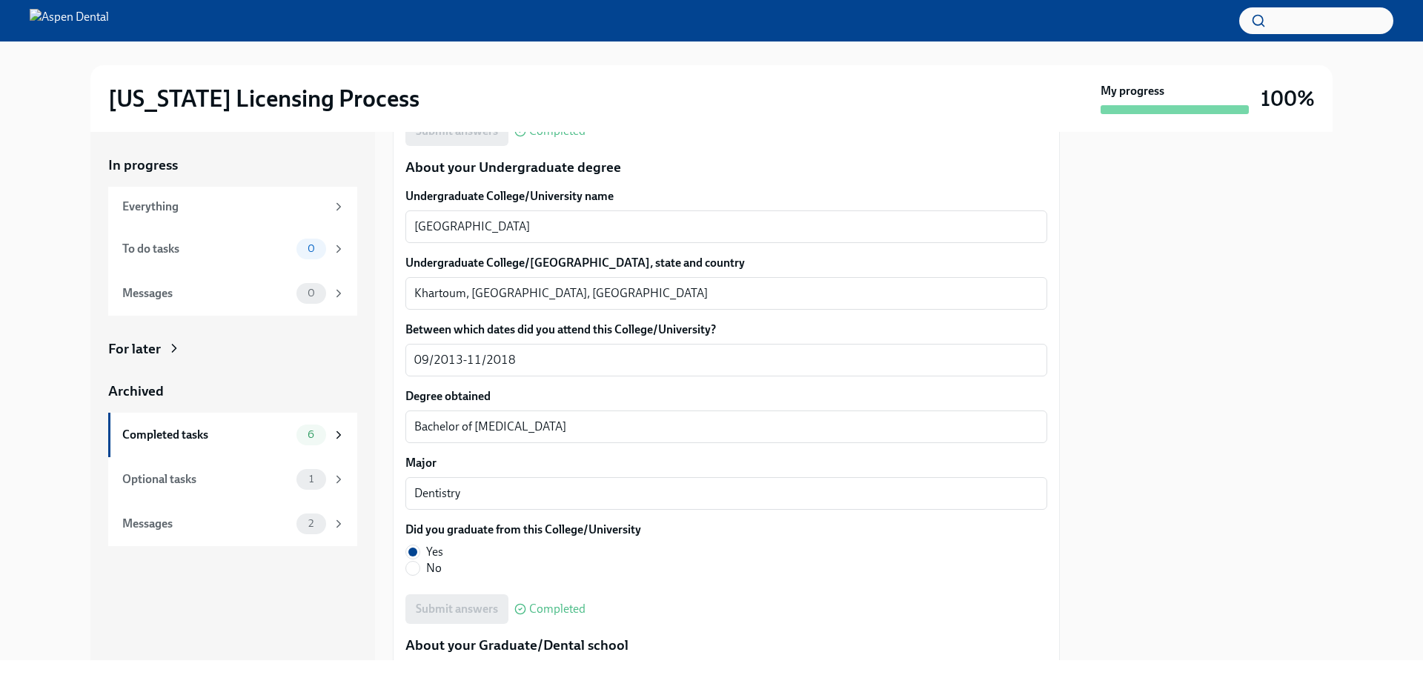
click at [1163, 348] on div at bounding box center [1205, 396] width 255 height 529
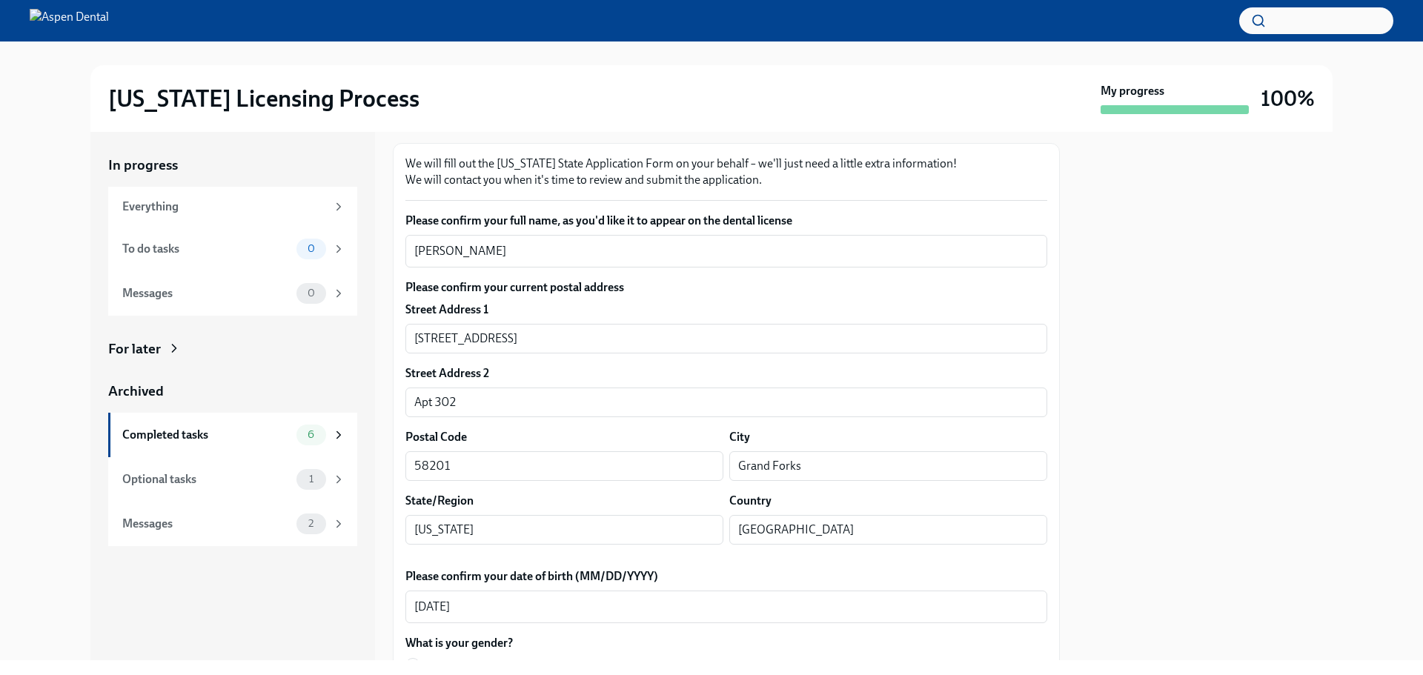
scroll to position [0, 0]
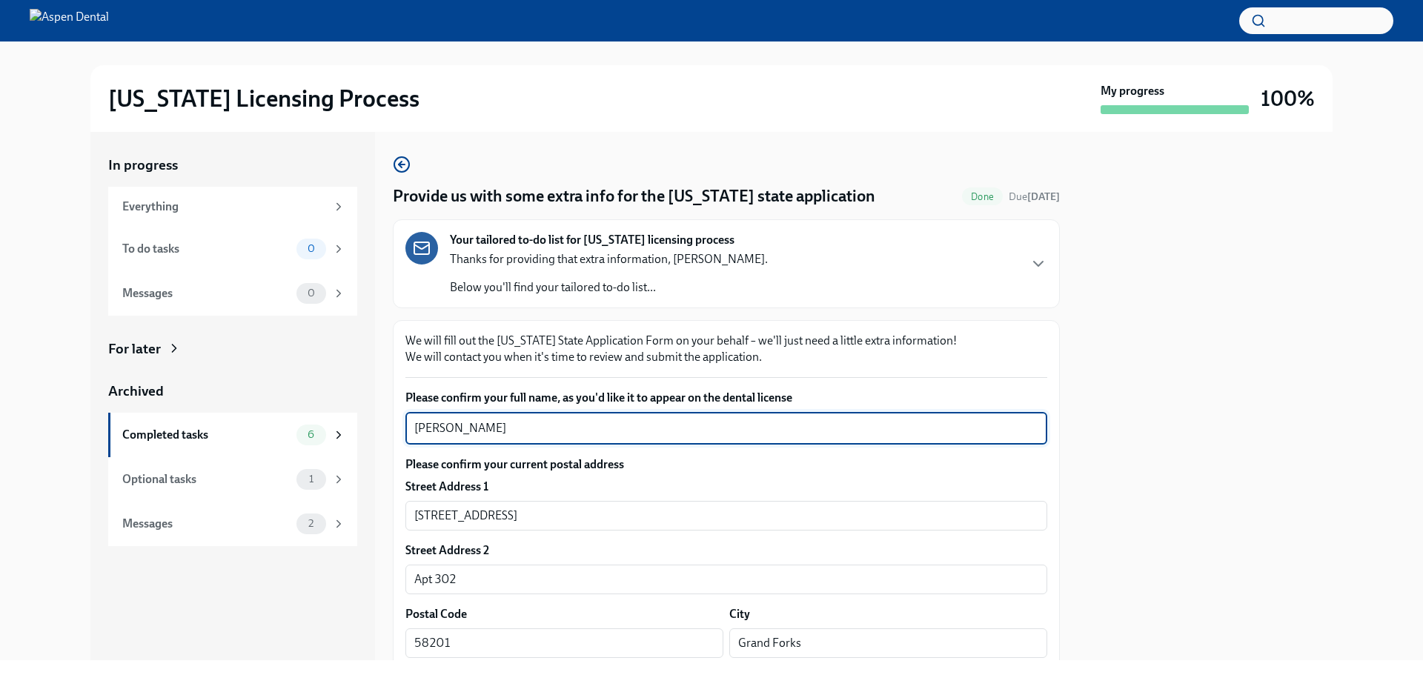
drag, startPoint x: 502, startPoint y: 422, endPoint x: 392, endPoint y: 429, distance: 109.9
click at [392, 429] on div "In progress Everything To do tasks 0 Messages 0 For later Archived Completed ta…" at bounding box center [711, 396] width 1243 height 529
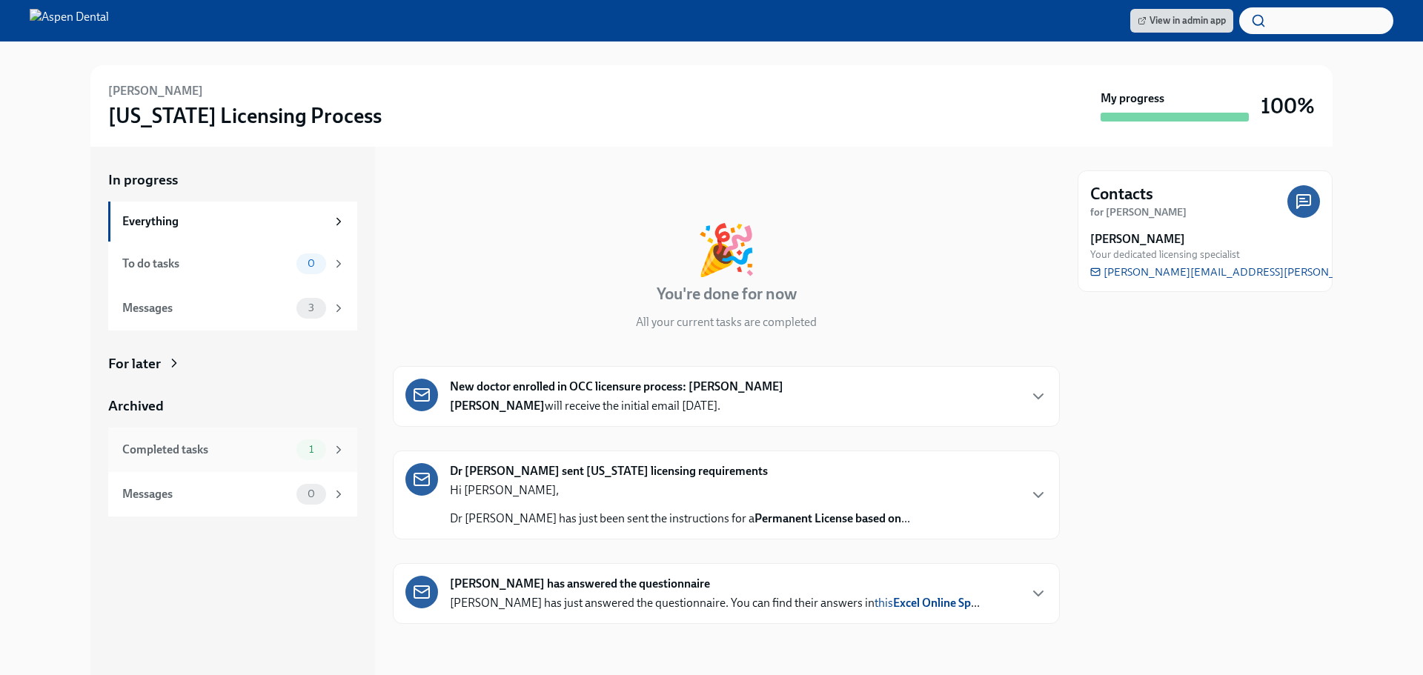
click at [188, 460] on div "Completed tasks 1" at bounding box center [233, 450] width 223 height 21
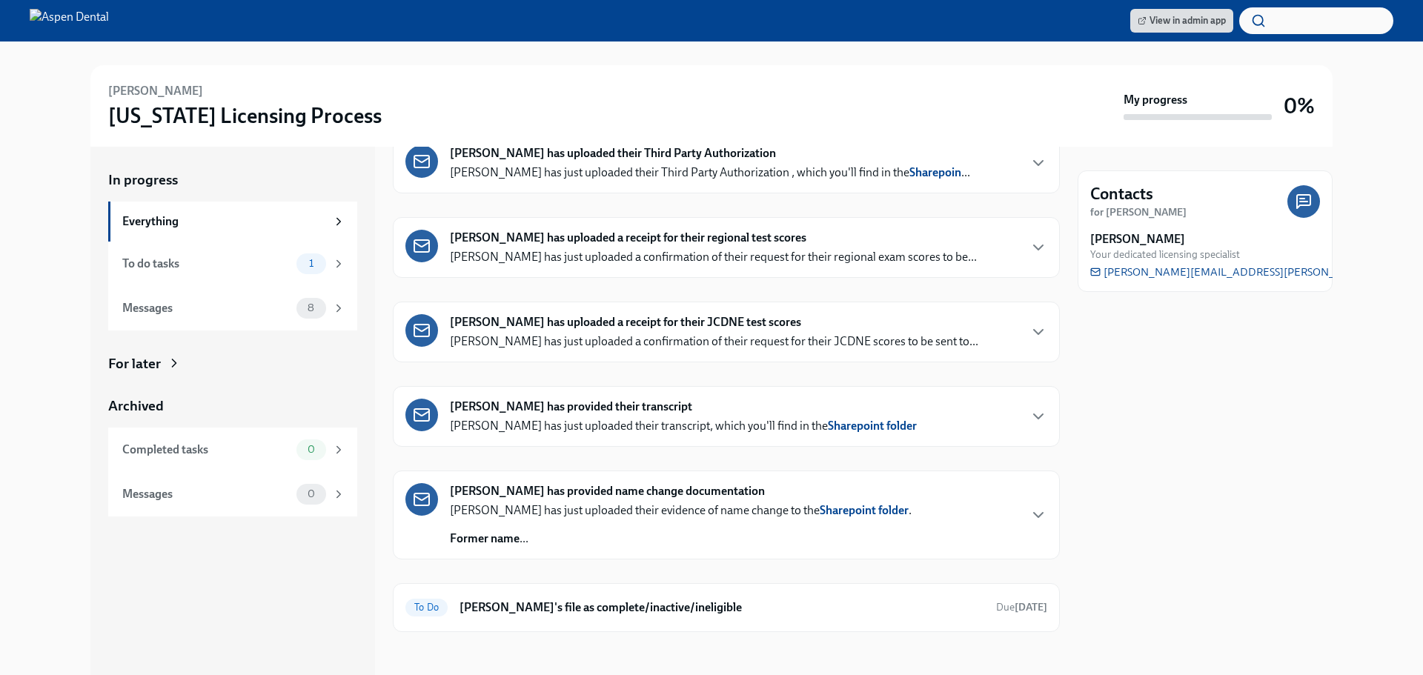
scroll to position [355, 0]
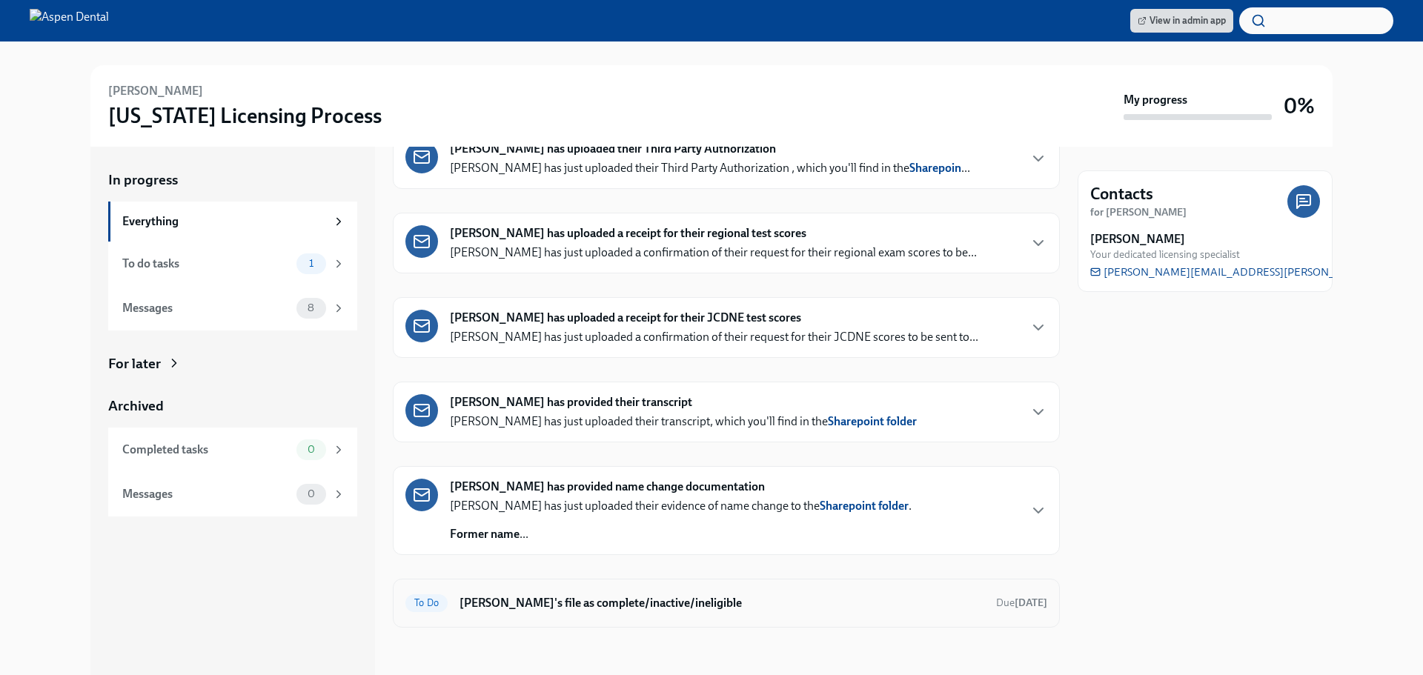
click at [532, 601] on h6 "[PERSON_NAME]'s file as complete/inactive/ineligible" at bounding box center [722, 603] width 525 height 16
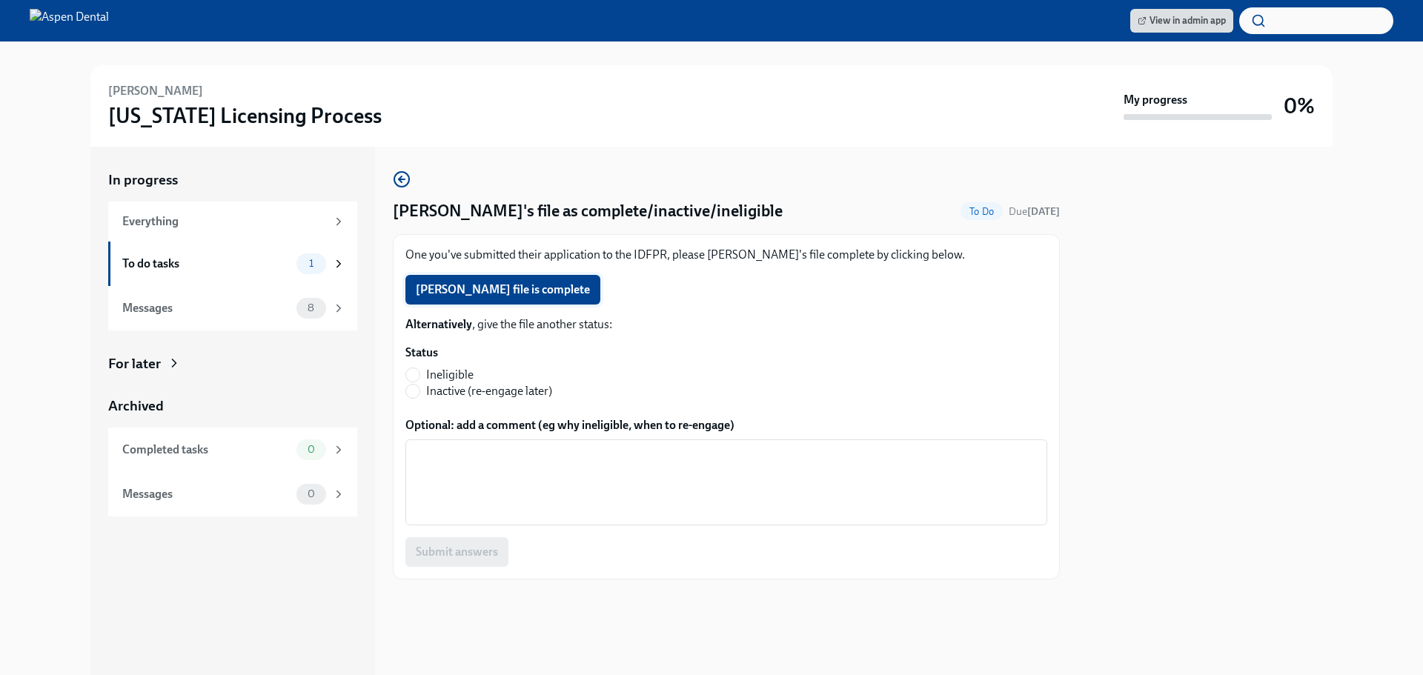
click at [455, 288] on span "[PERSON_NAME] file is complete" at bounding box center [503, 289] width 174 height 15
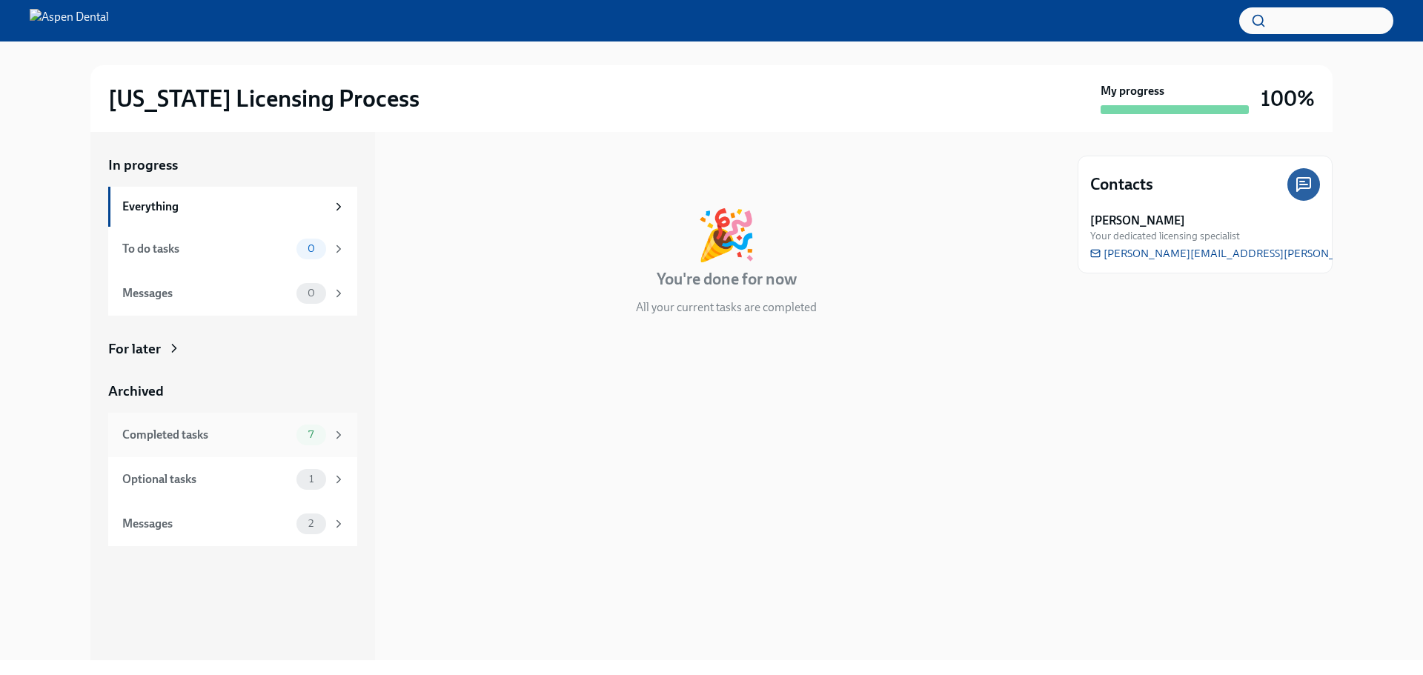
click at [161, 439] on div "Completed tasks" at bounding box center [206, 435] width 168 height 16
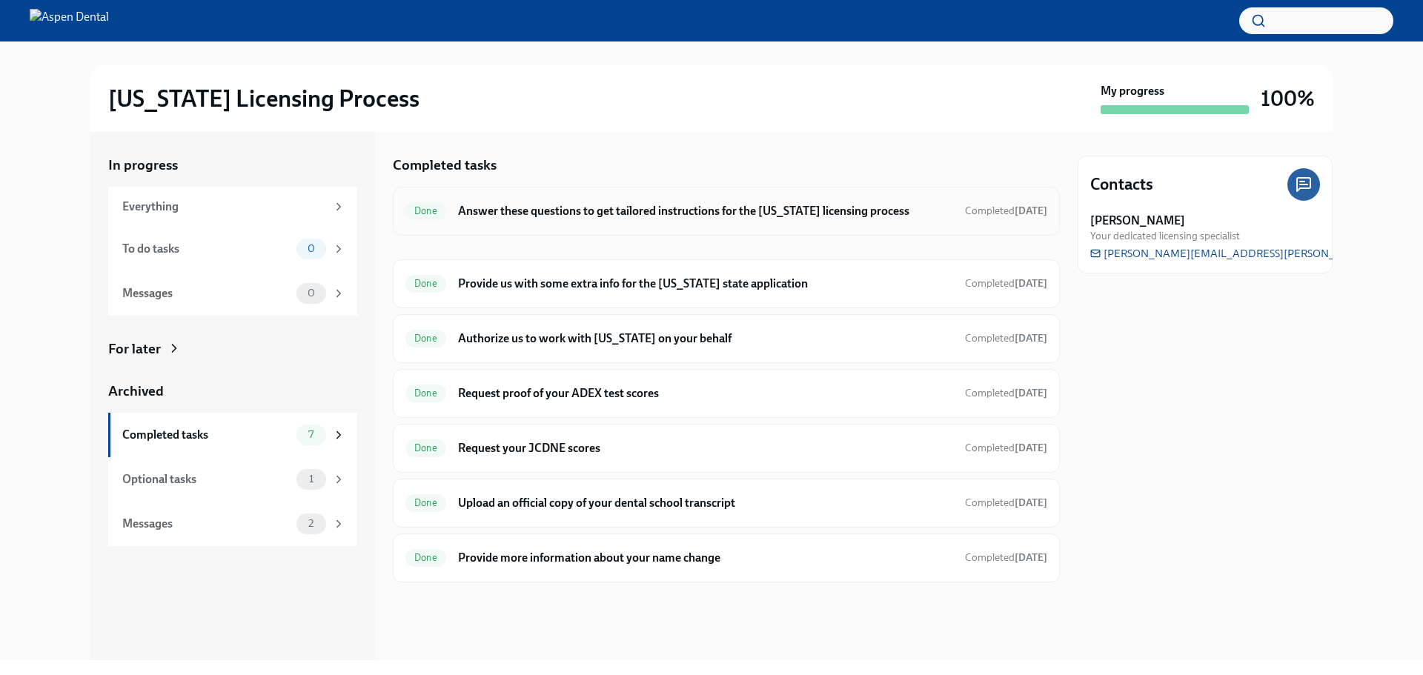
click at [574, 214] on h6 "Answer these questions to get tailored instructions for the Illinois licensing …" at bounding box center [705, 211] width 495 height 16
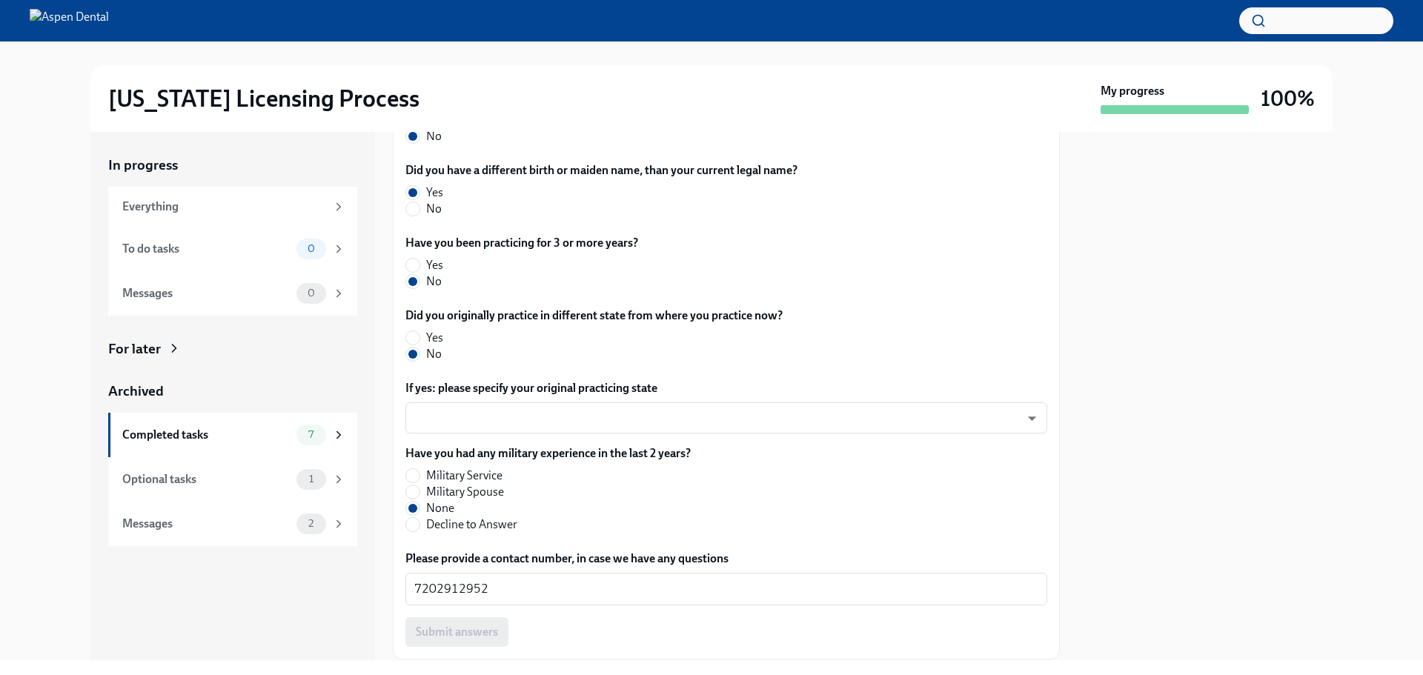
scroll to position [684, 0]
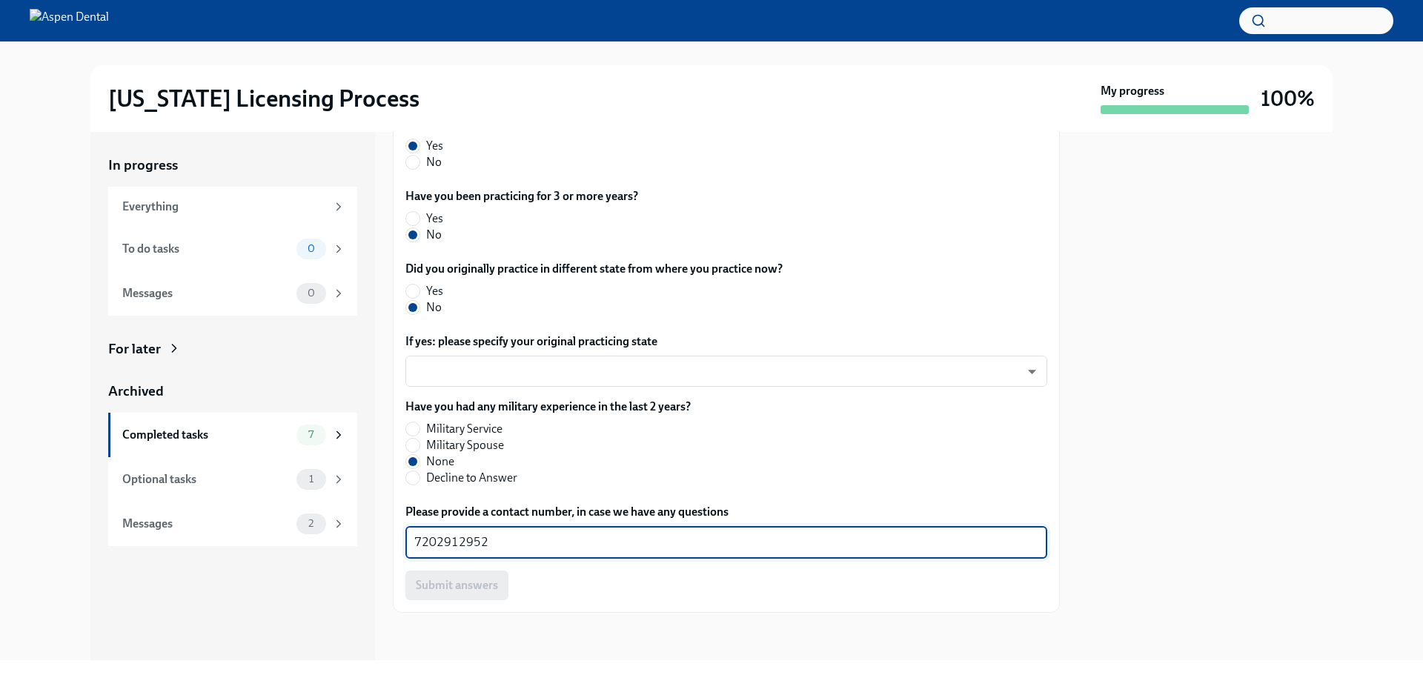
drag, startPoint x: 500, startPoint y: 549, endPoint x: 389, endPoint y: 551, distance: 111.2
click at [390, 551] on div "In progress Everything To do tasks 0 Messages 0 For later Archived Completed ta…" at bounding box center [711, 396] width 1243 height 529
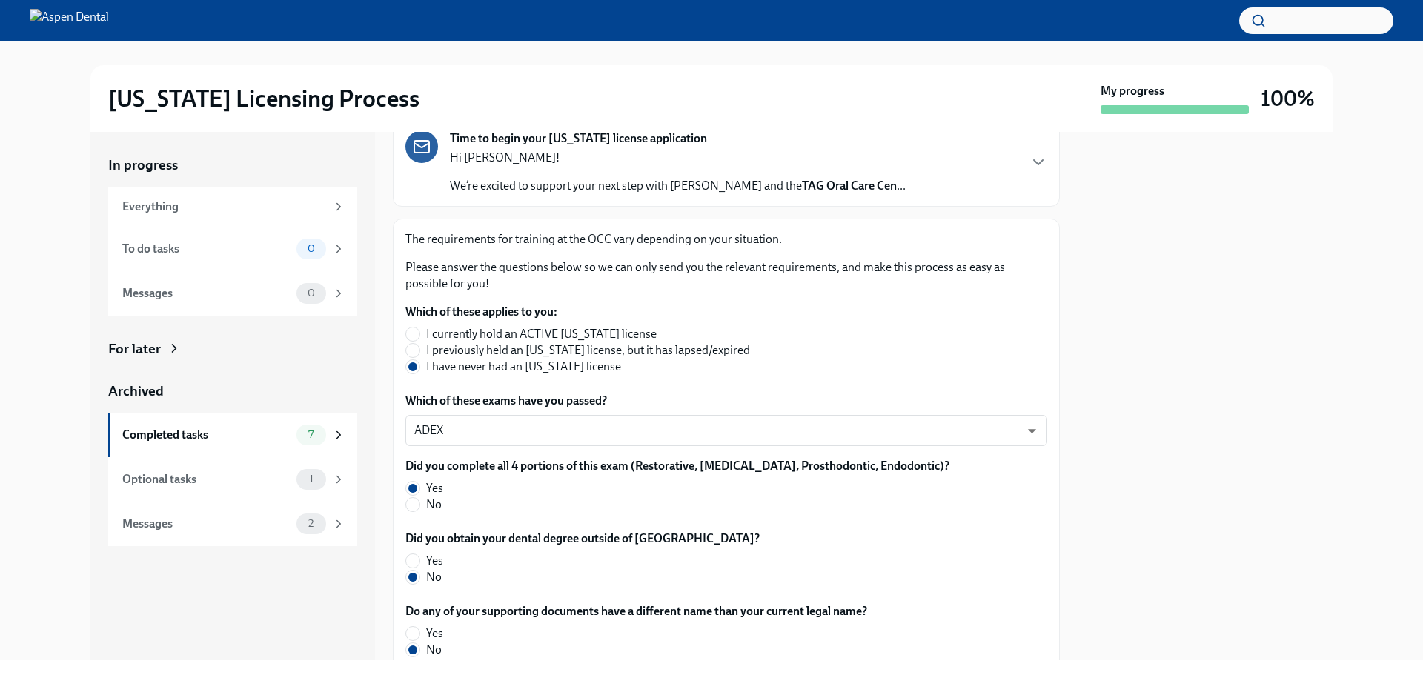
scroll to position [0, 0]
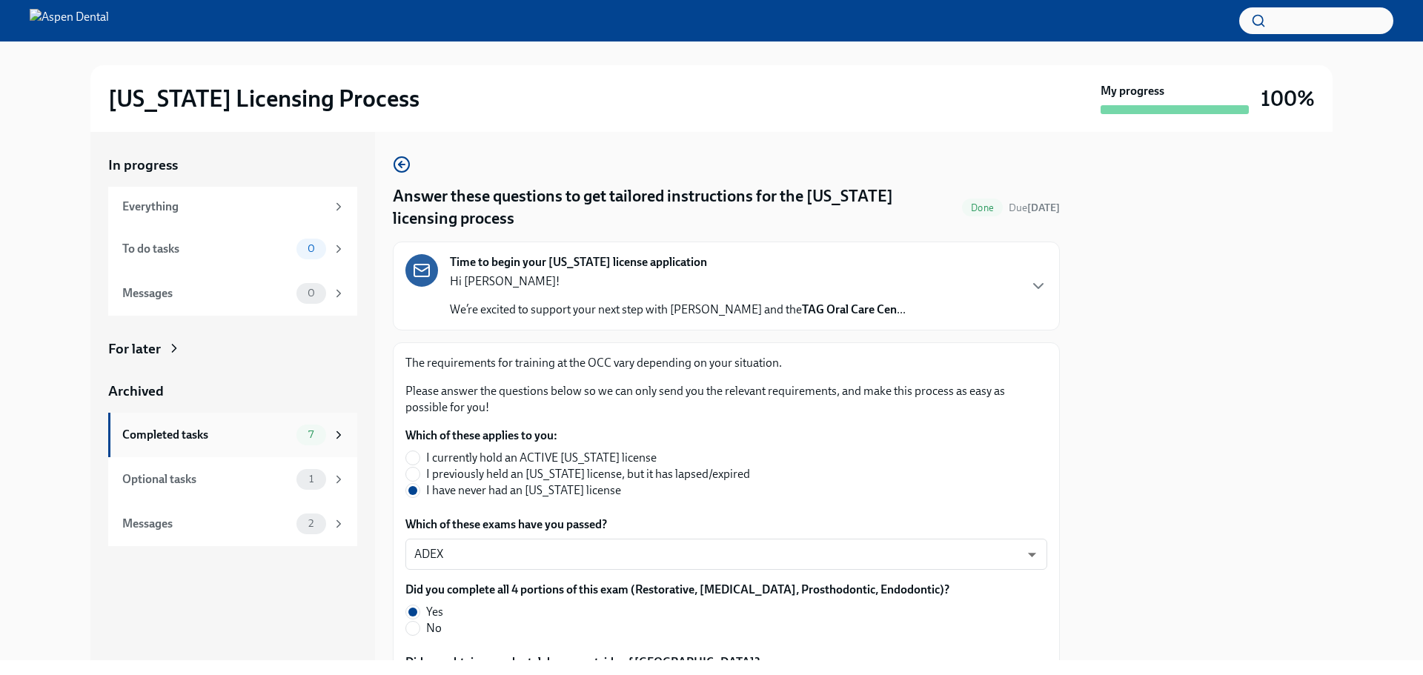
click at [154, 437] on div "Completed tasks" at bounding box center [206, 435] width 168 height 16
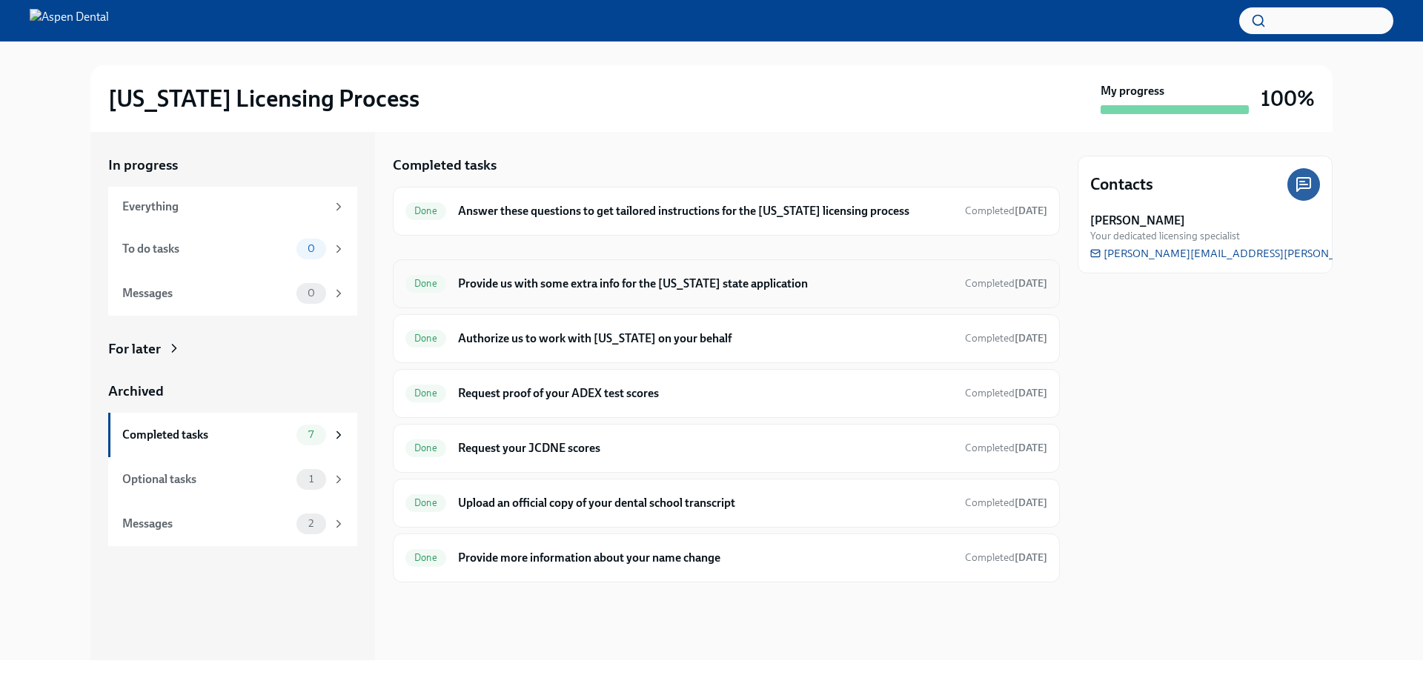
click at [547, 280] on h6 "Provide us with some extra info for the Illinois state application" at bounding box center [705, 284] width 495 height 16
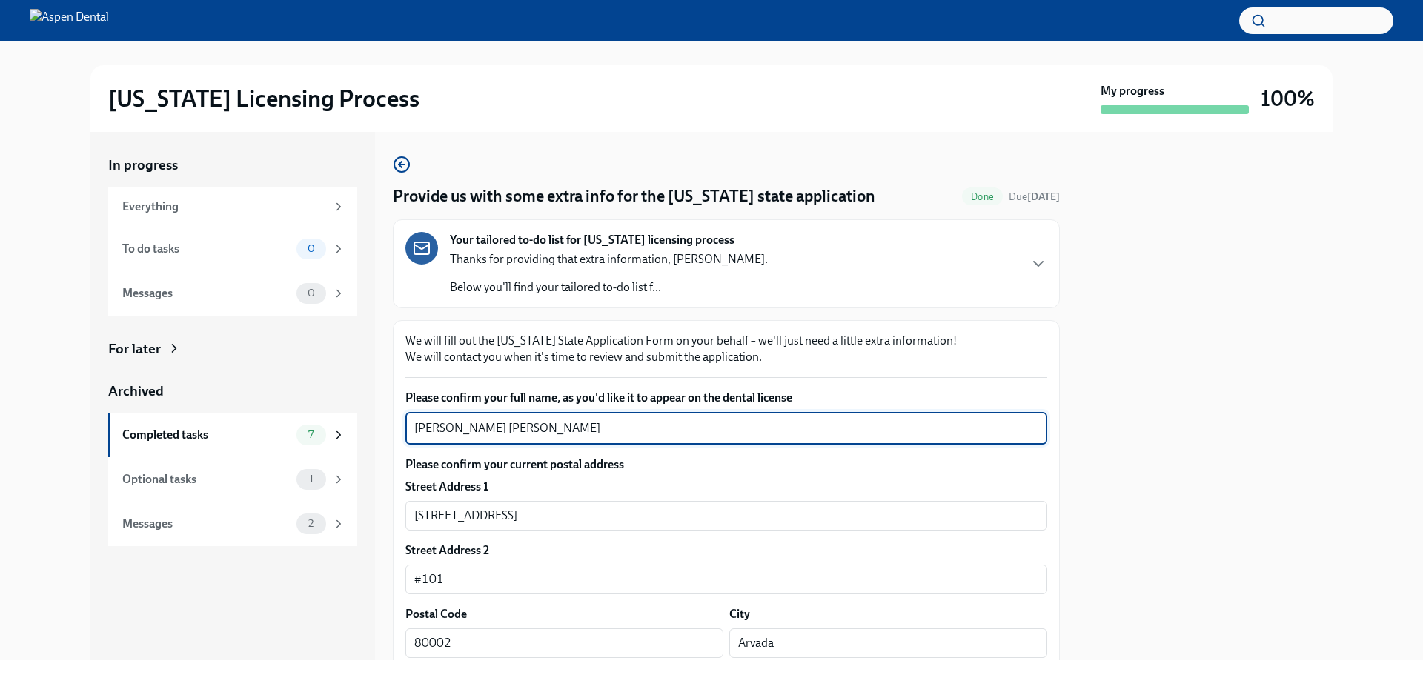
drag, startPoint x: 523, startPoint y: 431, endPoint x: 390, endPoint y: 431, distance: 132.7
click at [390, 431] on div "In progress Everything To do tasks 0 Messages 0 For later Archived Completed ta…" at bounding box center [711, 396] width 1243 height 529
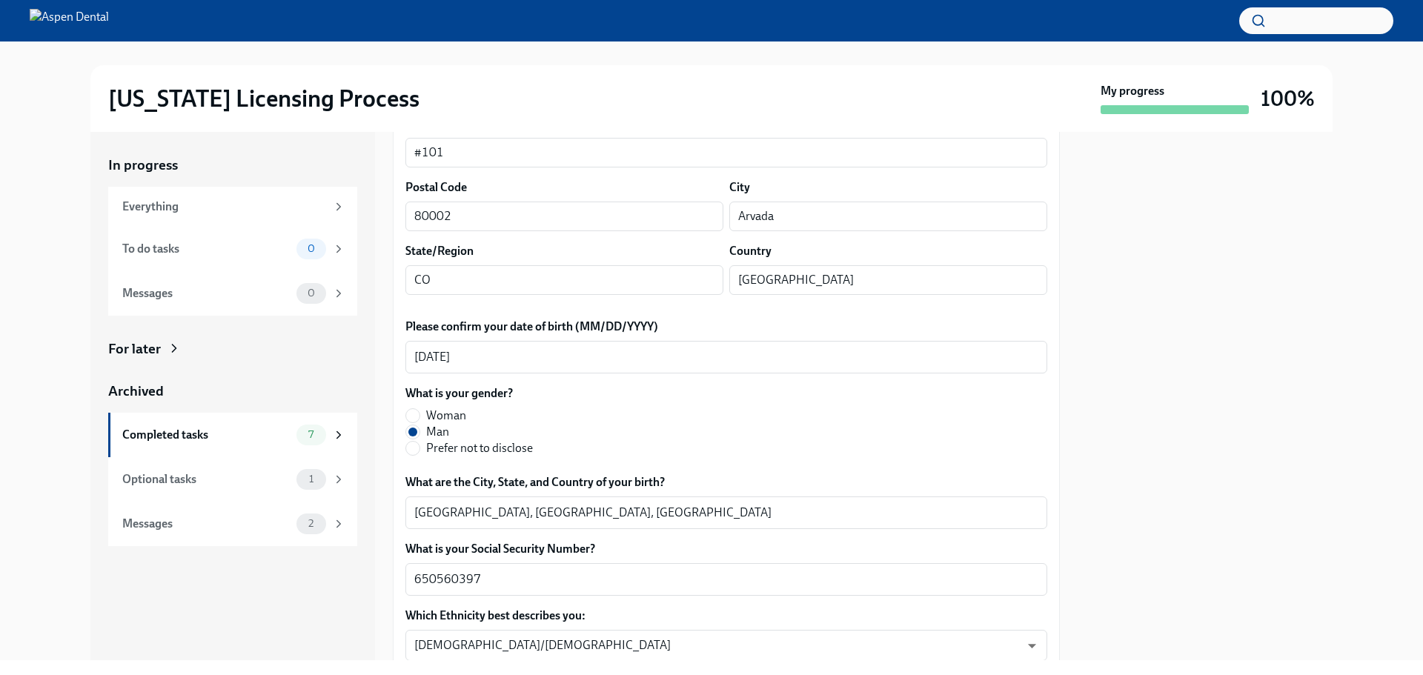
scroll to position [593, 0]
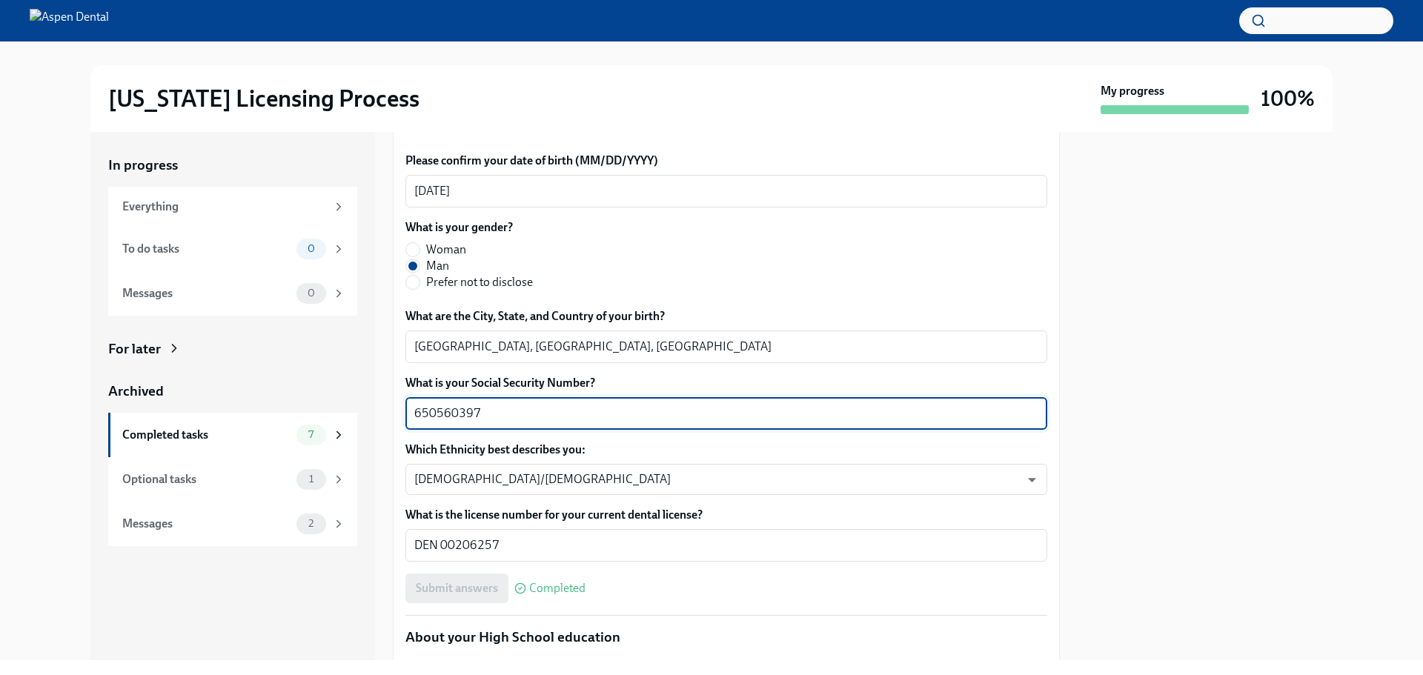
drag, startPoint x: 483, startPoint y: 412, endPoint x: 399, endPoint y: 413, distance: 83.8
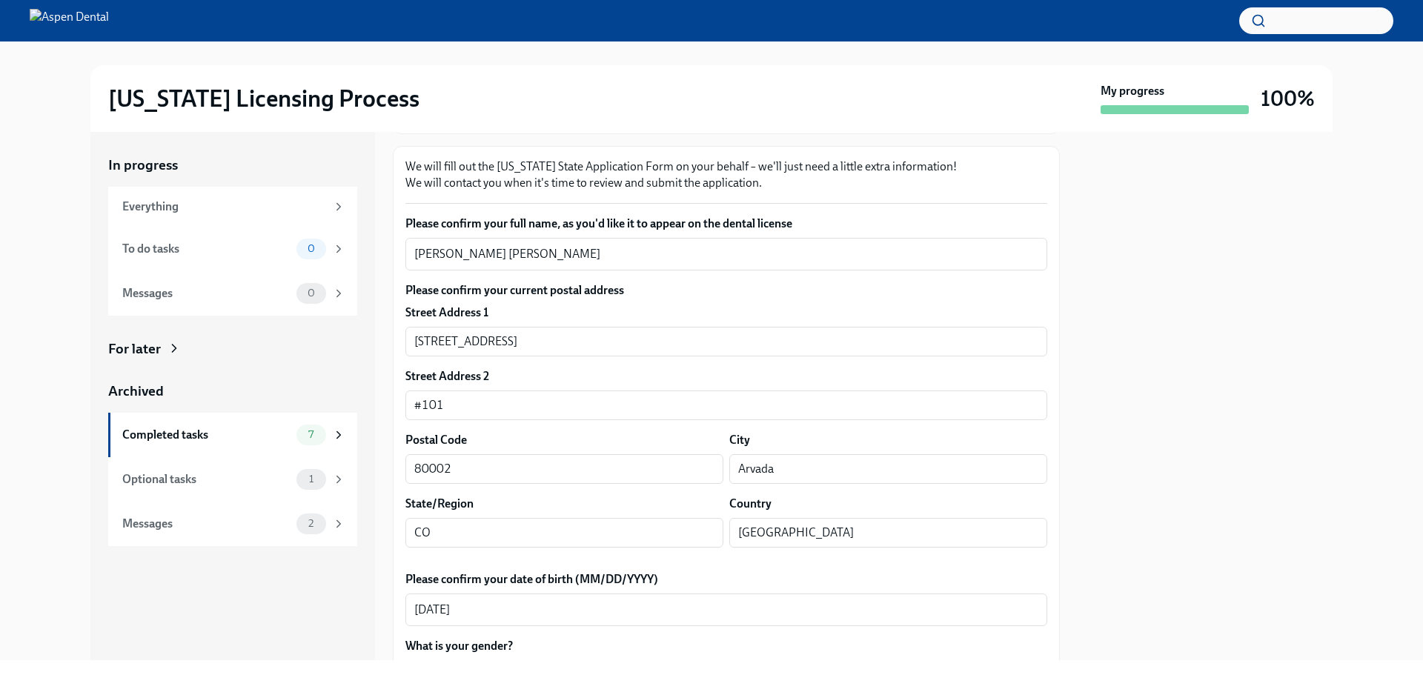
scroll to position [148, 0]
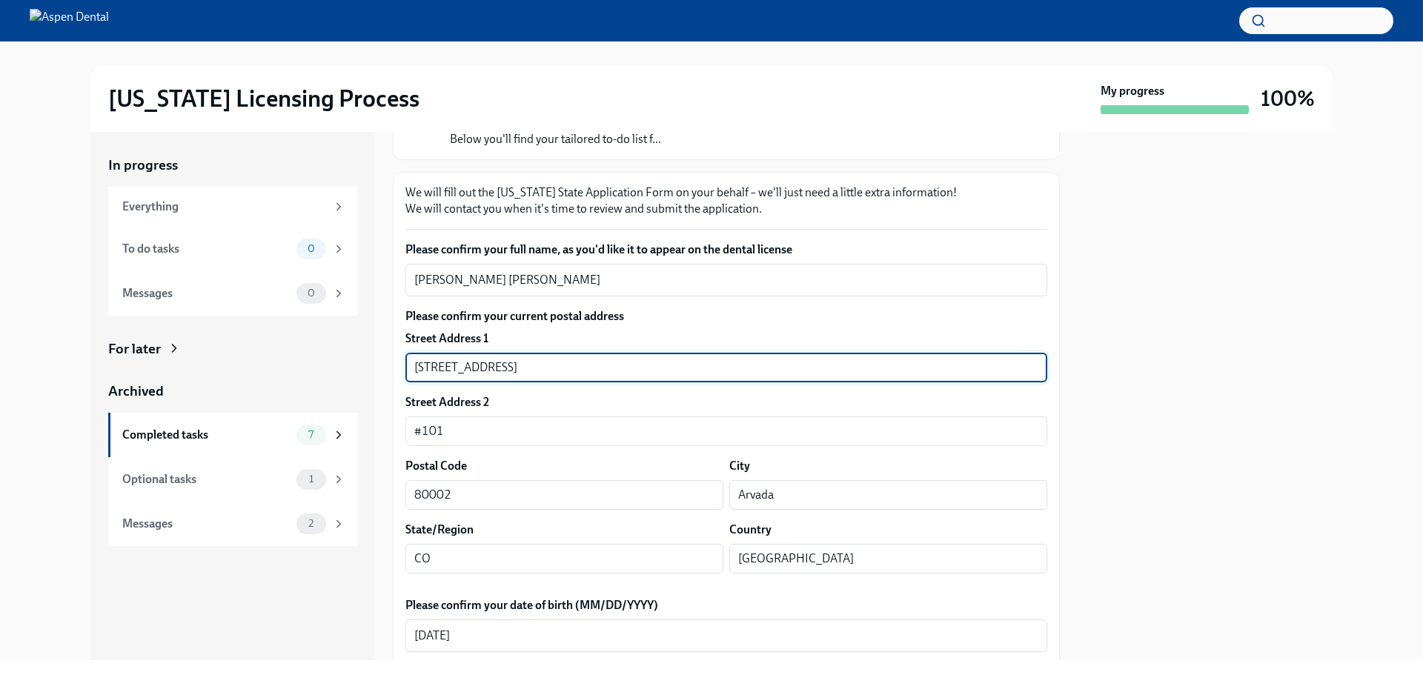
drag, startPoint x: 455, startPoint y: 369, endPoint x: 403, endPoint y: 371, distance: 52.7
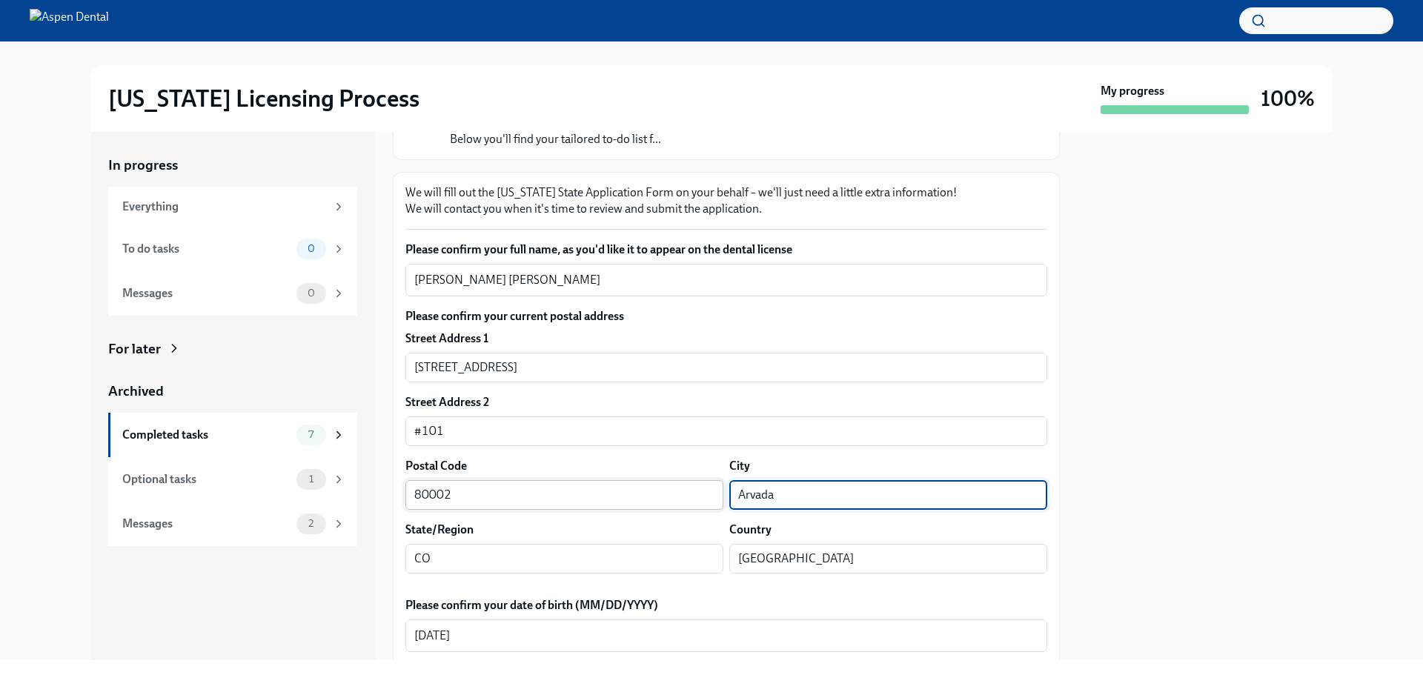
drag, startPoint x: 791, startPoint y: 497, endPoint x: 716, endPoint y: 492, distance: 75.0
click at [715, 492] on div "Postal Code 80002 ​ City Arvada ​" at bounding box center [727, 484] width 642 height 52
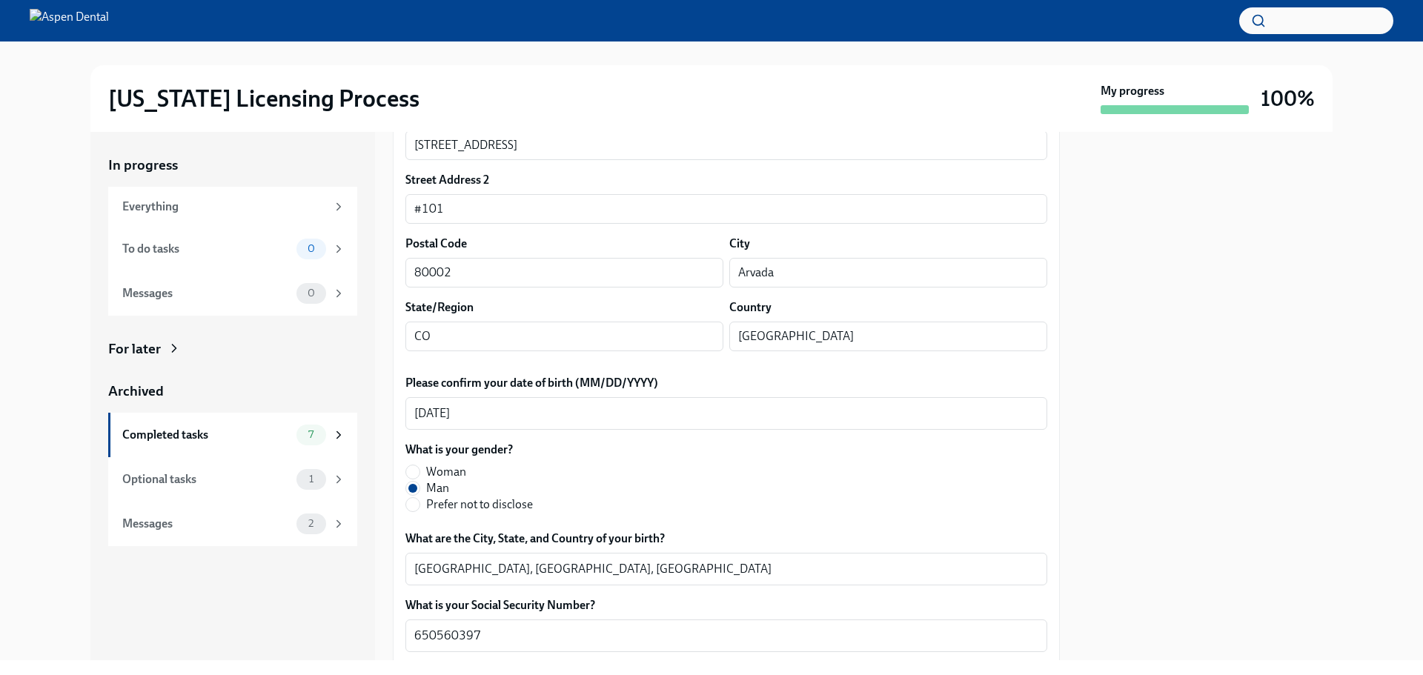
scroll to position [445, 0]
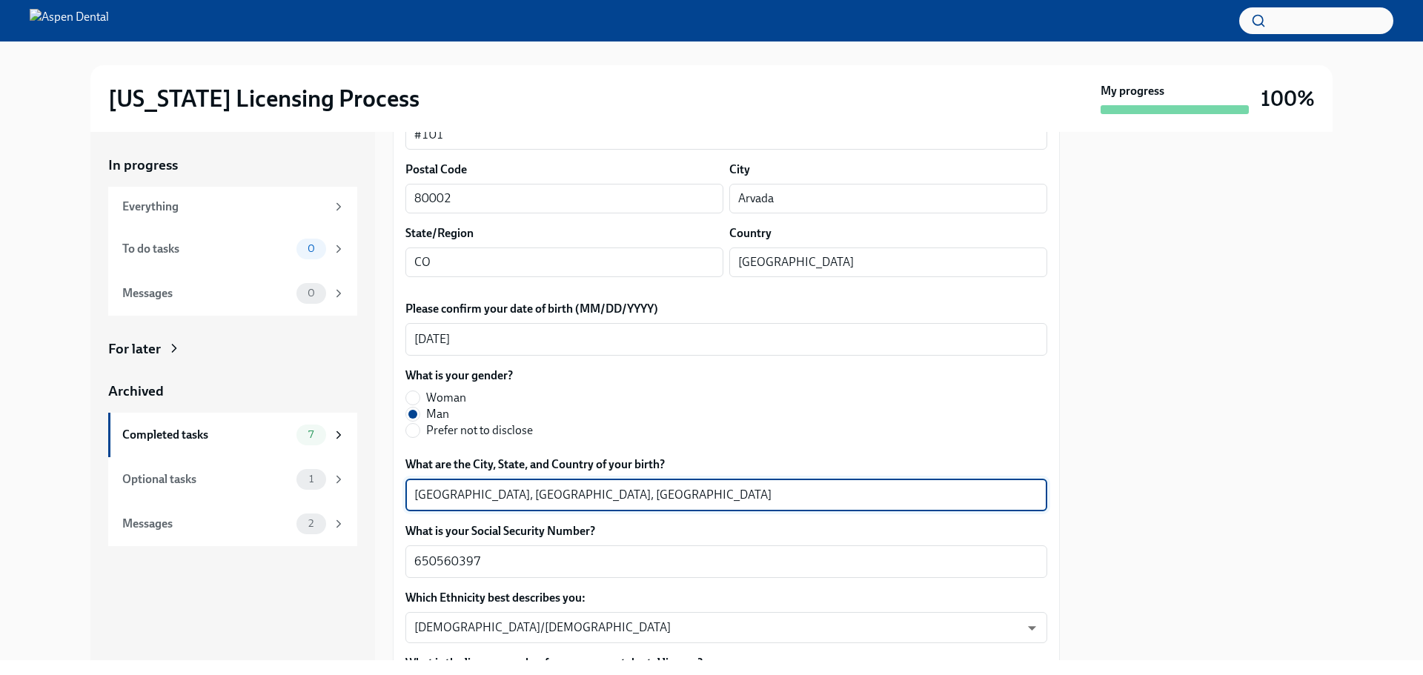
drag, startPoint x: 474, startPoint y: 495, endPoint x: 414, endPoint y: 497, distance: 59.3
click at [414, 497] on textarea "Mexico City, Mexico City, Mexico" at bounding box center [726, 495] width 624 height 18
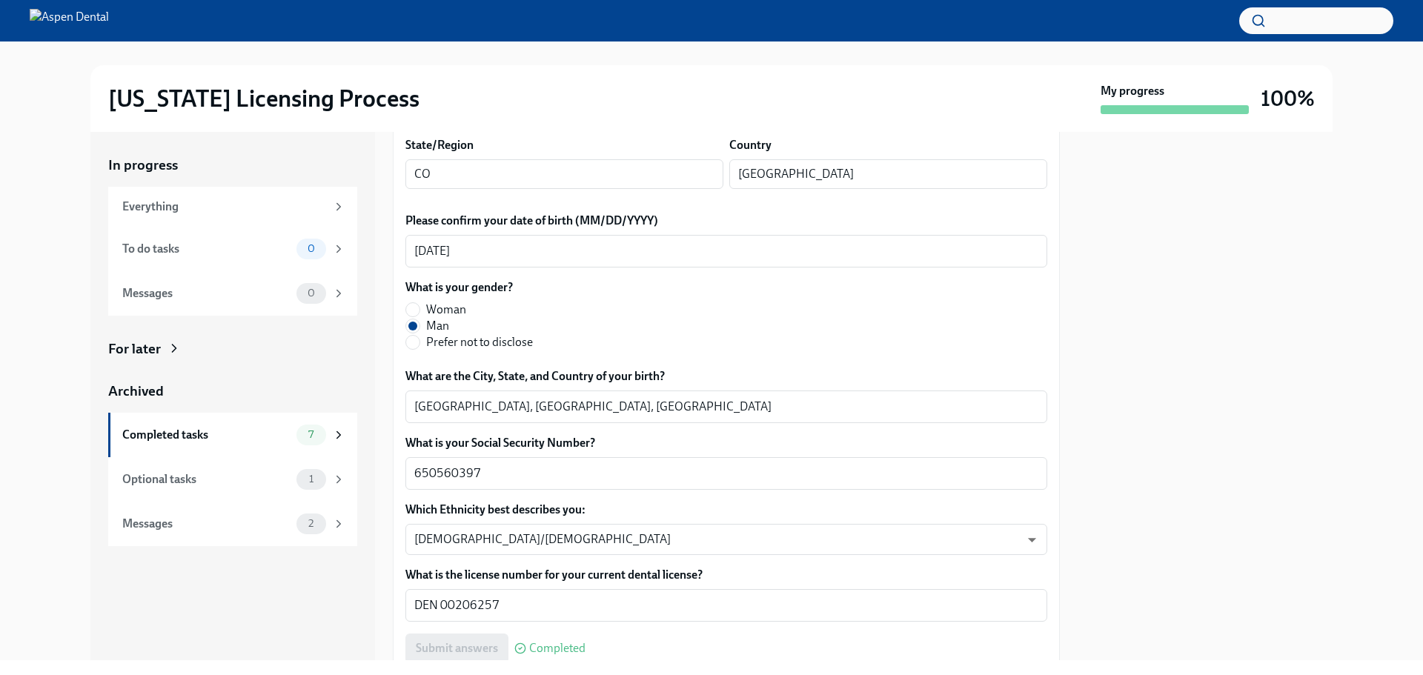
scroll to position [816, 0]
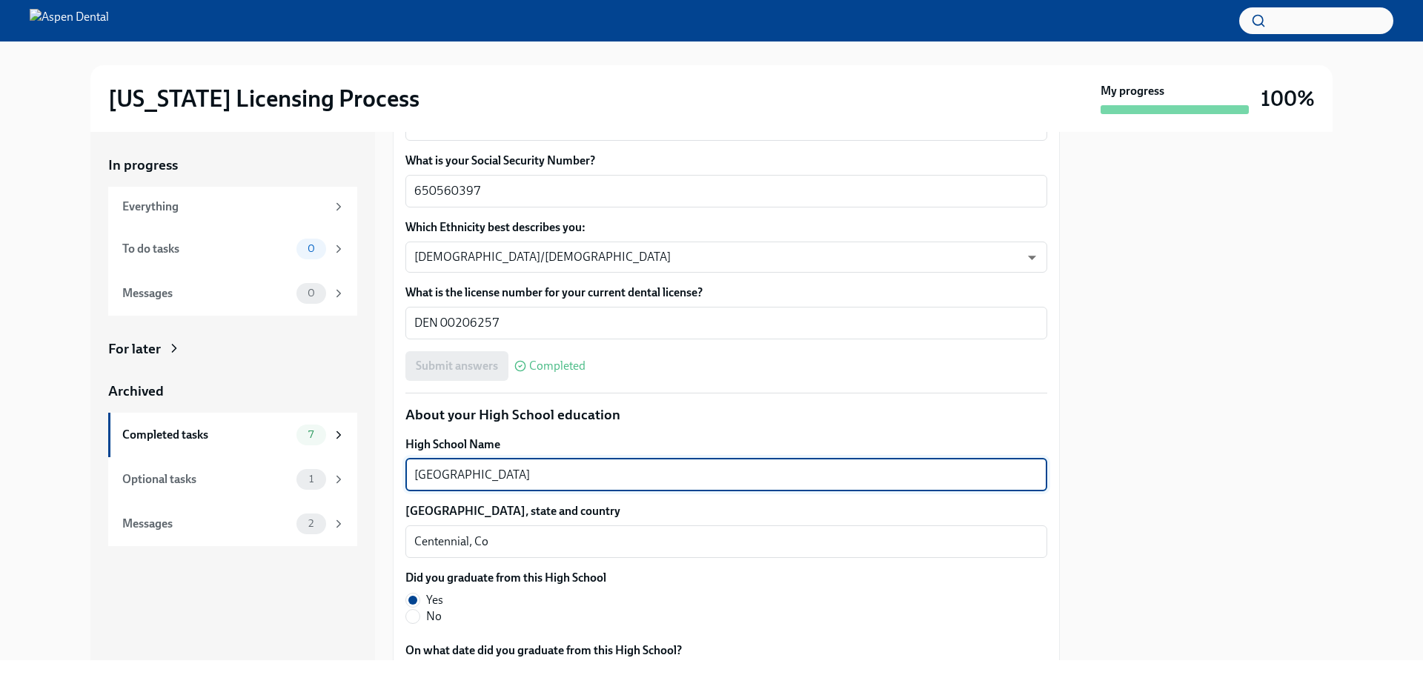
drag, startPoint x: 563, startPoint y: 475, endPoint x: 406, endPoint y: 474, distance: 157.2
click at [406, 474] on div "Cherry Creek High School x ​" at bounding box center [727, 475] width 642 height 33
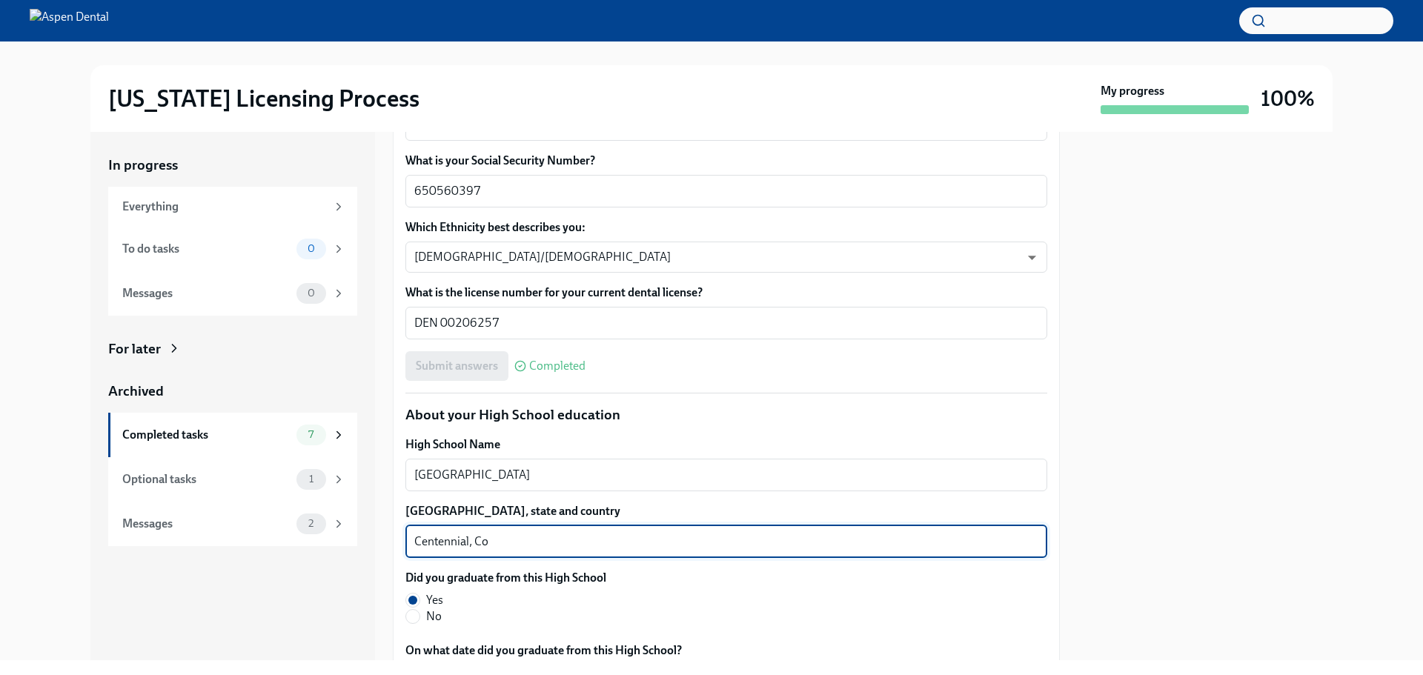
drag, startPoint x: 470, startPoint y: 542, endPoint x: 390, endPoint y: 540, distance: 80.1
click at [390, 540] on div "In progress Everything To do tasks 0 Messages 0 For later Archived Completed ta…" at bounding box center [711, 396] width 1243 height 529
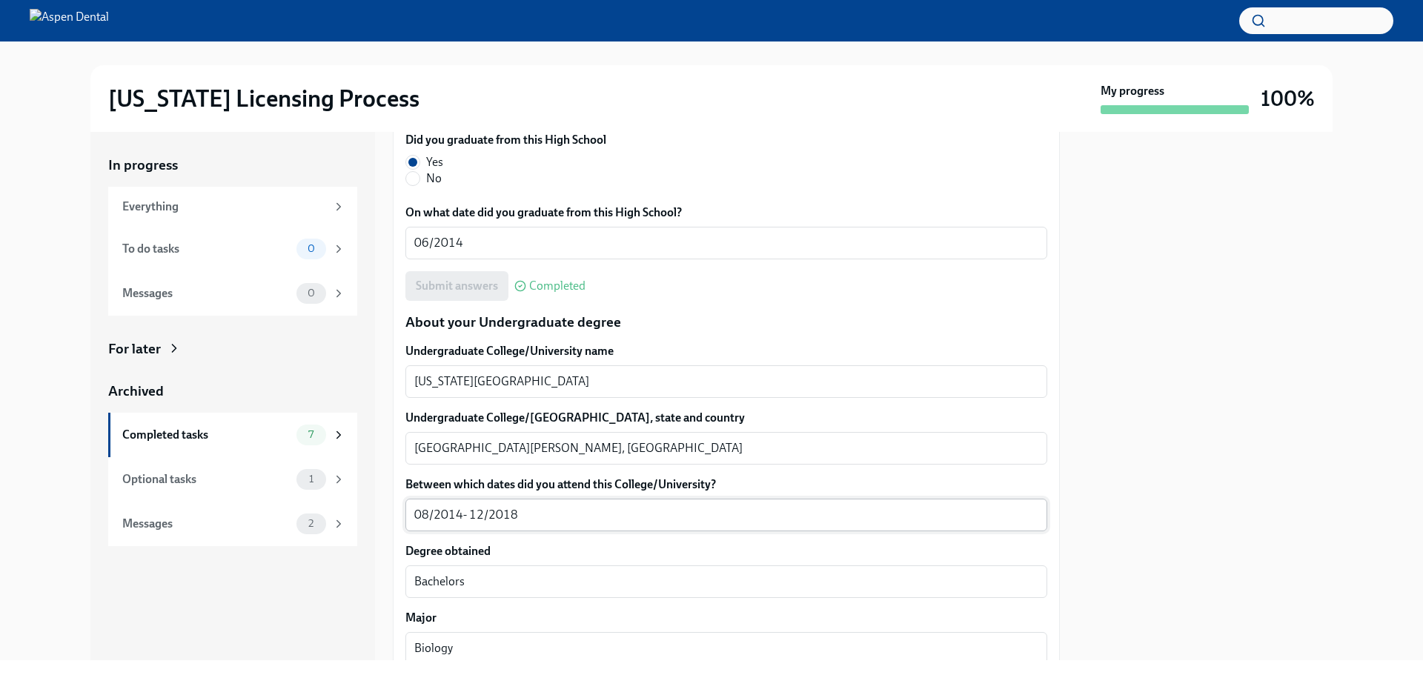
scroll to position [1260, 0]
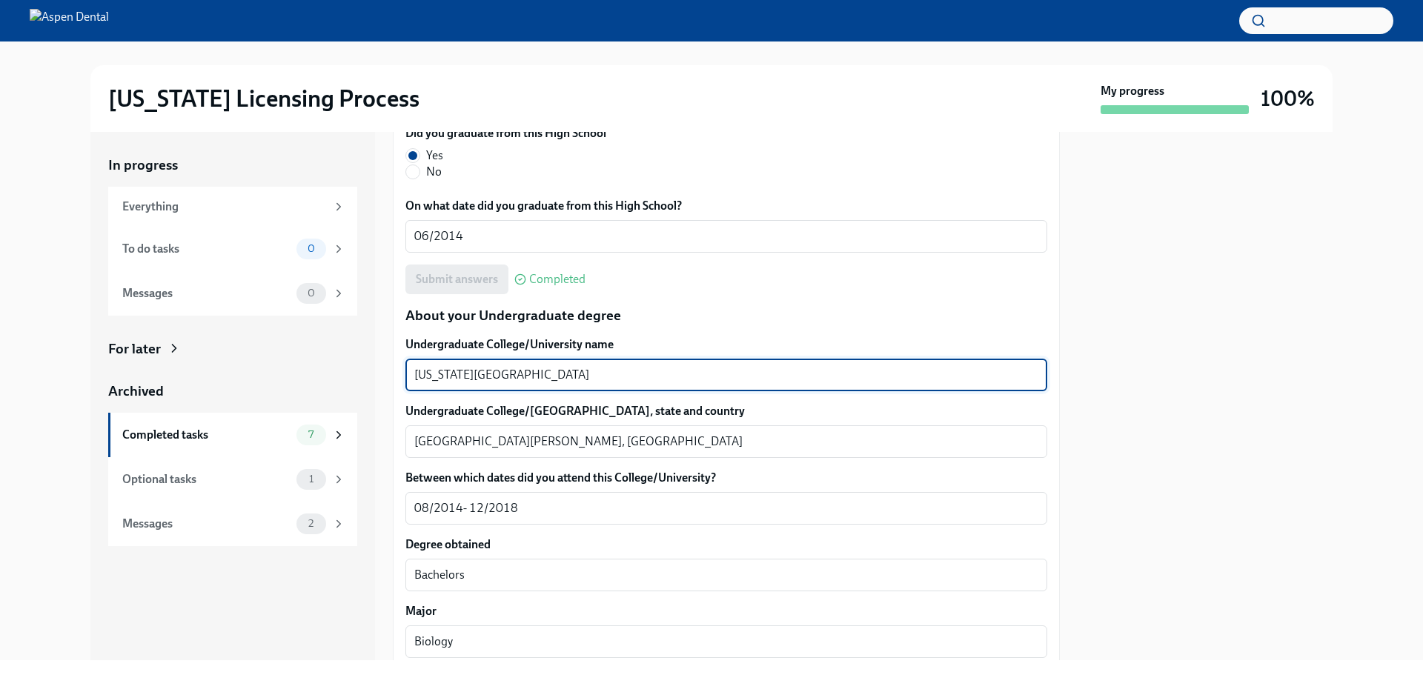
drag, startPoint x: 555, startPoint y: 369, endPoint x: 380, endPoint y: 376, distance: 175.1
click at [377, 375] on div "In progress Everything To do tasks 0 Messages 0 For later Archived Completed ta…" at bounding box center [711, 396] width 1243 height 529
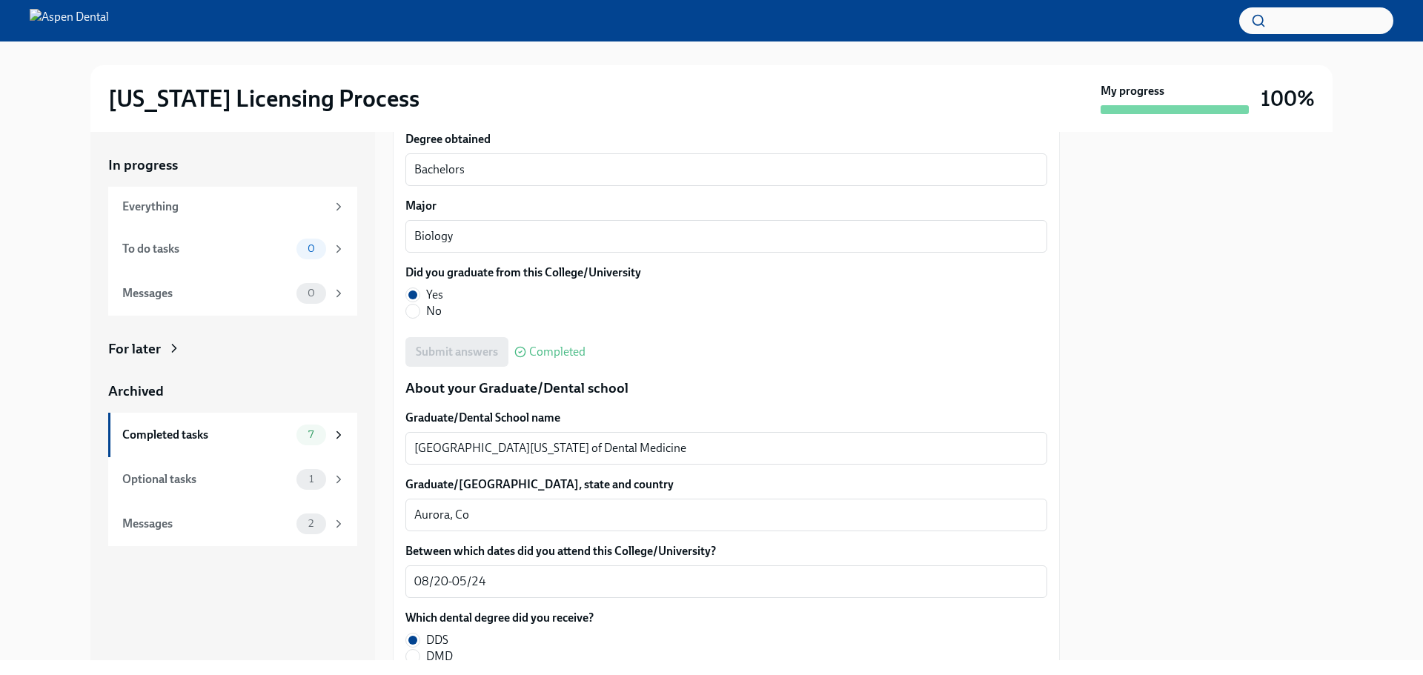
scroll to position [1705, 0]
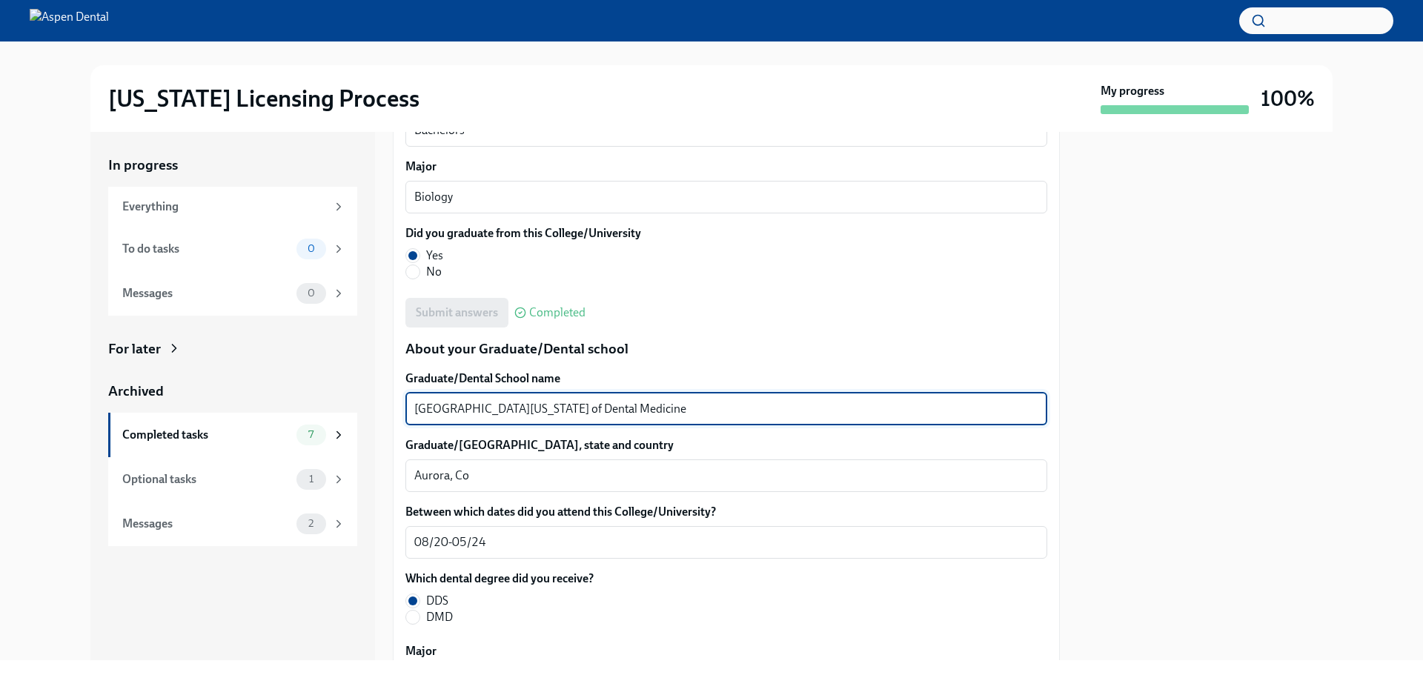
drag, startPoint x: 659, startPoint y: 405, endPoint x: 401, endPoint y: 411, distance: 258.1
click at [401, 411] on div "We will fill out the Illinois State Application Form on your behalf – we'll jus…" at bounding box center [726, 211] width 667 height 3192
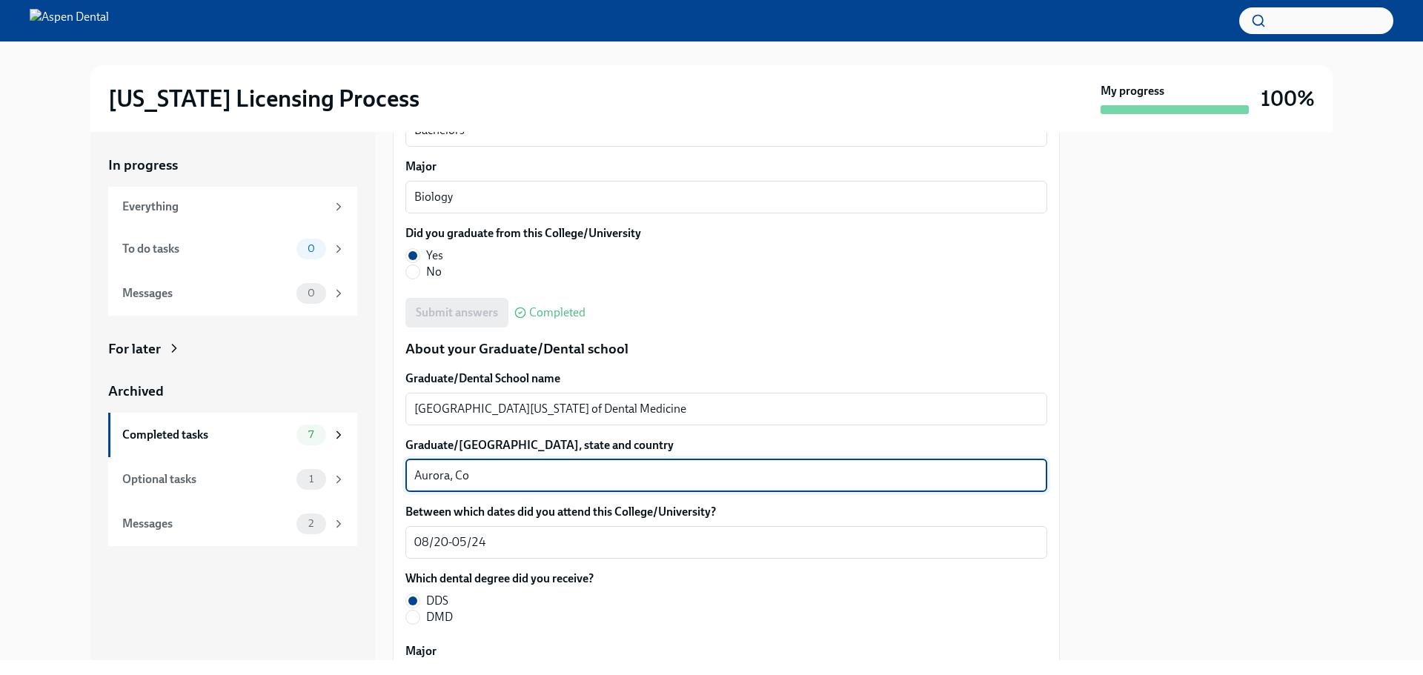
drag, startPoint x: 449, startPoint y: 472, endPoint x: 394, endPoint y: 468, distance: 55.8
click at [393, 467] on div "We will fill out the Illinois State Application Form on your behalf – we'll jus…" at bounding box center [726, 211] width 667 height 3192
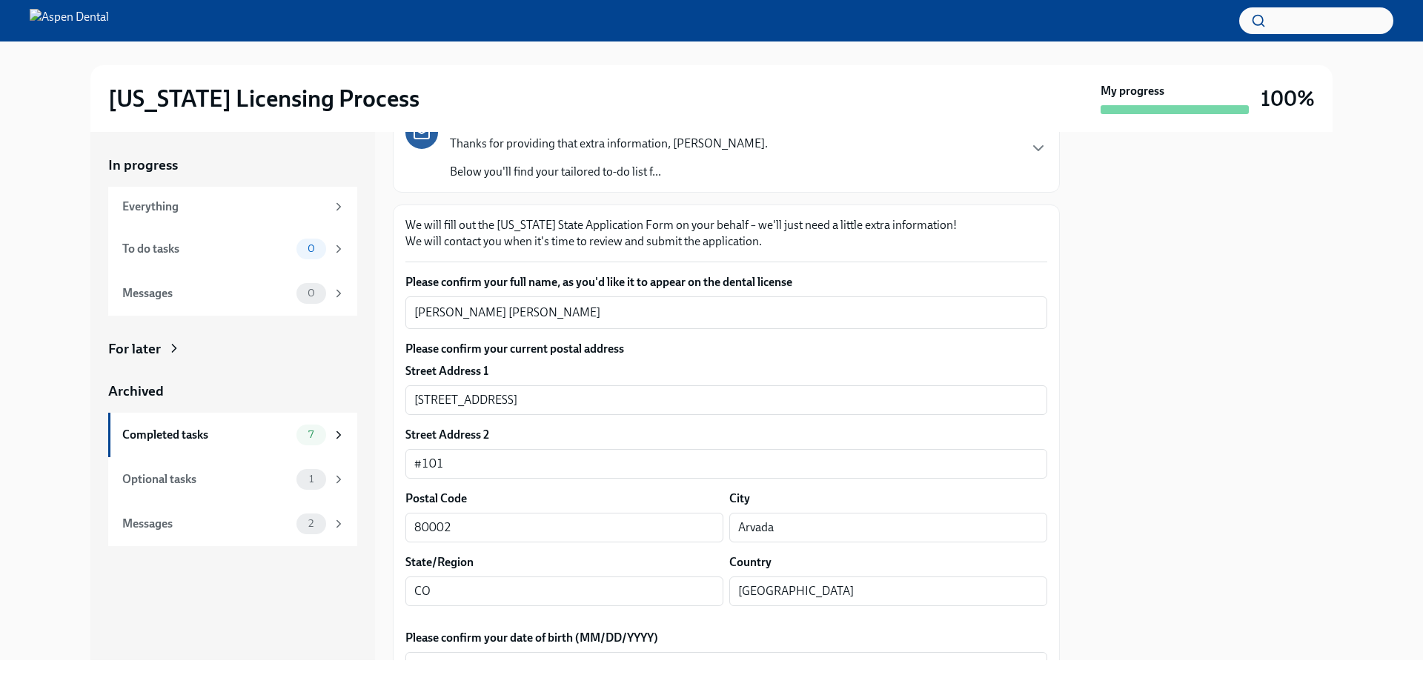
scroll to position [0, 0]
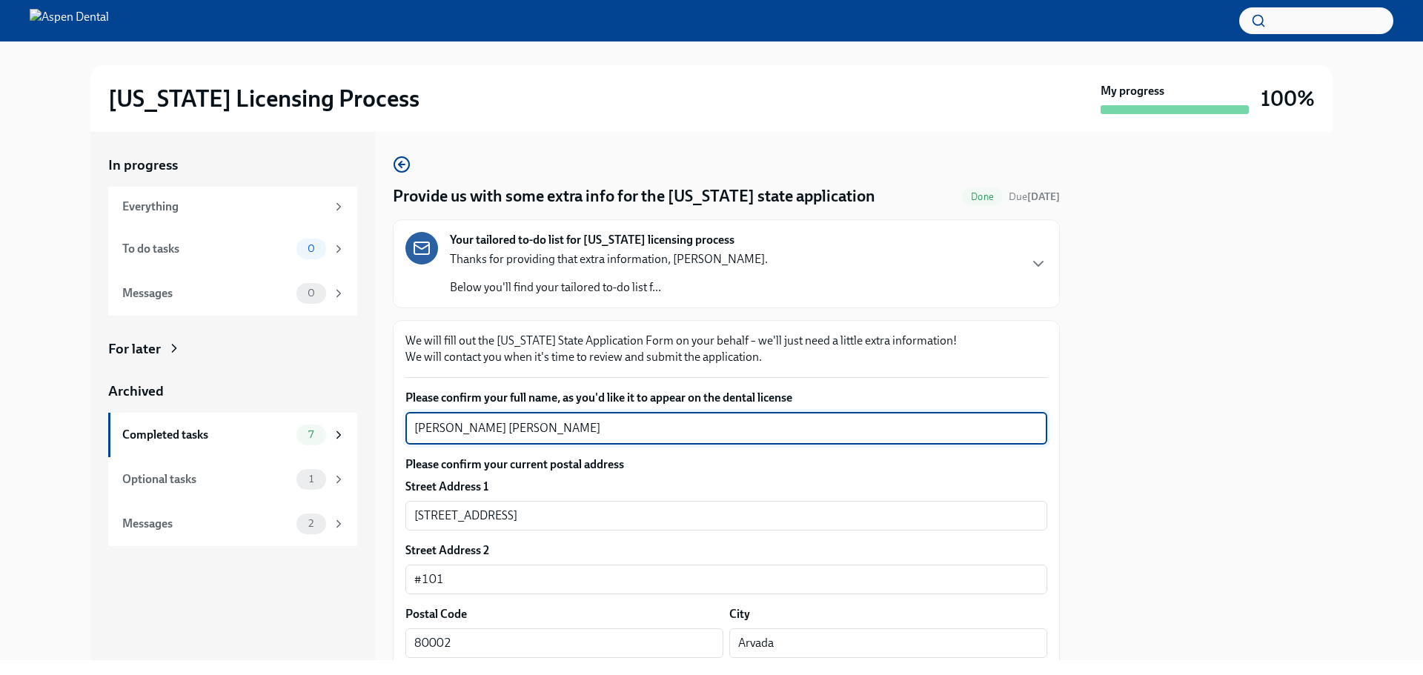
drag, startPoint x: 540, startPoint y: 423, endPoint x: 411, endPoint y: 431, distance: 128.5
click at [411, 431] on div "Jose Antonio Silva x ​" at bounding box center [727, 428] width 642 height 33
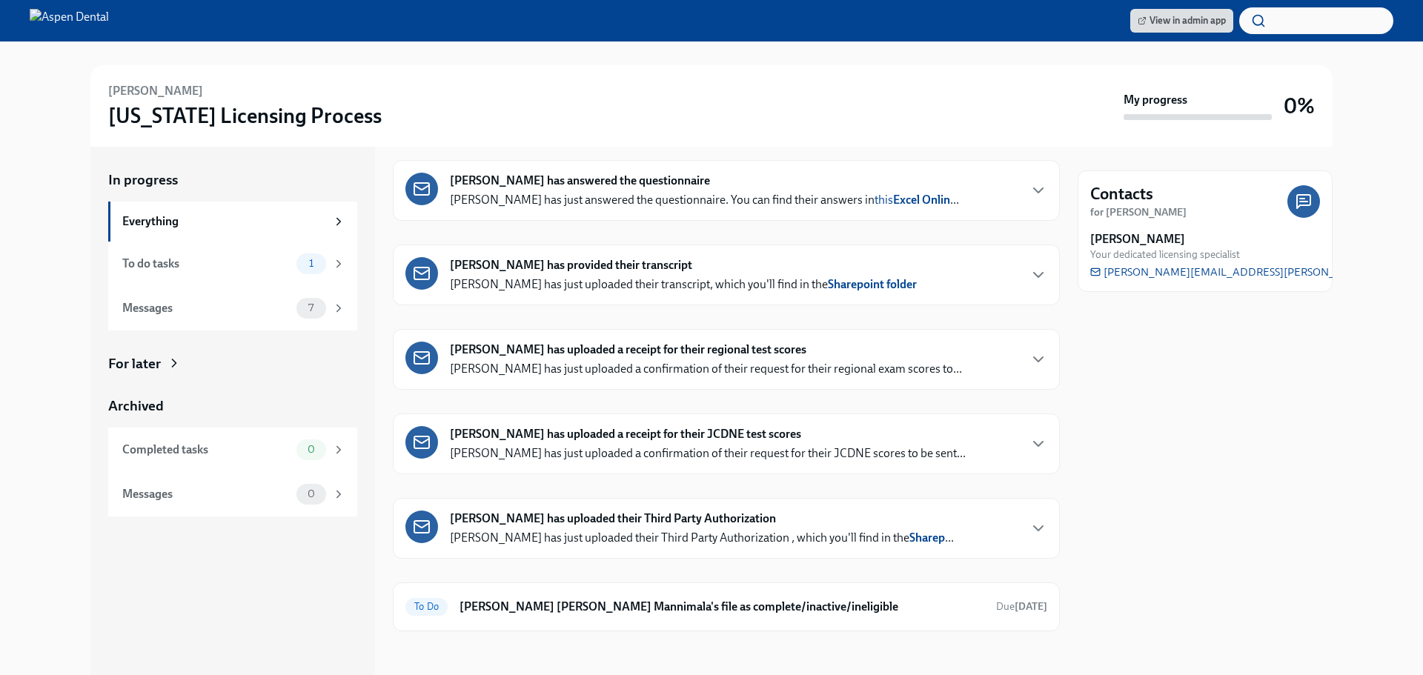
scroll to position [242, 0]
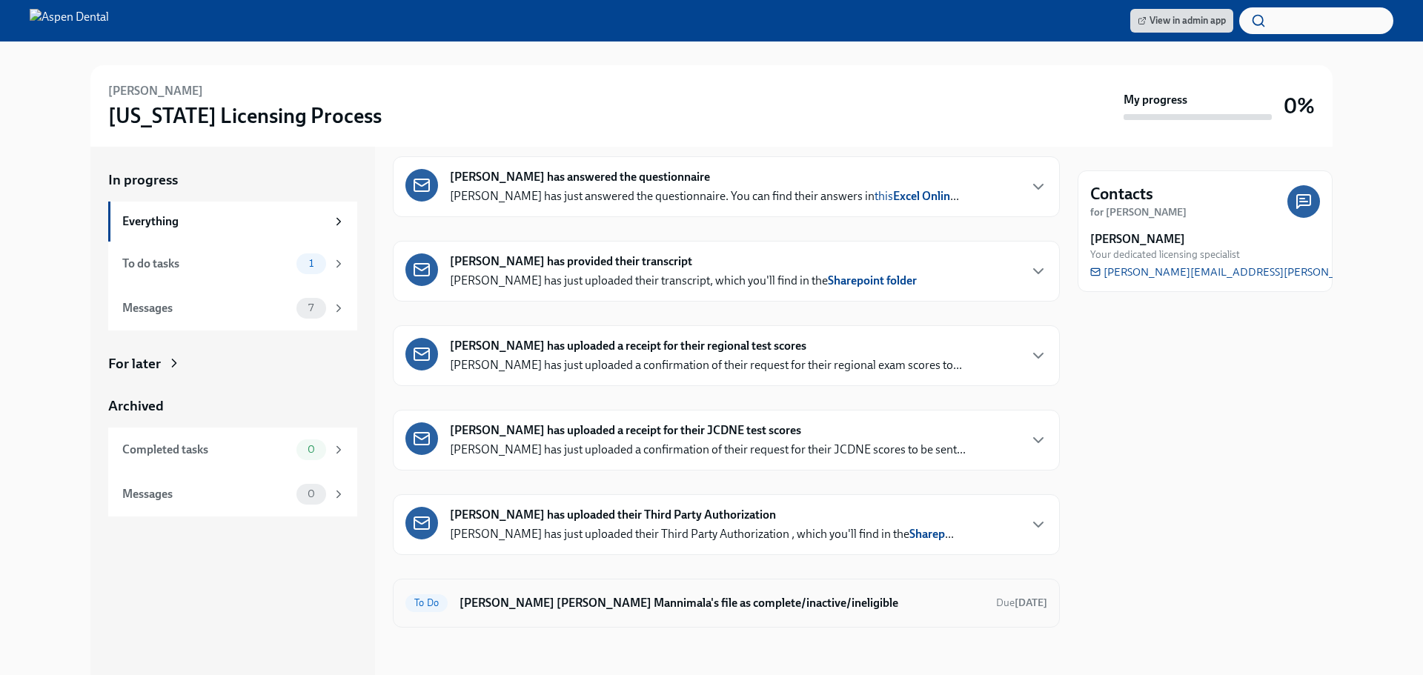
click at [693, 601] on h6 "[PERSON_NAME] [PERSON_NAME] Mannimala's file as complete/inactive/ineligible" at bounding box center [722, 603] width 525 height 16
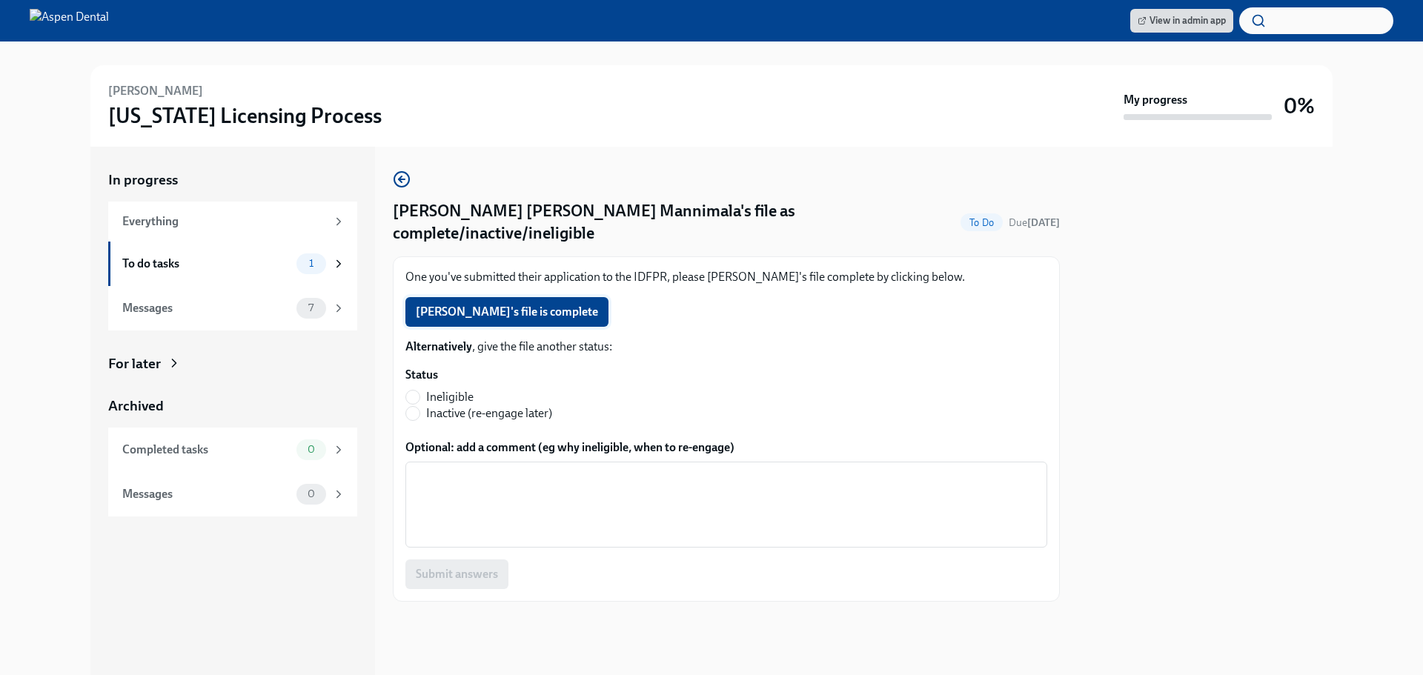
click at [526, 305] on span "[PERSON_NAME]'s file is complete" at bounding box center [507, 312] width 182 height 15
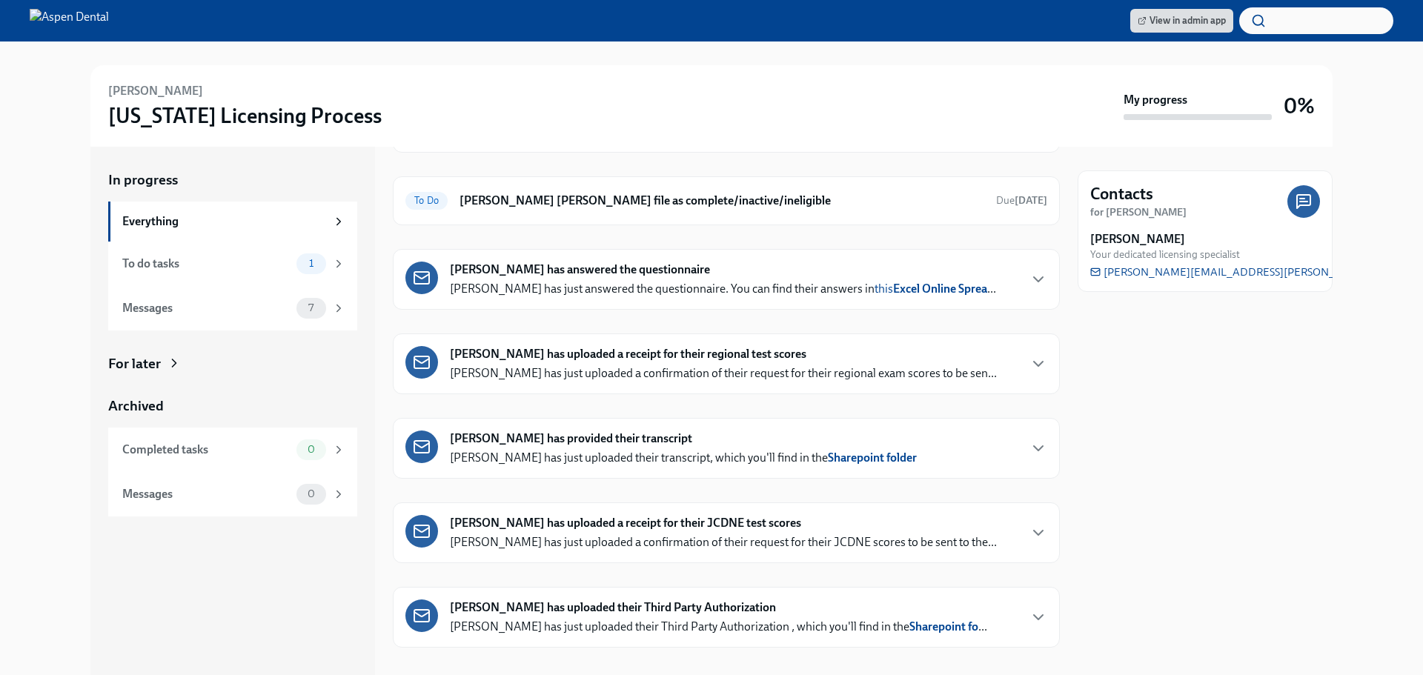
scroll to position [242, 0]
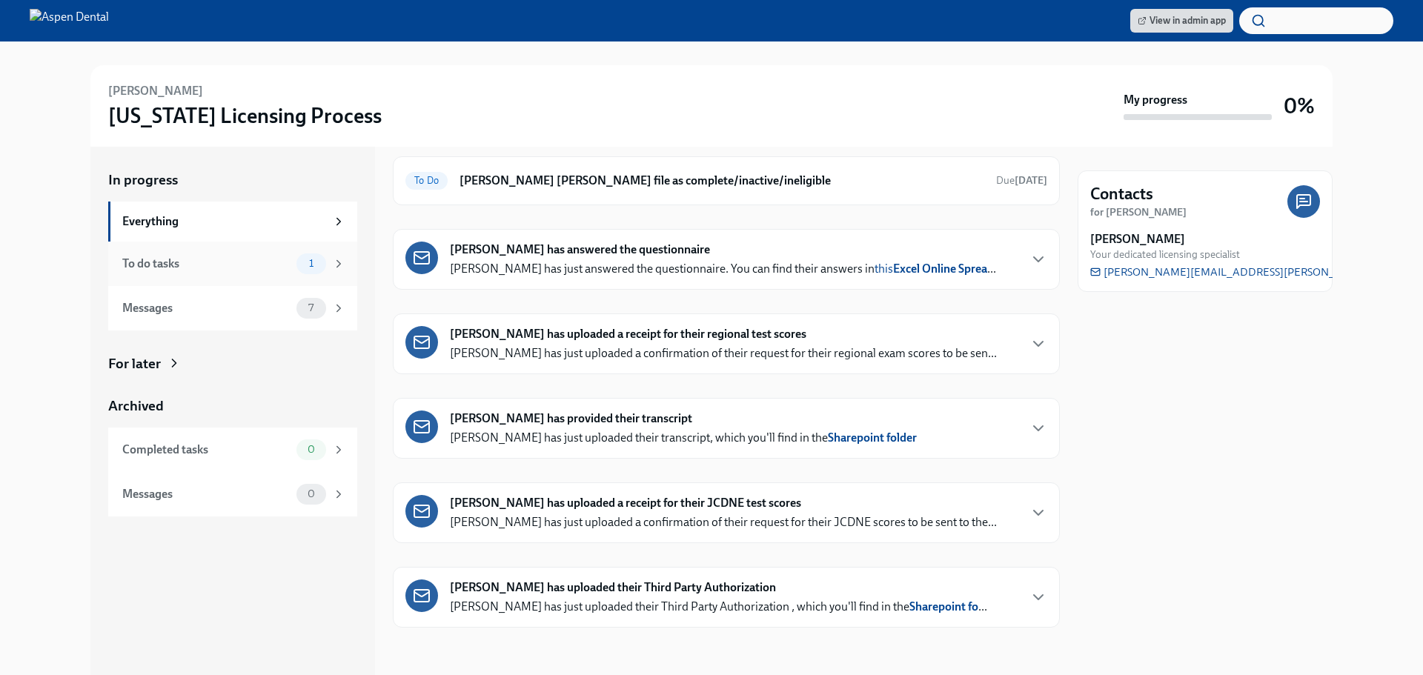
click at [138, 256] on div "To do tasks" at bounding box center [206, 264] width 168 height 16
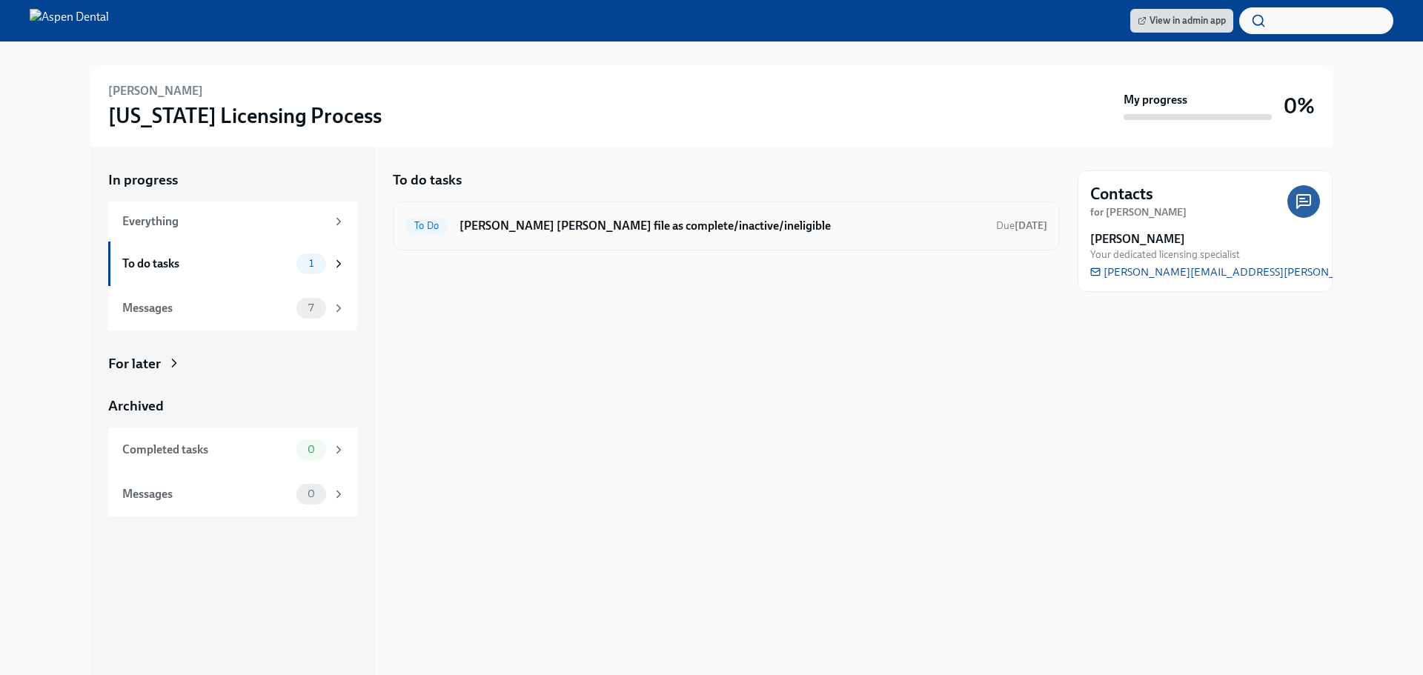
click at [662, 221] on h6 "[PERSON_NAME] [PERSON_NAME] file as complete/inactive/ineligible" at bounding box center [722, 226] width 525 height 16
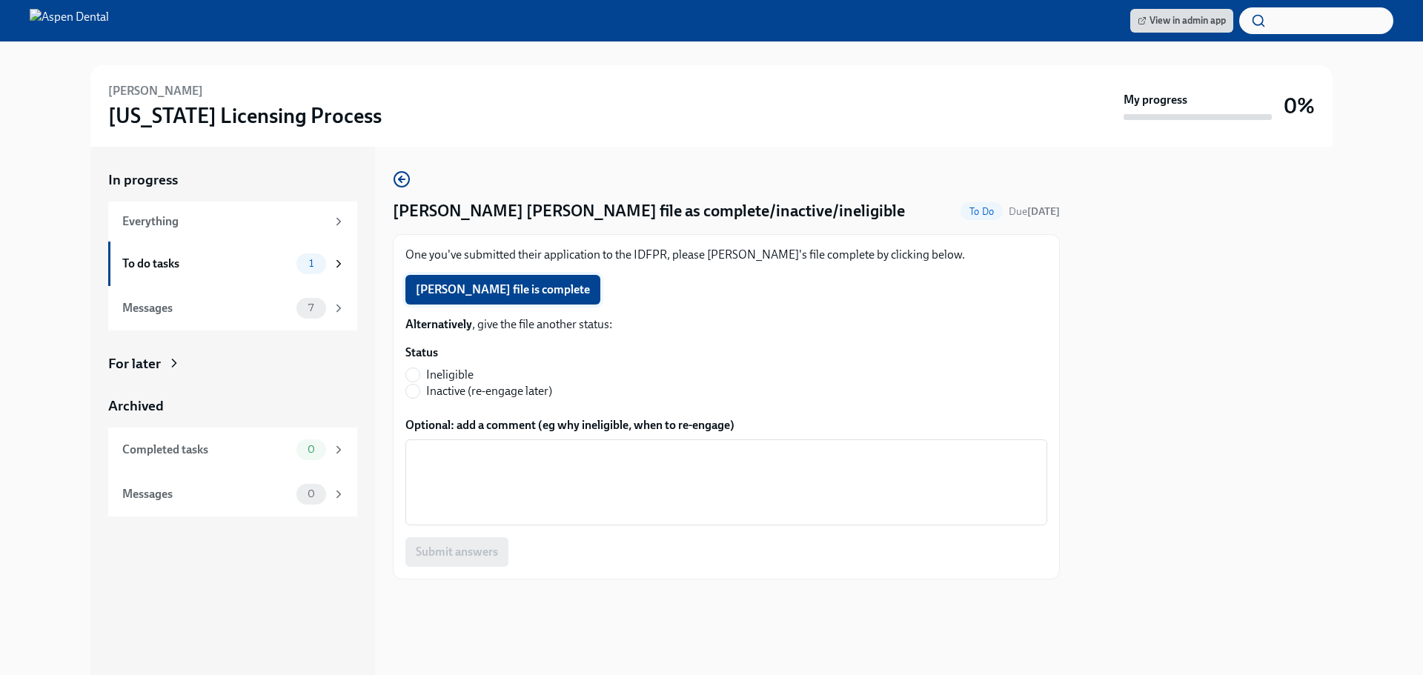
click at [495, 291] on span "[PERSON_NAME] file is complete" at bounding box center [503, 289] width 174 height 15
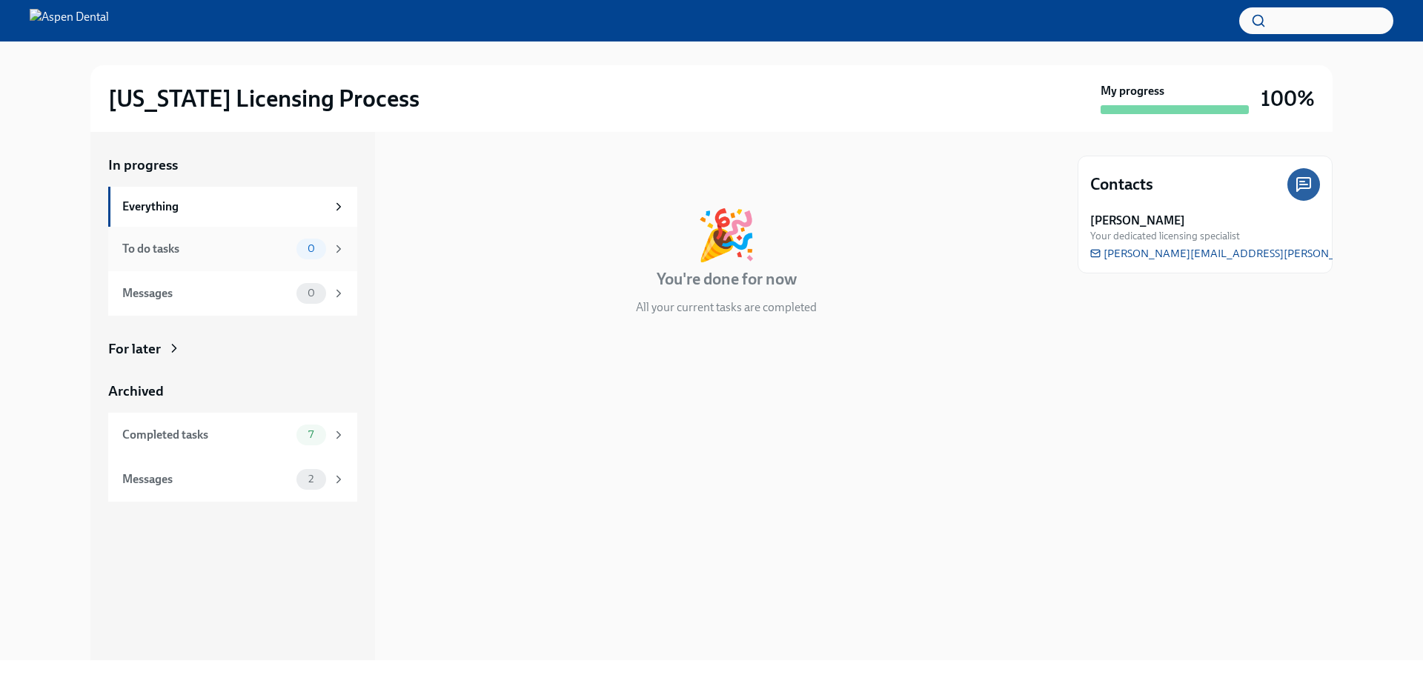
click at [156, 245] on div "To do tasks" at bounding box center [206, 249] width 168 height 16
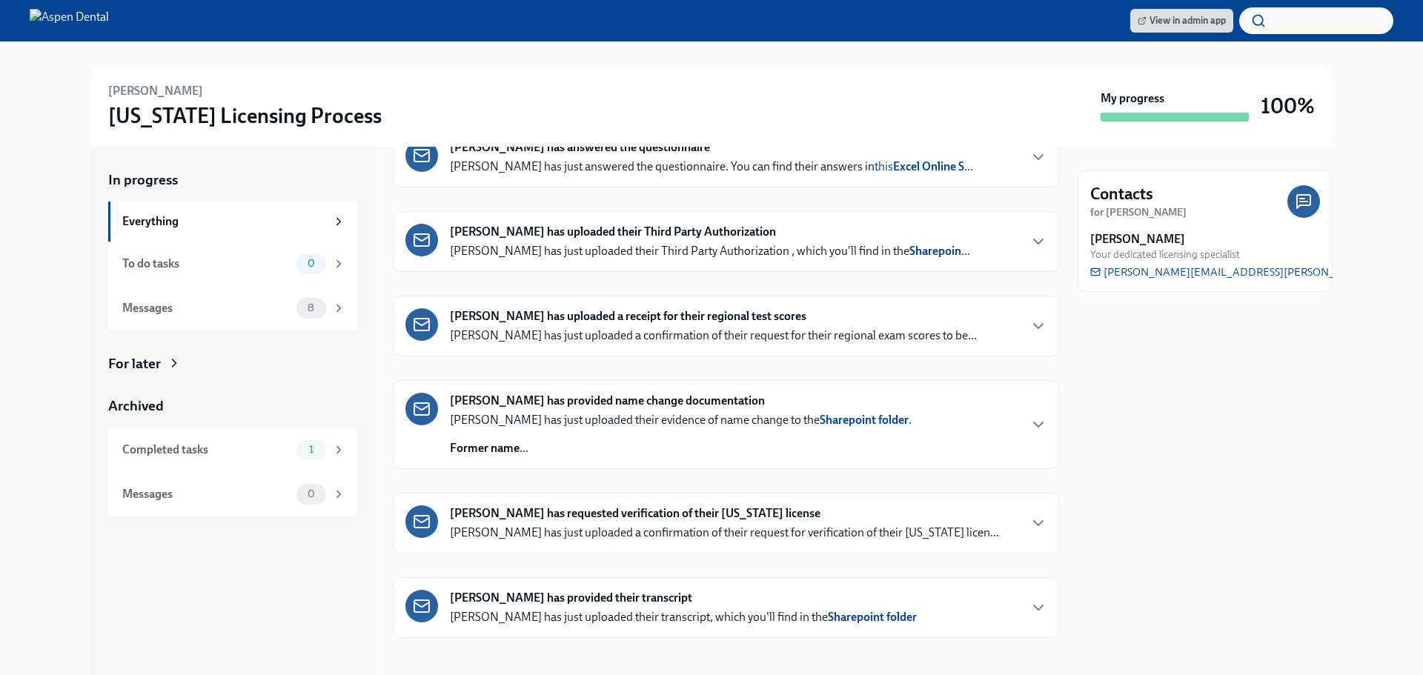
scroll to position [447, 0]
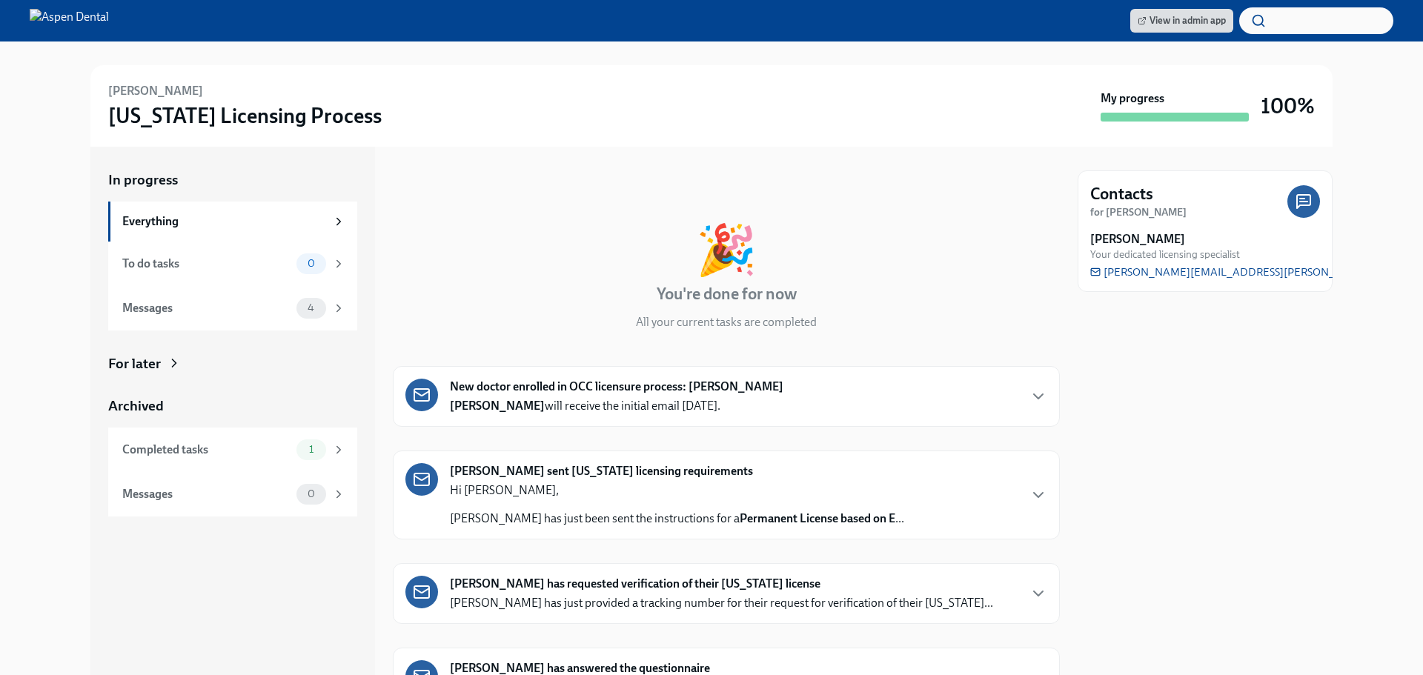
scroll to position [81, 0]
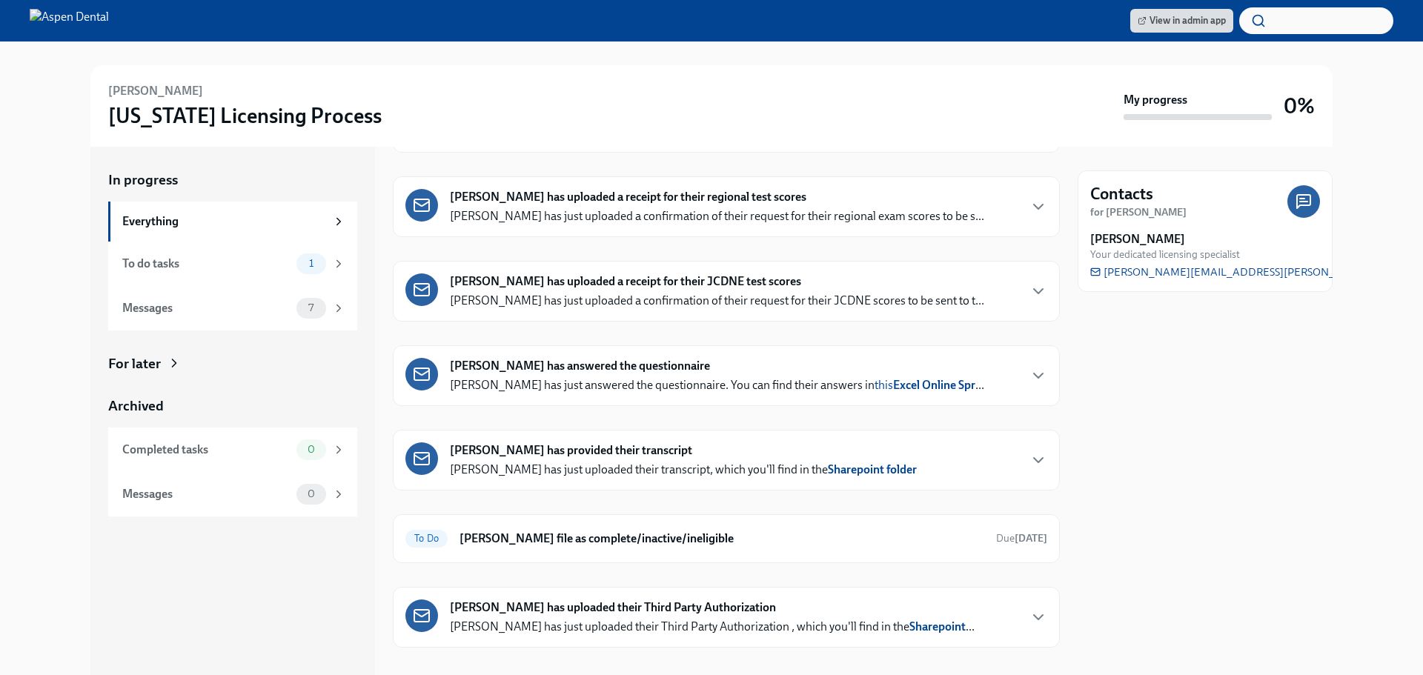
scroll to position [242, 0]
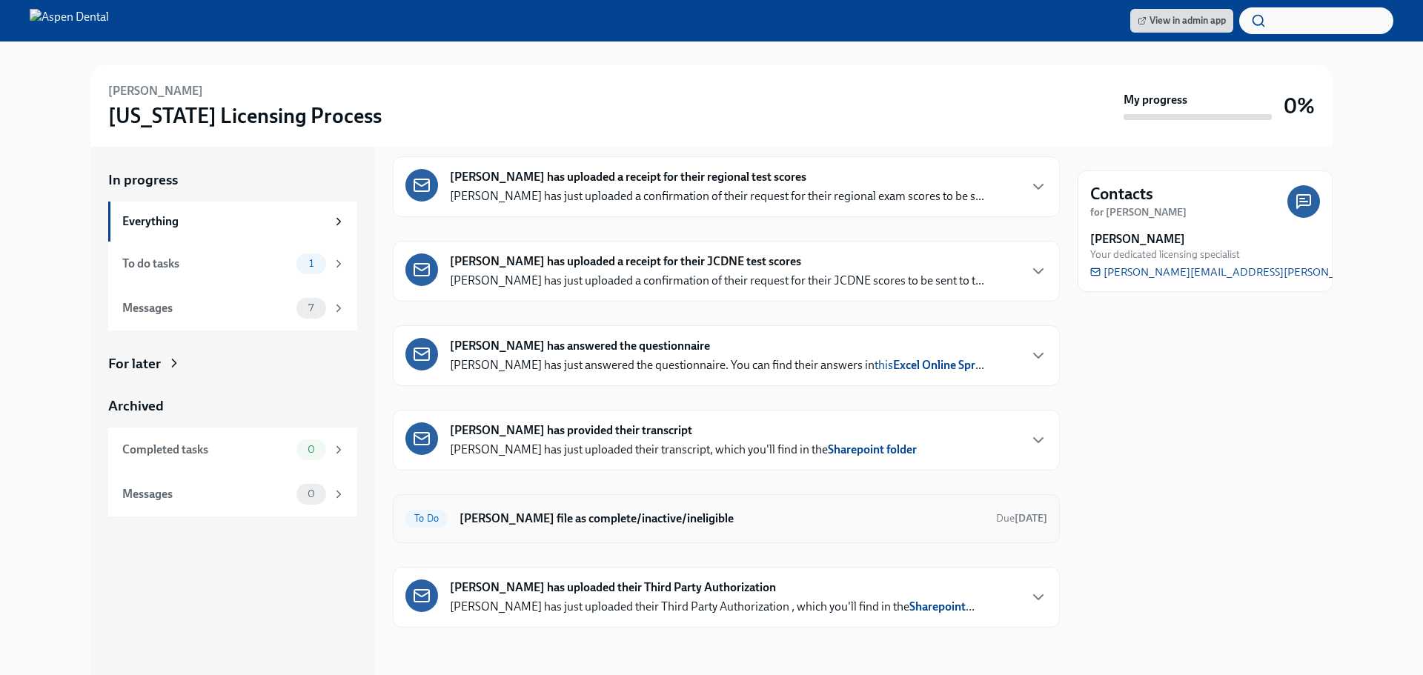
click at [595, 518] on h6 "[PERSON_NAME] file as complete/inactive/ineligible" at bounding box center [722, 519] width 525 height 16
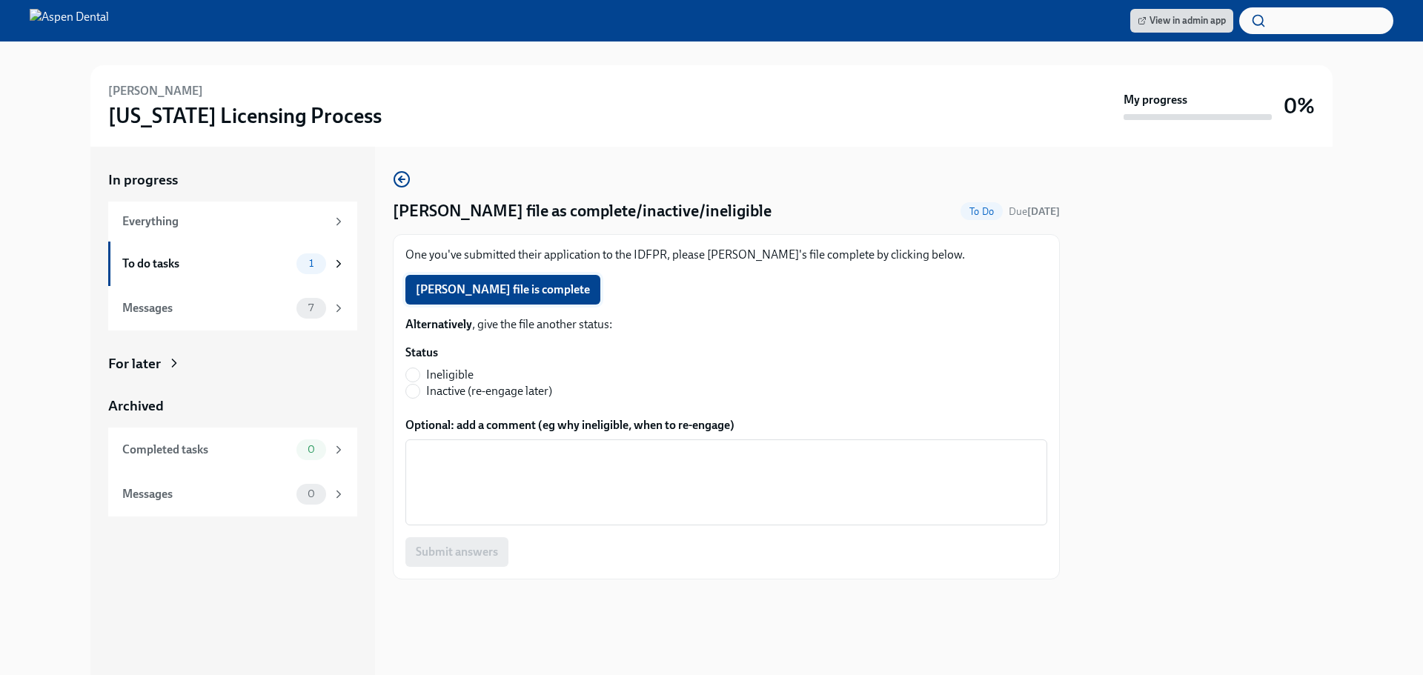
click at [499, 285] on span "[PERSON_NAME] file is complete" at bounding box center [503, 289] width 174 height 15
